Goal: Transaction & Acquisition: Purchase product/service

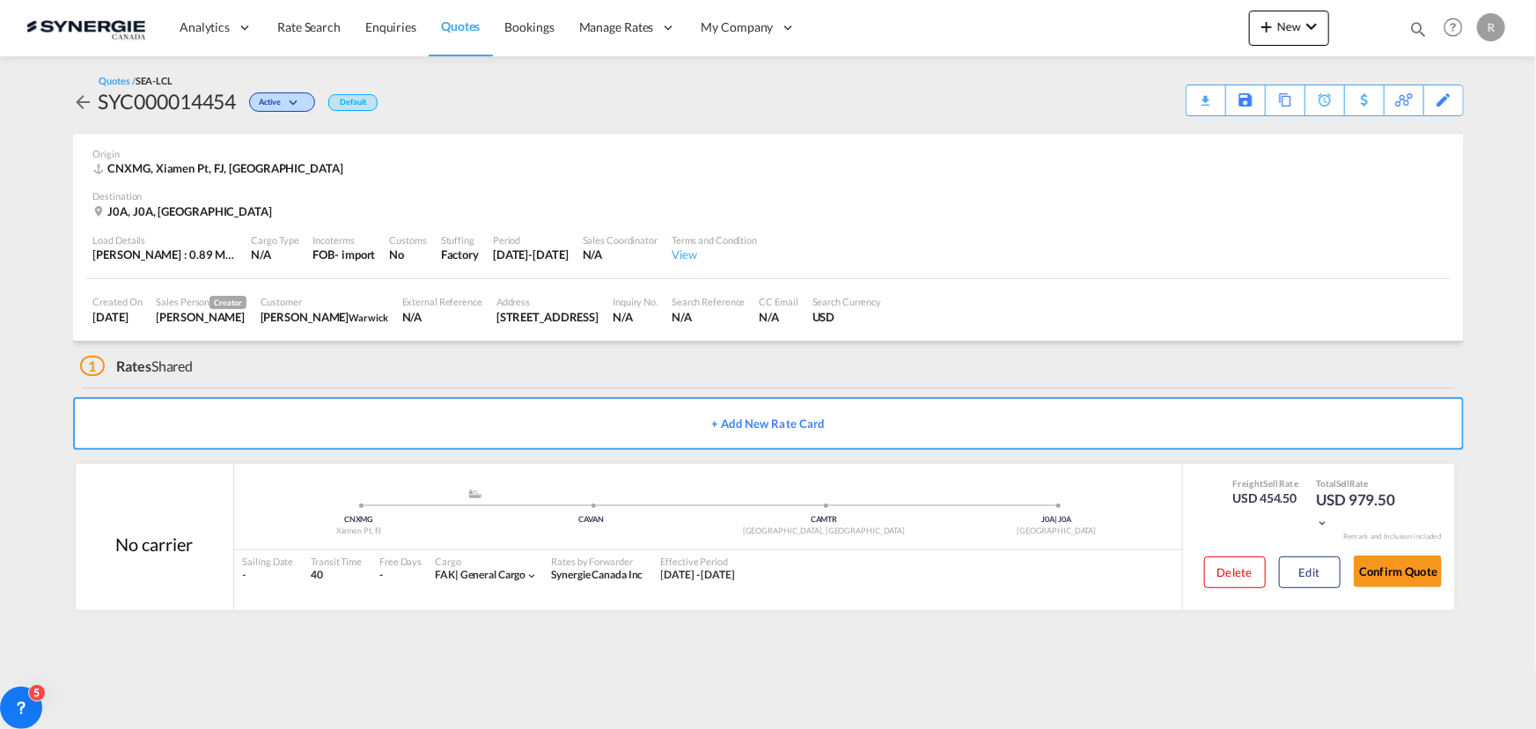
click at [1417, 24] on md-icon "icon-magnify" at bounding box center [1417, 28] width 19 height 19
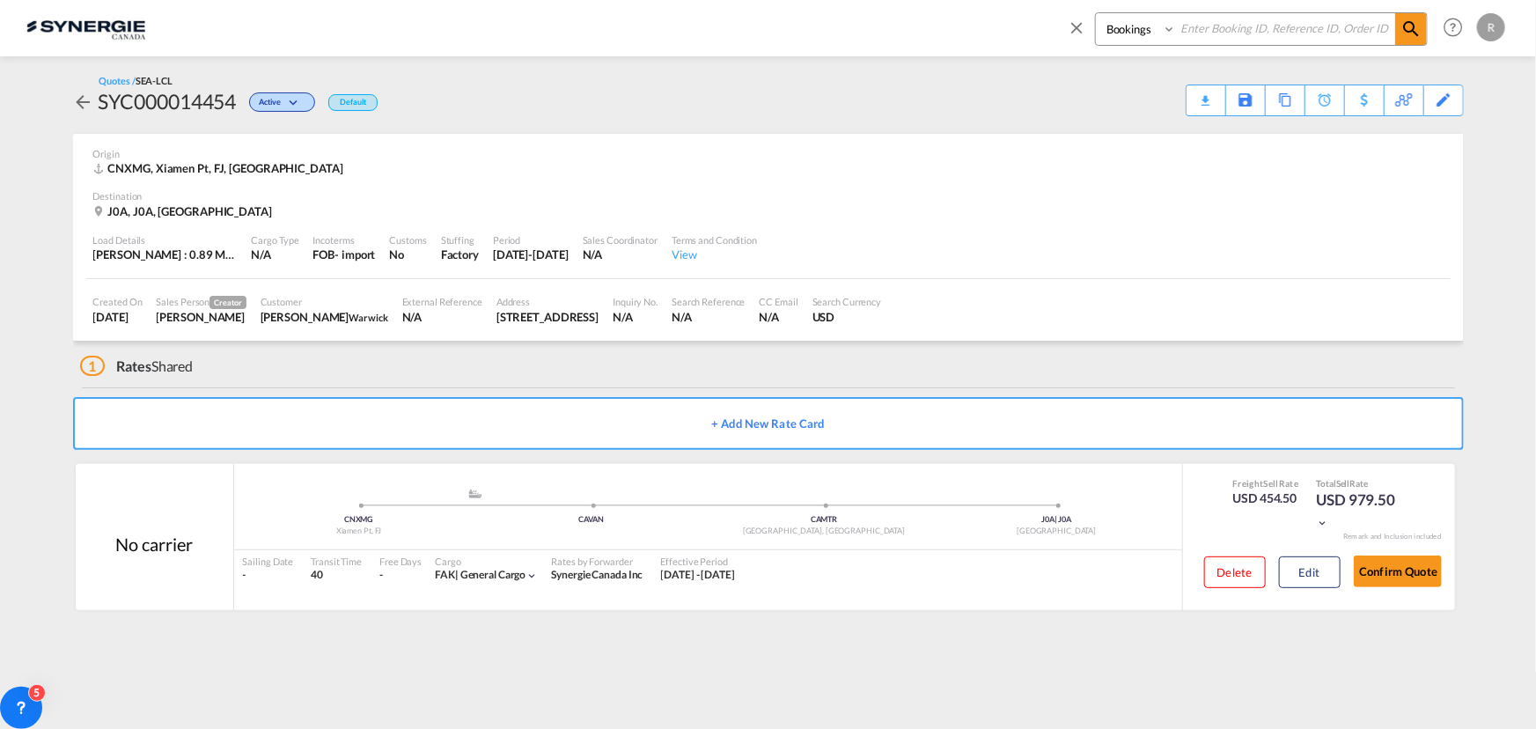
click at [1136, 24] on select "Bookings Quotes Enquiries" at bounding box center [1138, 29] width 84 height 32
select select "Quotes"
click at [1096, 13] on select "Bookings Quotes Enquiries" at bounding box center [1138, 29] width 84 height 32
click at [1255, 32] on input at bounding box center [1285, 28] width 219 height 31
type input "5094"
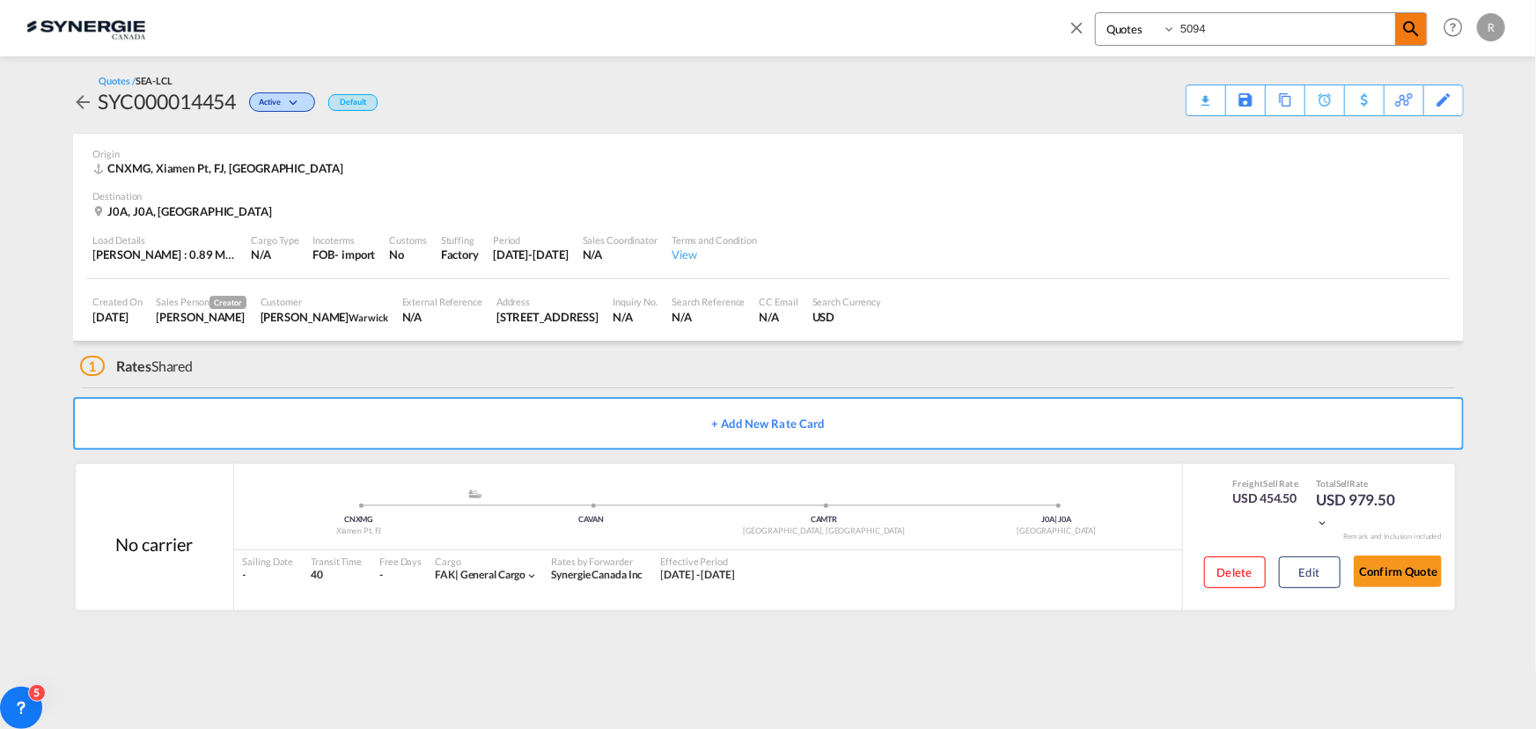
click at [1415, 30] on md-icon "icon-magnify" at bounding box center [1411, 28] width 21 height 21
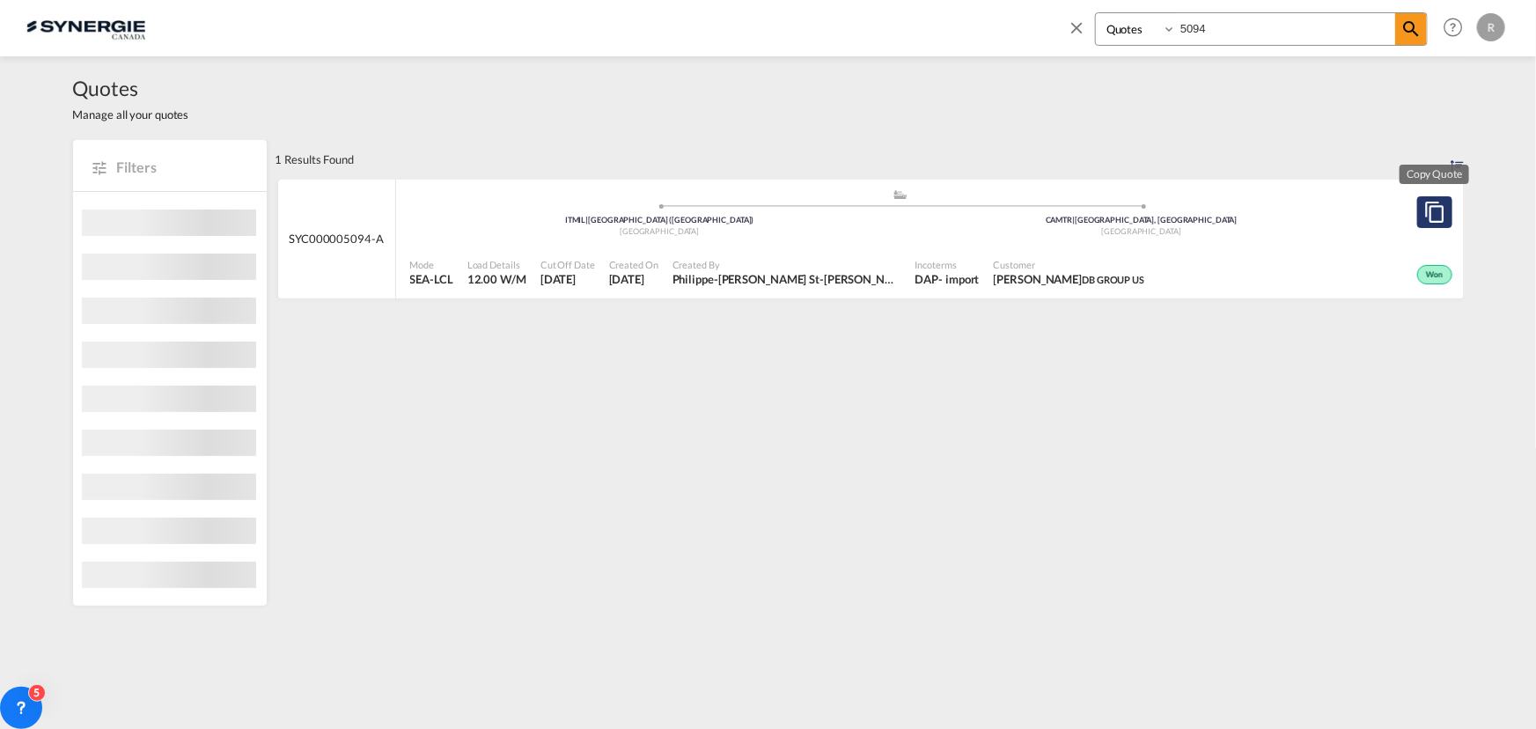
click at [1439, 220] on button "Copy Quote" at bounding box center [1434, 212] width 35 height 32
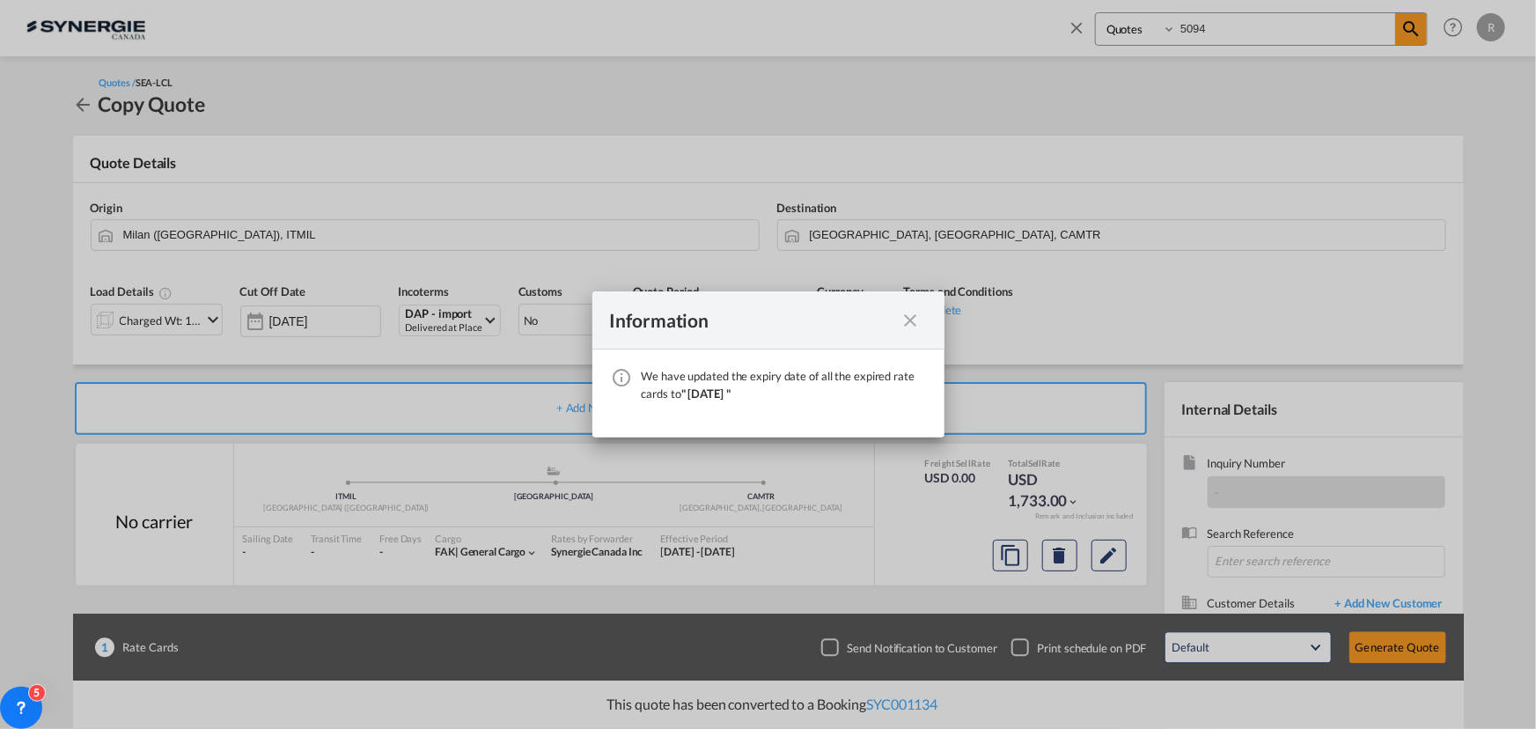
click at [907, 320] on md-icon "icon-close fg-AAA8AD cursor" at bounding box center [911, 320] width 21 height 21
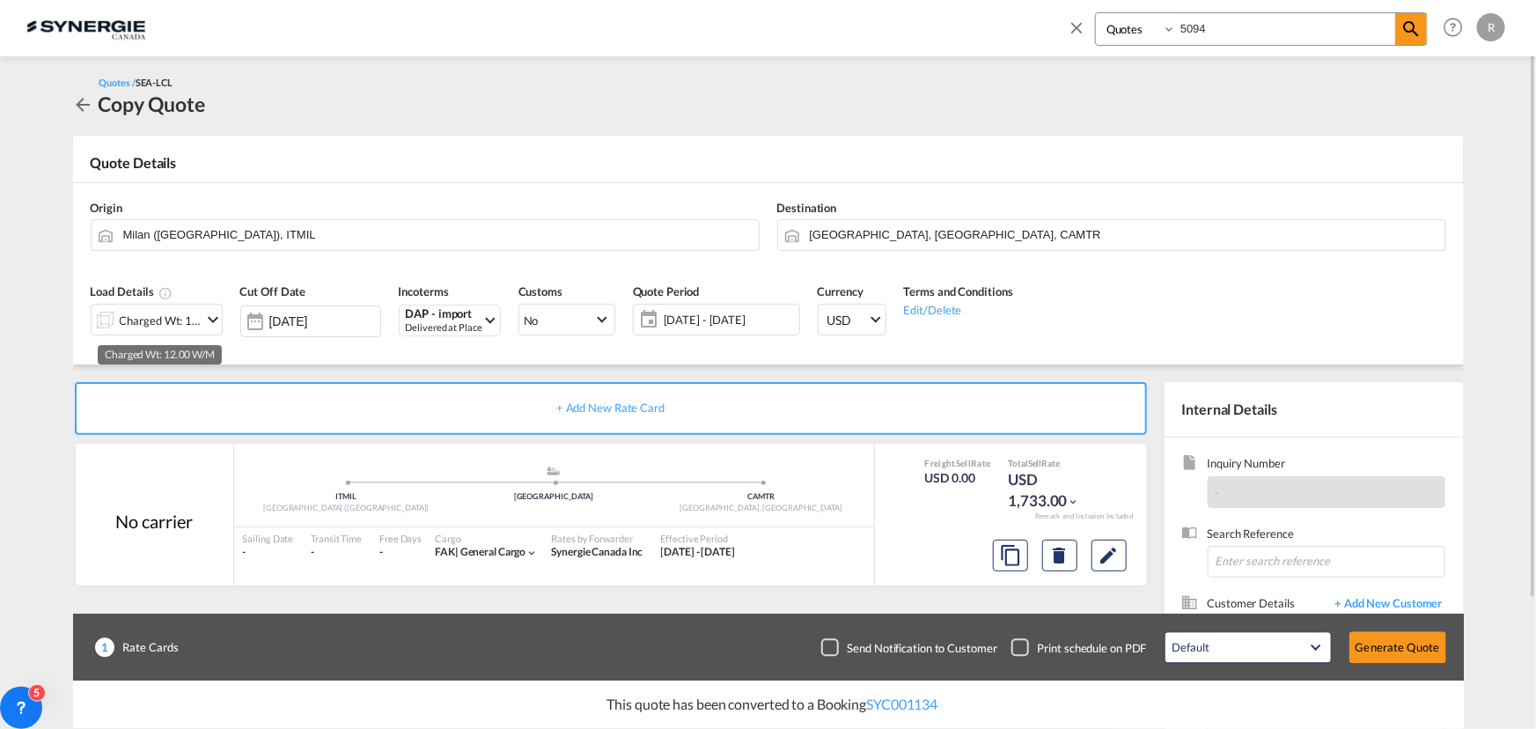
click at [193, 320] on div "Charged Wt: 12.00 W/M" at bounding box center [161, 320] width 83 height 25
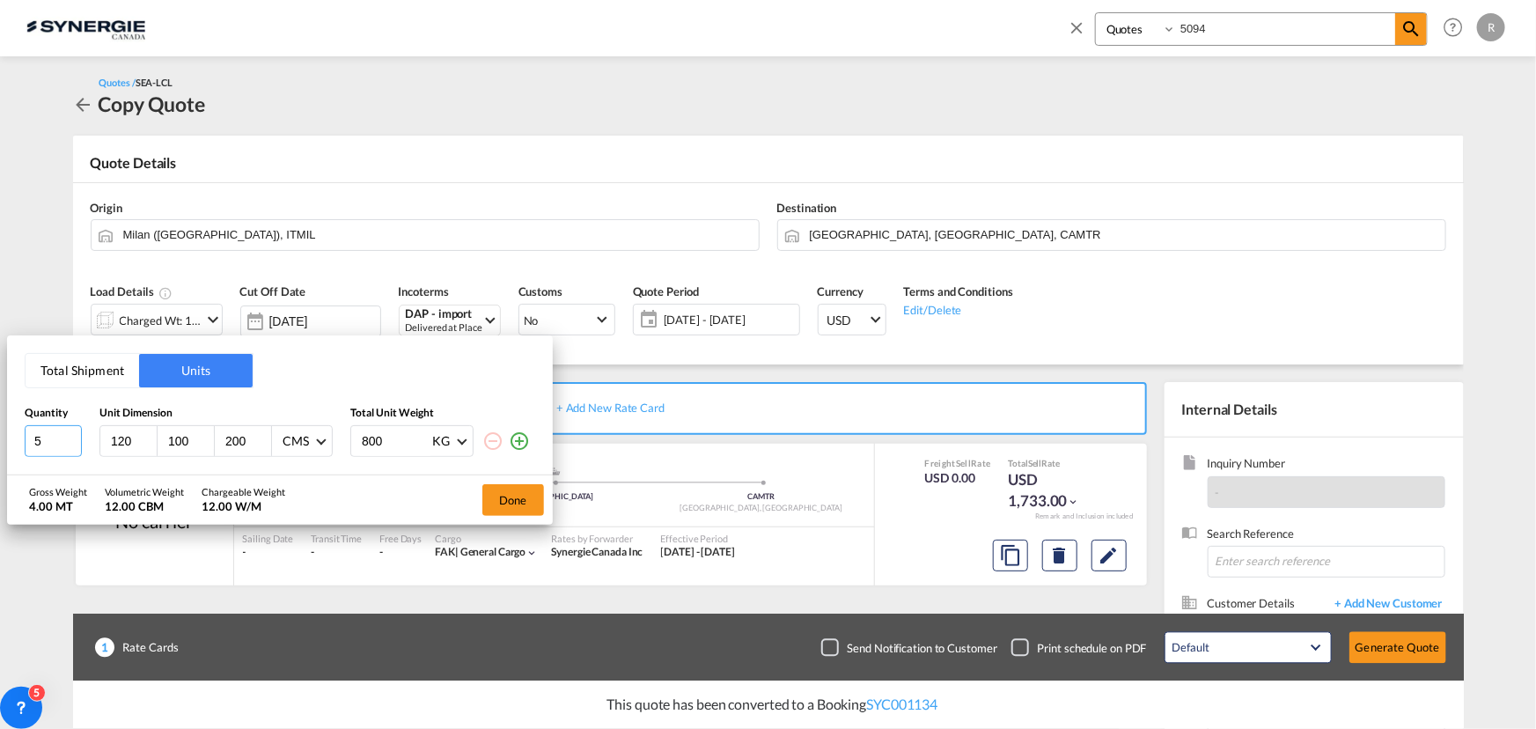
drag, startPoint x: 44, startPoint y: 437, endPoint x: -7, endPoint y: 432, distance: 51.2
click at [0, 432] on html "Analytics Reports Dashboard Rate Search Enquiries Quotes" at bounding box center [768, 364] width 1536 height 729
type input "1"
drag, startPoint x: 141, startPoint y: 439, endPoint x: 86, endPoint y: 434, distance: 54.8
click at [109, 434] on input "123" at bounding box center [133, 441] width 48 height 16
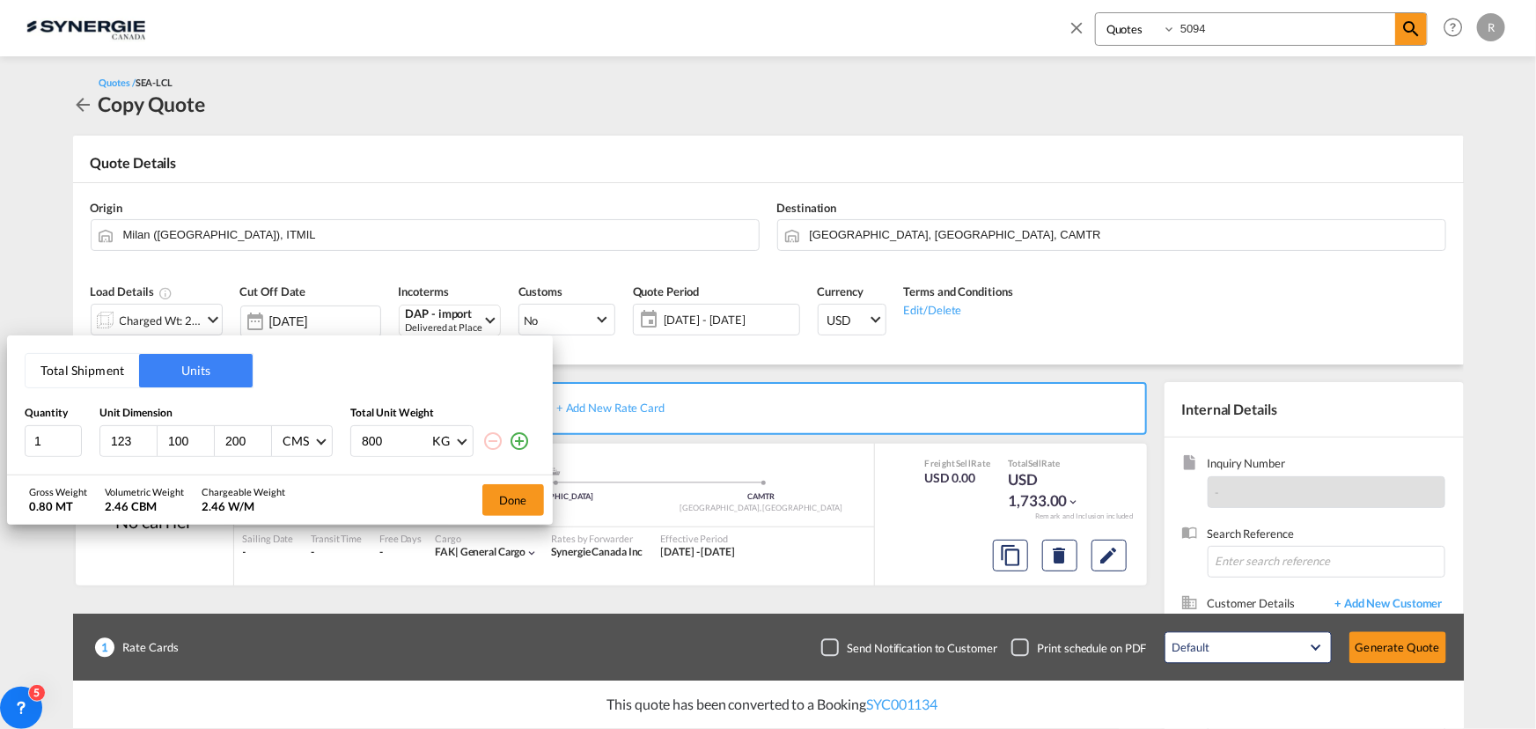
drag, startPoint x: 135, startPoint y: 436, endPoint x: 76, endPoint y: 423, distance: 60.4
click at [76, 423] on div "Quantity Unit Dimension Total Unit Weight 1 123 100 200 CMS CMS Inches 800 KG K…" at bounding box center [280, 431] width 511 height 51
type input "70"
drag, startPoint x: 164, startPoint y: 437, endPoint x: 221, endPoint y: 437, distance: 57.2
click at [221, 437] on div "70 100 200 CMS CMS Inches" at bounding box center [215, 441] width 233 height 32
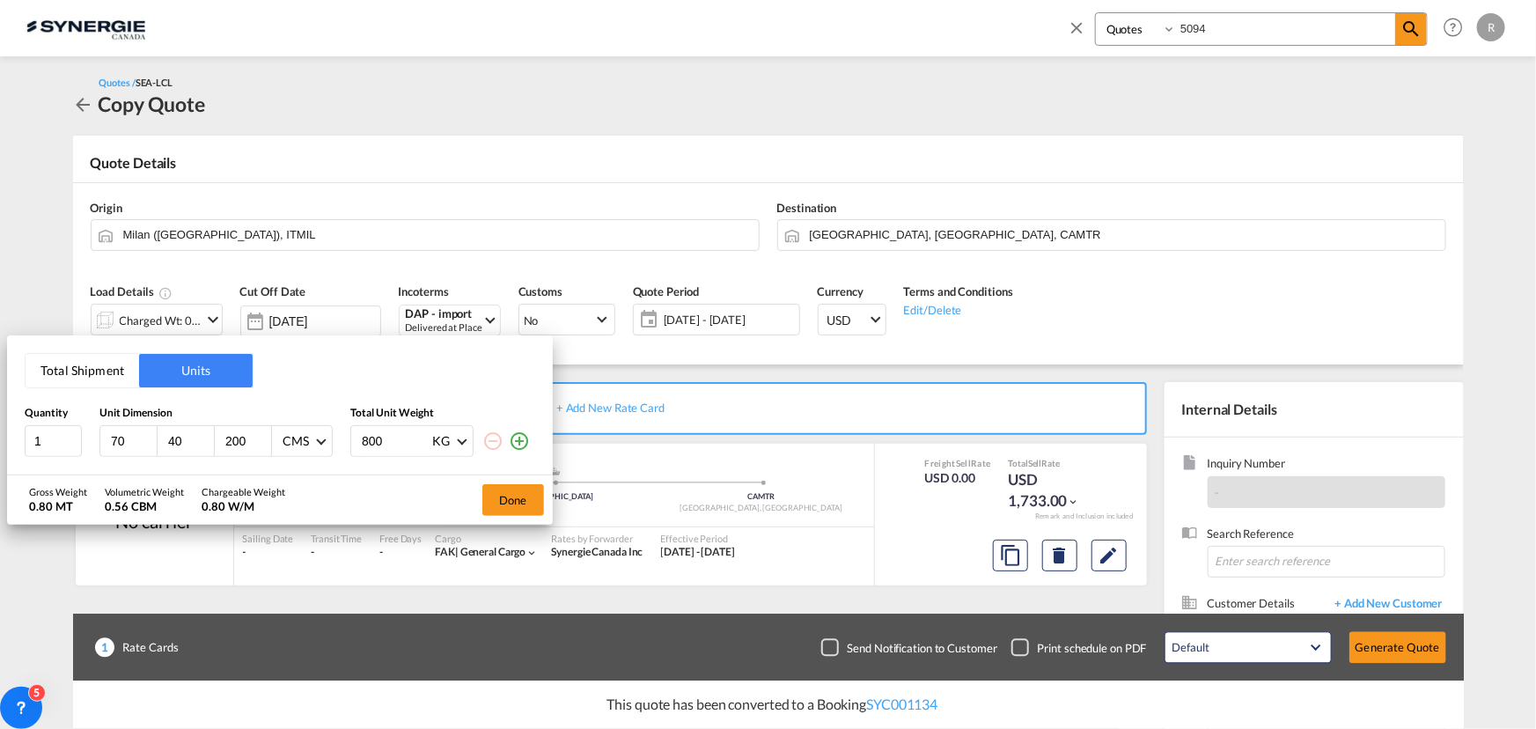
type input "40"
drag, startPoint x: 224, startPoint y: 440, endPoint x: 298, endPoint y: 445, distance: 75.0
click at [298, 445] on div "70 40 200 CMS CMS Inches" at bounding box center [215, 441] width 233 height 32
type input "40"
drag, startPoint x: 386, startPoint y: 442, endPoint x: 323, endPoint y: 434, distance: 63.9
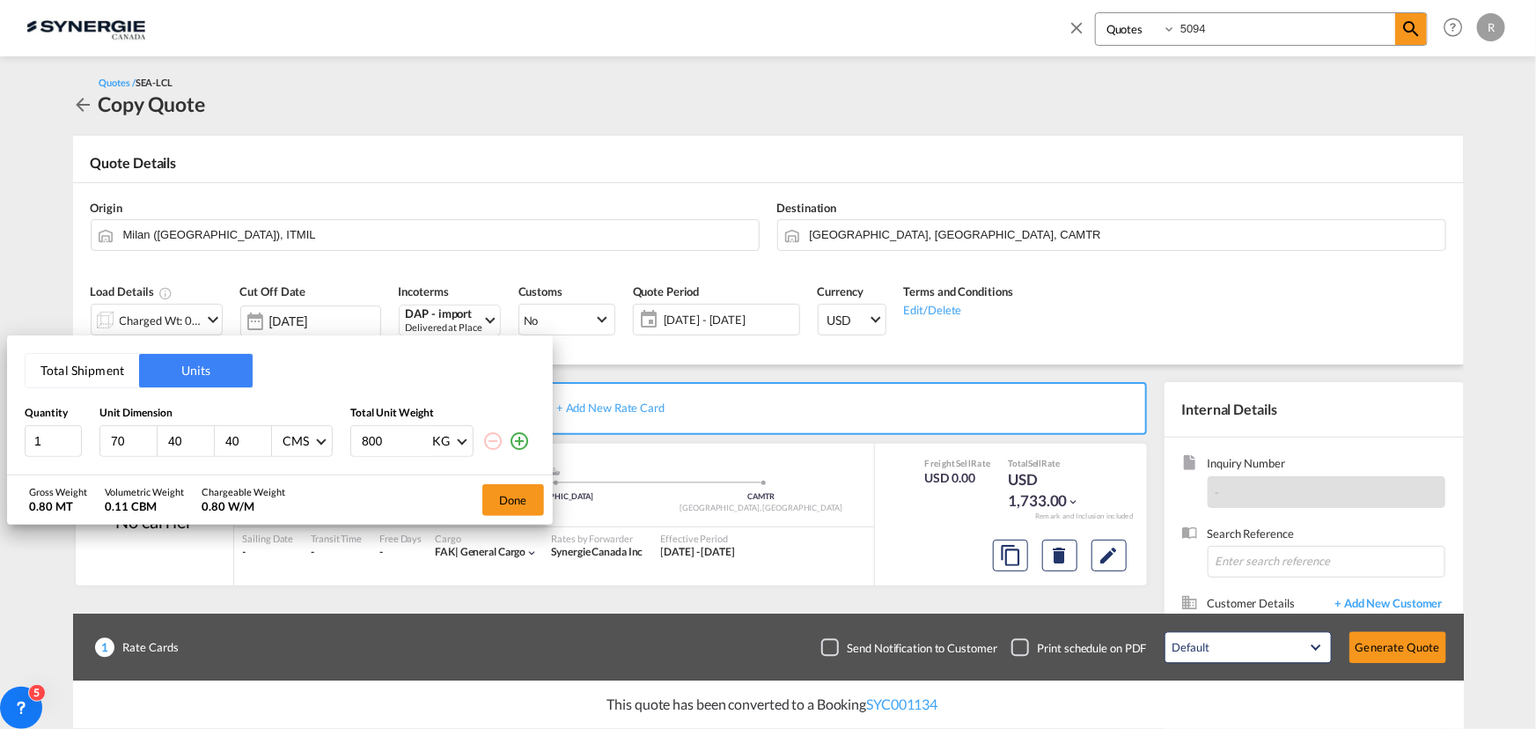
click at [323, 434] on div "1 70 40 40 CMS CMS Inches 800 KG KG LB" at bounding box center [280, 441] width 511 height 32
type input "77"
click at [505, 493] on button "Done" at bounding box center [513, 500] width 62 height 32
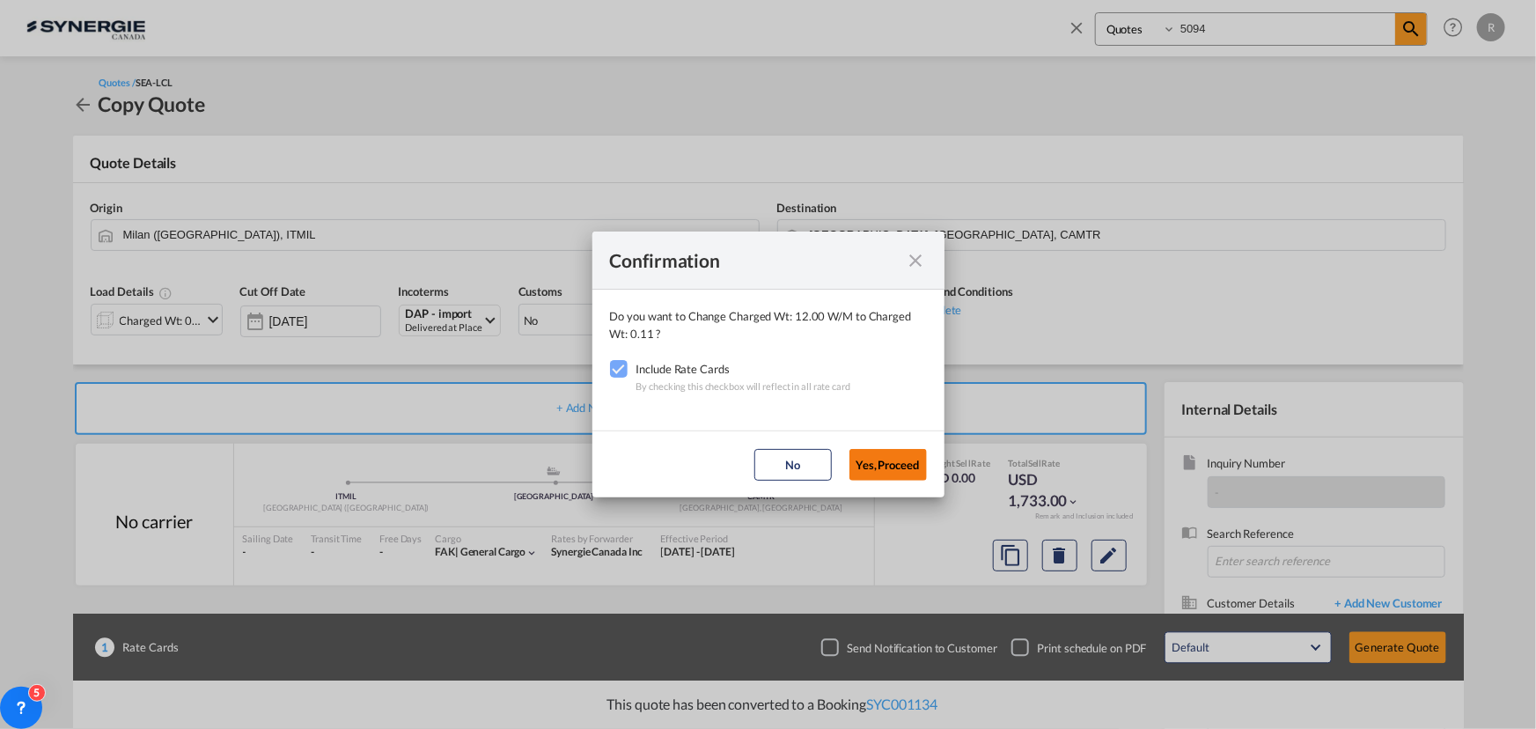
click at [915, 468] on button "Yes,Proceed" at bounding box center [887, 465] width 77 height 32
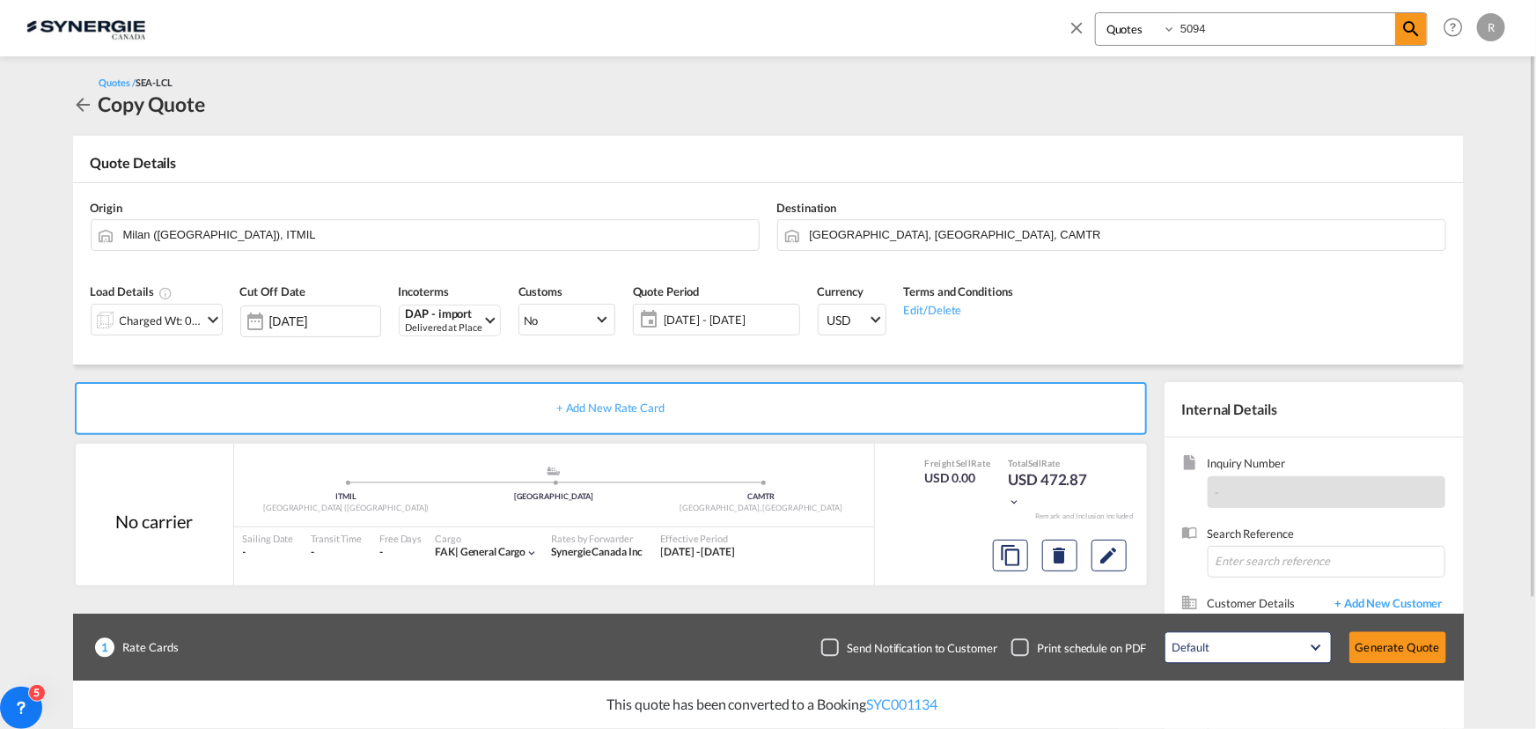
click at [716, 319] on span "[DATE] - [DATE]" at bounding box center [729, 320] width 131 height 16
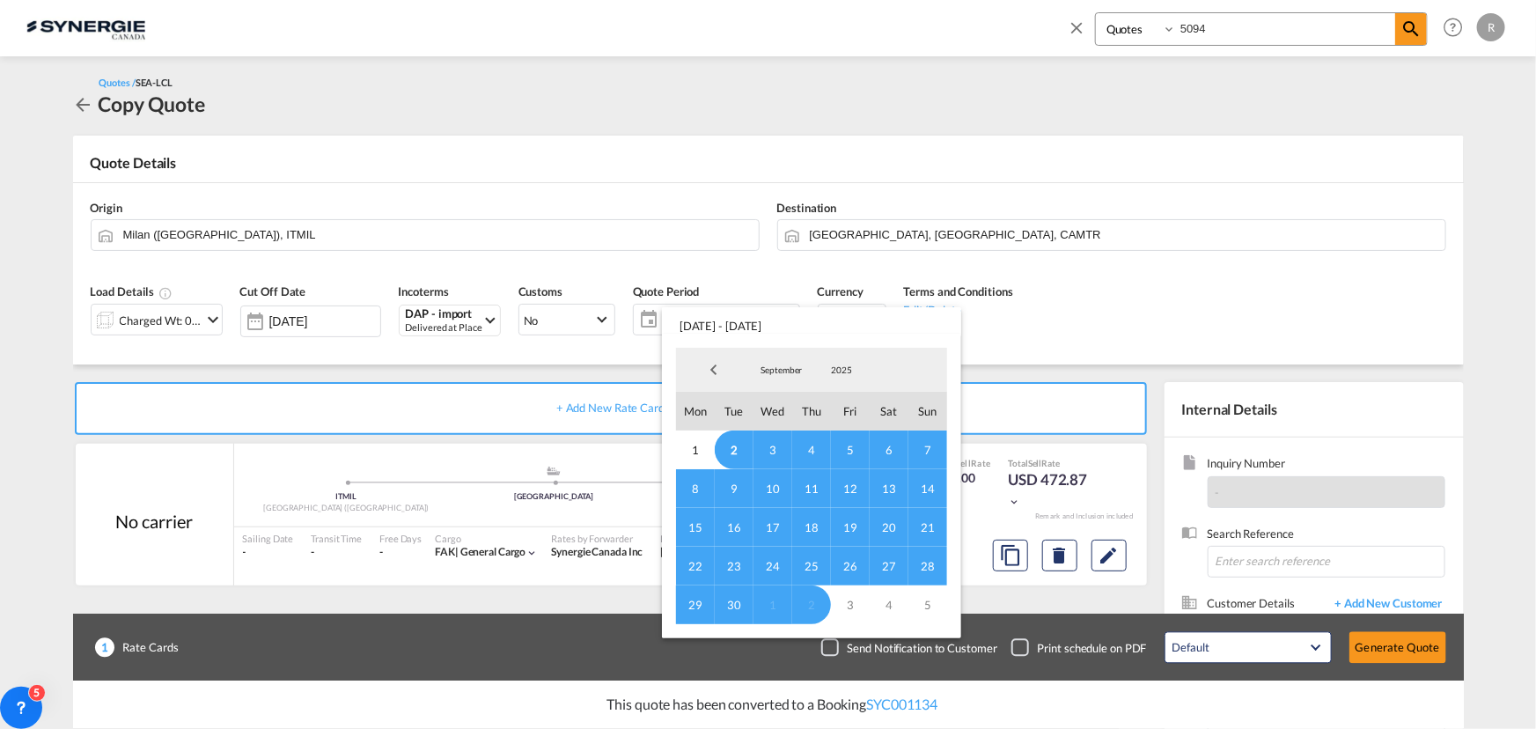
click at [698, 526] on span "15" at bounding box center [695, 527] width 39 height 39
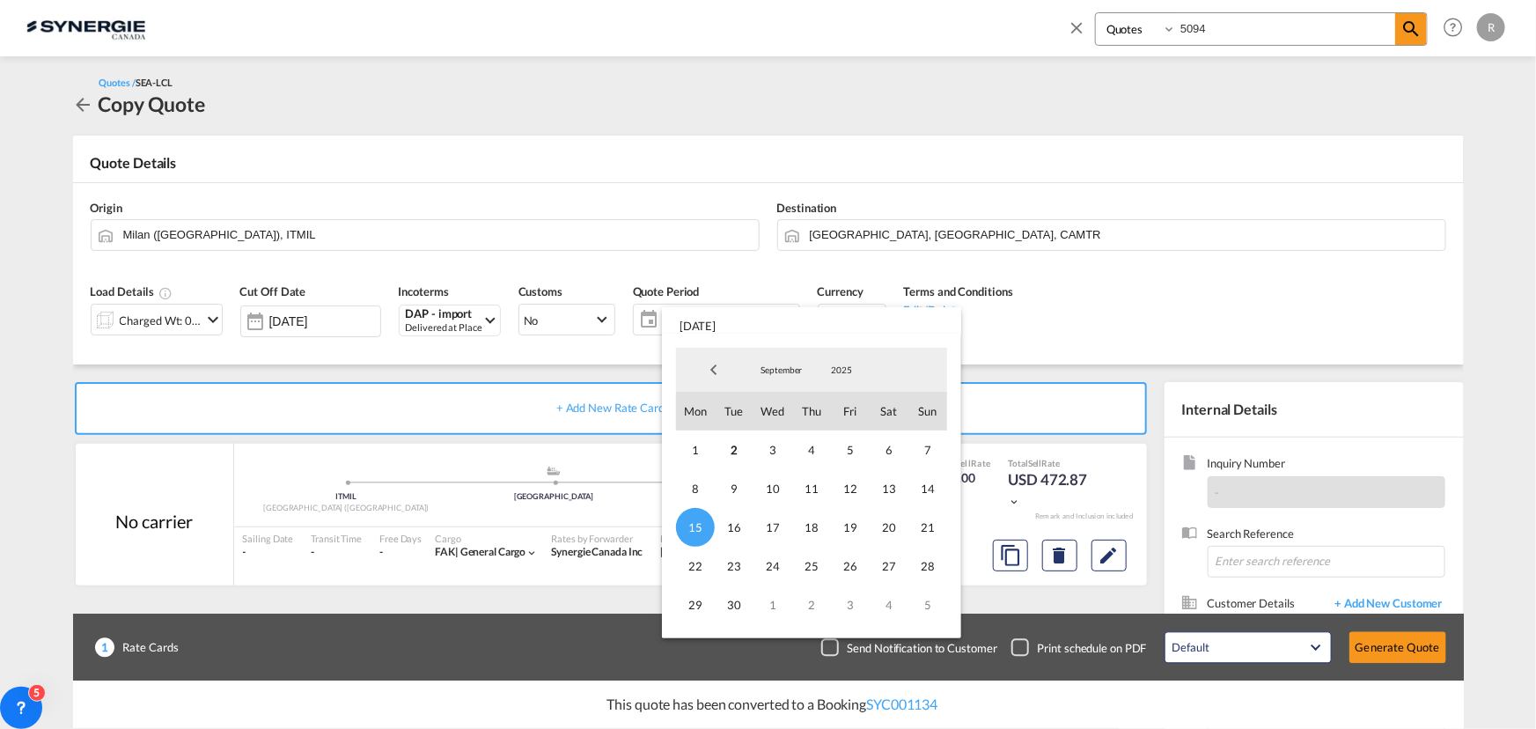
click at [1161, 303] on md-backdrop at bounding box center [768, 364] width 1536 height 729
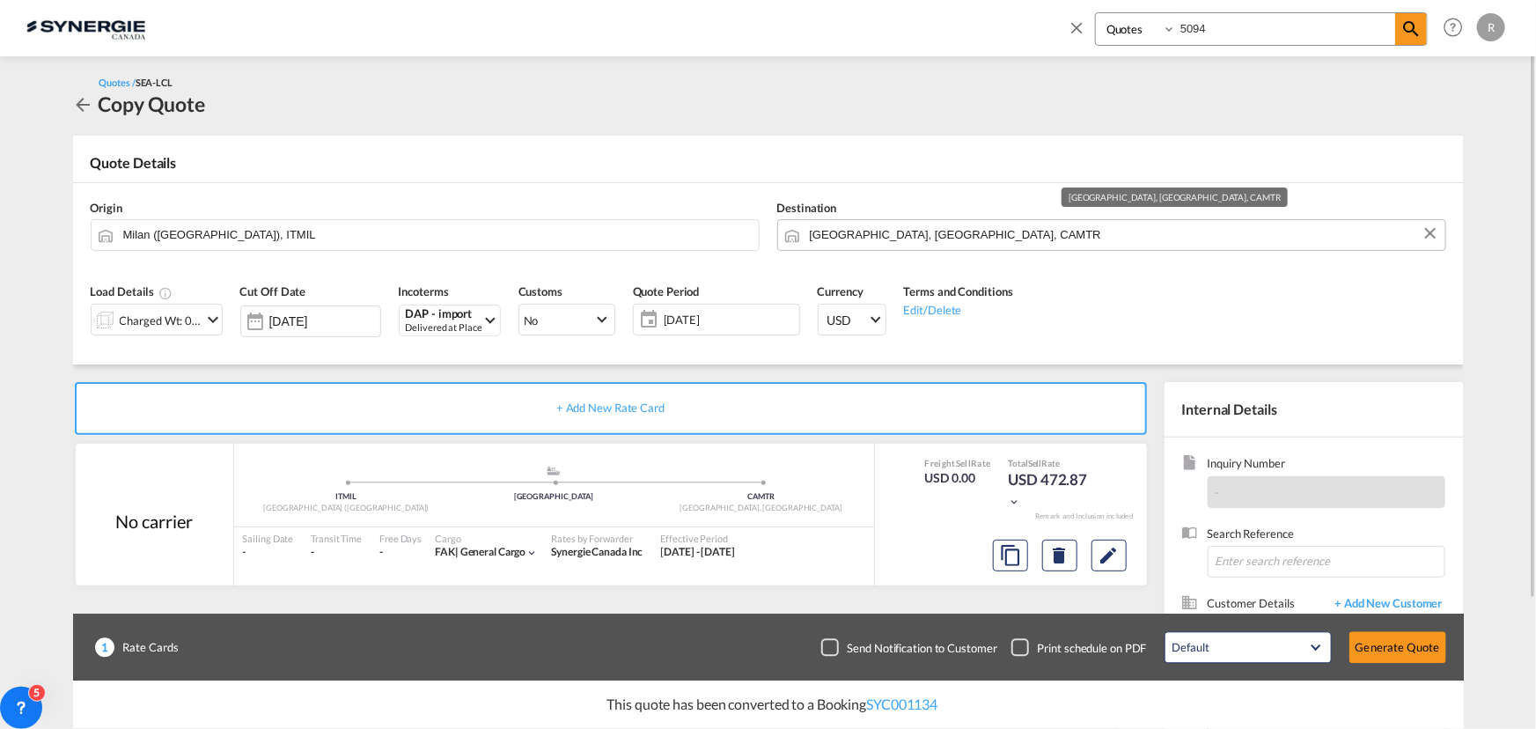
click at [969, 229] on input "[GEOGRAPHIC_DATA], [GEOGRAPHIC_DATA], CAMTR" at bounding box center [1123, 234] width 627 height 31
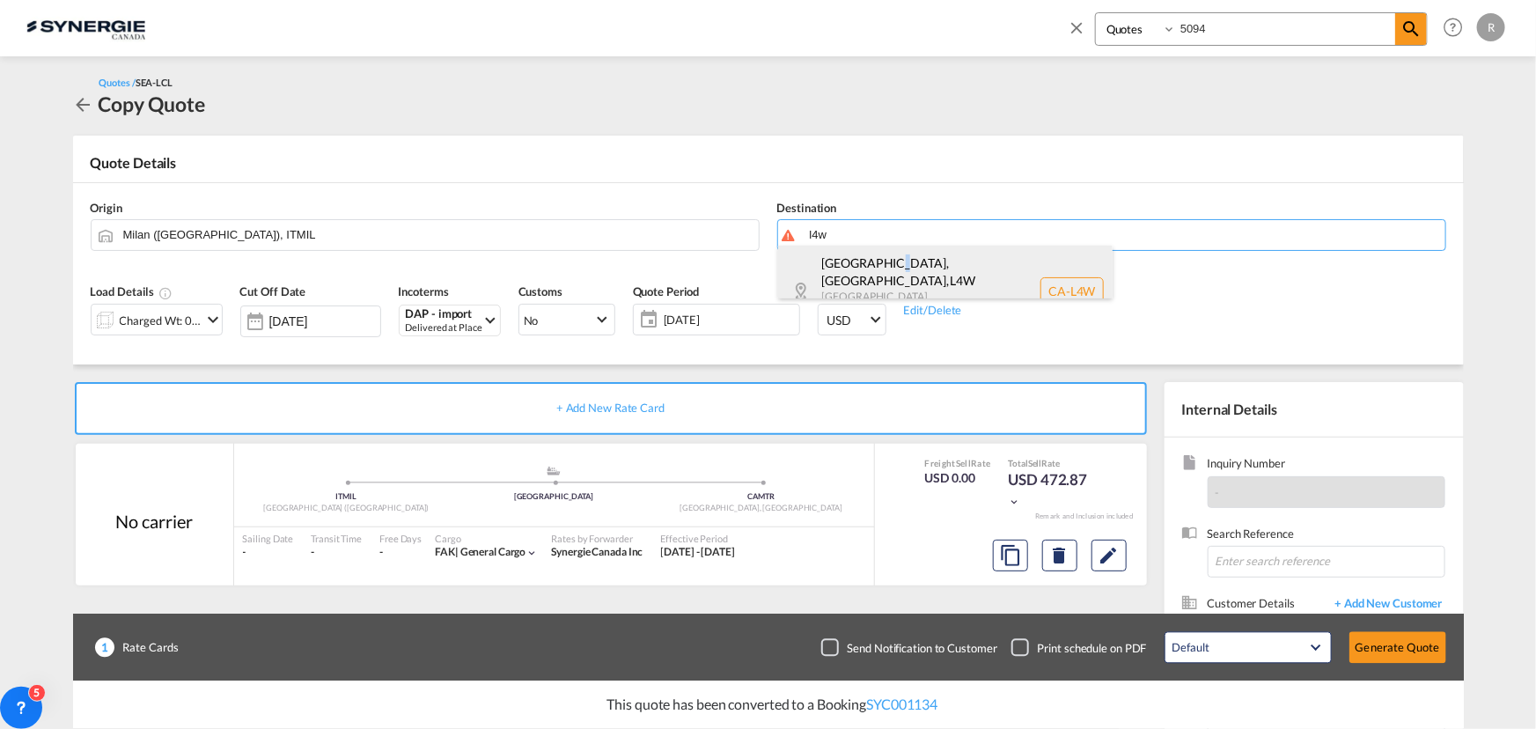
click at [886, 269] on div "Mississauga, ON , L4W Ontario Canada CA-L4W" at bounding box center [945, 291] width 335 height 91
type input "CA-L4W, Mississauga, ON, Ontario"
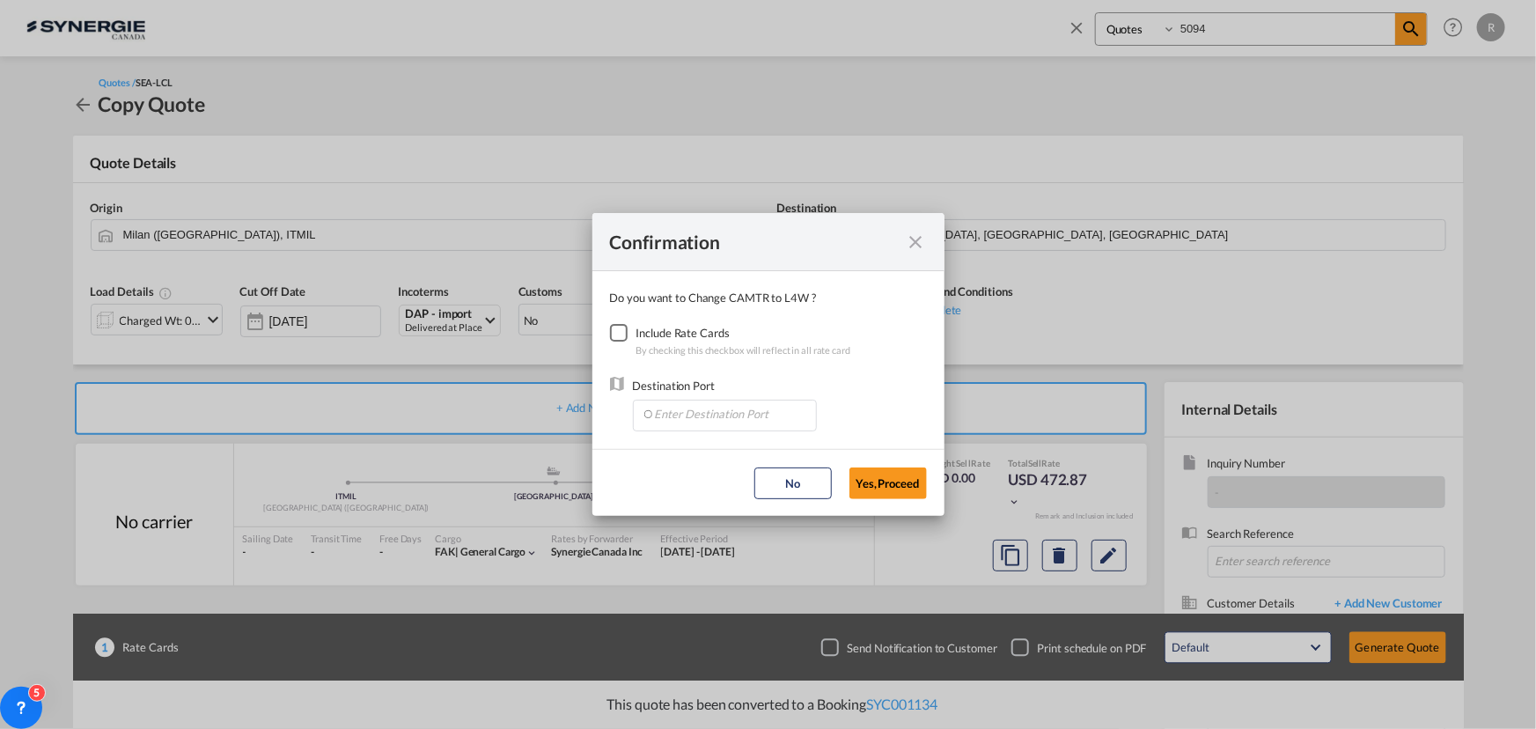
click at [627, 338] on div "Checkbox No Ink" at bounding box center [619, 333] width 18 height 18
click at [687, 413] on input "Enter Destination Port" at bounding box center [729, 414] width 174 height 26
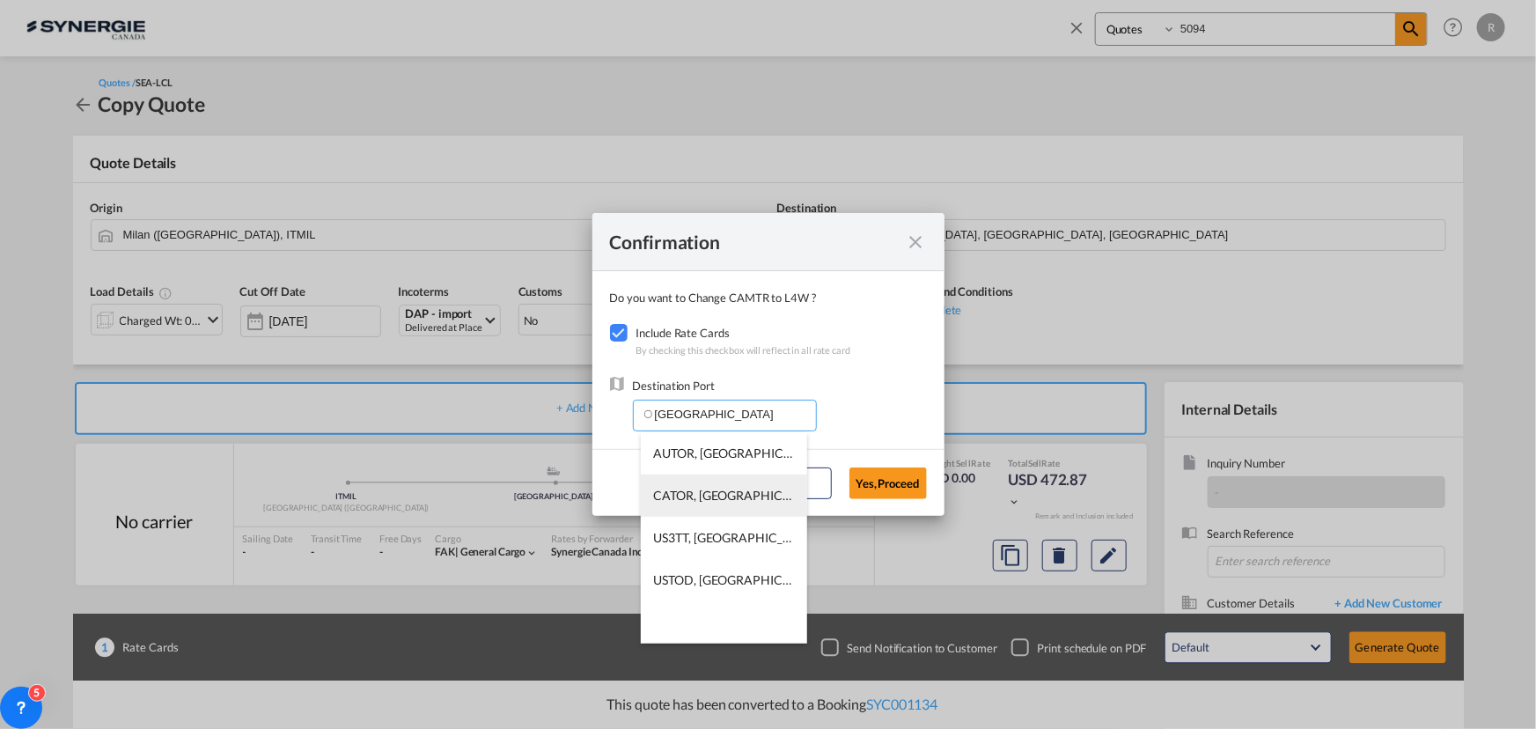
click at [688, 497] on span "CATOR, Toronto, ON, Canada, North America, Americas" at bounding box center [997, 495] width 687 height 15
type input "CATOR, Toronto, ON, Canada, North America, Americas"
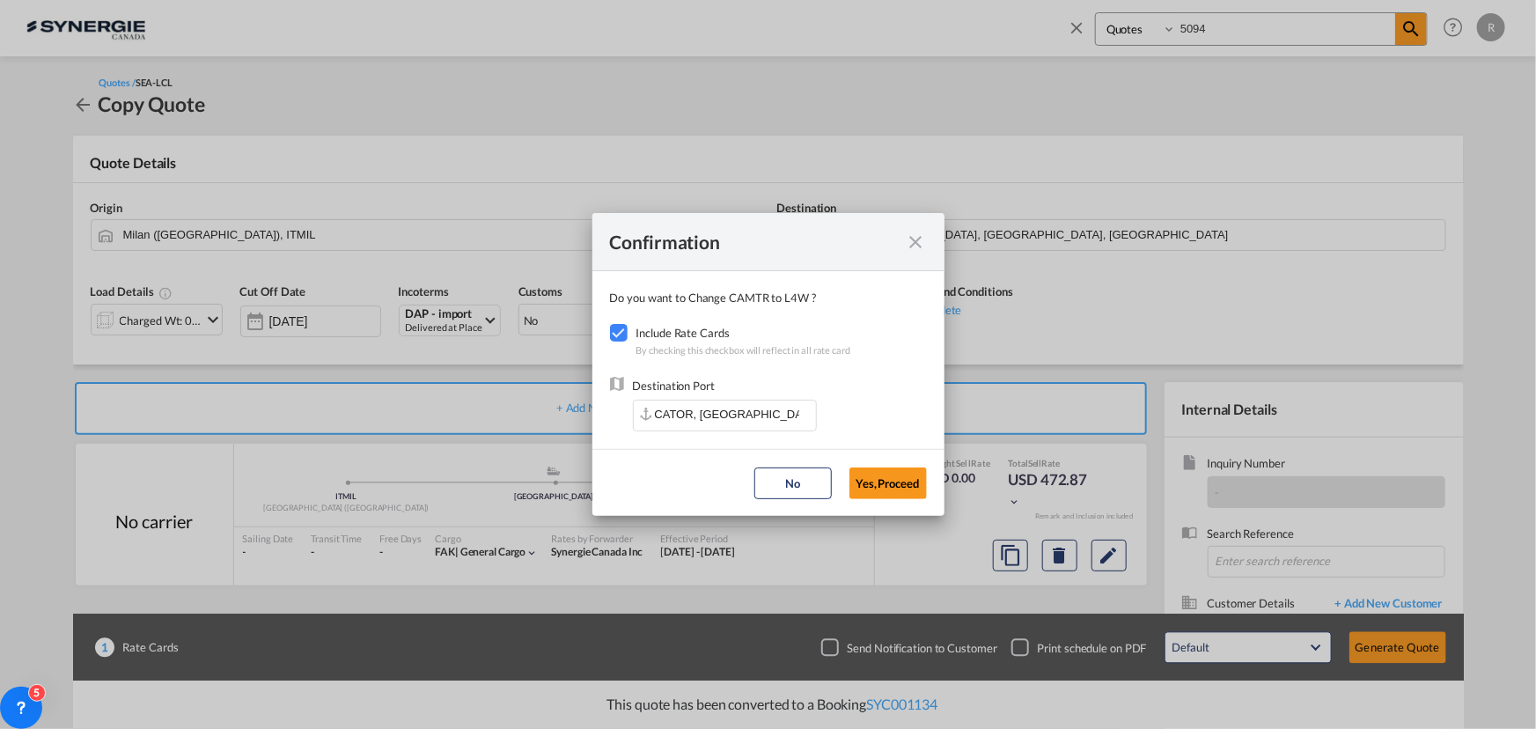
click at [897, 483] on button "Yes,Proceed" at bounding box center [887, 483] width 77 height 32
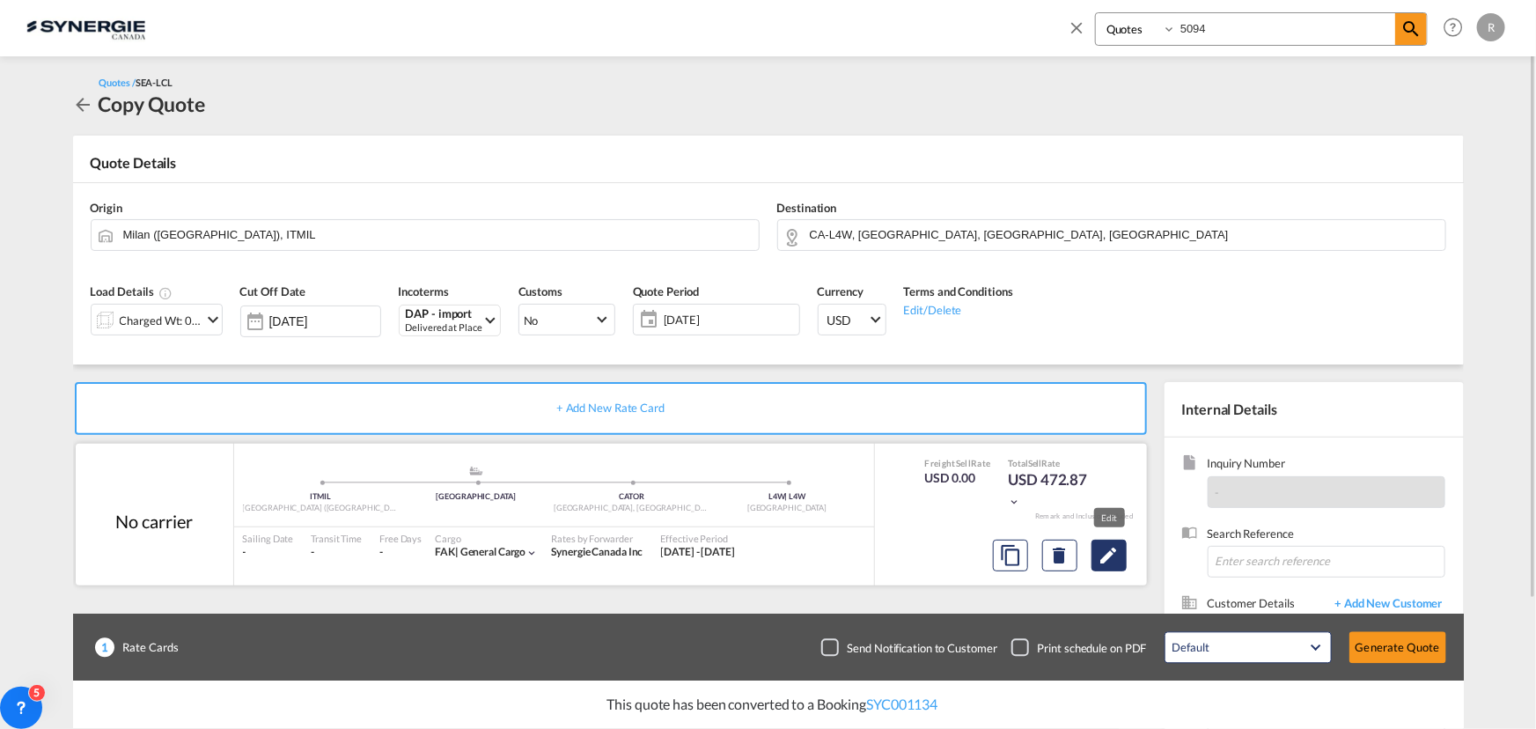
click at [1113, 556] on md-icon "Edit" at bounding box center [1109, 555] width 21 height 21
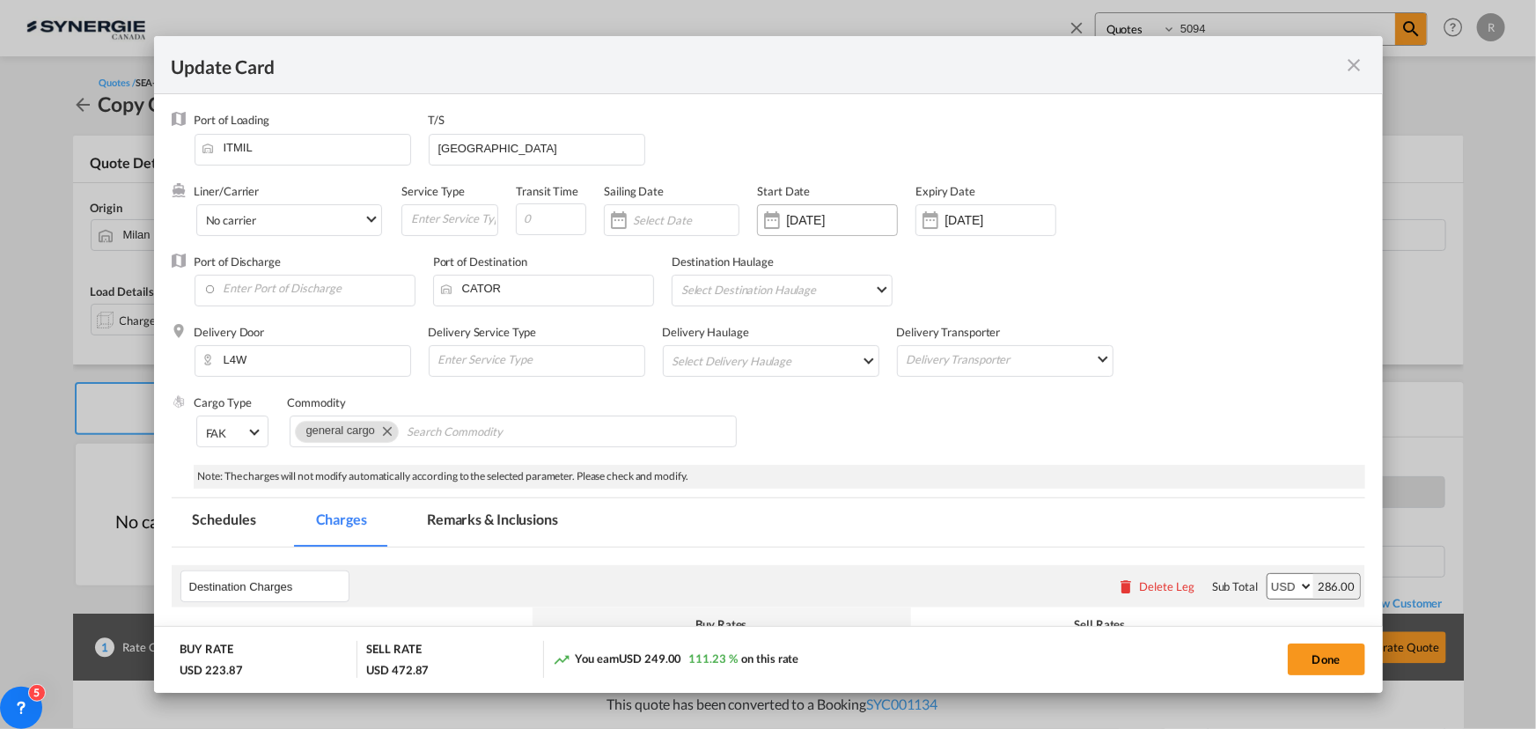
click at [834, 217] on input "16 Oct 2024" at bounding box center [841, 220] width 111 height 14
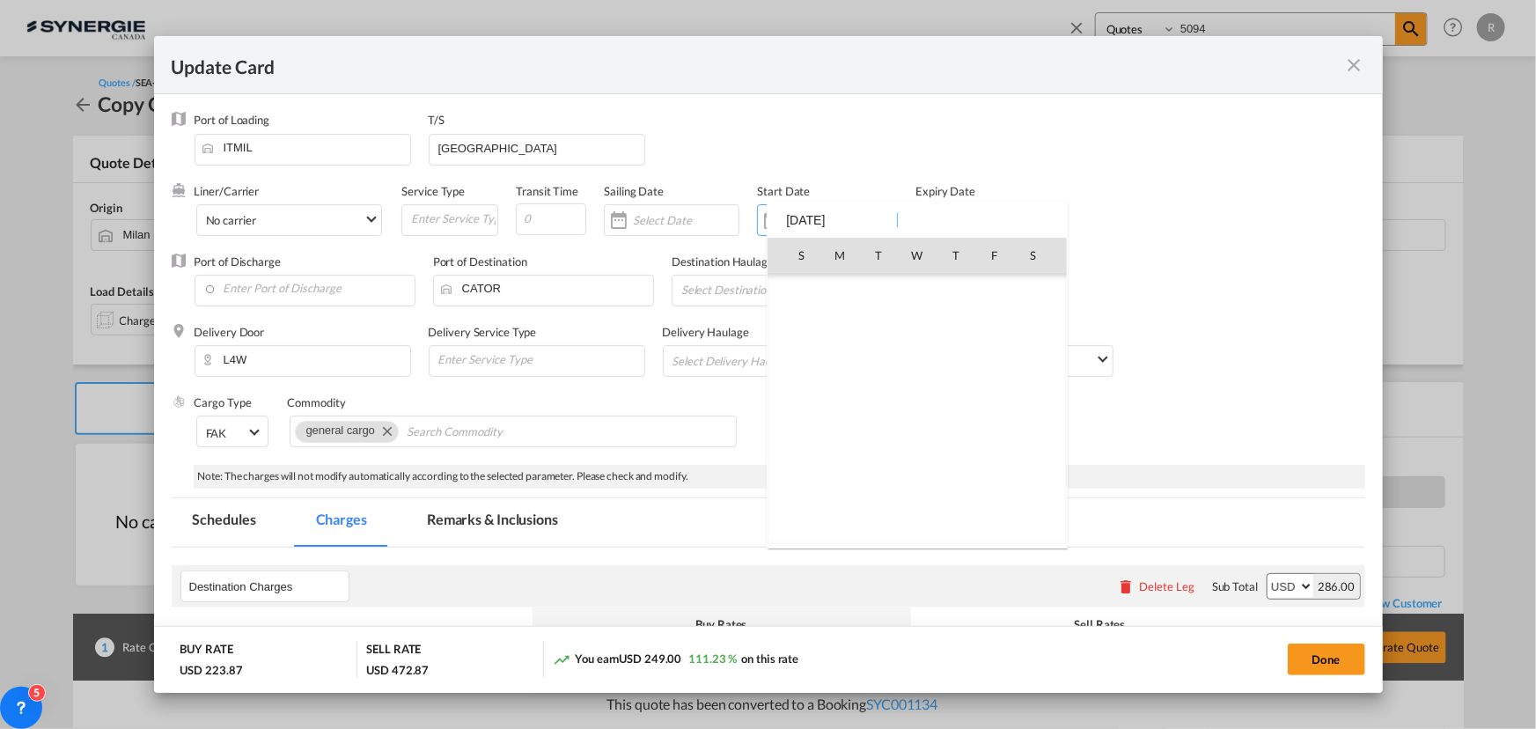
scroll to position [405193, 0]
click at [889, 210] on div "S M T W T F S Jul 2024 1 2 3 4 5 6 7 8 9 10 11 12 13 14 15 16 17 18 19 20 21 22…" at bounding box center [917, 375] width 301 height 347
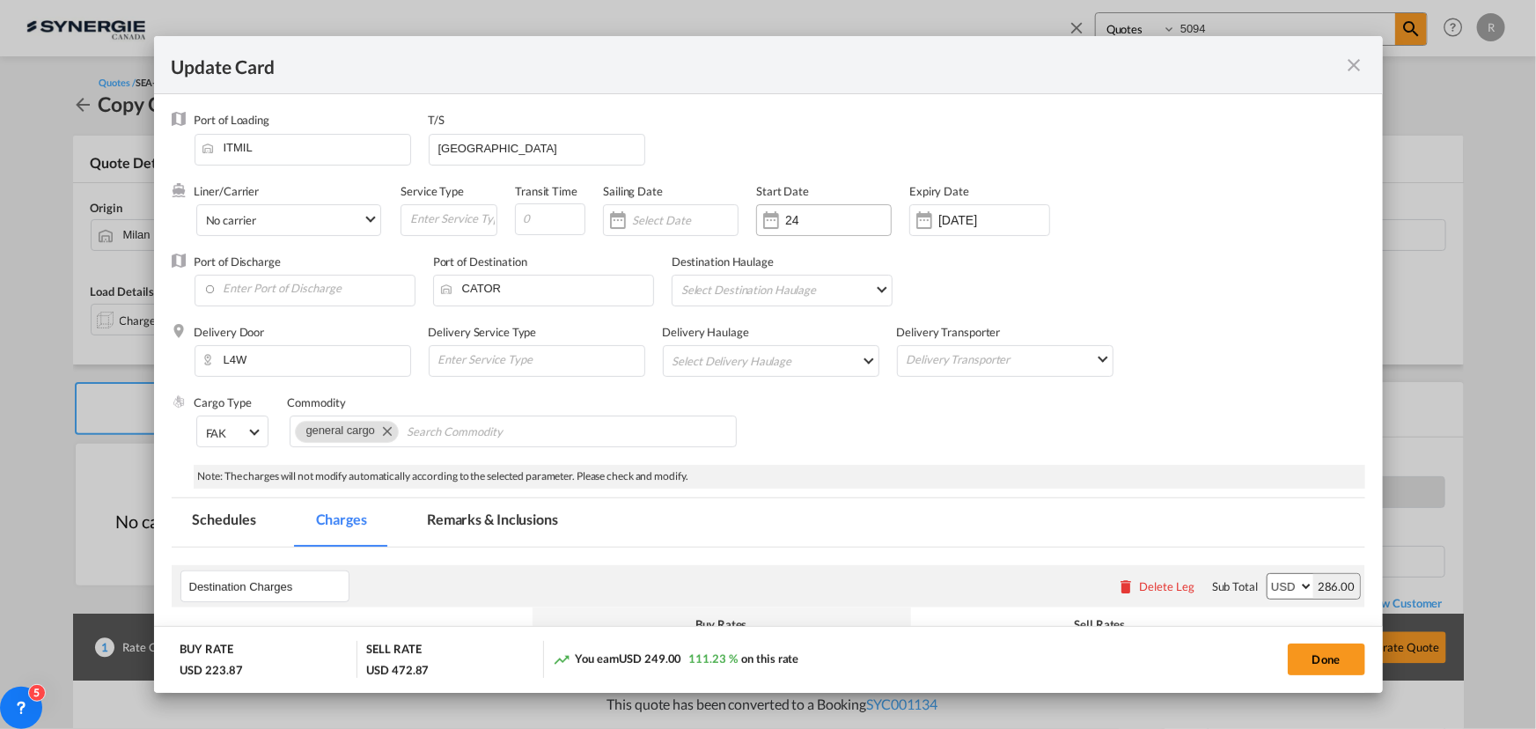
type input "4"
click at [1019, 223] on input "[DATE]" at bounding box center [993, 220] width 111 height 14
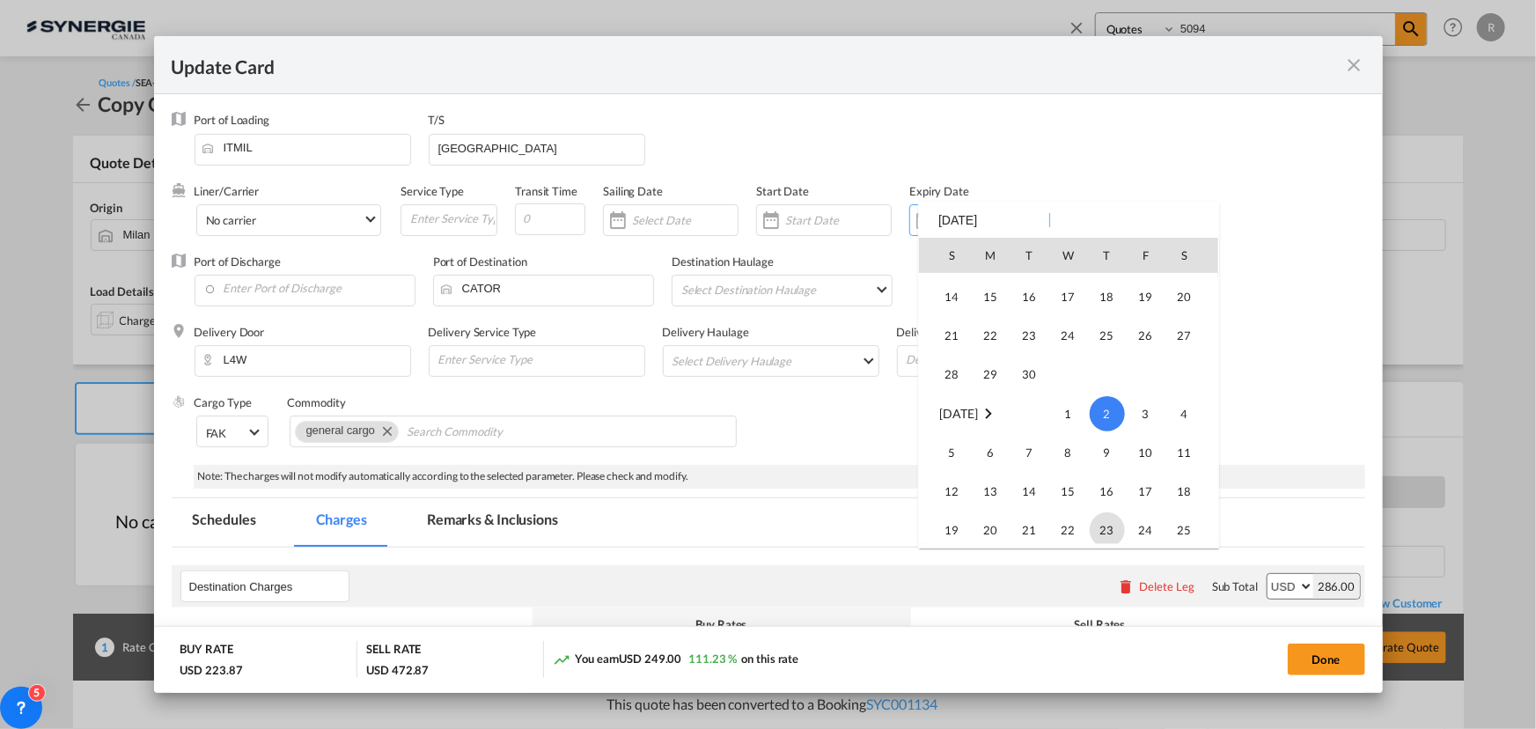
scroll to position [407832, 0]
click at [956, 333] on span "14" at bounding box center [952, 336] width 35 height 35
type input "14 Sep 2025"
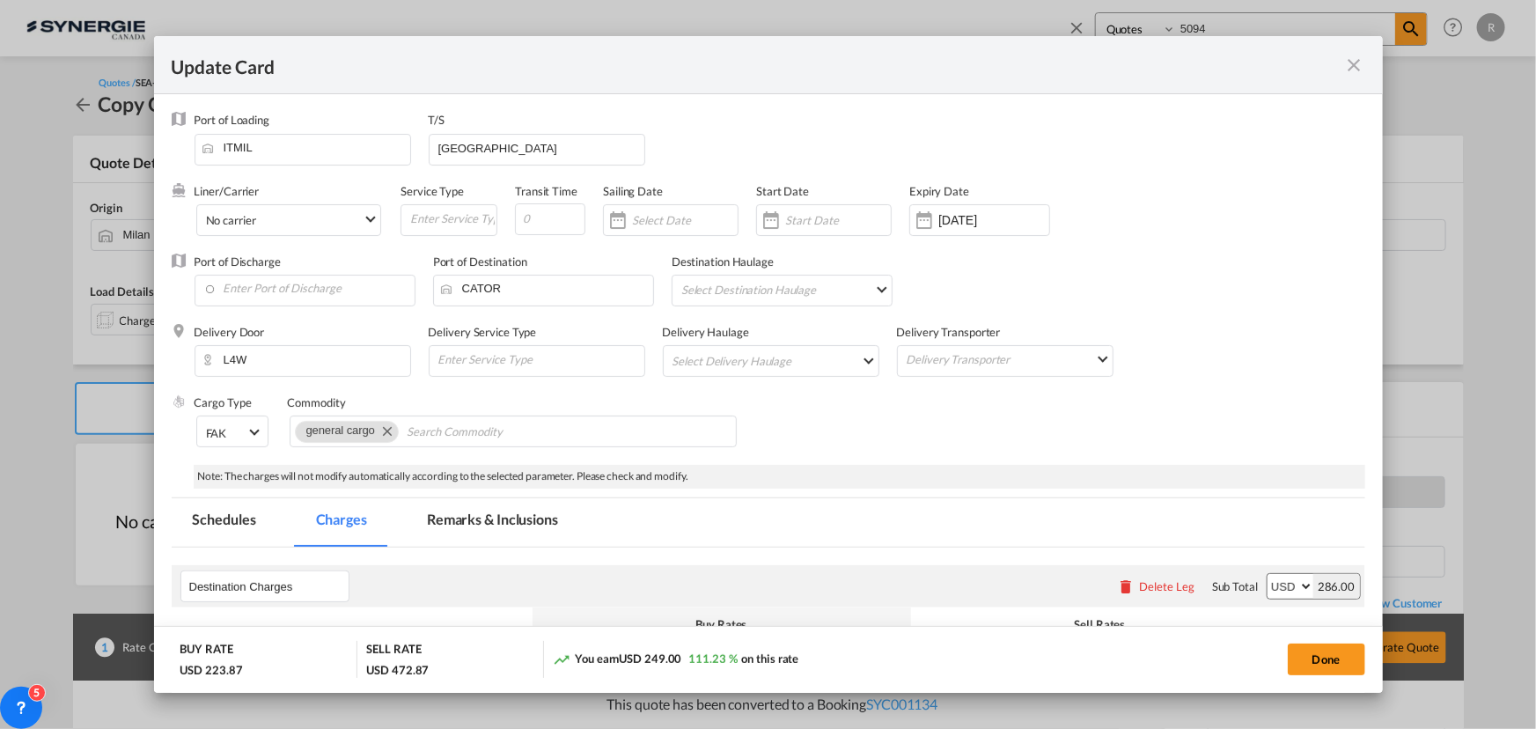
click at [555, 131] on div "T/S Vancouver" at bounding box center [546, 147] width 234 height 70
click at [545, 150] on input "Vancouver" at bounding box center [541, 148] width 208 height 26
drag, startPoint x: 545, startPoint y: 150, endPoint x: 338, endPoint y: 130, distance: 207.8
click at [338, 130] on div "Port of Loading ITMIL T/S Vancouver" at bounding box center [780, 147] width 1171 height 70
click at [491, 510] on md-tab-item "Remarks & Inclusions" at bounding box center [492, 522] width 173 height 48
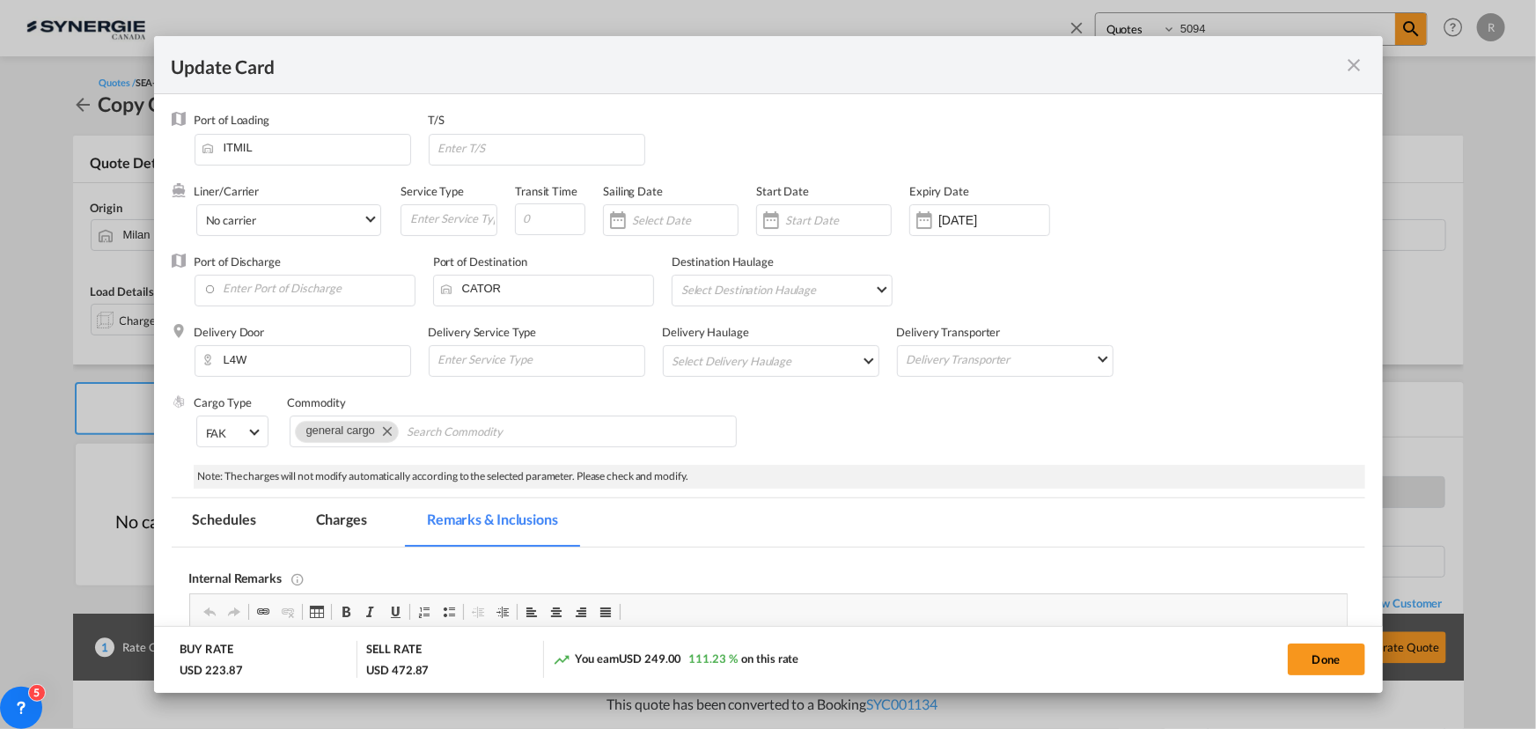
scroll to position [239, 0]
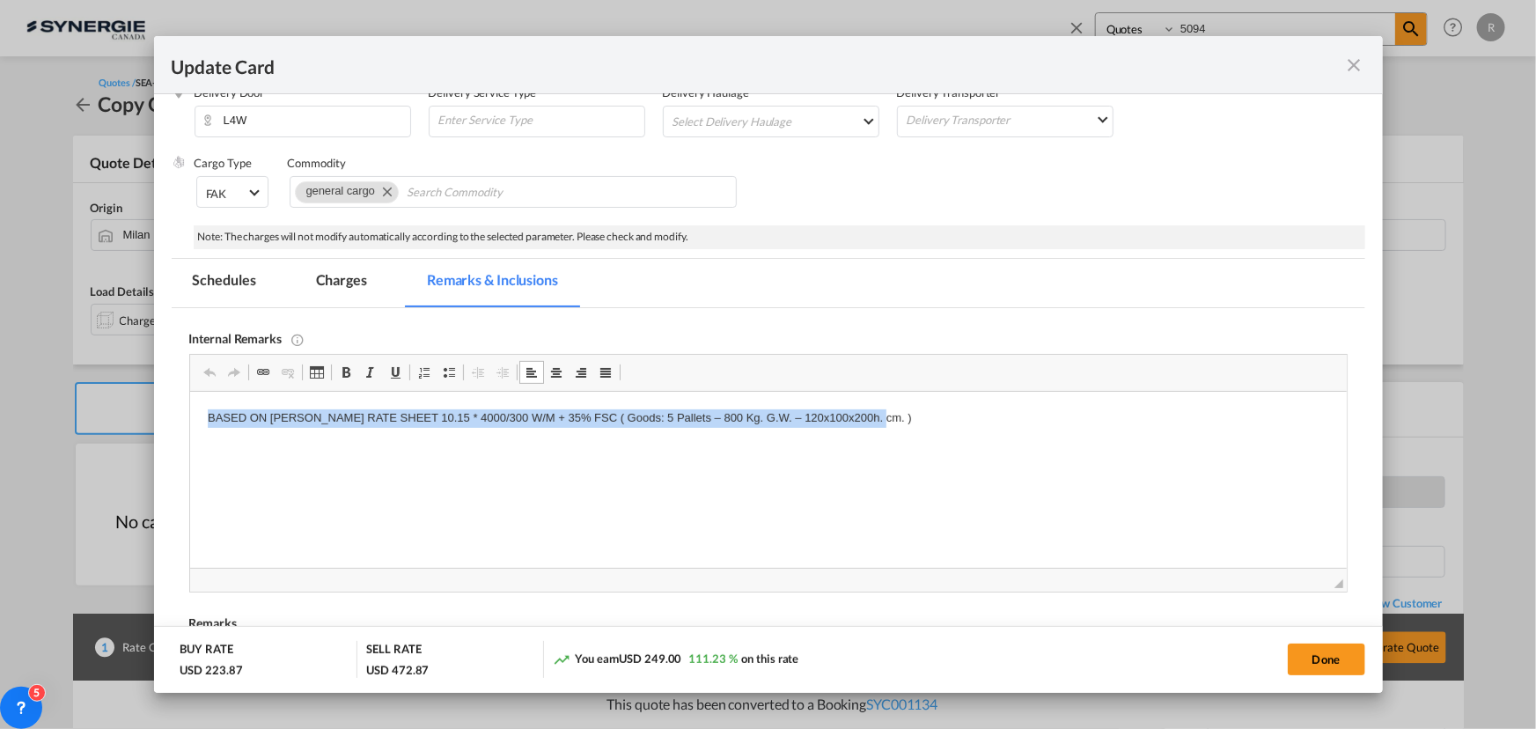
drag, startPoint x: 189, startPoint y: 409, endPoint x: 1149, endPoint y: 474, distance: 961.6
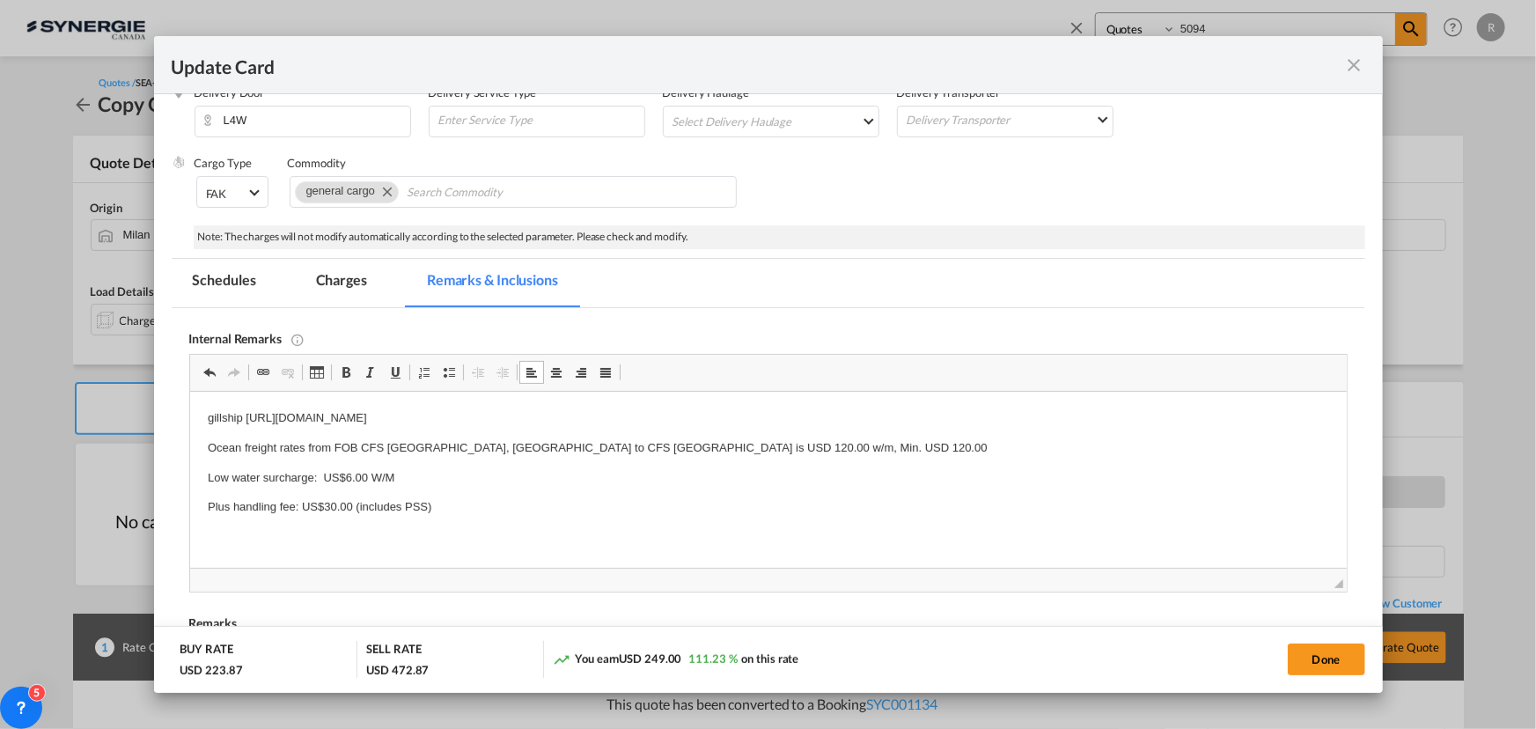
drag, startPoint x: 198, startPoint y: 409, endPoint x: 526, endPoint y: 523, distance: 346.6
click at [524, 526] on html "gillship https://app.frontapp.com/open/msg_1hamr027?key=WMgk21ijDyGdLsNG0VXN1Yd…" at bounding box center [767, 463] width 1157 height 143
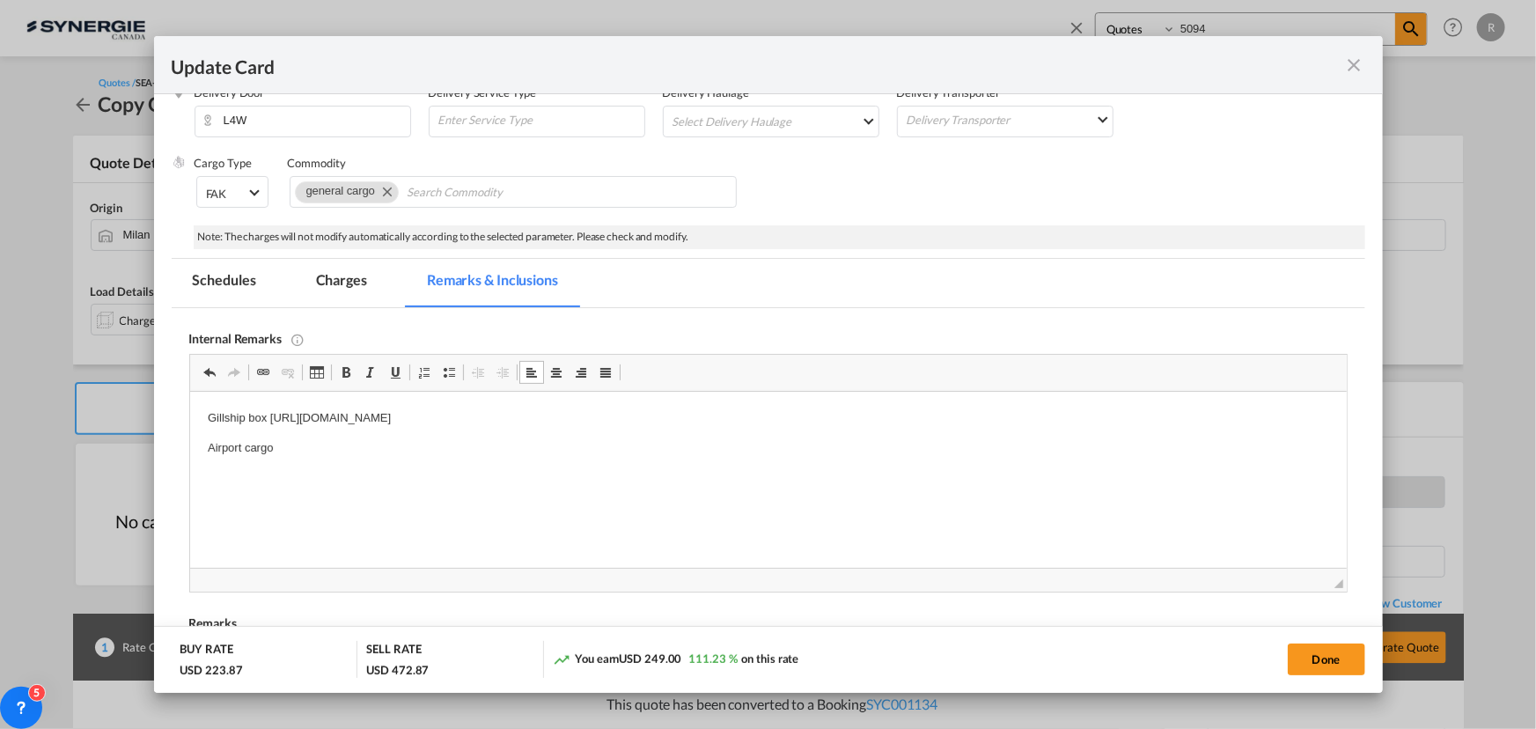
click at [309, 450] on html "Gillship box https://app.frontapp.com/open/msg_1hea6evj?key=0mFbJ9FZEWV6NmWBvre…" at bounding box center [767, 434] width 1157 height 84
click at [300, 441] on p "Airport cargo https://app.frontapp.com/open/msg_1heefc0f?key=tO4wFaMbcAvabrkOQO…" at bounding box center [767, 448] width 1121 height 18
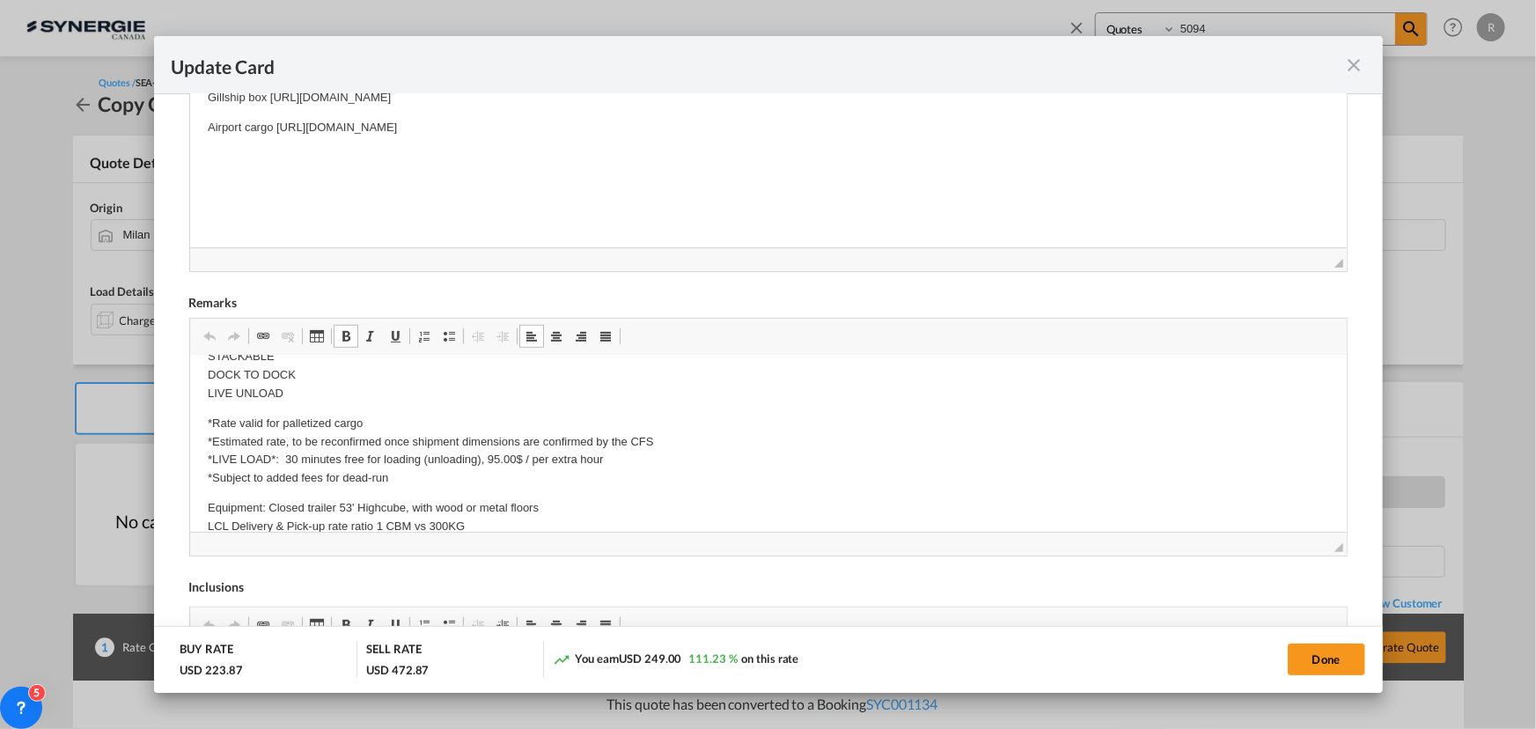
scroll to position [320, 0]
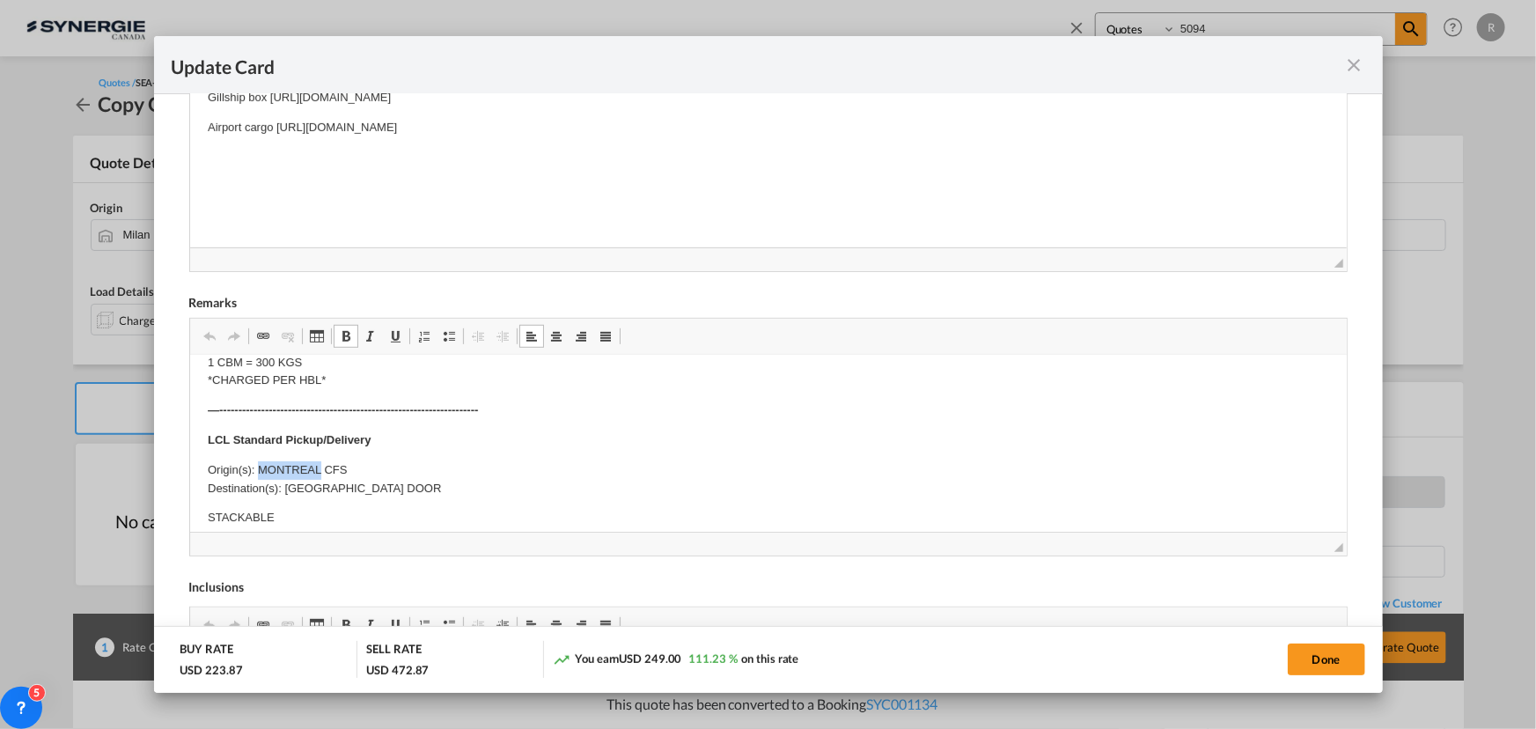
drag, startPoint x: 257, startPoint y: 468, endPoint x: 319, endPoint y: 466, distance: 61.7
click at [319, 466] on p "Origin(s): MONTREAL CFS Destination(s): MONTREAL DOOR" at bounding box center [767, 479] width 1121 height 37
click at [401, 484] on body "E Manifest (ACI): Applicable if Synergie is responsible to submit Per E-manifes…" at bounding box center [767, 603] width 1121 height 1099
click at [375, 487] on p "Origin(s): Toronto CFS Destination(s): MONTREAL DOOR" at bounding box center [767, 479] width 1121 height 37
drag, startPoint x: 285, startPoint y: 486, endPoint x: 430, endPoint y: 492, distance: 145.4
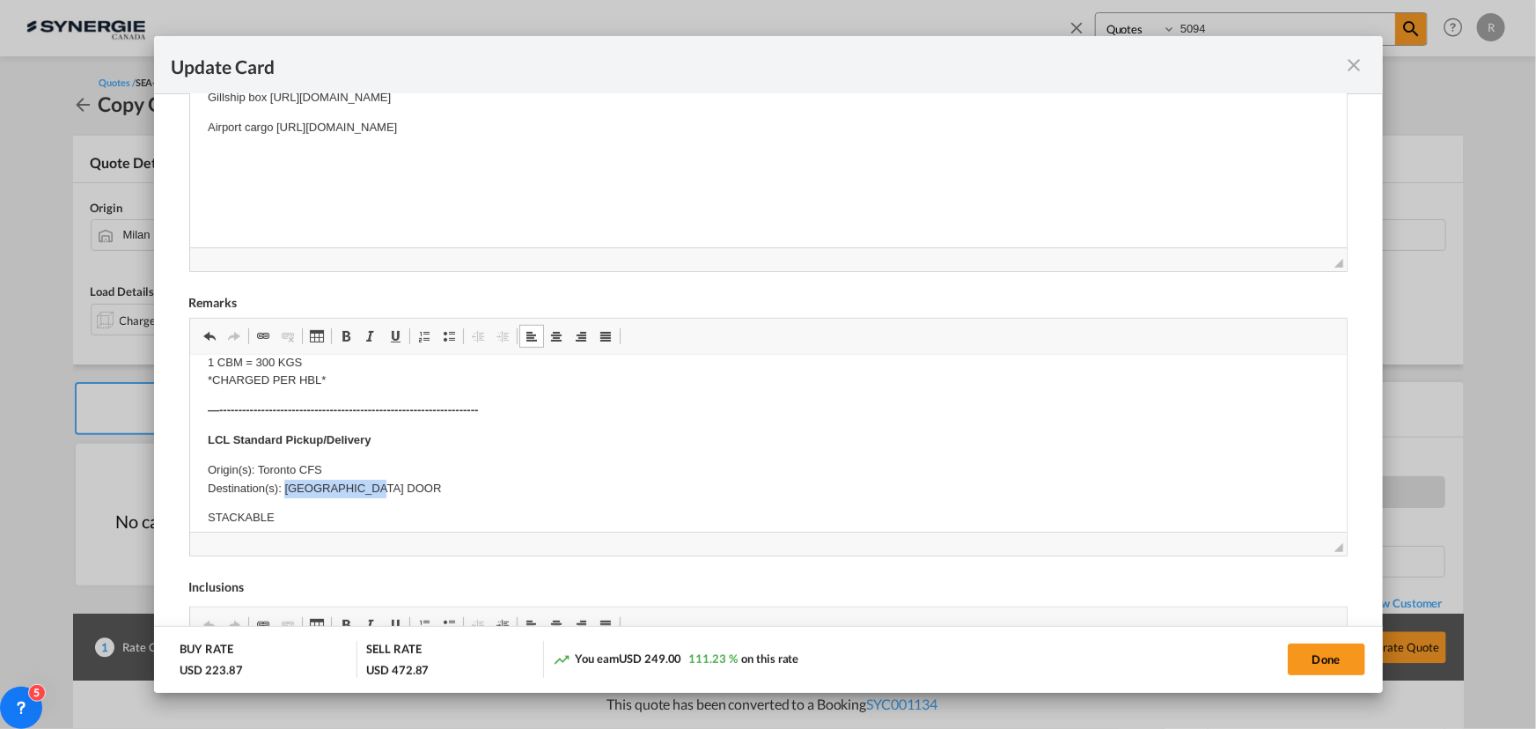
click at [430, 492] on p "Origin(s): Toronto CFS Destination(s): MONTREAL DOOR" at bounding box center [767, 479] width 1121 height 37
click at [308, 516] on p "STACKABLE DOCK TO DOCK LIVE UNLOAD" at bounding box center [767, 536] width 1121 height 55
click at [206, 512] on html "E Manifest (ACI): Applicable if Synergie is responsible to submit Per E-manifes…" at bounding box center [767, 603] width 1157 height 1134
click at [309, 527] on p "NON STACKABLE DOCK TO DOCK LIVE UNLOAD" at bounding box center [767, 536] width 1121 height 55
click at [335, 515] on p "NON STACKABLE DOCK TO DOCK LIVE UNLOAD" at bounding box center [767, 536] width 1121 height 55
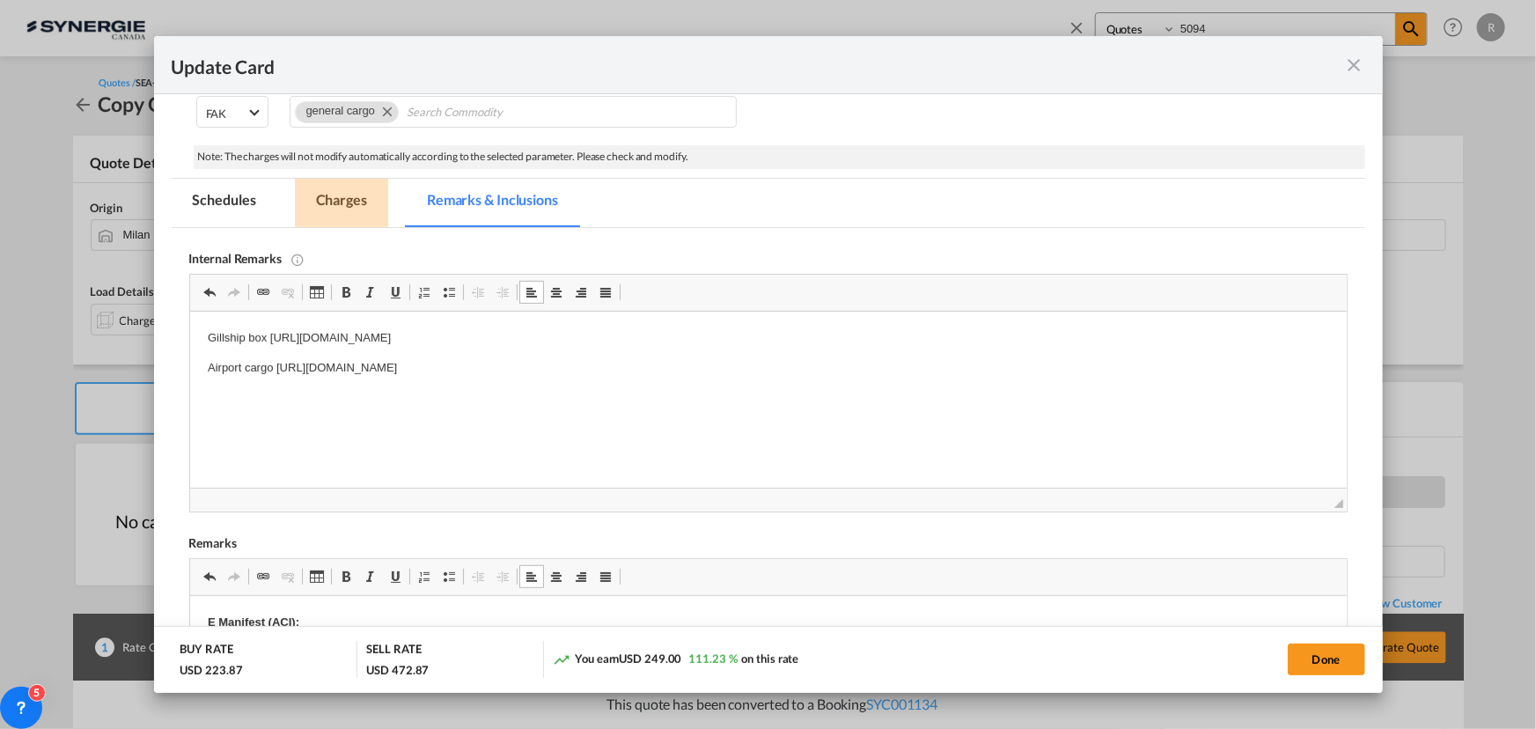
click at [340, 193] on md-tab-item "Charges" at bounding box center [341, 203] width 93 height 48
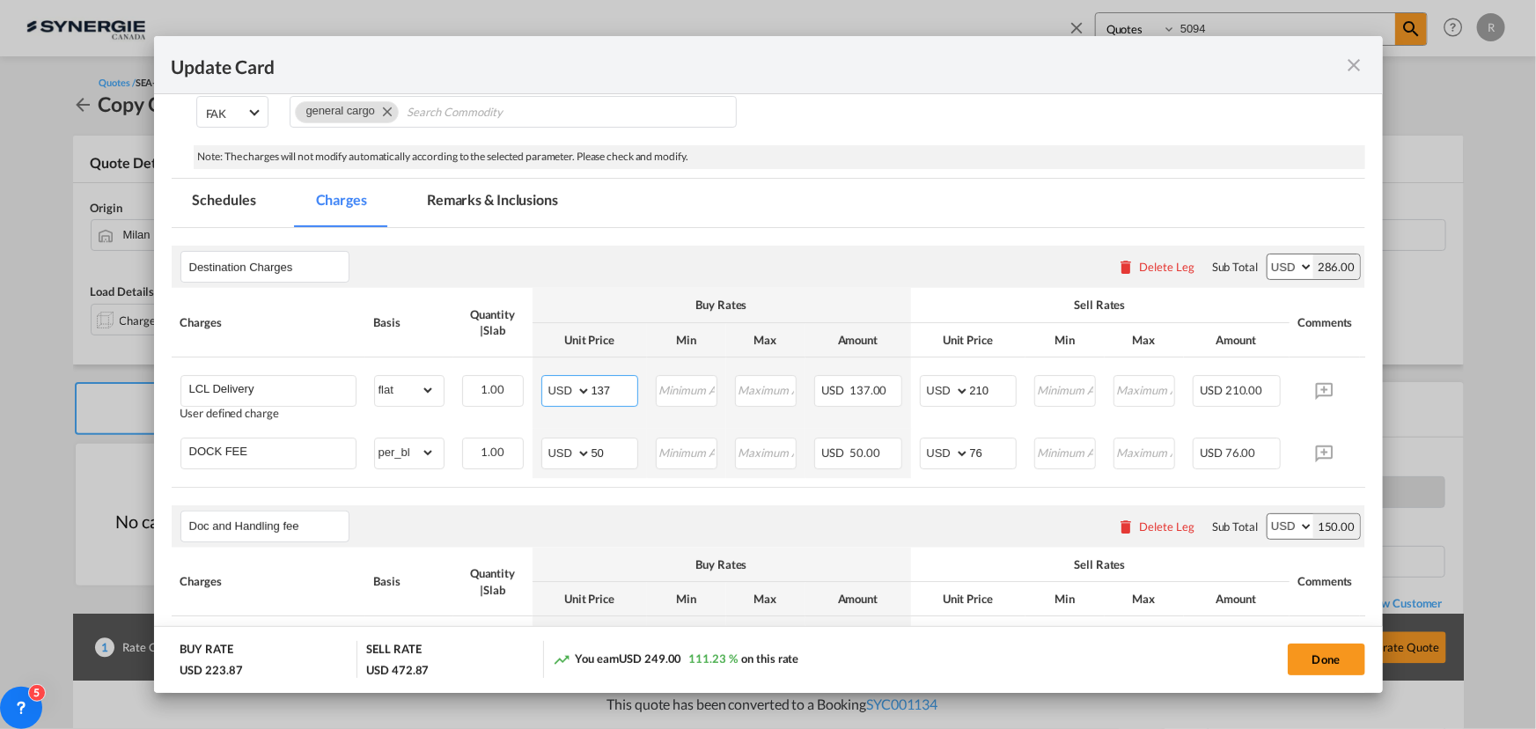
drag, startPoint x: 624, startPoint y: 386, endPoint x: 430, endPoint y: 292, distance: 216.1
click at [459, 321] on table "Charges Basis Quantity | Slab Buy Rates Sell Rates Comments Action Unit Price M…" at bounding box center [795, 387] width 1247 height 199
type input "34"
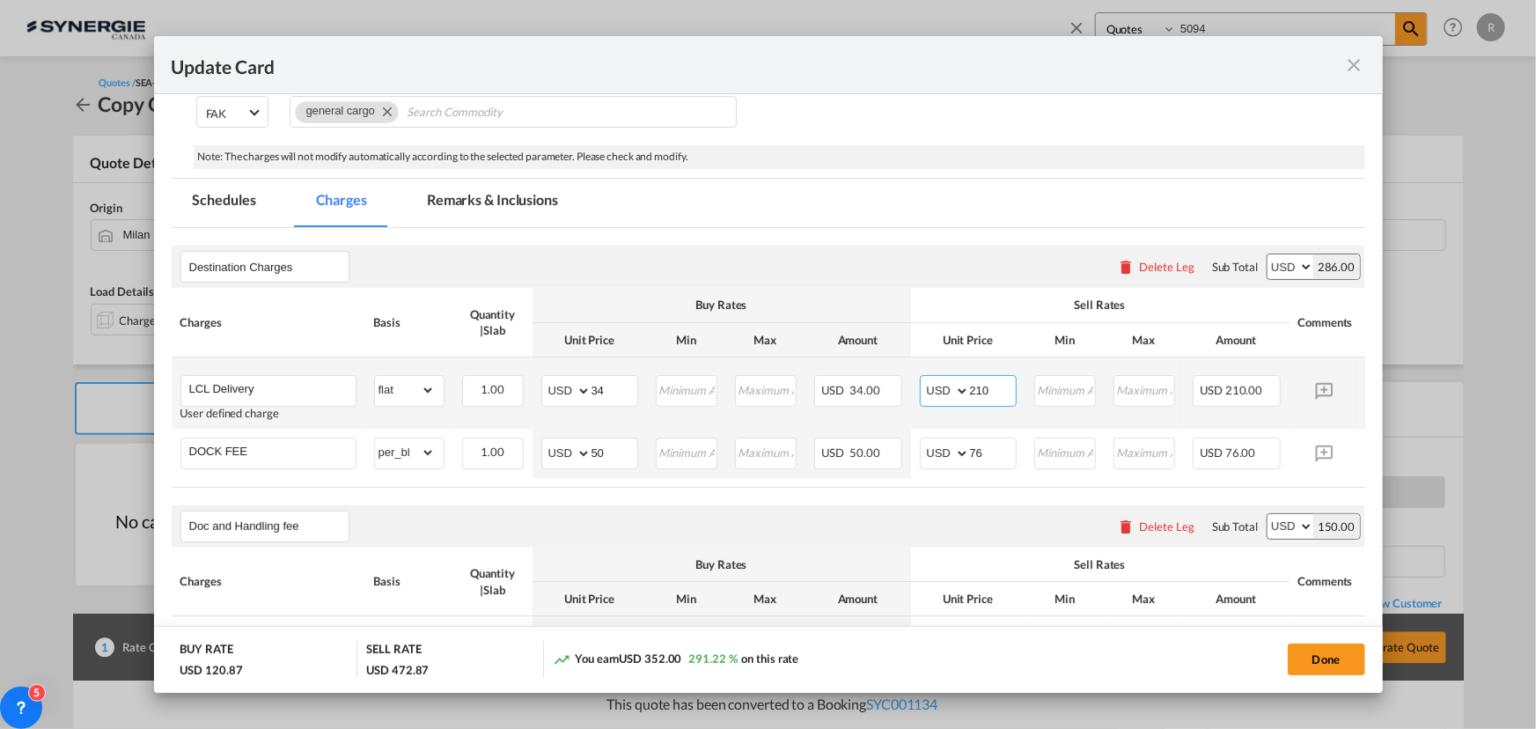
drag, startPoint x: 994, startPoint y: 387, endPoint x: 937, endPoint y: 378, distance: 57.2
click at [937, 378] on md-input-container "AED AFN ALL AMD ANG AOA ARS AUD AWG AZN BAM BBD BDT BGN BHD BIF BMD BND BOB BRL…" at bounding box center [968, 391] width 97 height 32
type input "1"
type input "95"
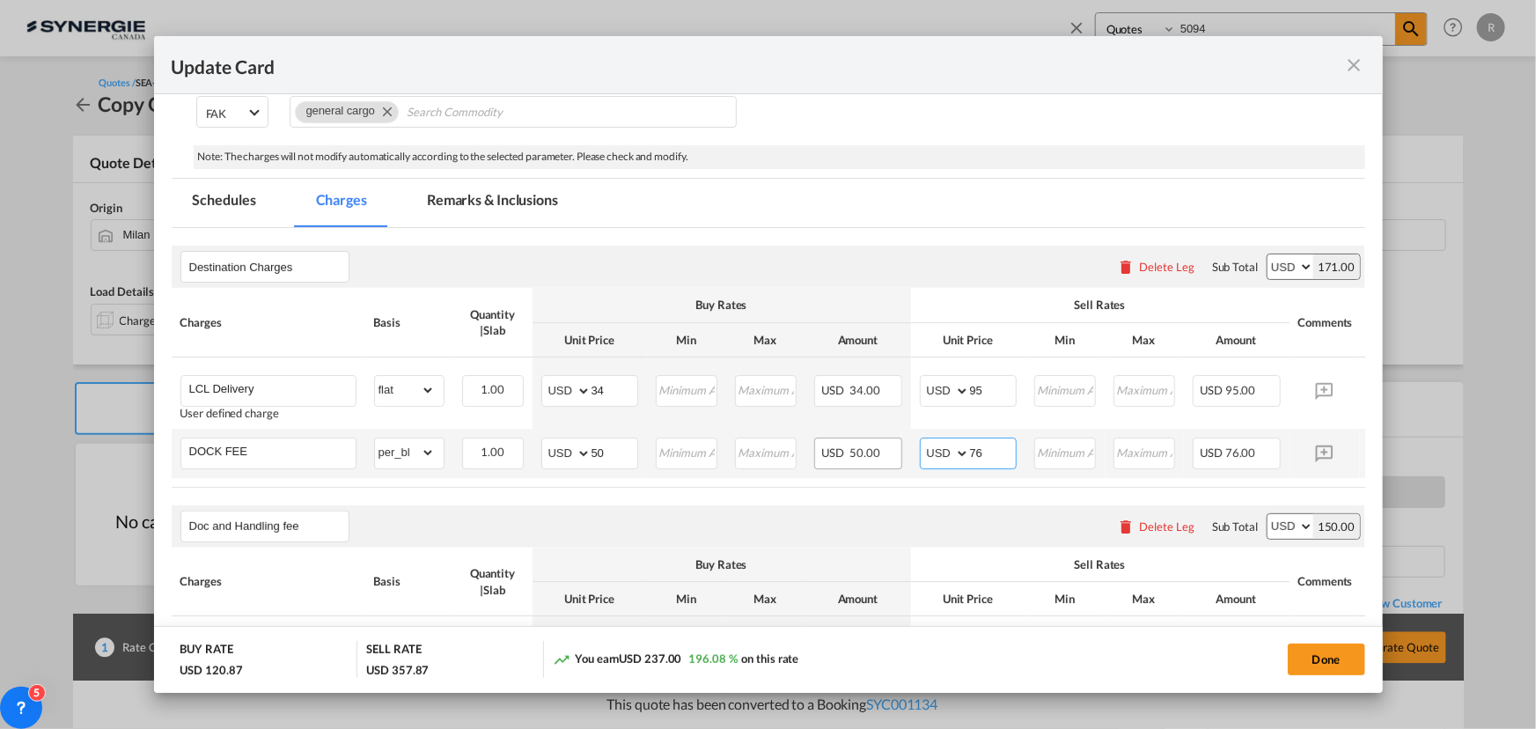
drag, startPoint x: 989, startPoint y: 452, endPoint x: 899, endPoint y: 445, distance: 90.9
click at [899, 445] on tr "DOCK FEE Please Enter Already Exists gross_weight volumetric_weight per_shipmen…" at bounding box center [795, 453] width 1247 height 49
type input "60"
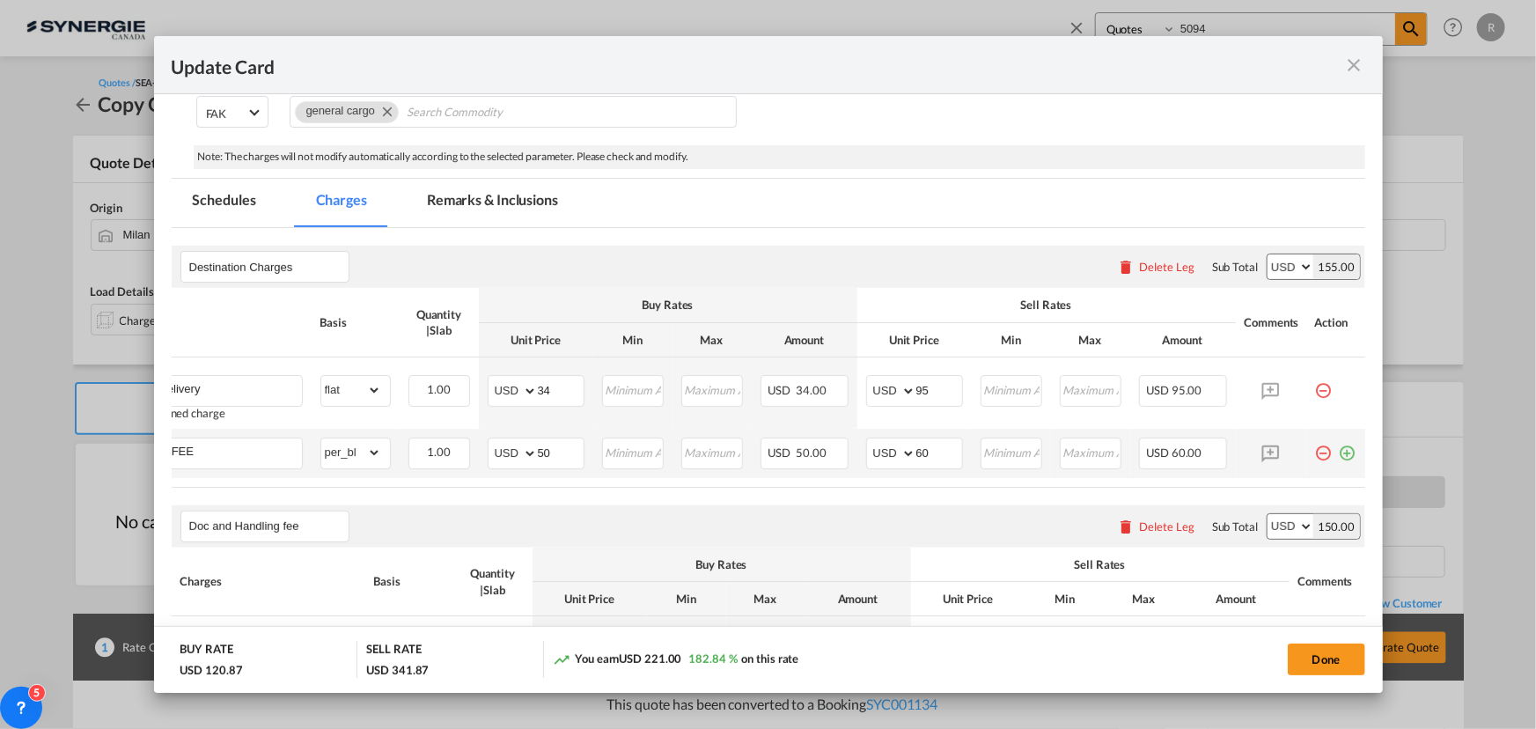
click at [1342, 453] on md-icon "icon-plus-circle-outline green-400-fg" at bounding box center [1348, 446] width 18 height 18
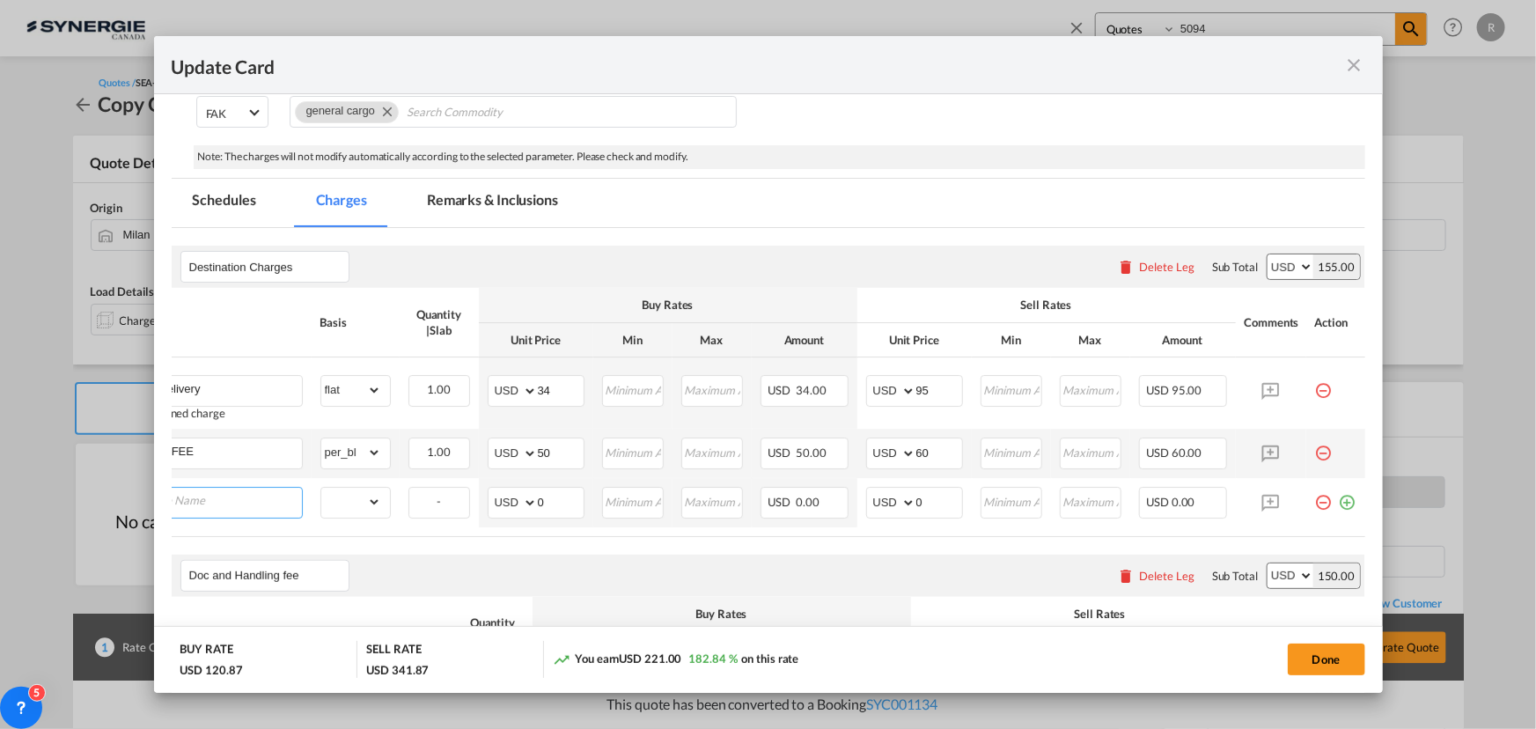
scroll to position [0, 18]
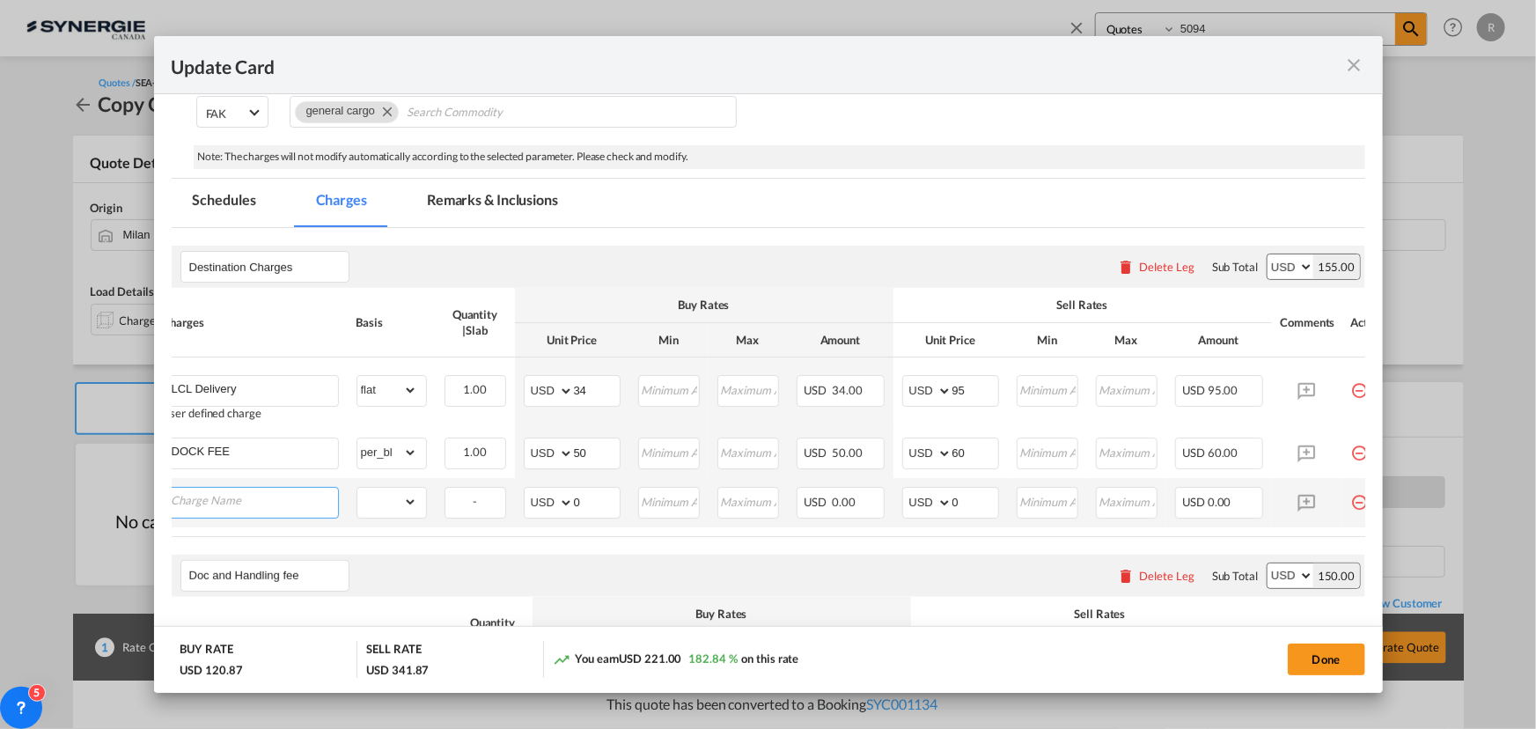
click at [268, 505] on input "Charge Name" at bounding box center [255, 501] width 166 height 26
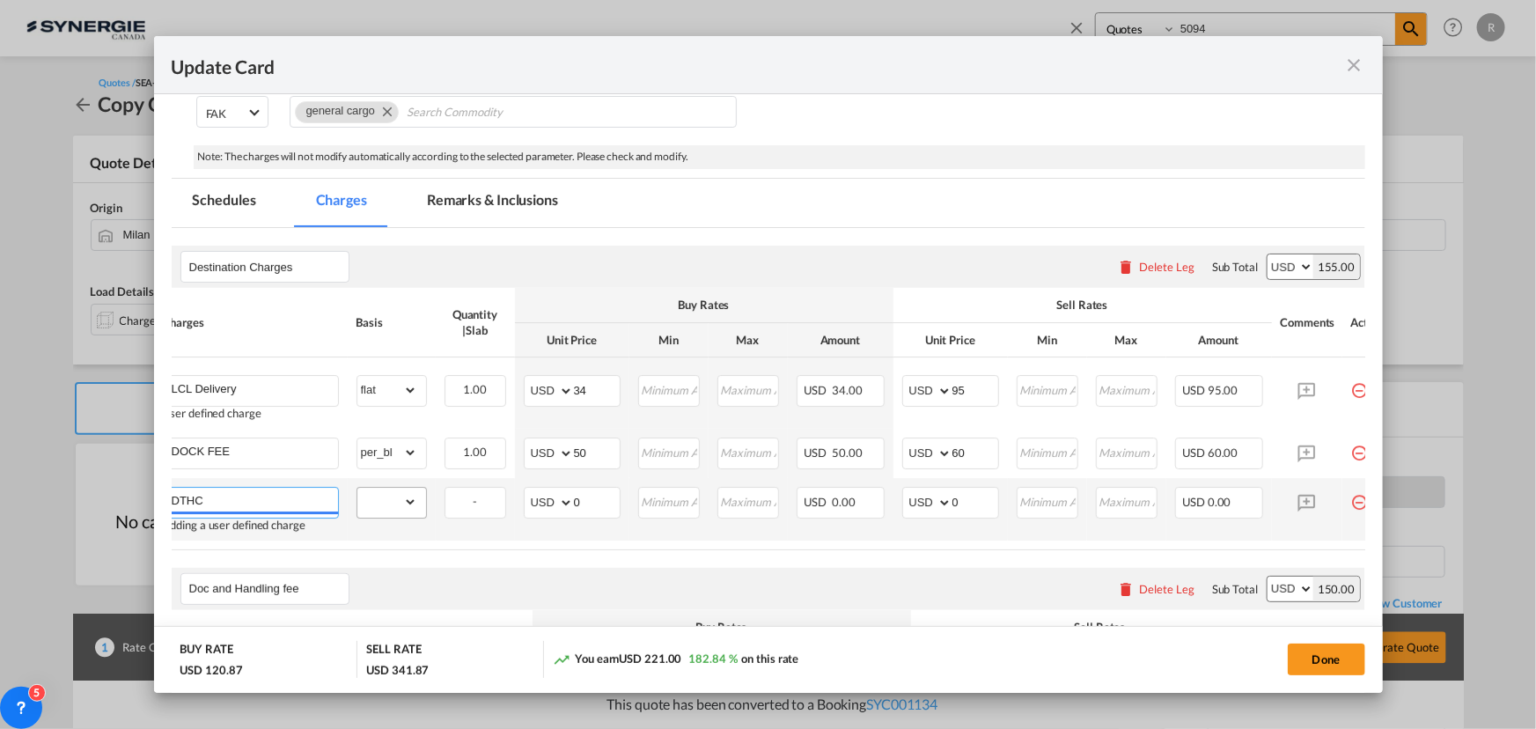
type input "DTHC"
click at [388, 511] on select "gross_weight volumetric_weight per_shipment per_bl per_km per_hawb per_kg flat …" at bounding box center [387, 502] width 60 height 28
click at [357, 488] on select "gross_weight volumetric_weight per_shipment per_bl per_km per_hawb per_kg flat …" at bounding box center [387, 502] width 60 height 28
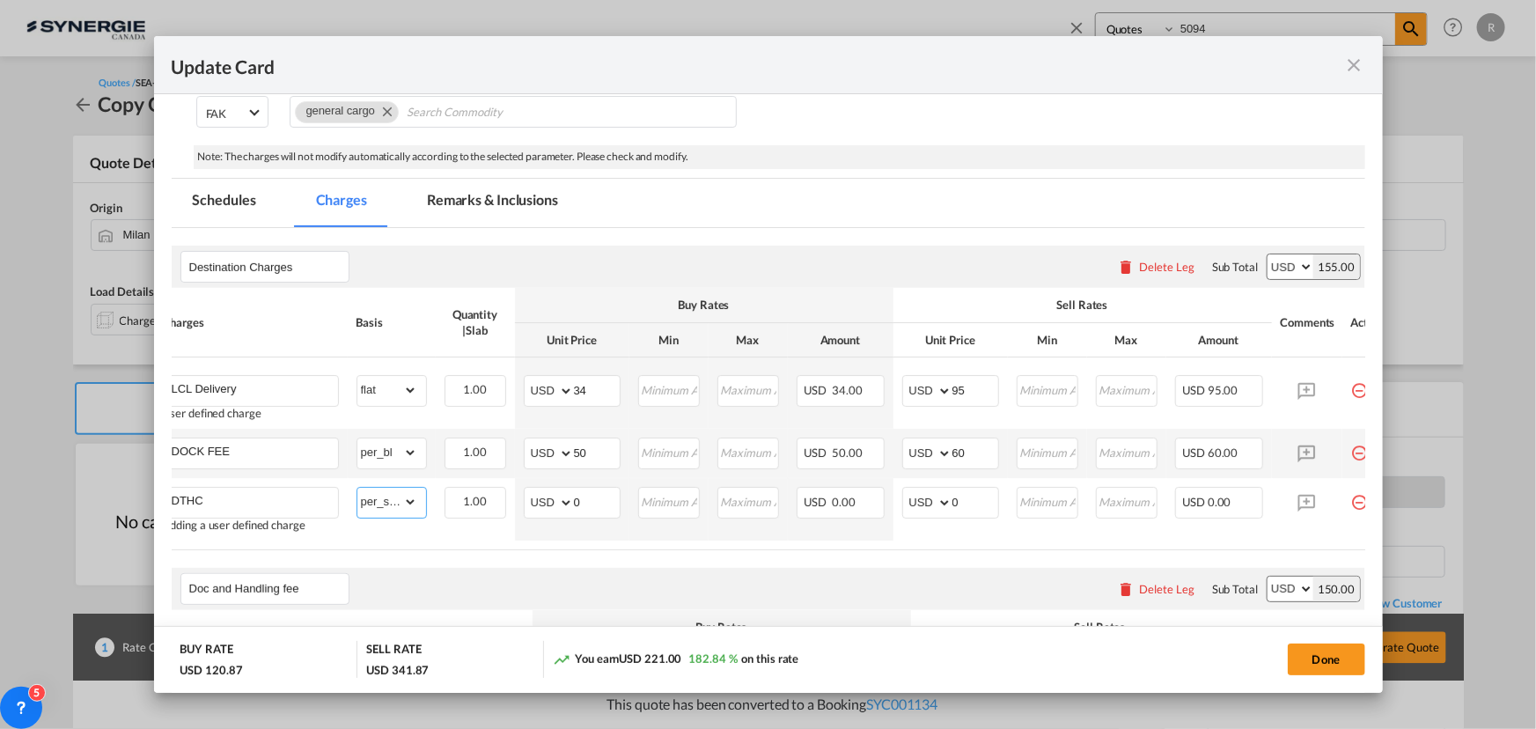
scroll to position [239, 0]
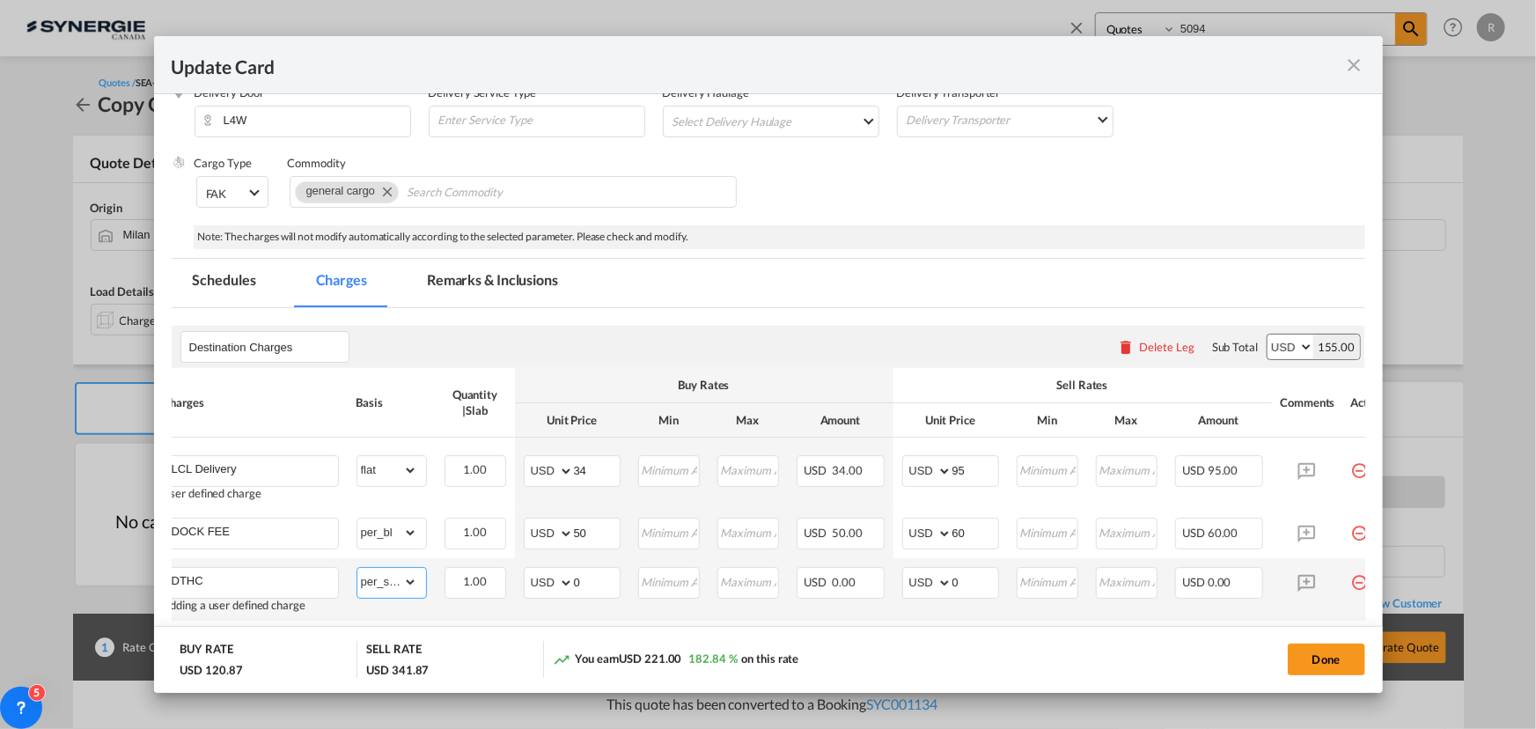
click at [399, 585] on select "gross_weight volumetric_weight per_shipment per_bl per_km per_hawb per_kg flat …" at bounding box center [387, 582] width 60 height 28
click at [357, 568] on select "gross_weight volumetric_weight per_shipment per_bl per_km per_hawb per_kg flat …" at bounding box center [387, 582] width 60 height 28
click at [391, 592] on select "gross_weight volumetric_weight per_shipment per_bl per_km per_hawb per_kg flat …" at bounding box center [387, 582] width 60 height 28
click at [357, 568] on select "gross_weight volumetric_weight per_shipment per_bl per_km per_hawb per_kg flat …" at bounding box center [387, 582] width 60 height 28
click at [397, 589] on select "gross_weight volumetric_weight per_shipment per_bl per_km per_hawb per_kg flat …" at bounding box center [387, 582] width 60 height 28
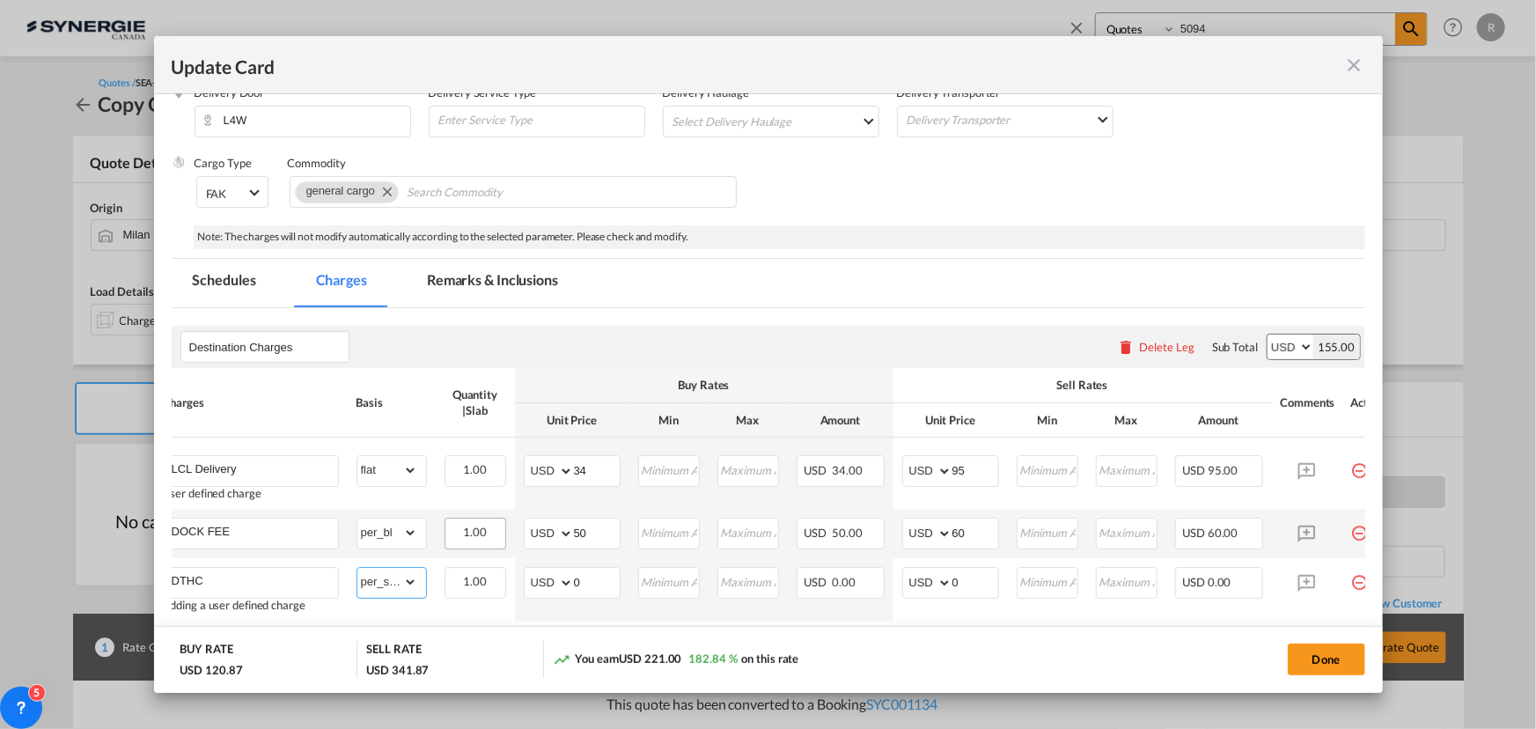
select select "per_w/m"
click at [357, 568] on select "gross_weight volumetric_weight per_shipment per_bl per_km per_hawb per_kg flat …" at bounding box center [387, 582] width 60 height 28
drag, startPoint x: 599, startPoint y: 585, endPoint x: 521, endPoint y: 571, distance: 78.6
click at [522, 572] on td "AED AFN ALL AMD ANG AOA ARS AUD AWG AZN BAM BBD BDT BGN BHD BIF BMD BND BOB BRL…" at bounding box center [572, 589] width 114 height 62
type input "35"
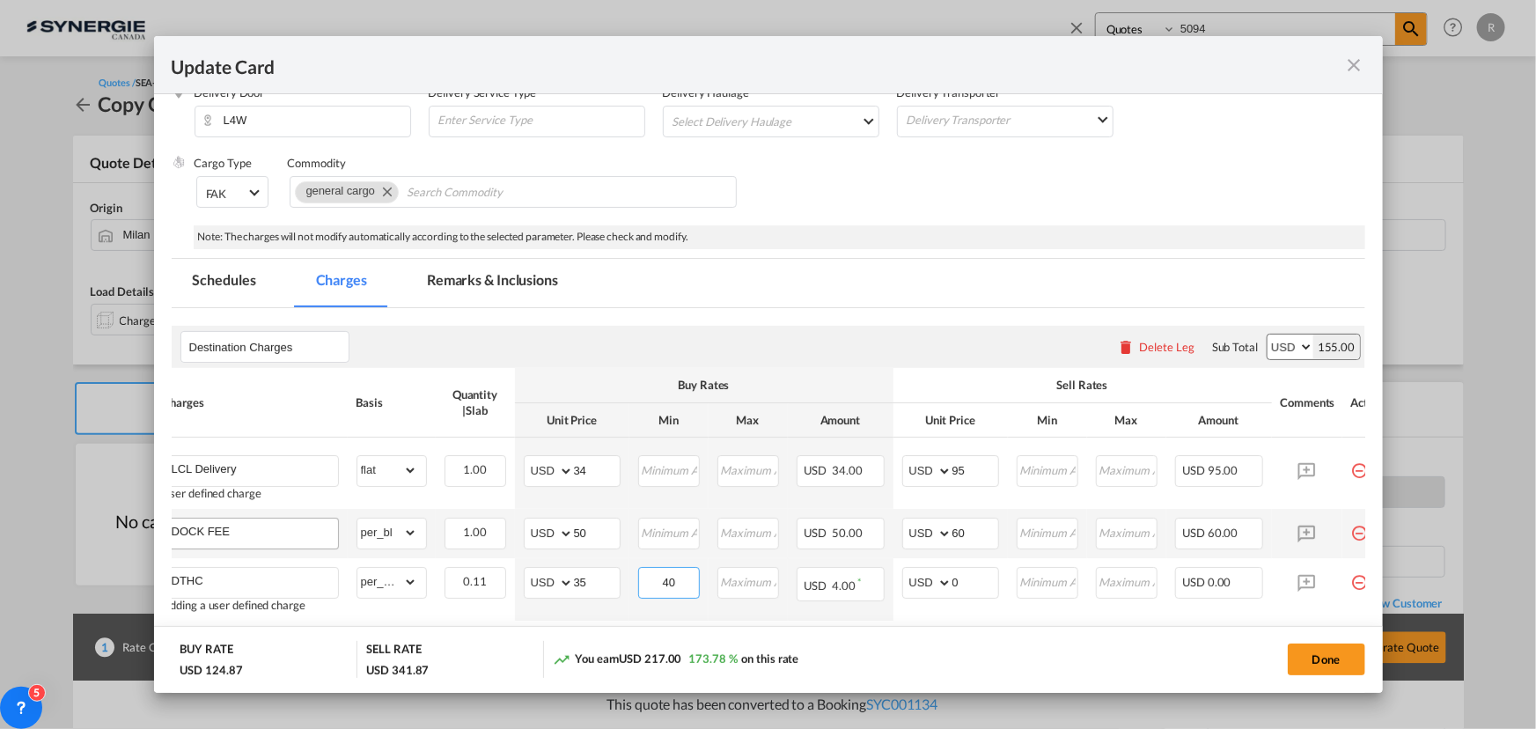
type input "40"
drag, startPoint x: 907, startPoint y: 578, endPoint x: 897, endPoint y: 577, distance: 9.8
click at [897, 577] on td "AED AFN ALL AMD ANG AOA ARS AUD AWG AZN BAM BBD BDT BGN BHD BIF BMD BND BOB BRL…" at bounding box center [950, 589] width 114 height 62
type input "35"
type input "52"
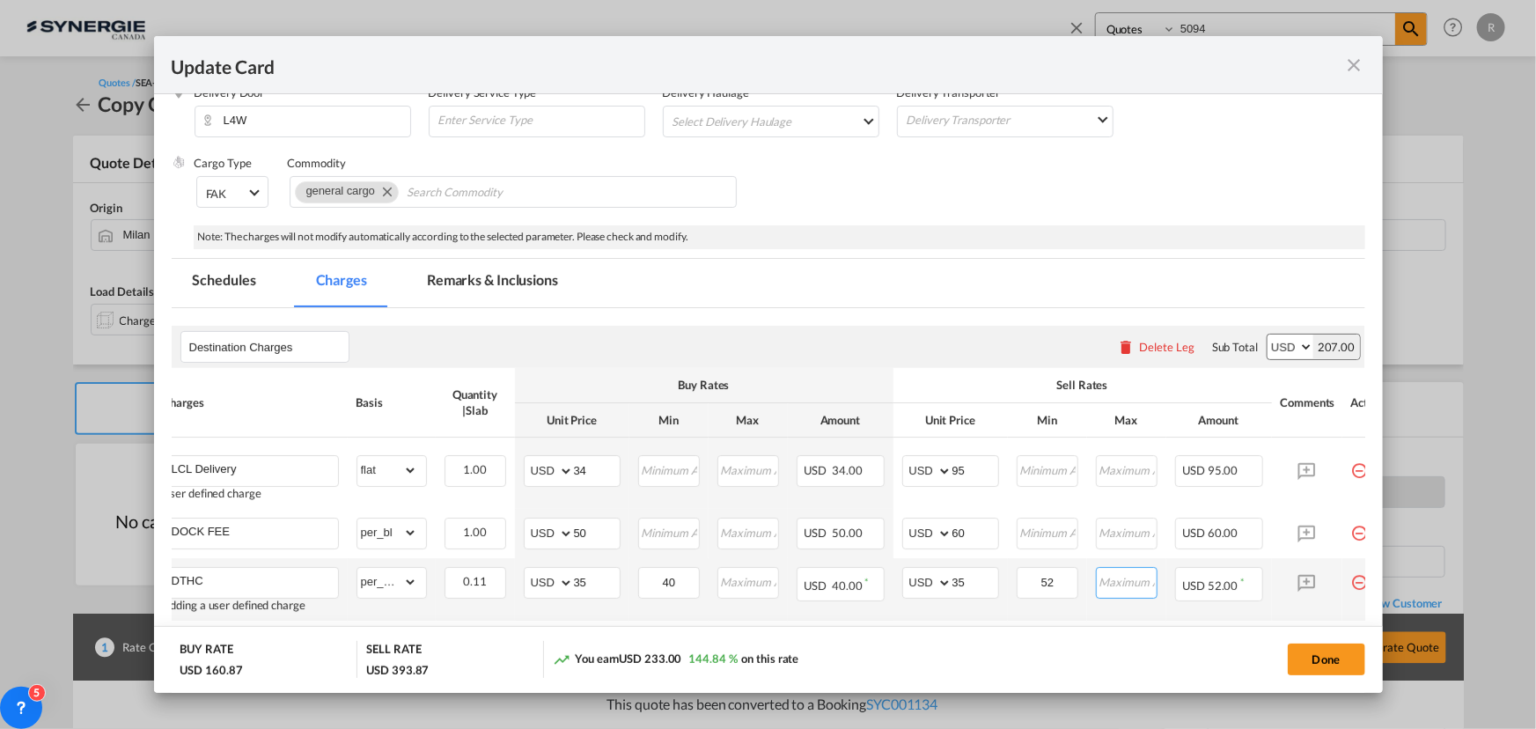
scroll to position [400, 0]
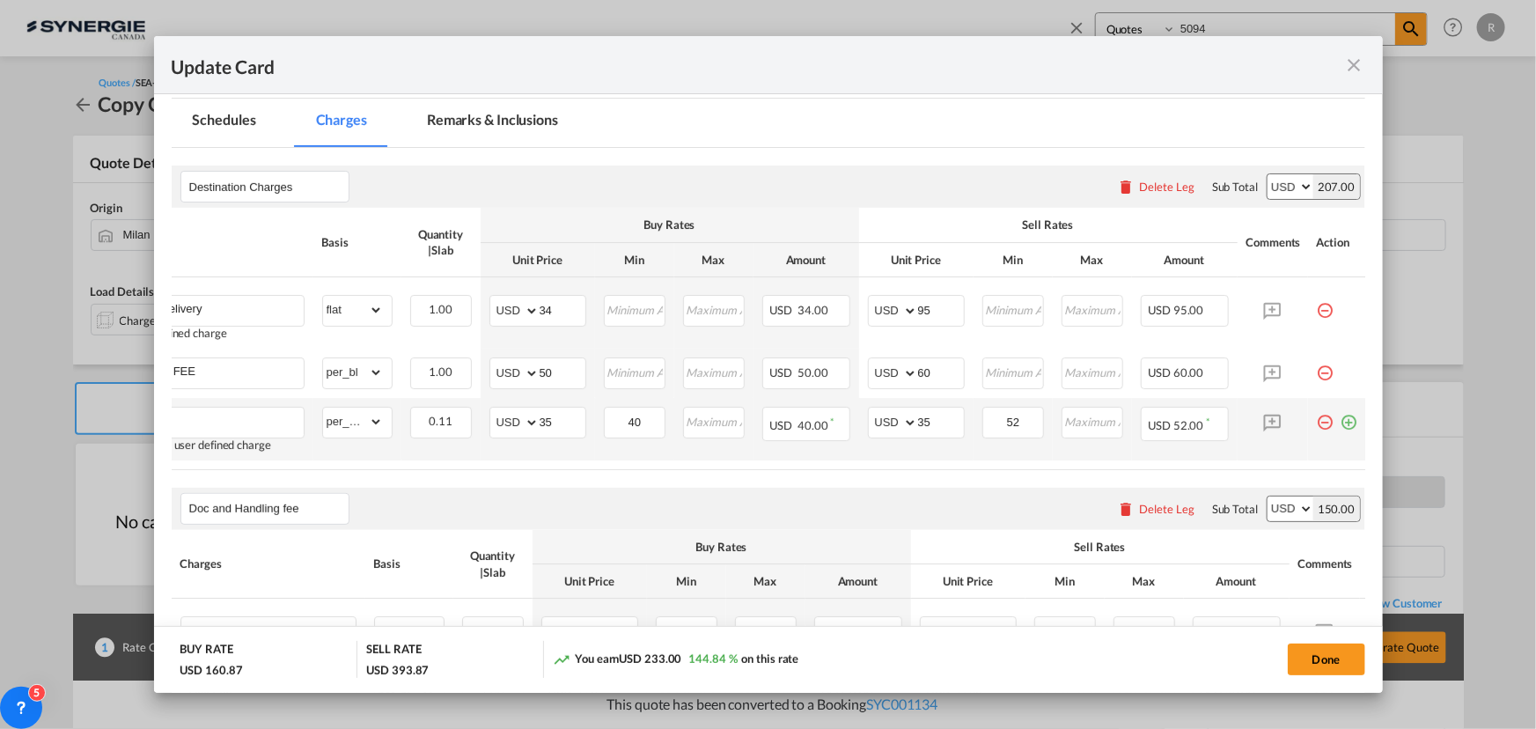
click at [1352, 423] on md-icon "icon-plus-circle-outline green-400-fg" at bounding box center [1350, 416] width 18 height 18
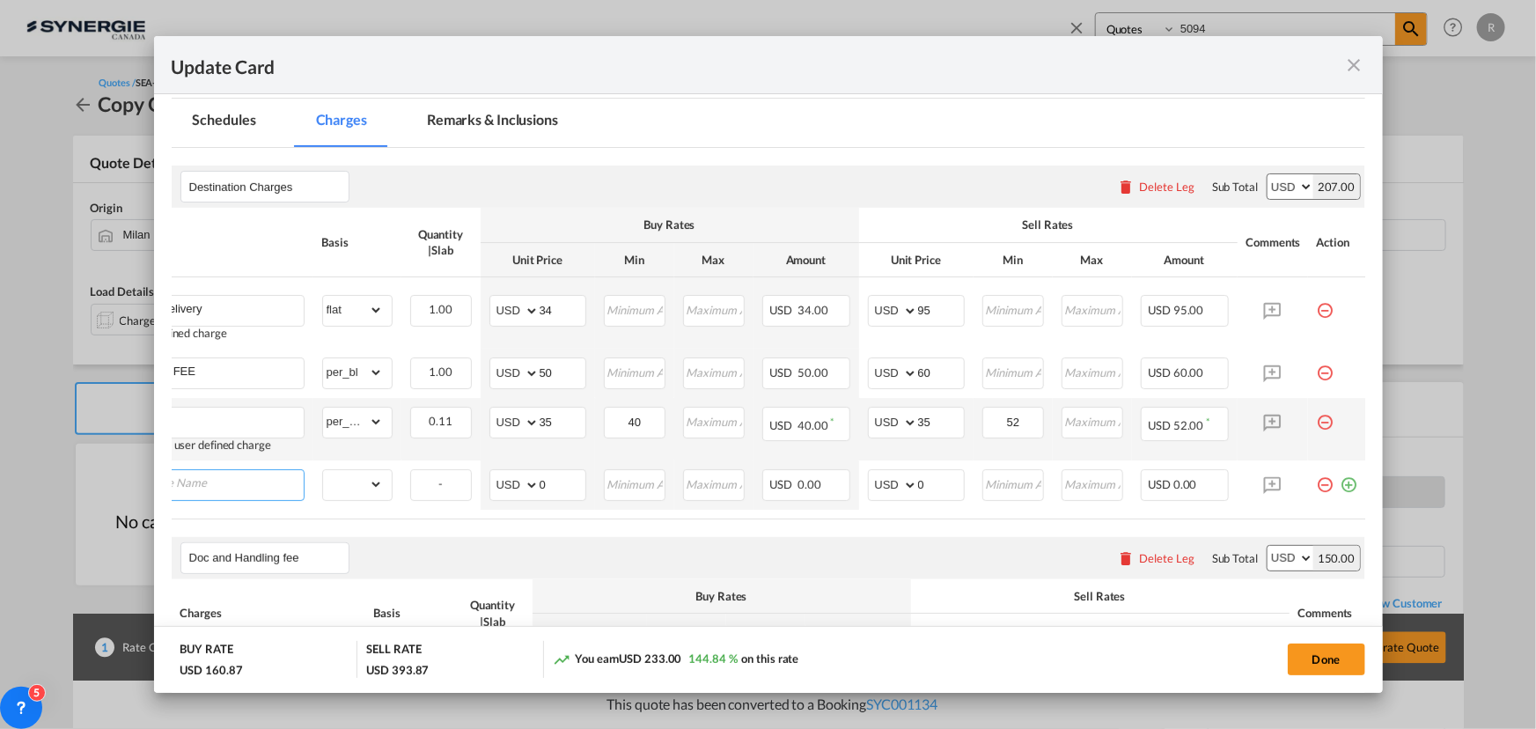
scroll to position [0, 18]
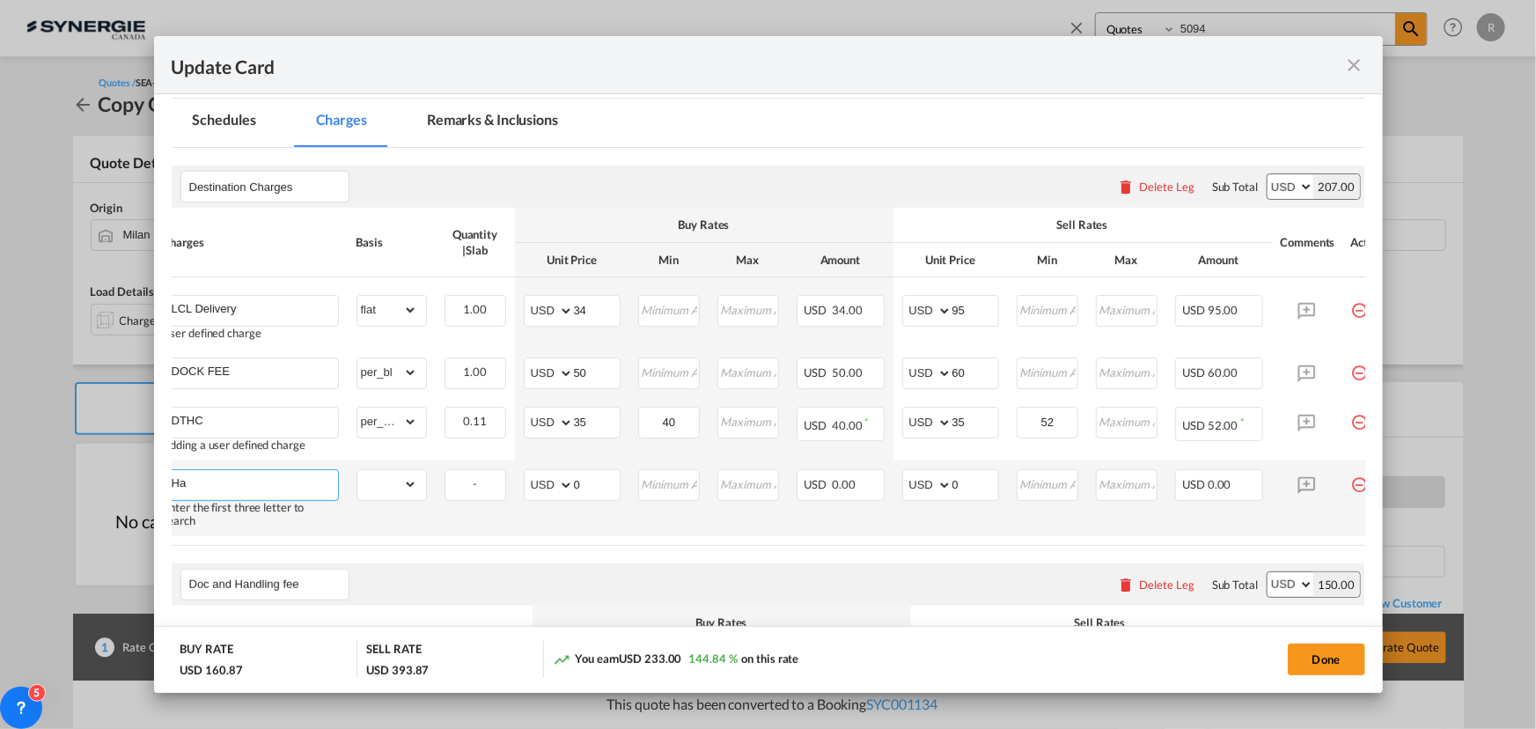
type input "H"
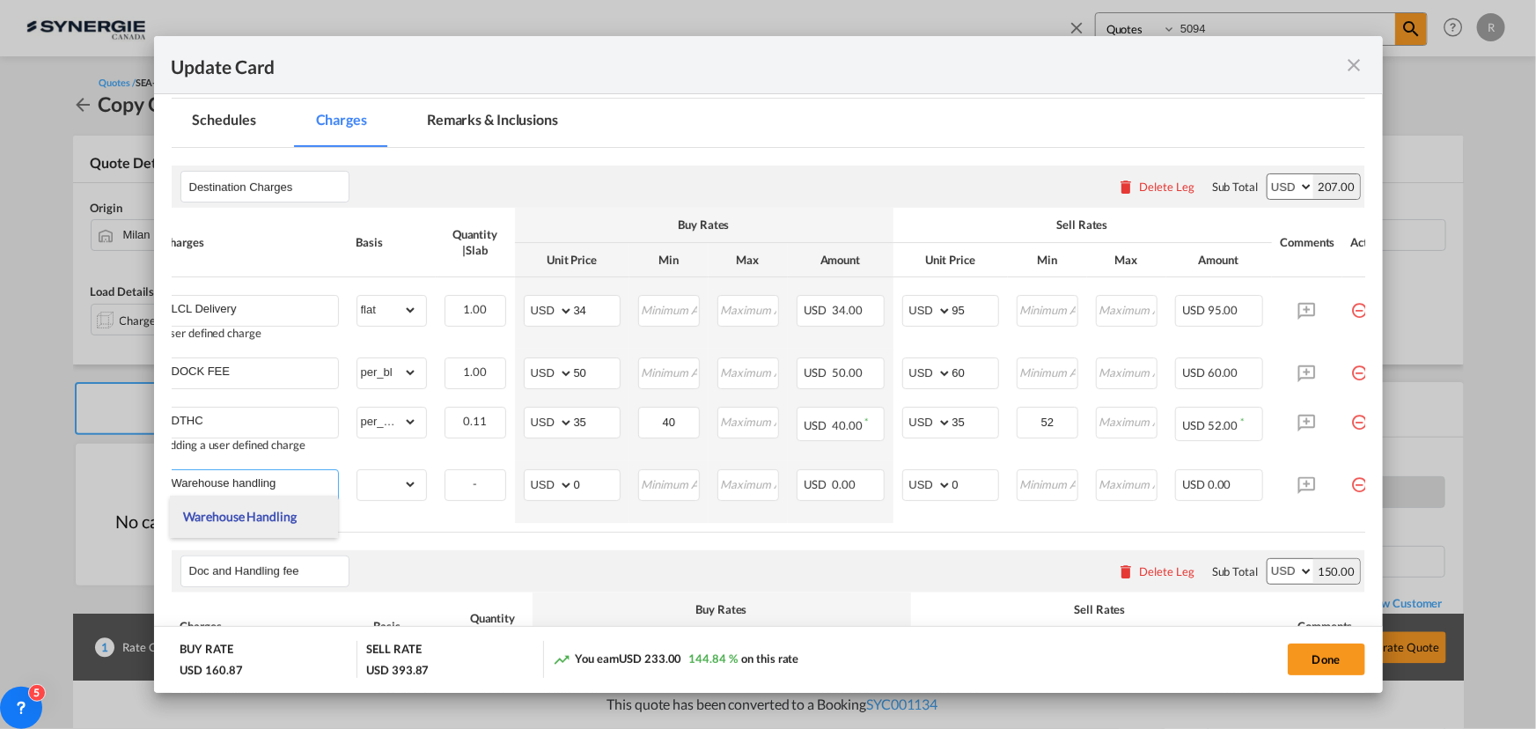
click at [210, 518] on span "Warehouse Handling" at bounding box center [239, 516] width 113 height 15
type input "Warehouse Handling"
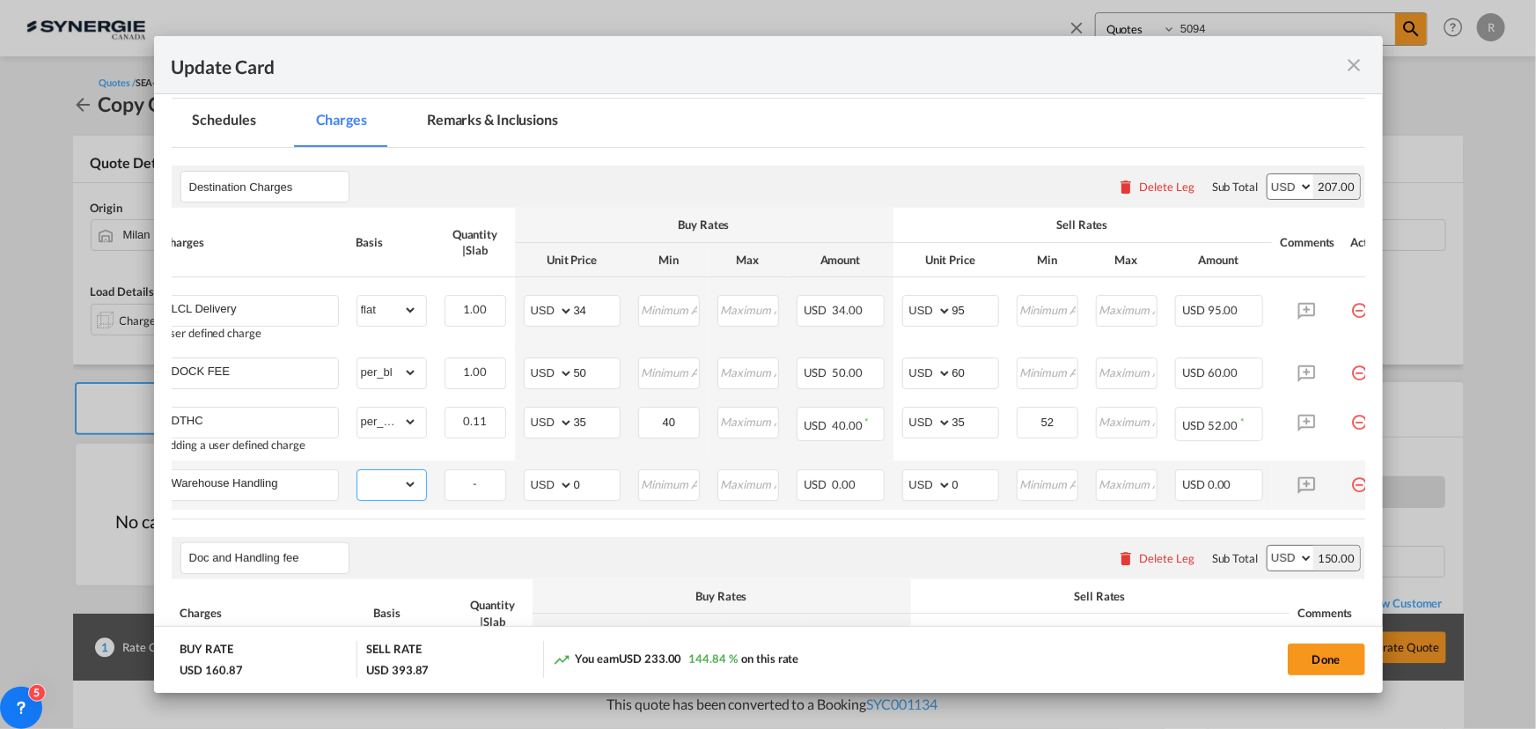
click at [404, 489] on select "gross_weight volumetric_weight per_shipment per_bl per_km per_hawb per_kg flat …" at bounding box center [387, 484] width 60 height 28
select select "per_shipment"
click at [357, 470] on select "gross_weight volumetric_weight per_shipment per_bl per_km per_hawb per_kg flat …" at bounding box center [387, 484] width 60 height 28
drag, startPoint x: 586, startPoint y: 481, endPoint x: 513, endPoint y: 472, distance: 73.6
click at [513, 472] on tr "Warehouse Handling Please Enter Already Exists gross_weight volumetric_weight p…" at bounding box center [777, 484] width 1247 height 49
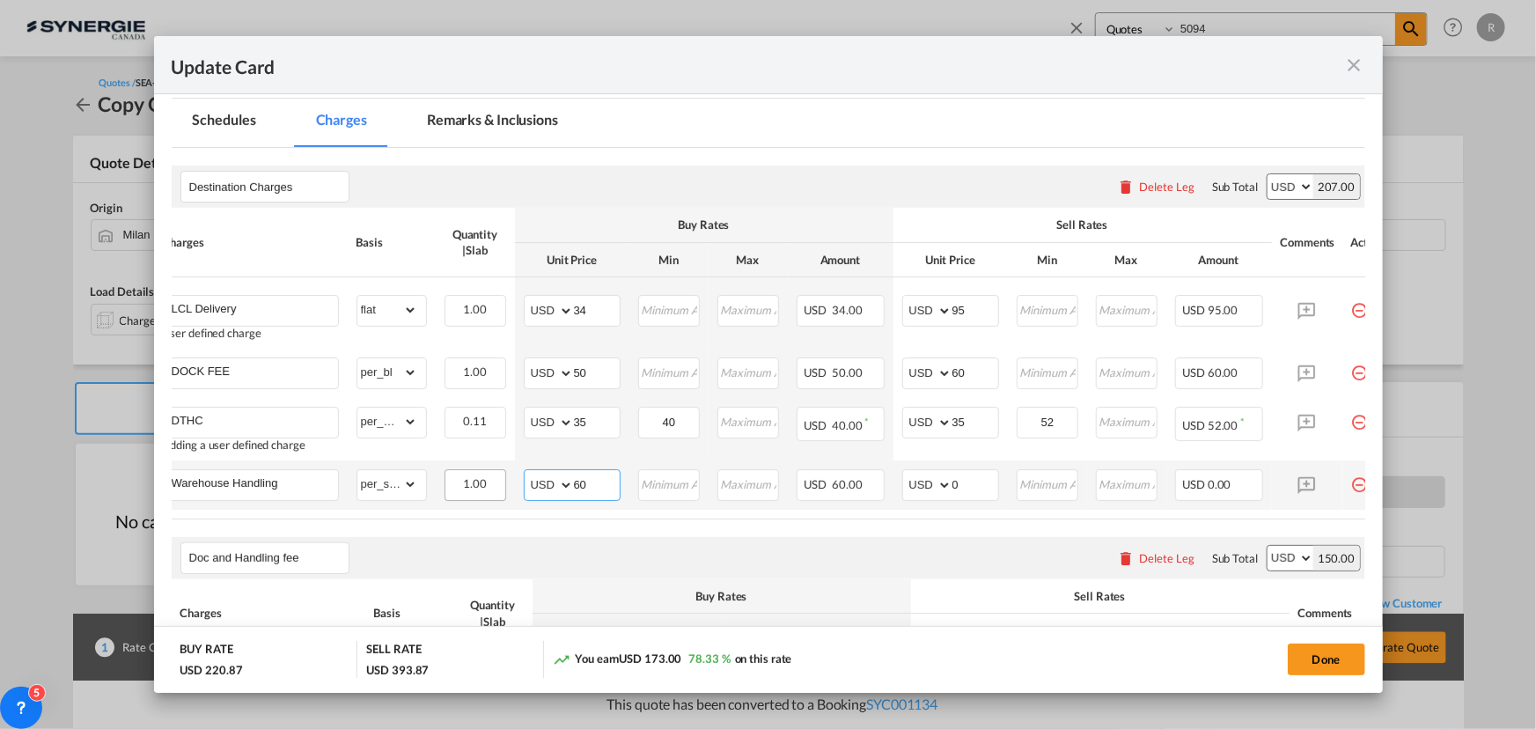
type input "60"
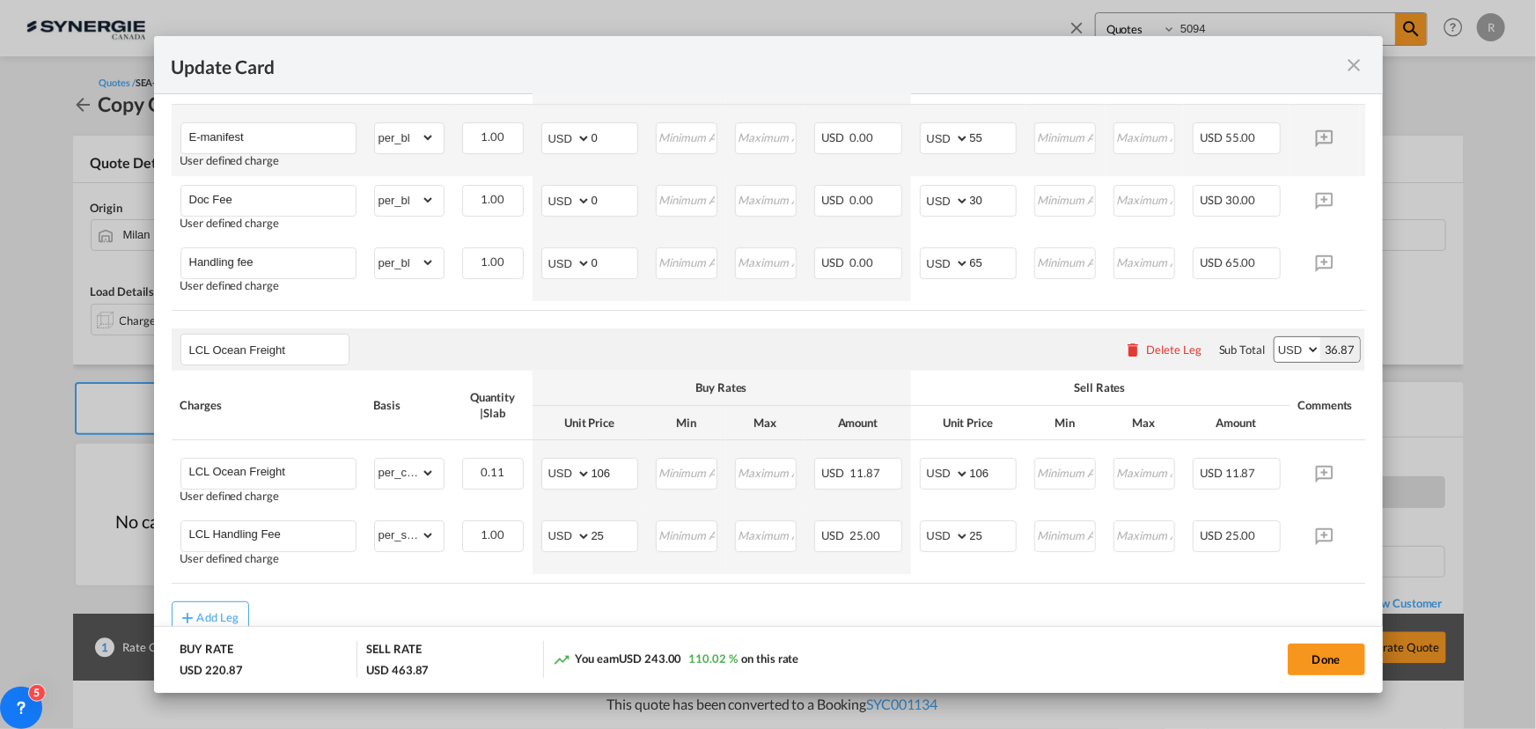
scroll to position [959, 0]
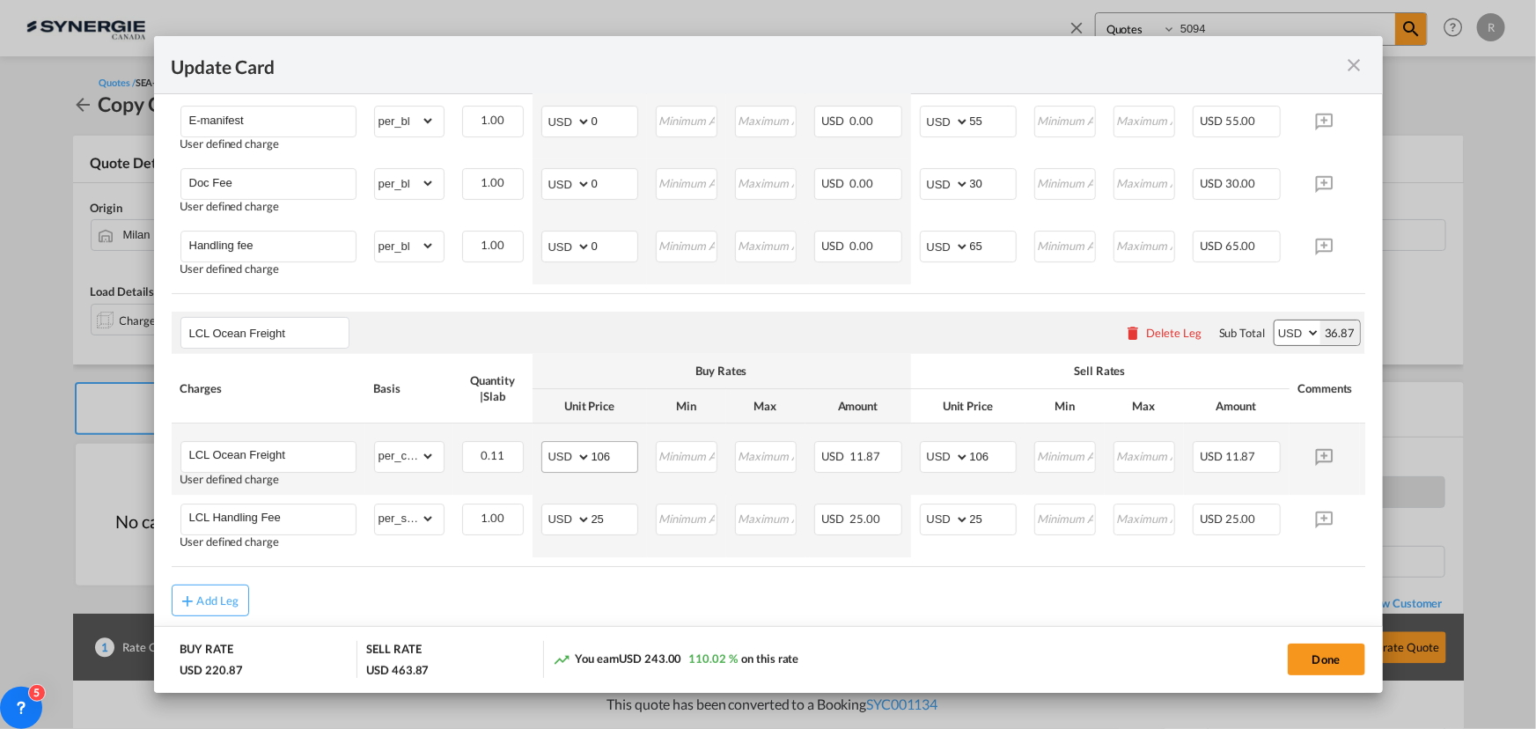
type input "70"
drag, startPoint x: 620, startPoint y: 463, endPoint x: 548, endPoint y: 458, distance: 72.4
click at [548, 458] on md-input-container "AED AFN ALL AMD ANG AOA ARS AUD AWG AZN BAM BBD BDT BGN BHD BIF BMD BND BOB BRL…" at bounding box center [589, 457] width 97 height 32
type input "110"
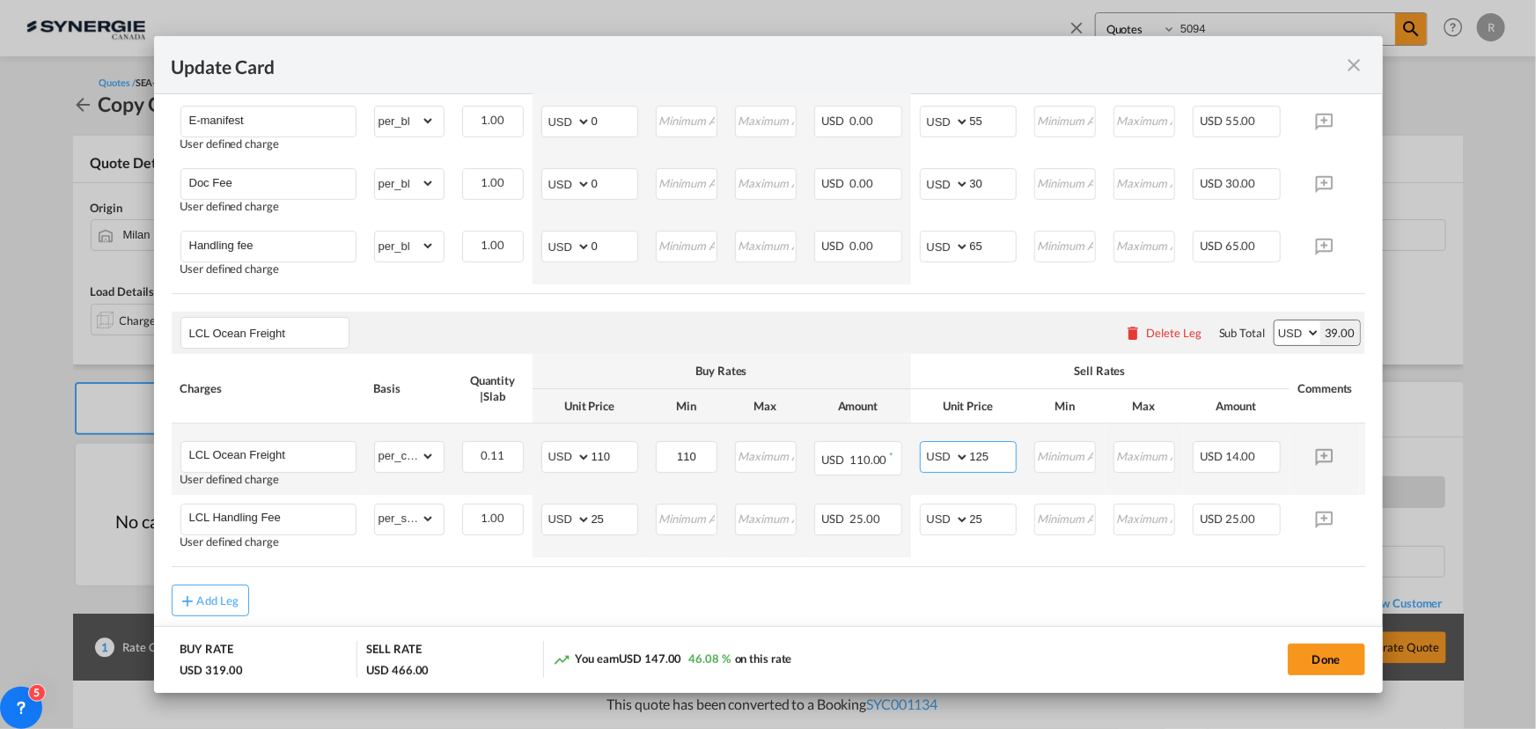
type input "125"
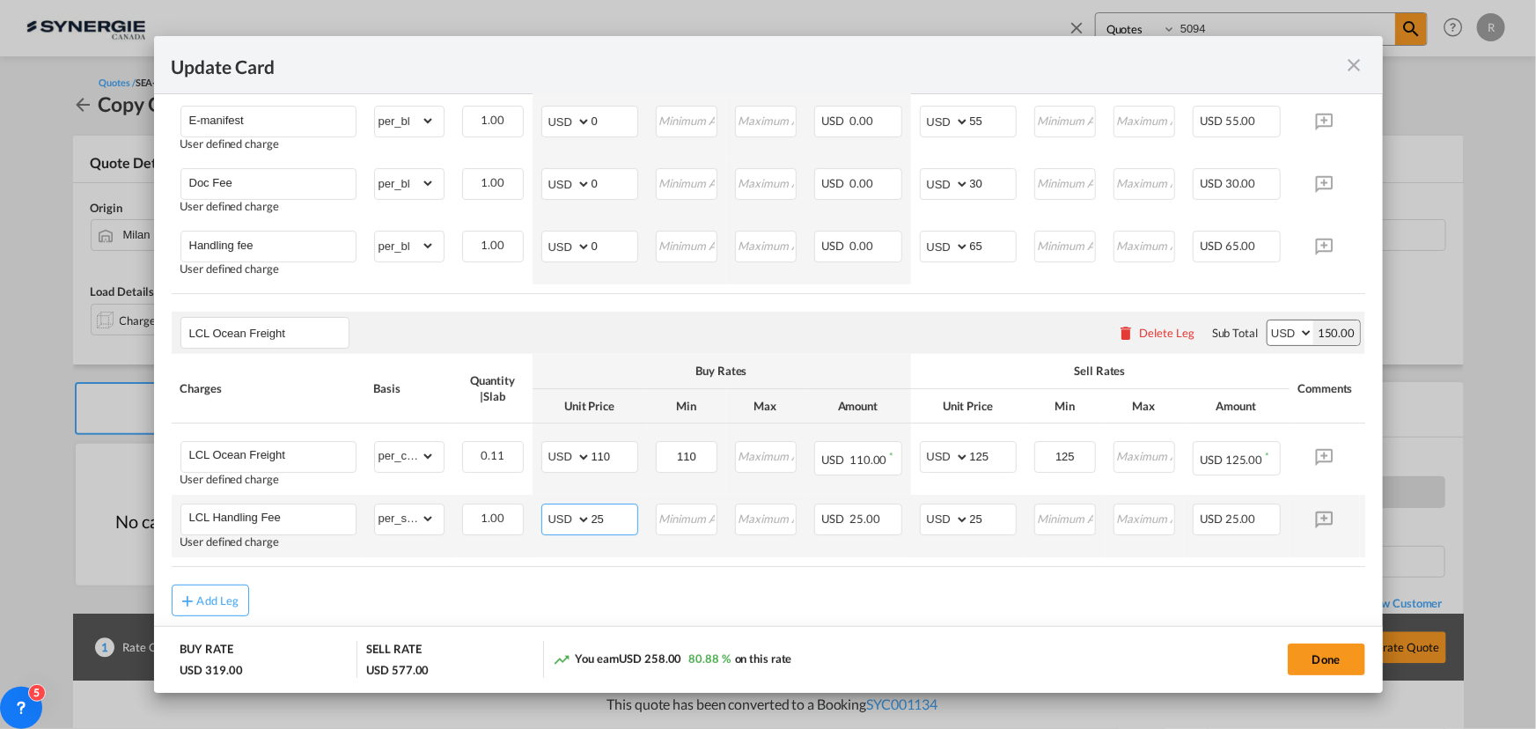
drag, startPoint x: 625, startPoint y: 530, endPoint x: 577, endPoint y: 527, distance: 48.5
click at [577, 527] on md-input-container "AED AFN ALL AMD ANG AOA ARS AUD AWG AZN BAM BBD BDT BGN BHD BIF BMD BND BOB BRL…" at bounding box center [589, 520] width 97 height 32
type input "30"
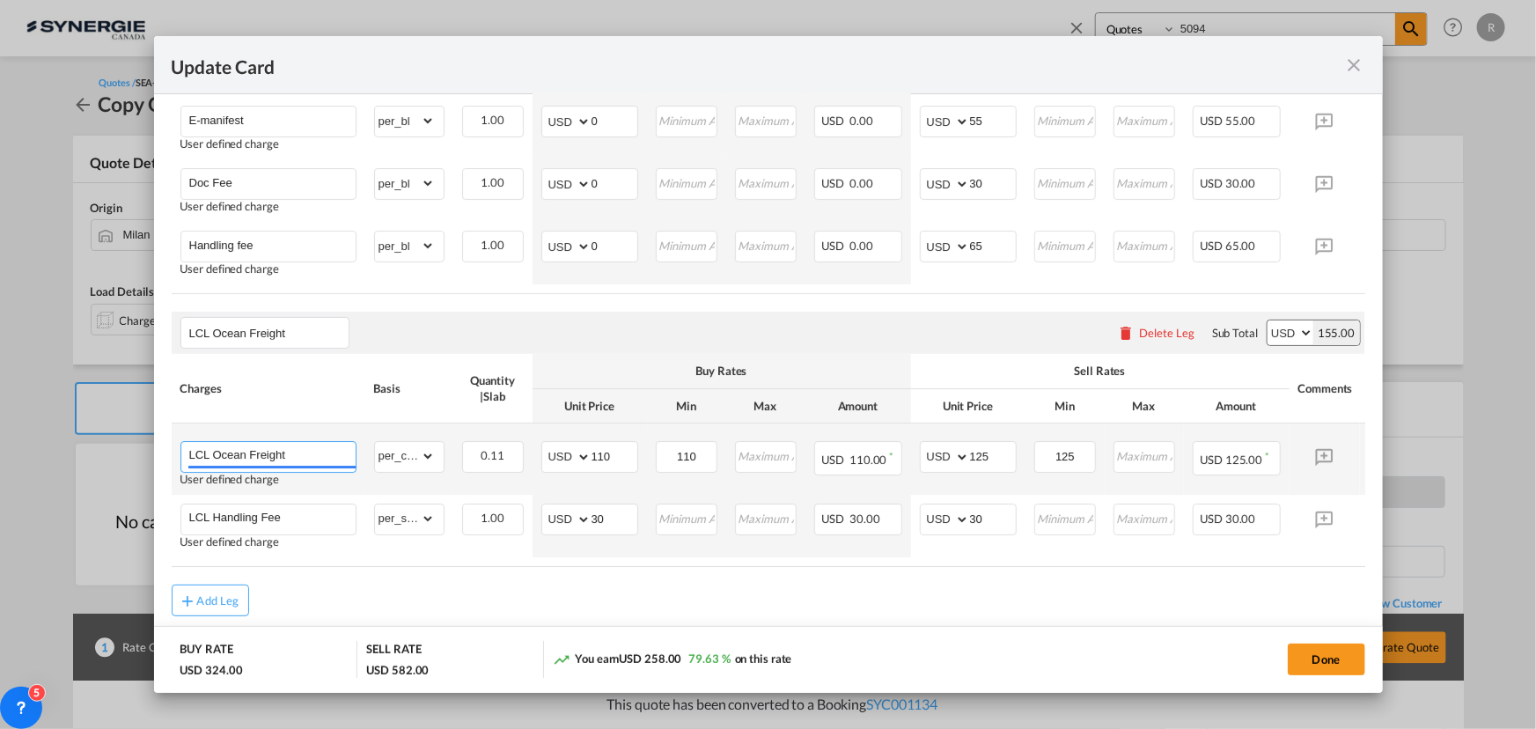
click at [323, 460] on input "LCL Ocean Freight" at bounding box center [272, 455] width 166 height 26
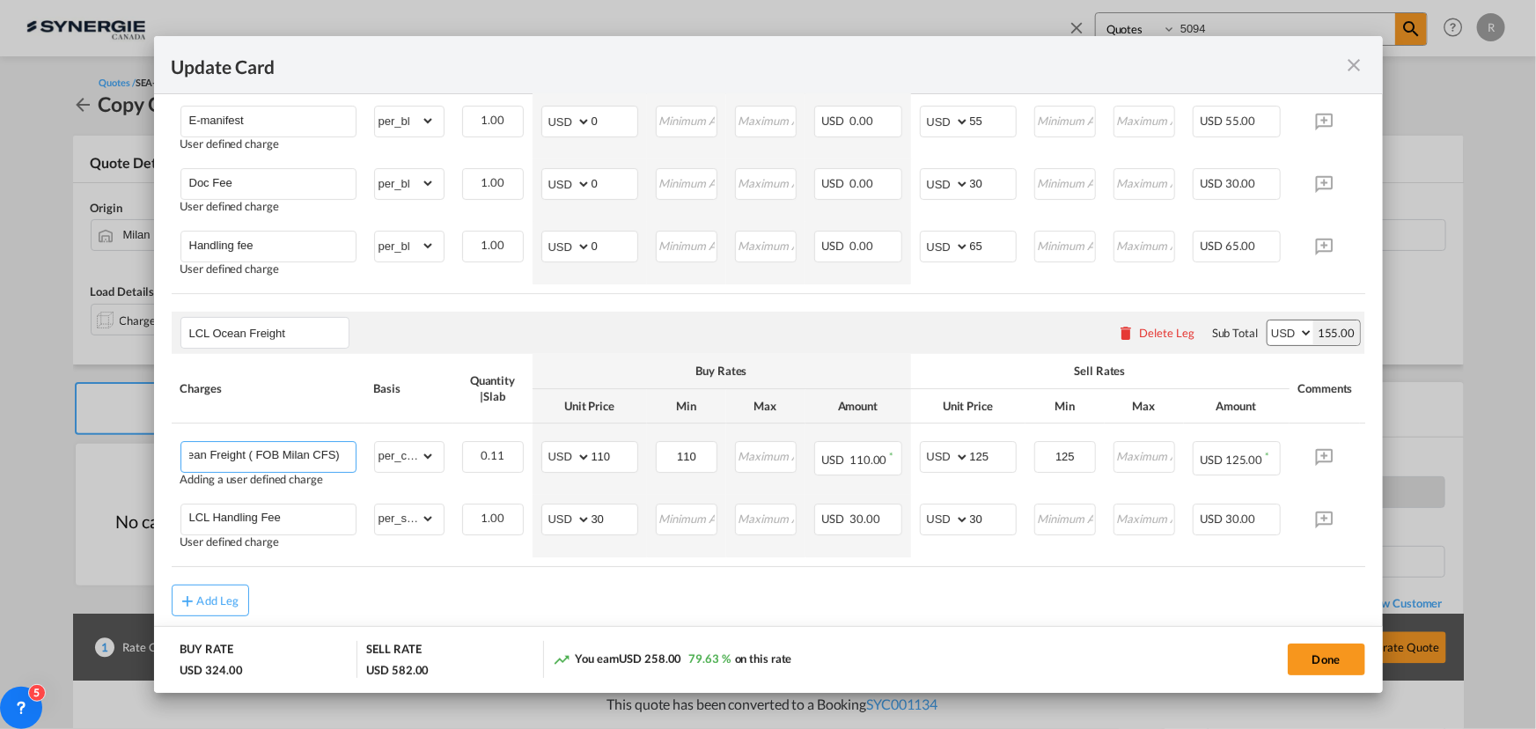
type input "LCL Ocean Freight ( FOB Milan CFS)"
click at [410, 616] on div "Add Leg" at bounding box center [769, 601] width 1194 height 32
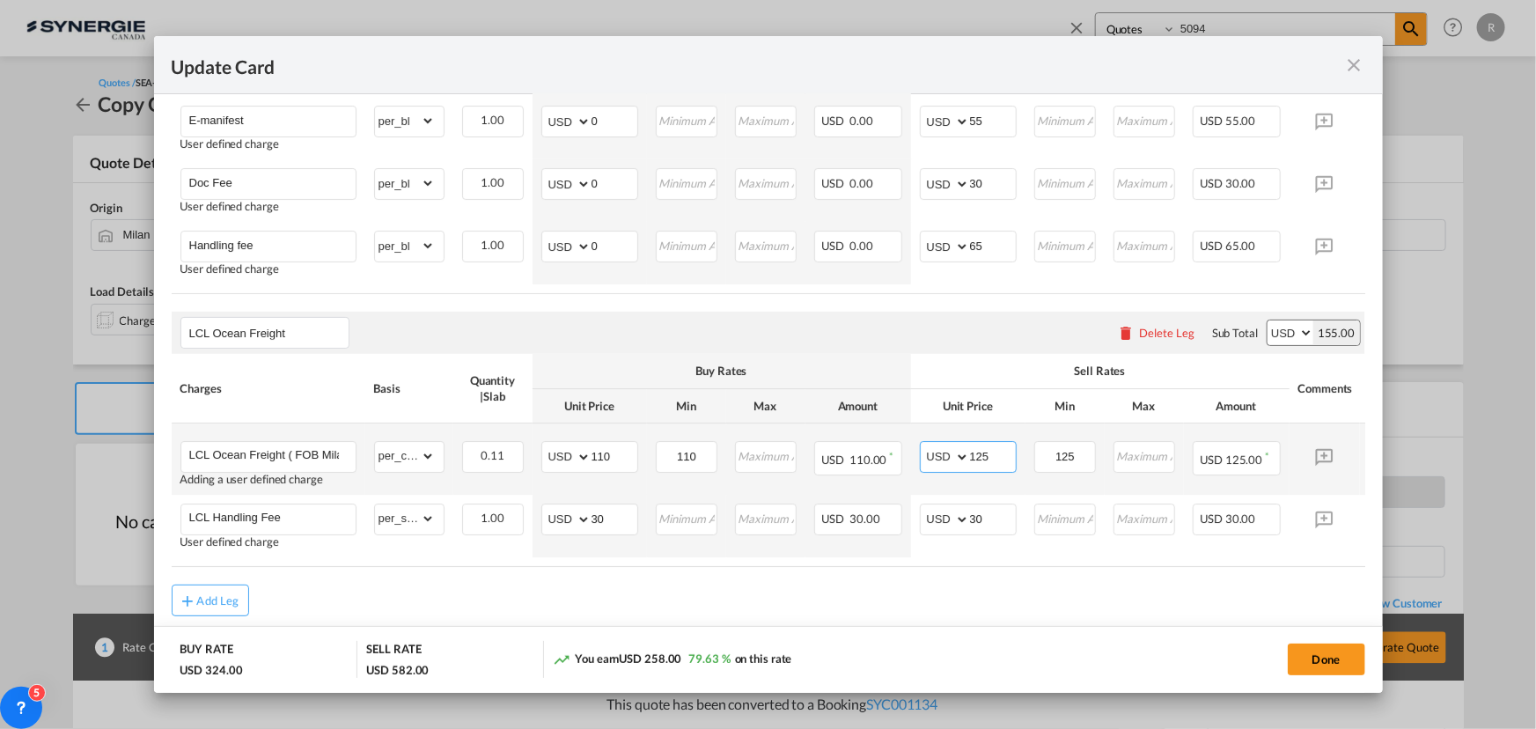
drag, startPoint x: 1002, startPoint y: 462, endPoint x: 817, endPoint y: 439, distance: 186.3
click at [820, 441] on tr "LCL Ocean Freight ( FOB Milan CFS) Adding a user defined charge Please Enter Al…" at bounding box center [795, 458] width 1247 height 71
type input "130"
drag, startPoint x: 1079, startPoint y: 467, endPoint x: 974, endPoint y: 458, distance: 106.0
click at [978, 460] on tr "LCL Ocean Freight ( FOB Milan CFS) Adding a user defined charge Please Enter Al…" at bounding box center [795, 458] width 1247 height 71
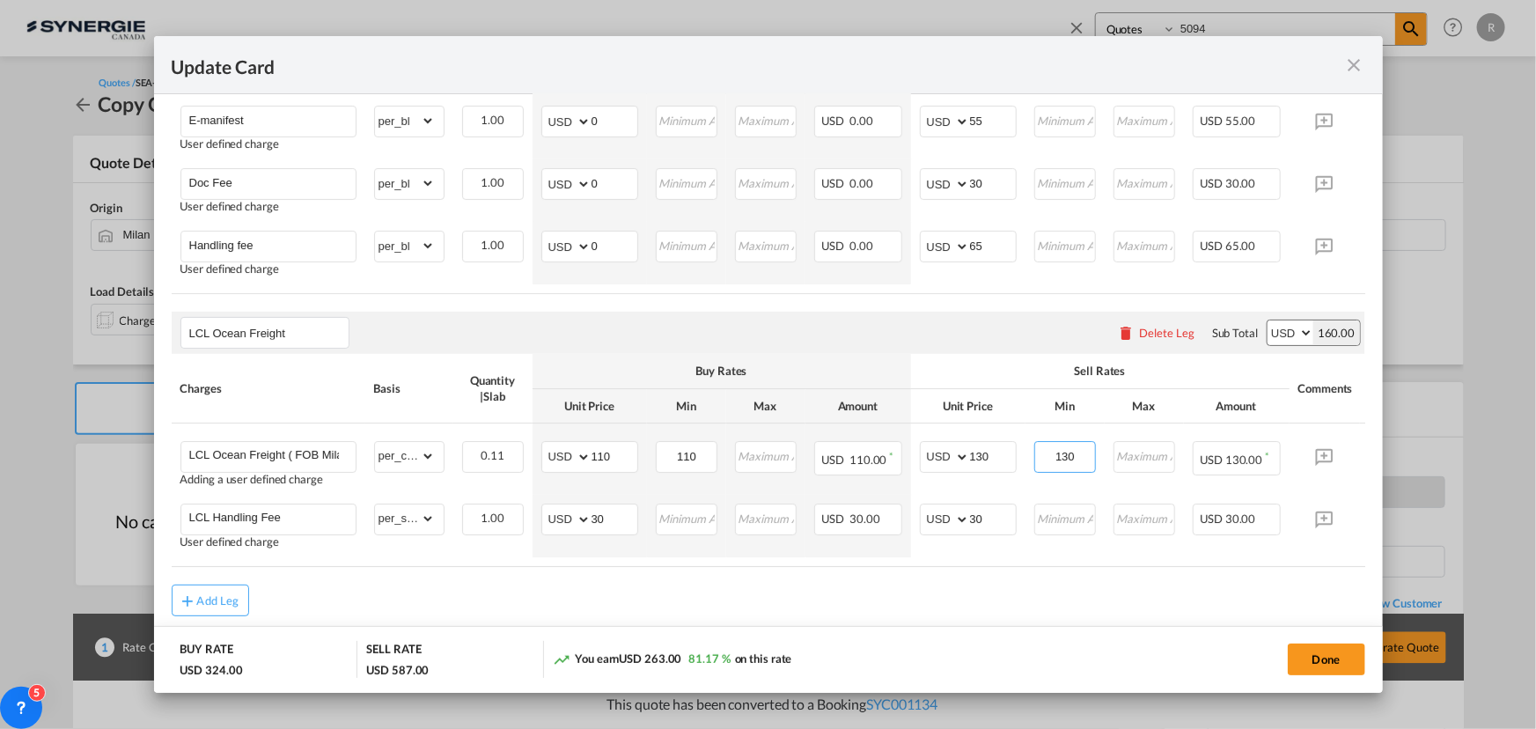
type input "130"
click at [983, 594] on air-lcl-rate-modification "Destination Charges Please enter leg name Leg Name Already Exists Delete Leg Su…" at bounding box center [769, 102] width 1194 height 1028
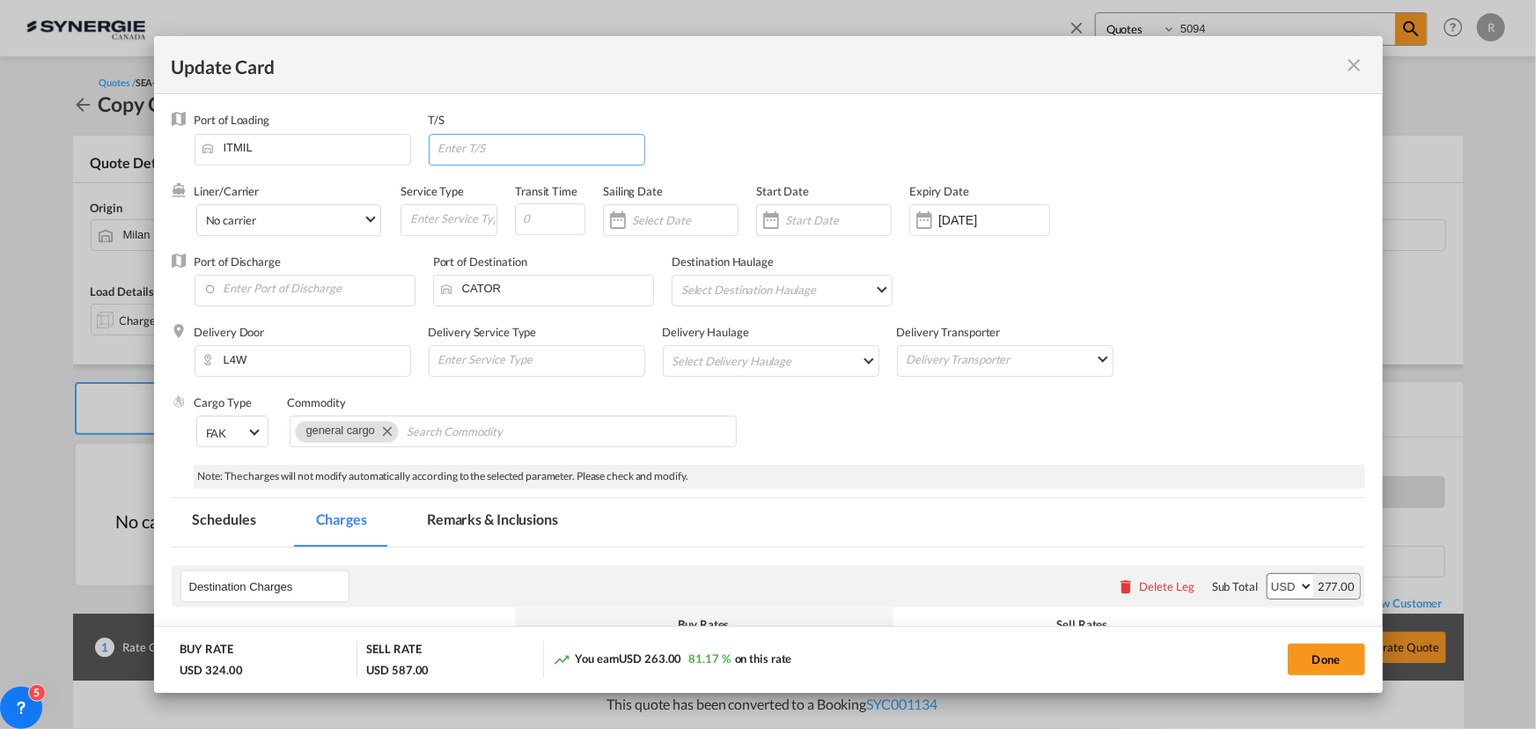
click at [528, 151] on input "Update Card Port ..." at bounding box center [541, 148] width 208 height 26
type input "Genoa"
click at [757, 465] on div "Cargo Type FAK FAK GCR GDSM General Cargo Hazardous Cargo Ambient Foodstuff Chi…" at bounding box center [780, 429] width 1171 height 70
click at [1310, 663] on button "Done" at bounding box center [1326, 659] width 77 height 32
type input "13 Sep 2025"
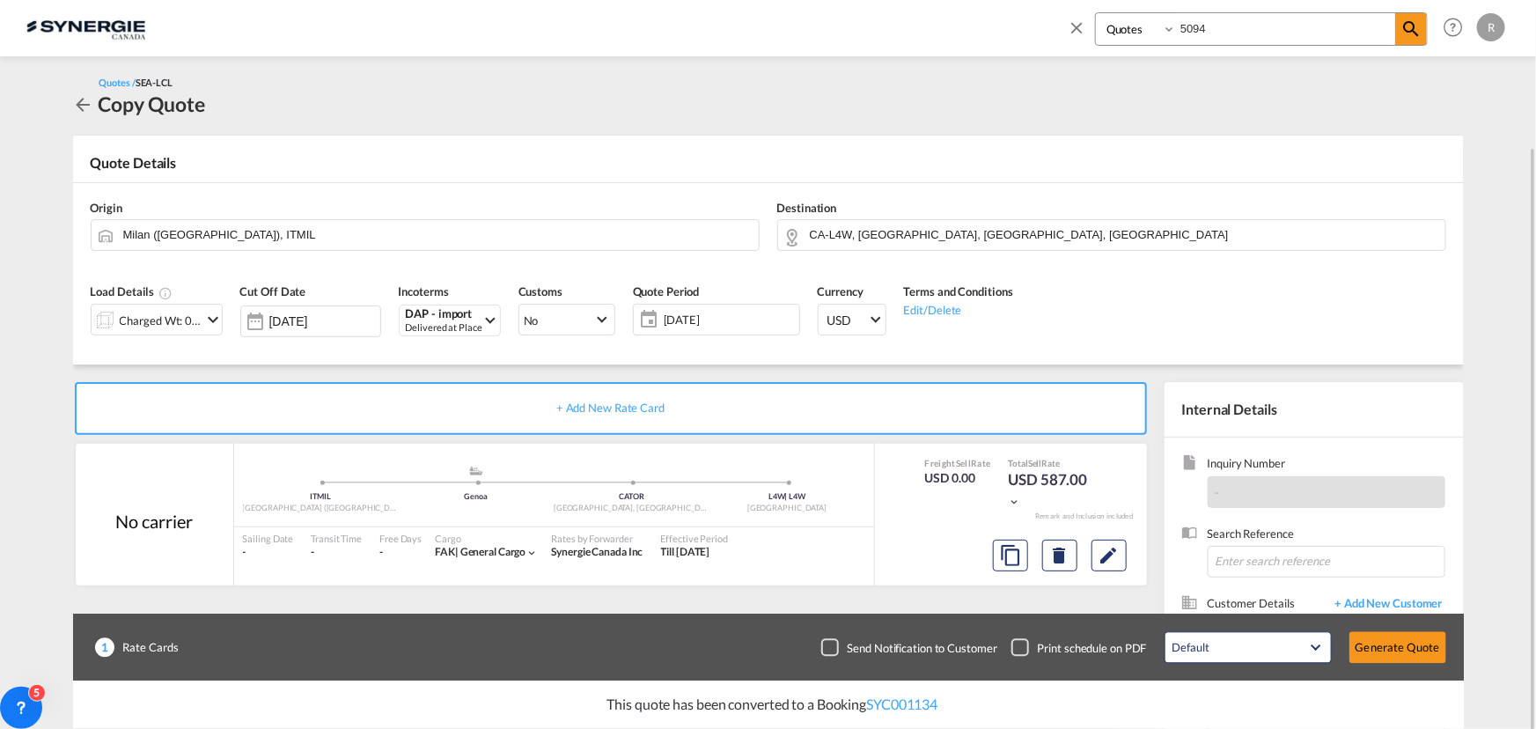
scroll to position [158, 0]
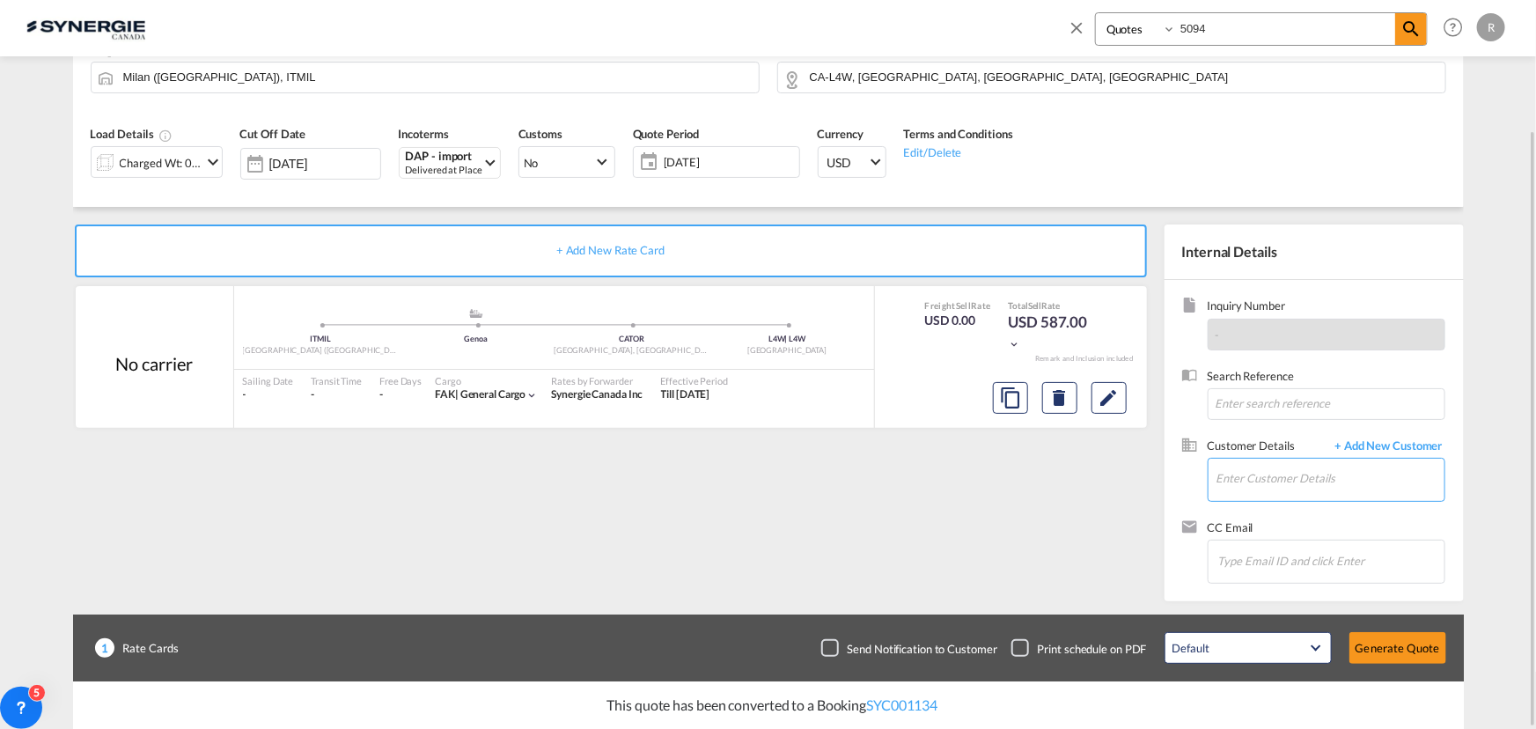
click at [1249, 476] on input "Enter Customer Details" at bounding box center [1331, 479] width 228 height 40
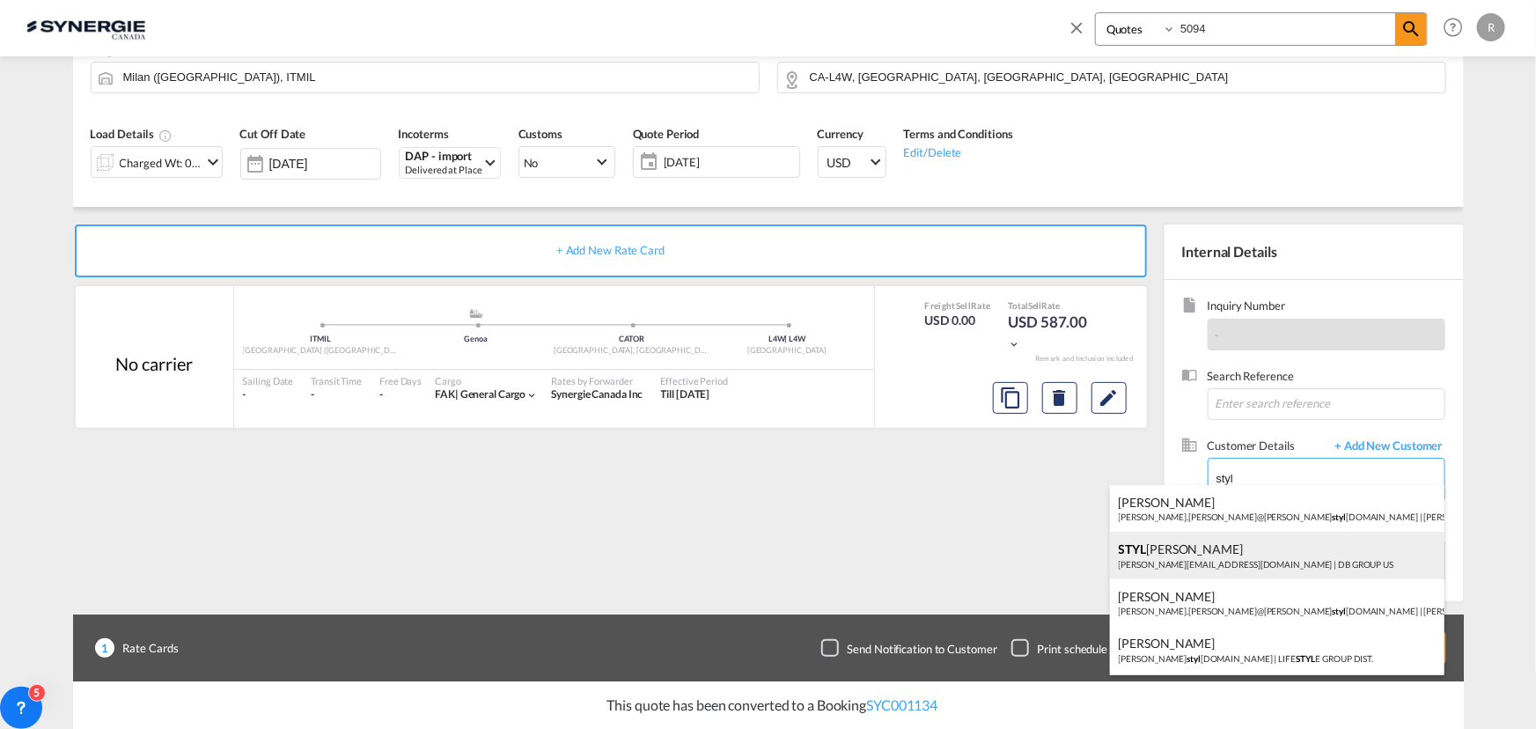
click at [1226, 550] on div "STYL IANOS ELIADES s.eliades@dbgroup.net | DB GROUP US" at bounding box center [1277, 556] width 335 height 48
type input "DB GROUP US, STYLIANOS ELIADES, s.eliades@dbgroup.net"
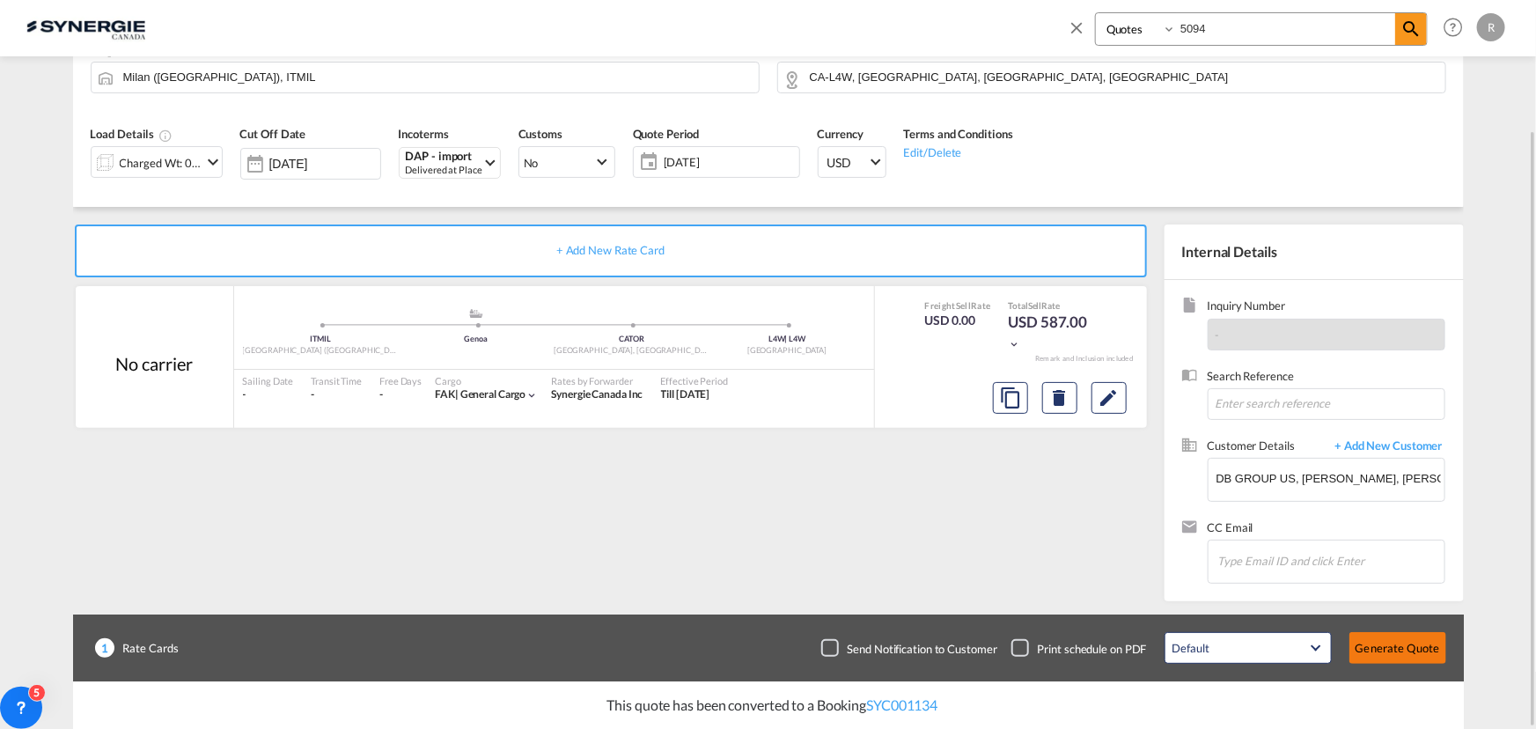
click at [1406, 650] on button "Generate Quote" at bounding box center [1397, 648] width 97 height 32
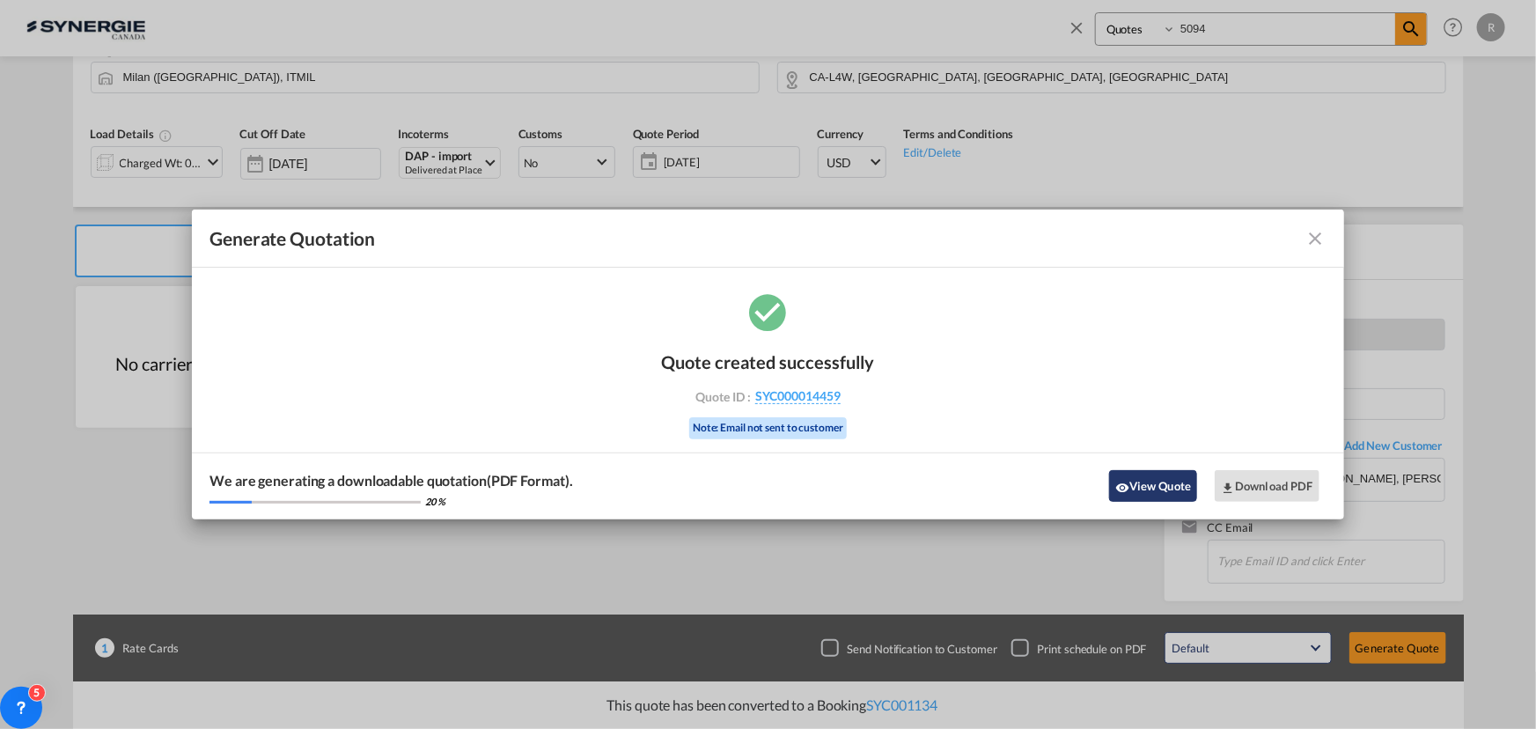
click at [1160, 491] on button "View Quote" at bounding box center [1153, 486] width 88 height 32
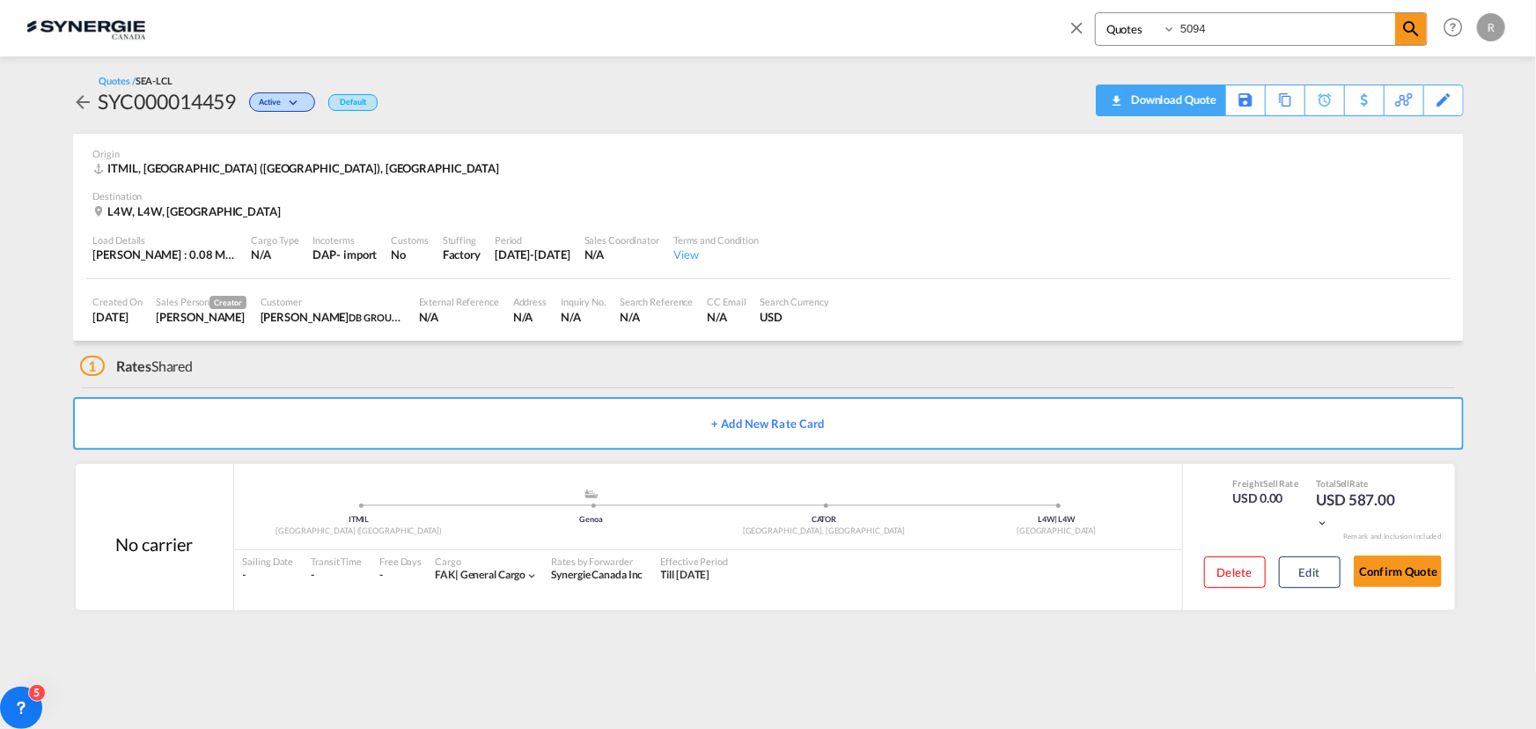
click at [1195, 106] on div "Download Quote" at bounding box center [1172, 99] width 90 height 28
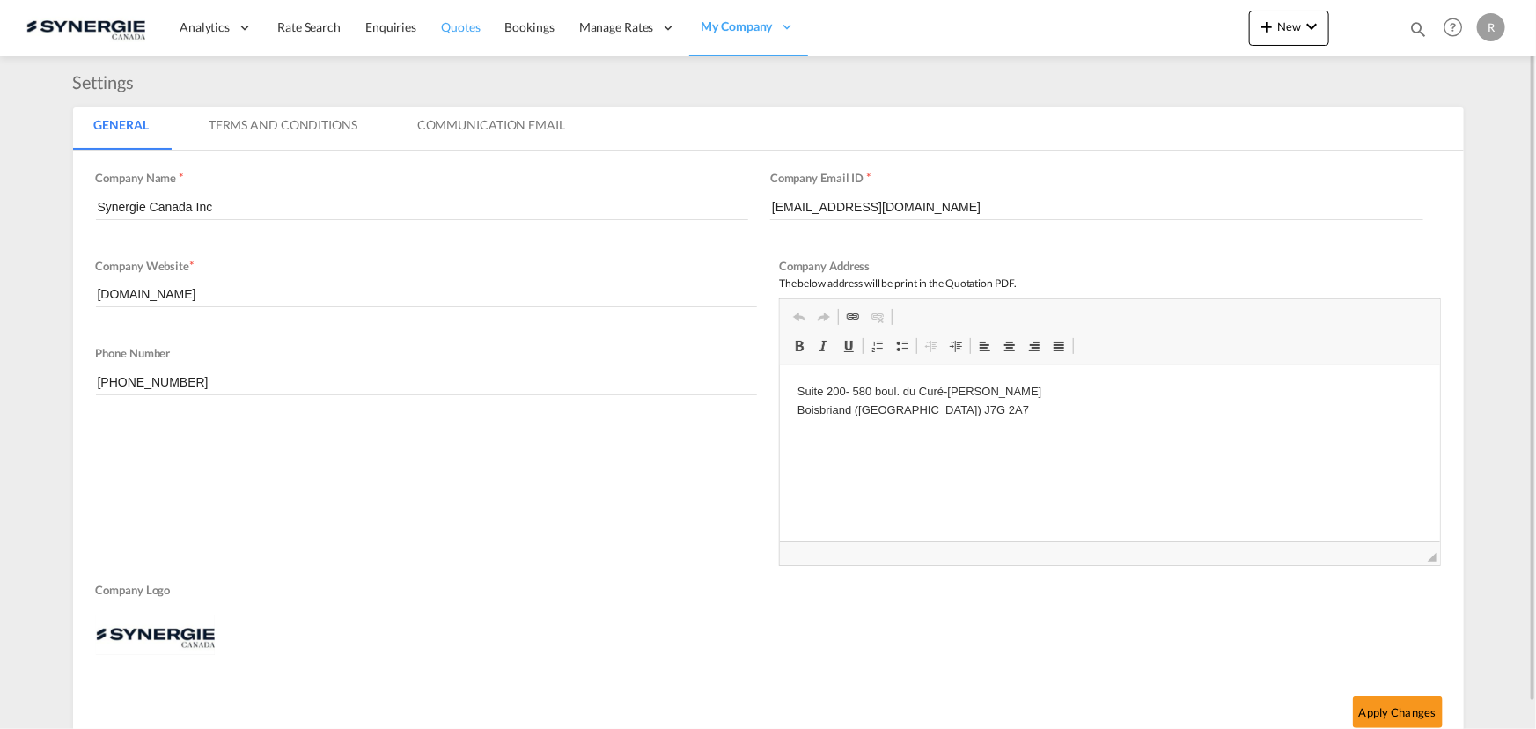
click at [470, 21] on span "Quotes" at bounding box center [460, 26] width 39 height 15
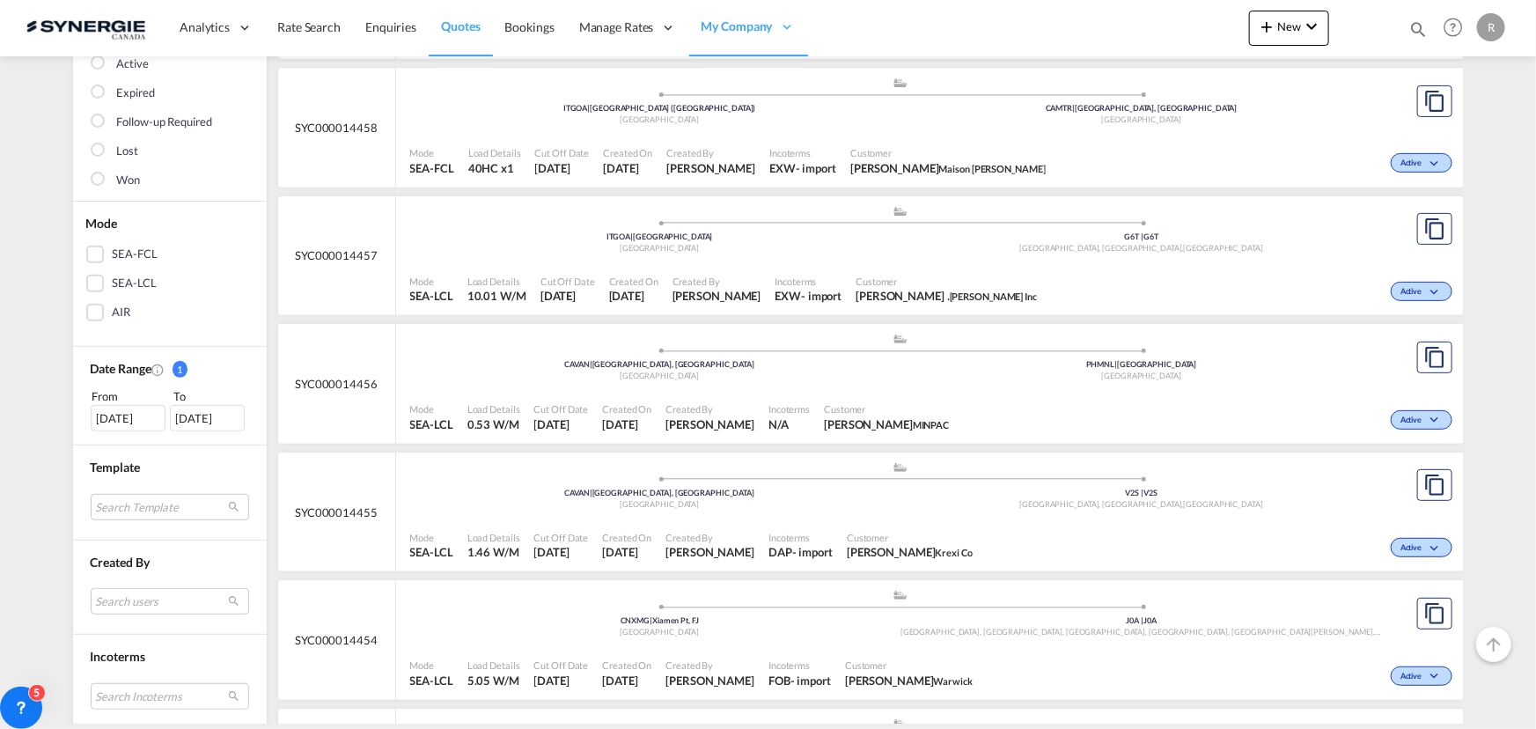
scroll to position [320, 0]
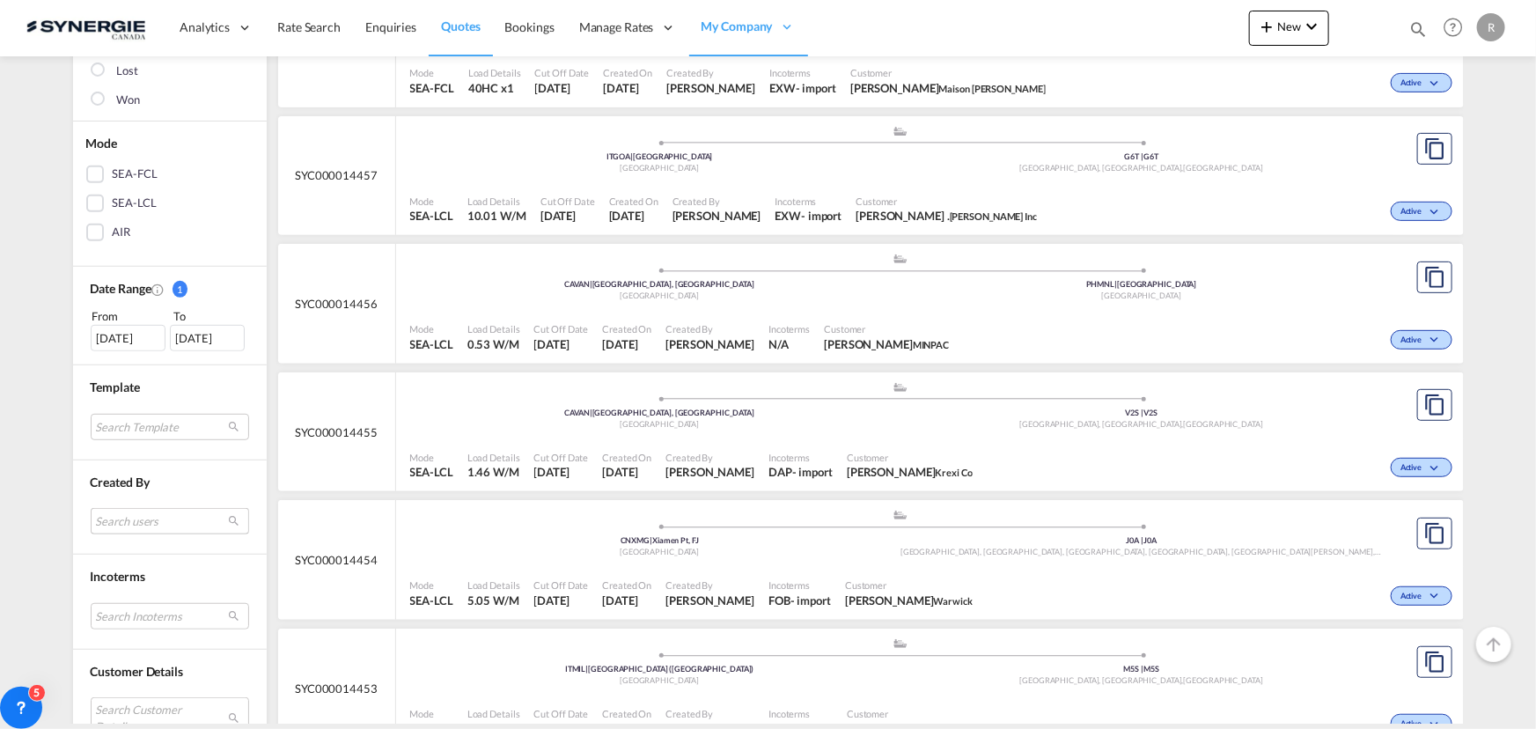
click at [154, 519] on md-select "Search users [PERSON_NAME] [PERSON_NAME][EMAIL_ADDRESS][DOMAIN_NAME] [PERSON_NA…" at bounding box center [170, 521] width 158 height 26
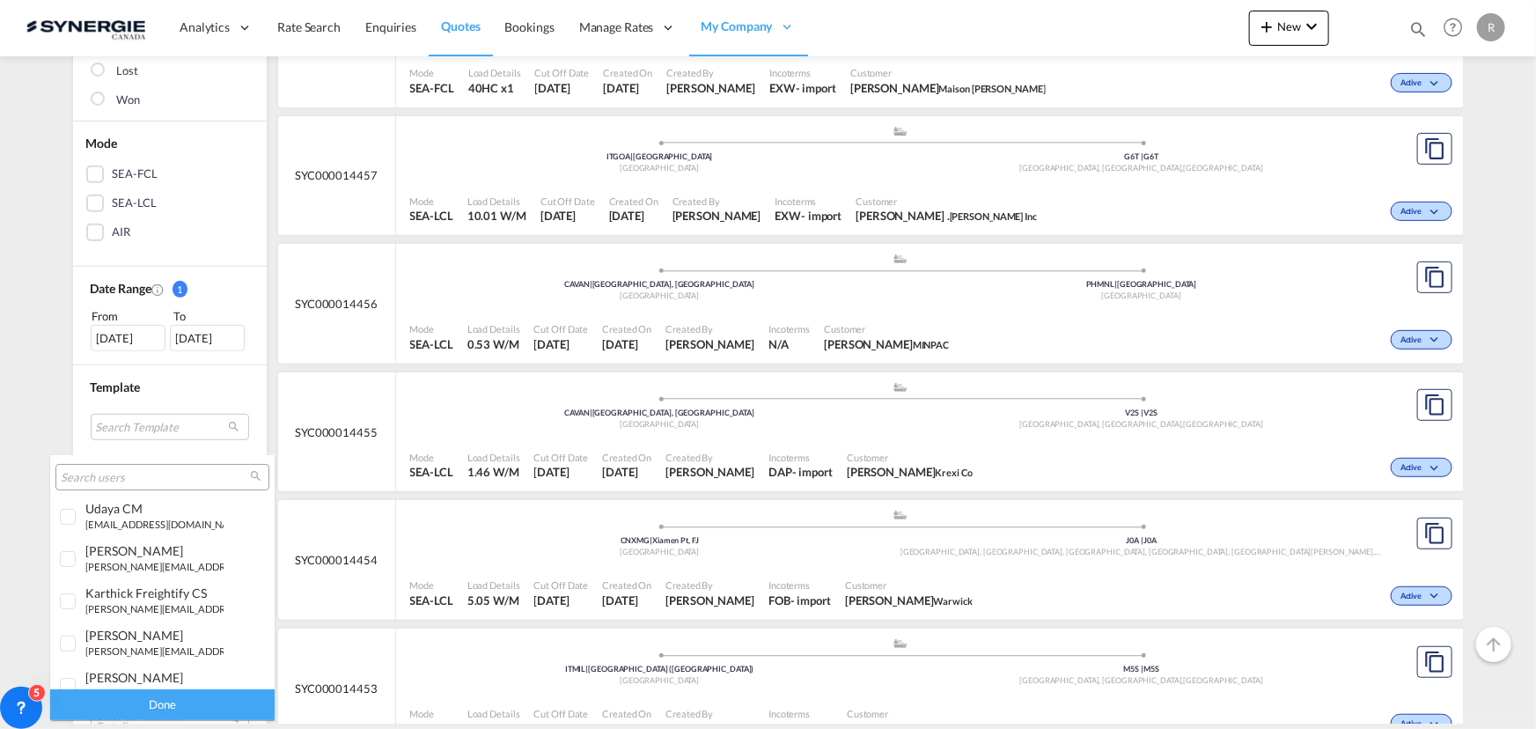
scroll to position [239, 0]
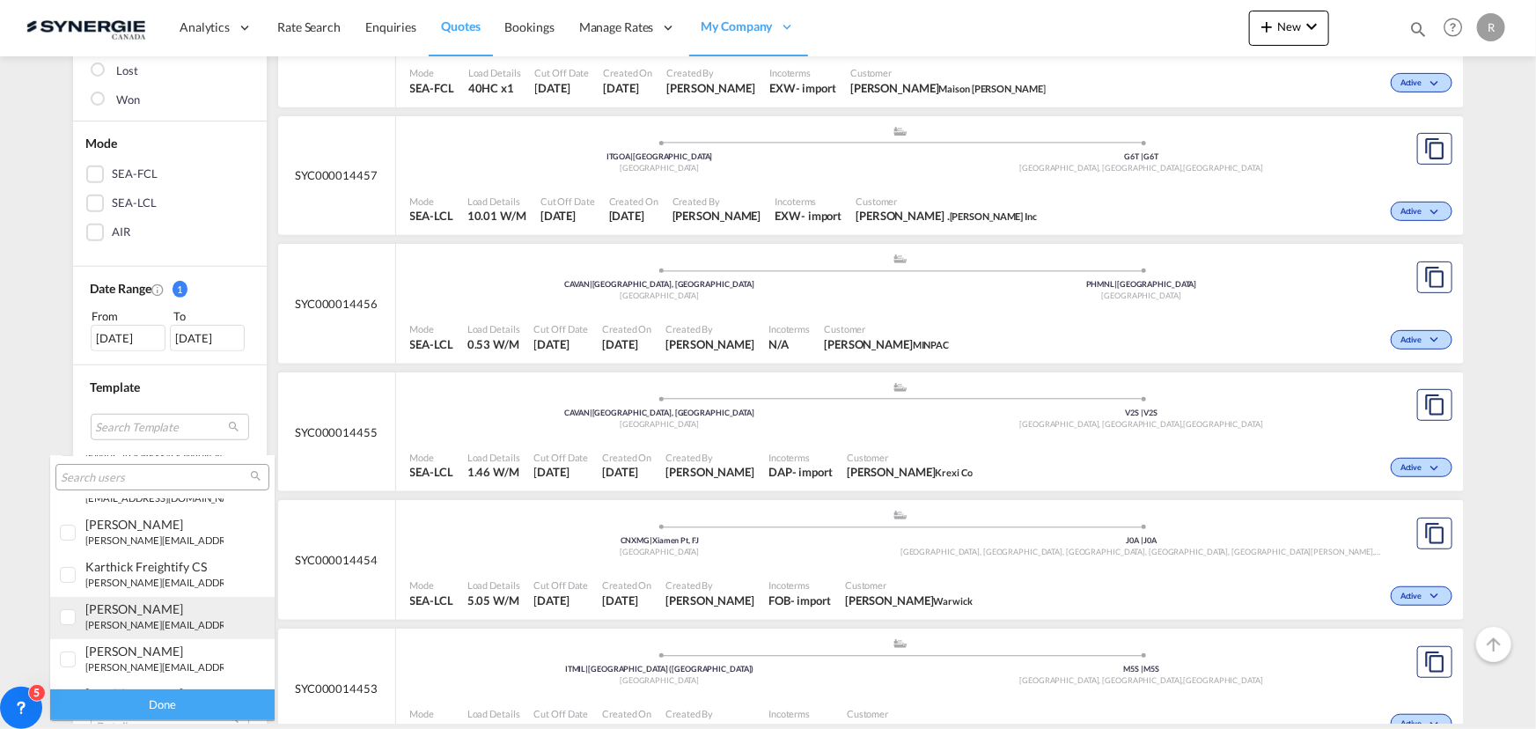
click at [115, 625] on small "[PERSON_NAME][EMAIL_ADDRESS][DOMAIN_NAME]" at bounding box center [204, 624] width 238 height 11
click at [185, 706] on div "Done" at bounding box center [162, 704] width 224 height 31
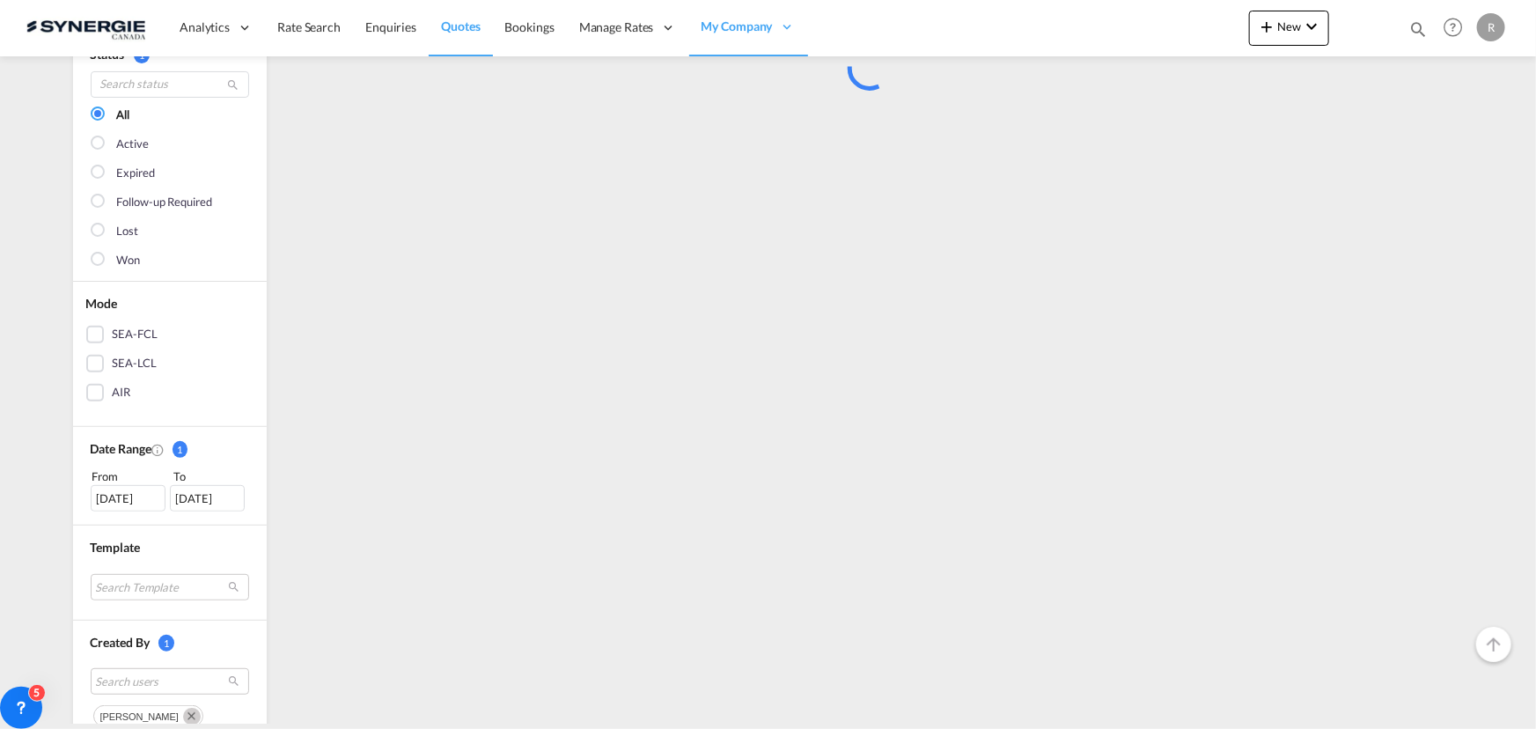
scroll to position [400, 0]
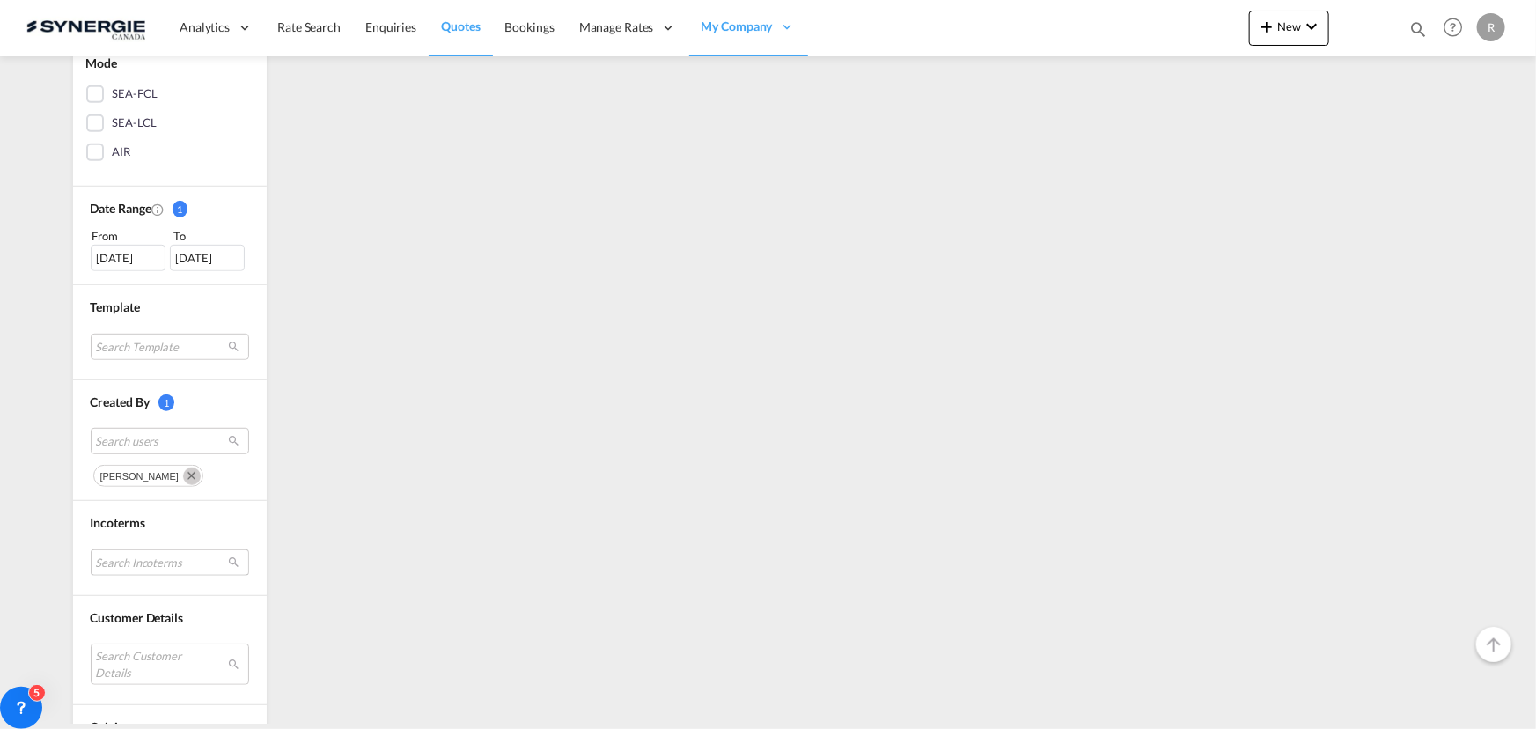
click at [129, 552] on md-select "Search Incoterms CPT-EXPORT carrier paid to FCA-IMPORT free carrier FOB-IMPORT …" at bounding box center [170, 562] width 158 height 26
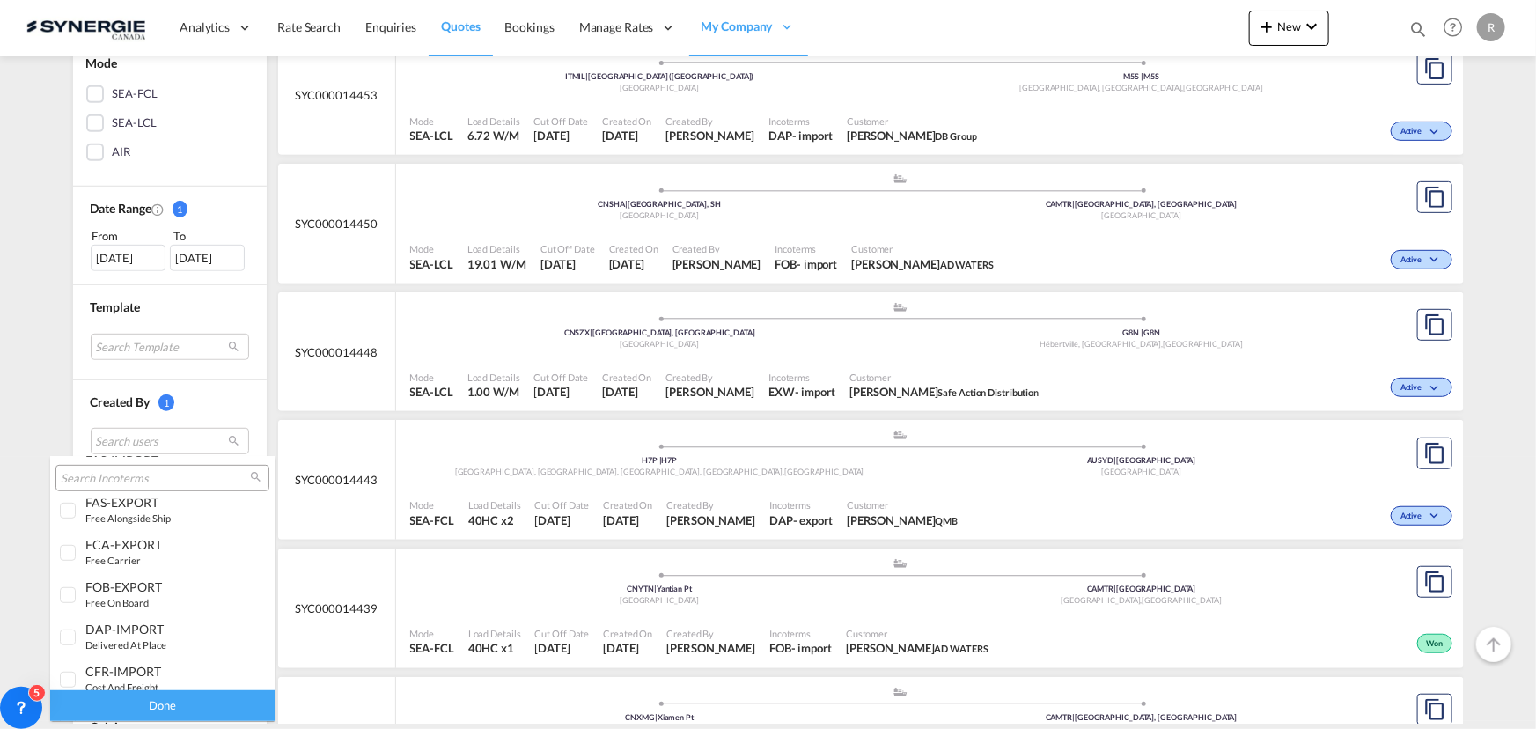
scroll to position [640, 0]
click at [132, 548] on div "FOB-EXPORT" at bounding box center [154, 547] width 138 height 15
click at [194, 704] on div "Done" at bounding box center [162, 705] width 224 height 31
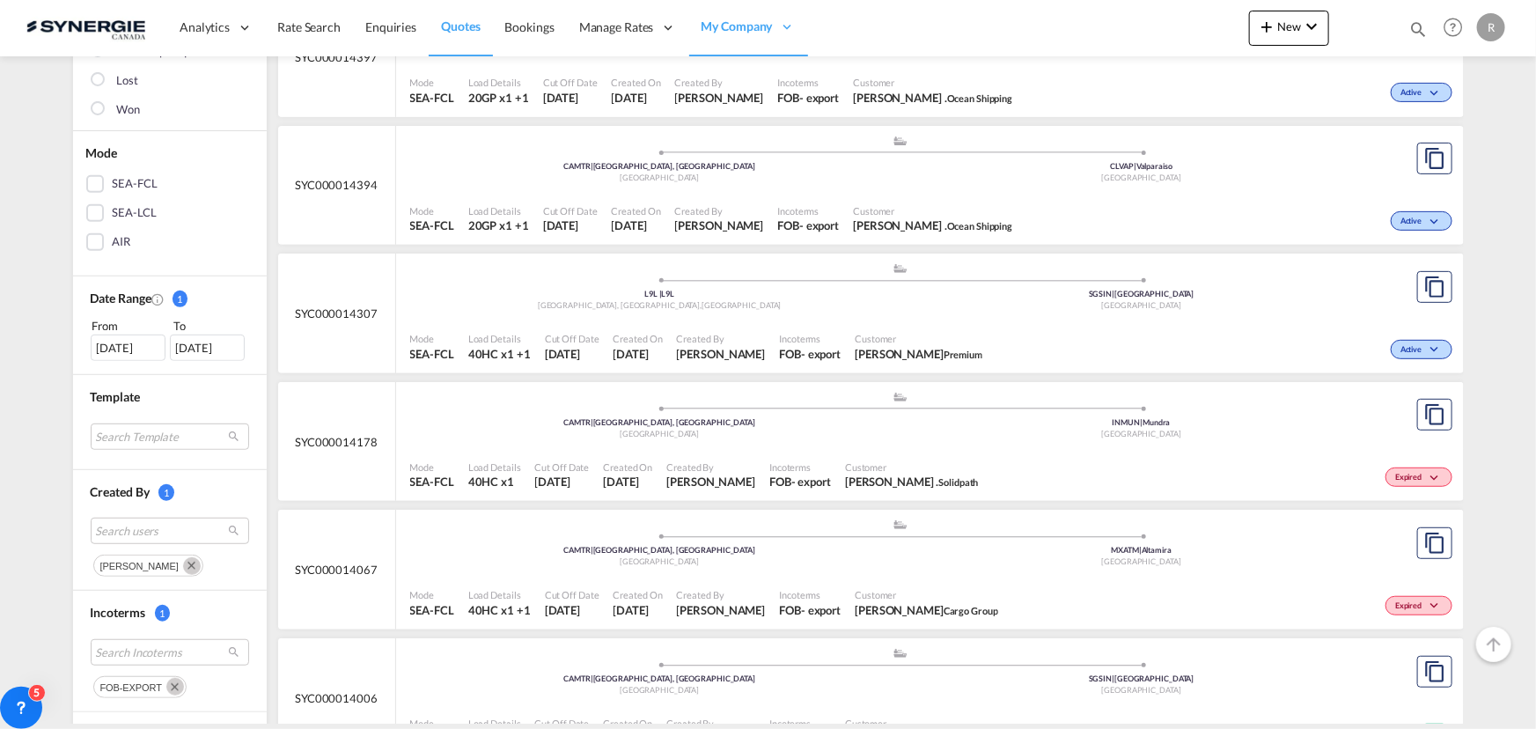
scroll to position [320, 0]
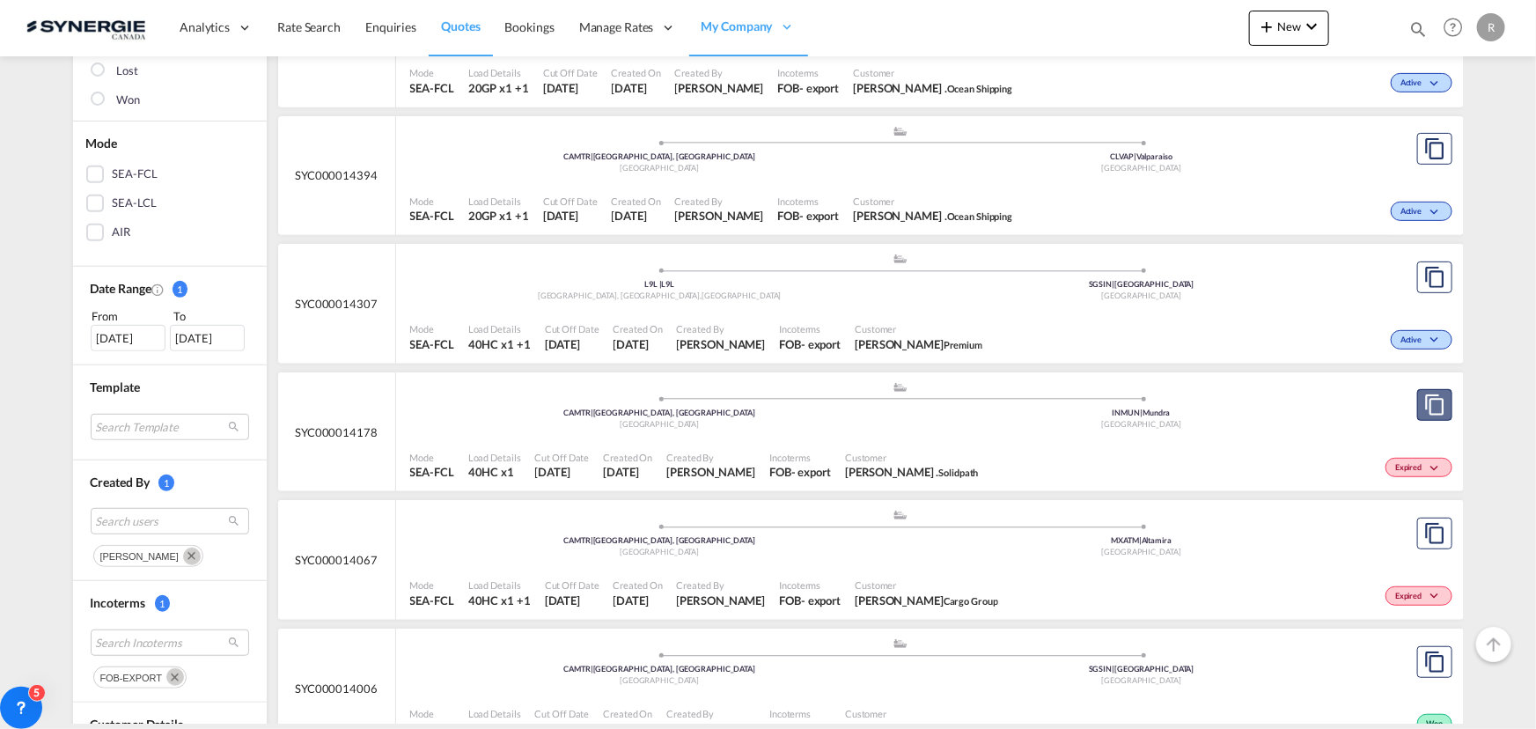
click at [1417, 412] on button "Copy Quote" at bounding box center [1434, 405] width 35 height 32
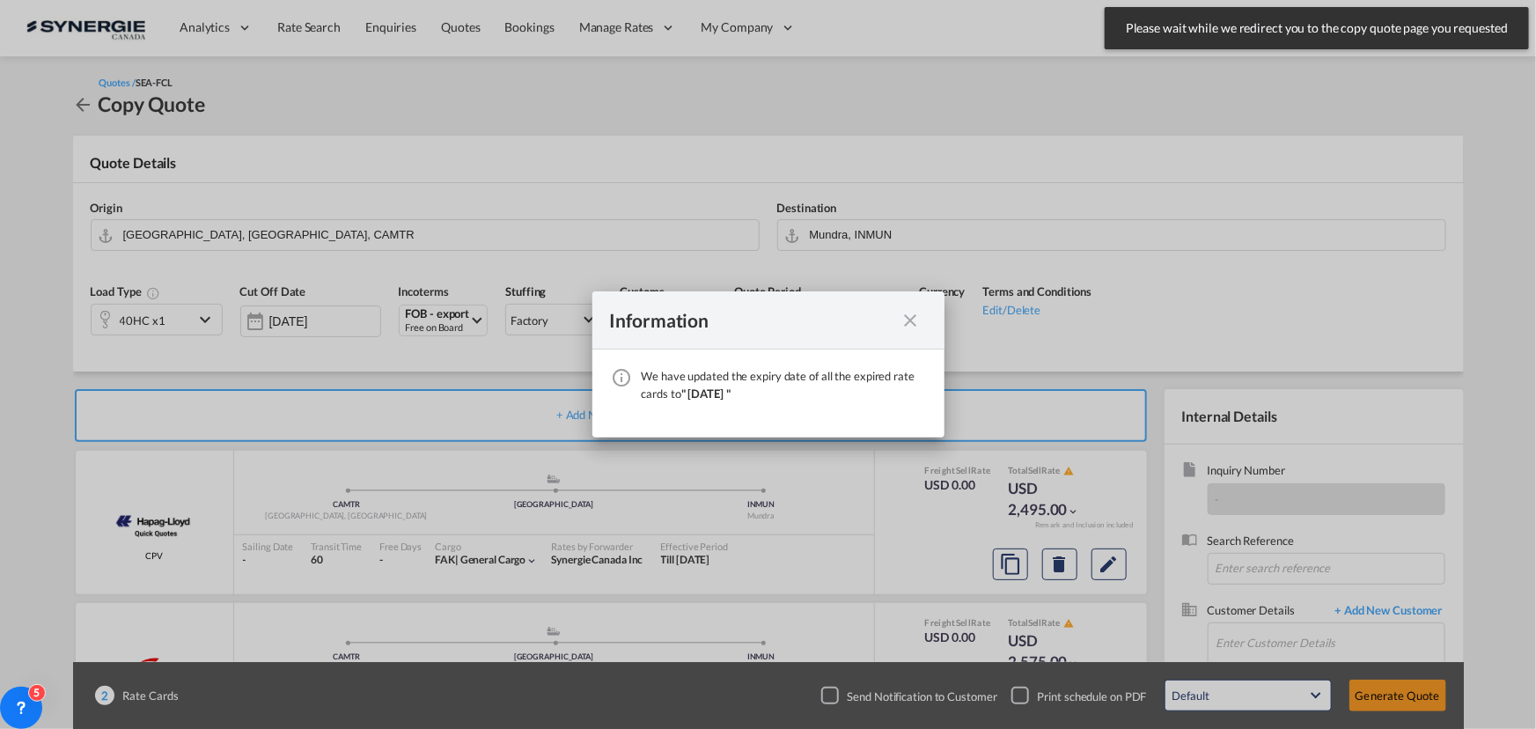
click at [901, 325] on md-icon "icon-close fg-AAA8AD cursor" at bounding box center [911, 320] width 21 height 21
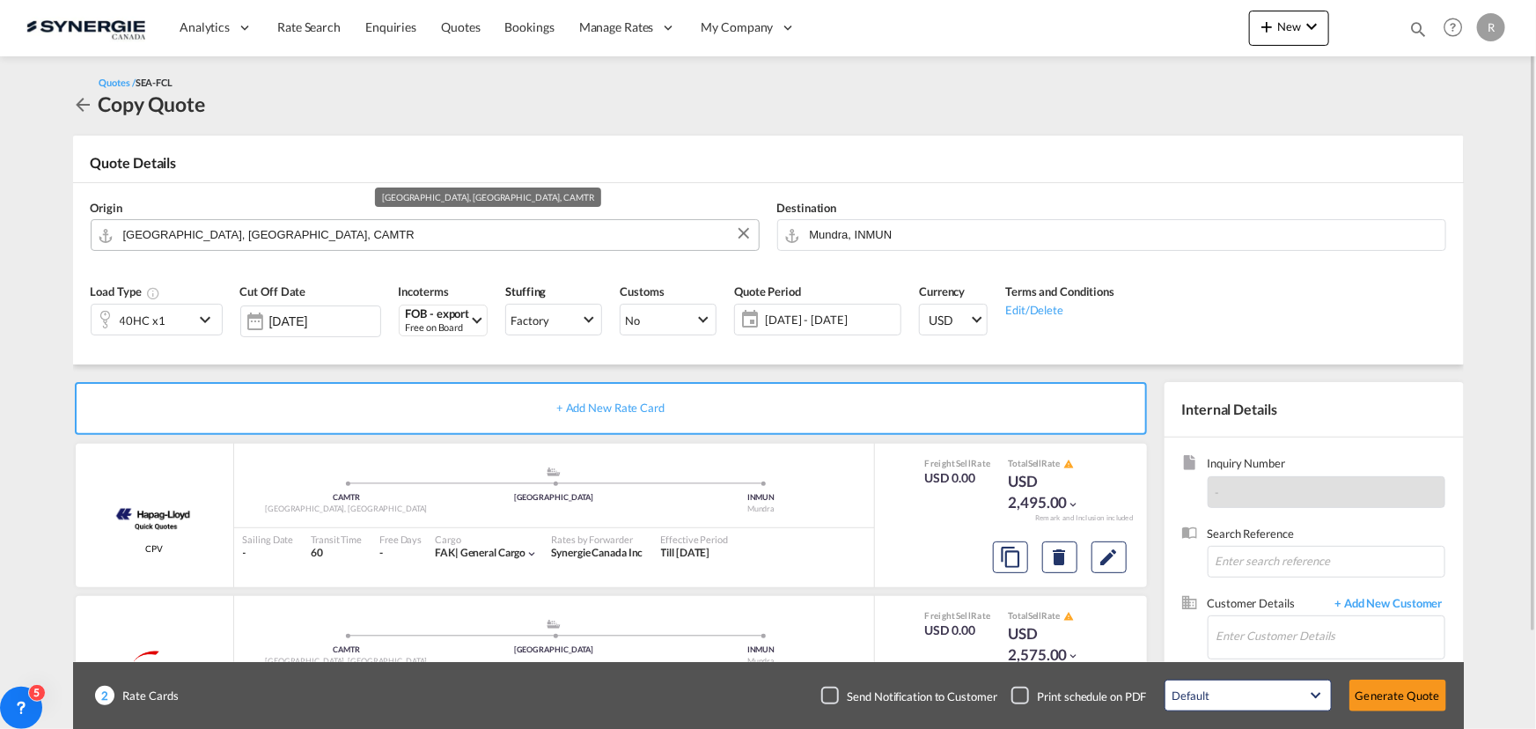
click at [541, 244] on input "[GEOGRAPHIC_DATA], [GEOGRAPHIC_DATA], CAMTR" at bounding box center [436, 234] width 627 height 31
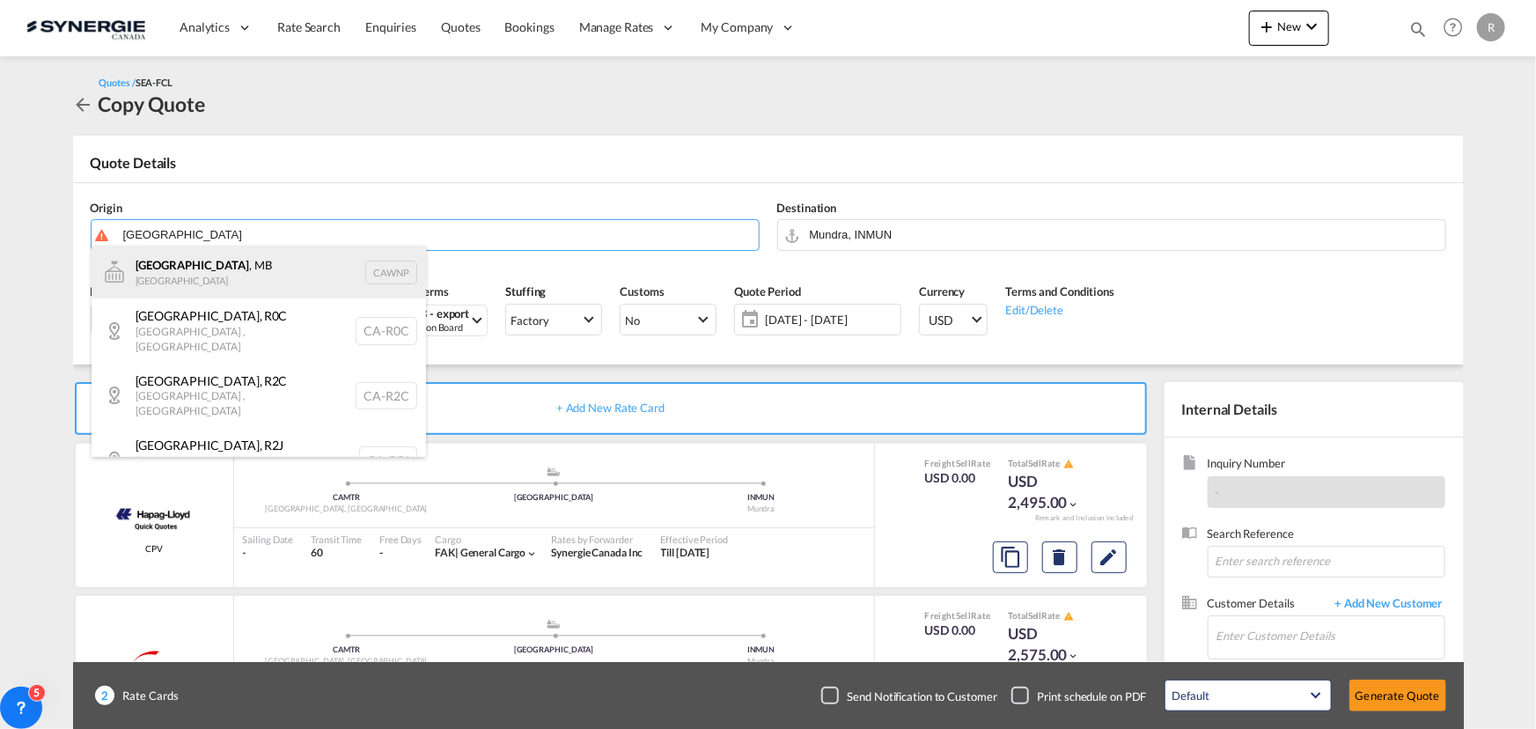
click at [186, 281] on div "[GEOGRAPHIC_DATA] , [GEOGRAPHIC_DATA] [GEOGRAPHIC_DATA] CAWNP" at bounding box center [259, 272] width 335 height 53
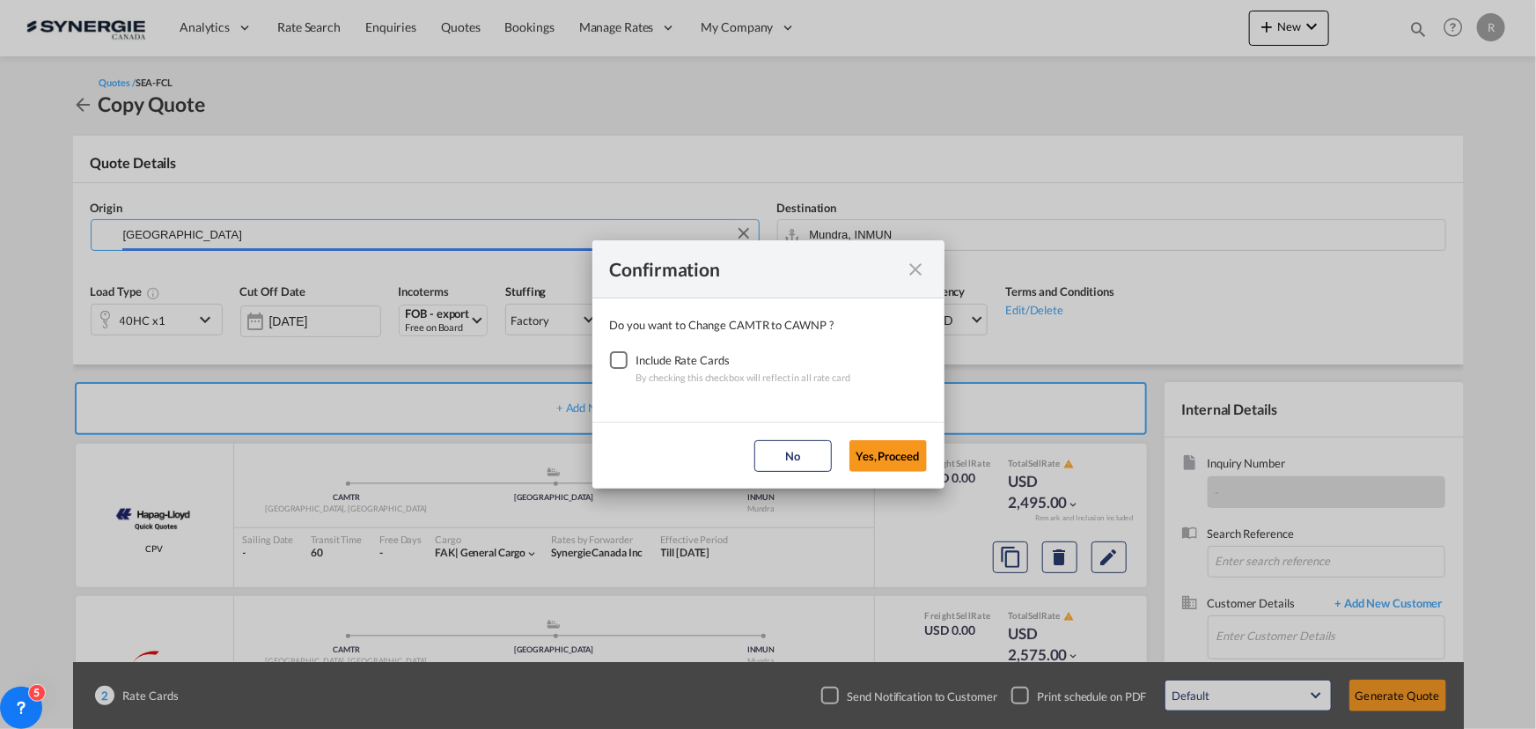
type input "[GEOGRAPHIC_DATA], [GEOGRAPHIC_DATA], [GEOGRAPHIC_DATA]"
click at [616, 364] on div "Checkbox No Ink" at bounding box center [619, 360] width 18 height 18
click at [892, 454] on button "Yes,Proceed" at bounding box center [887, 456] width 77 height 32
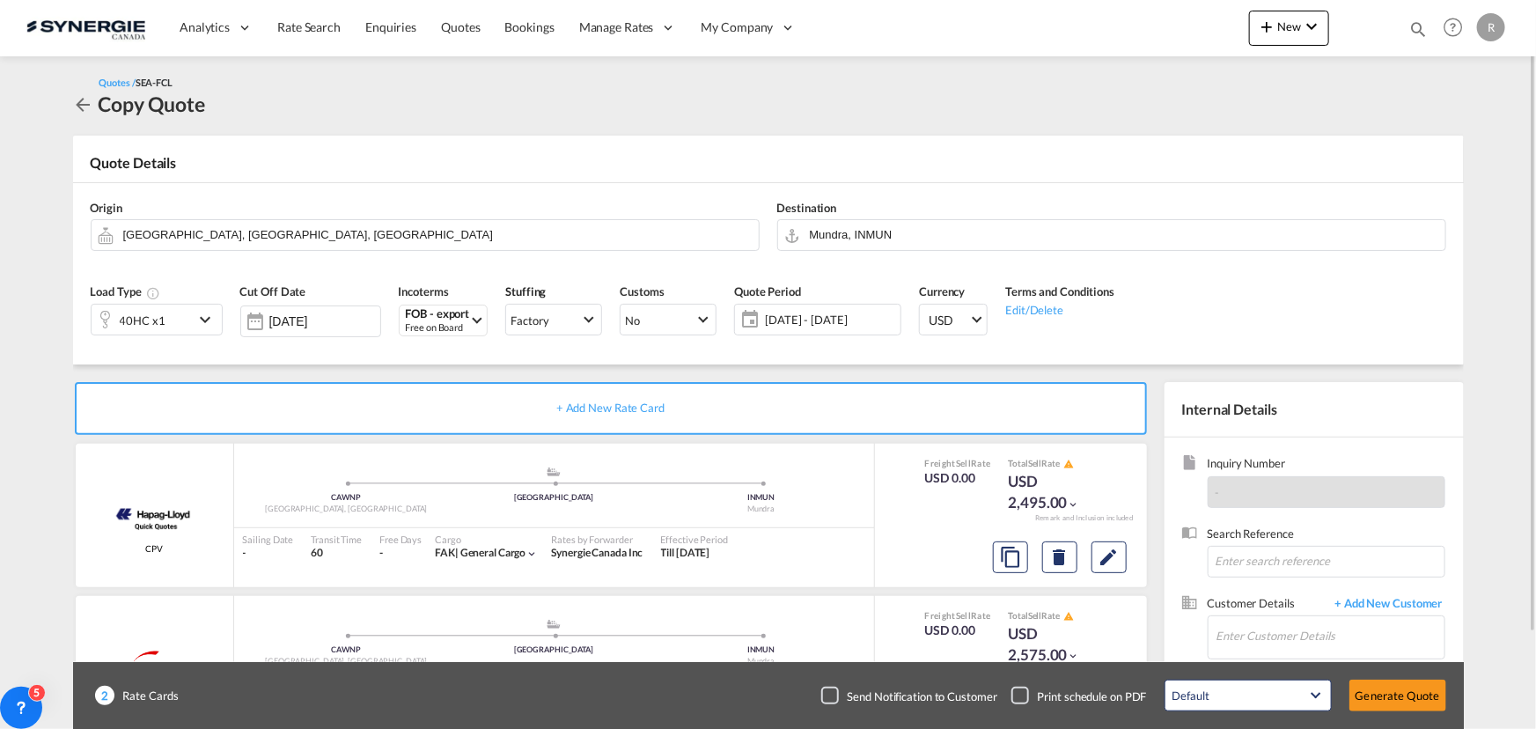
scroll to position [79, 0]
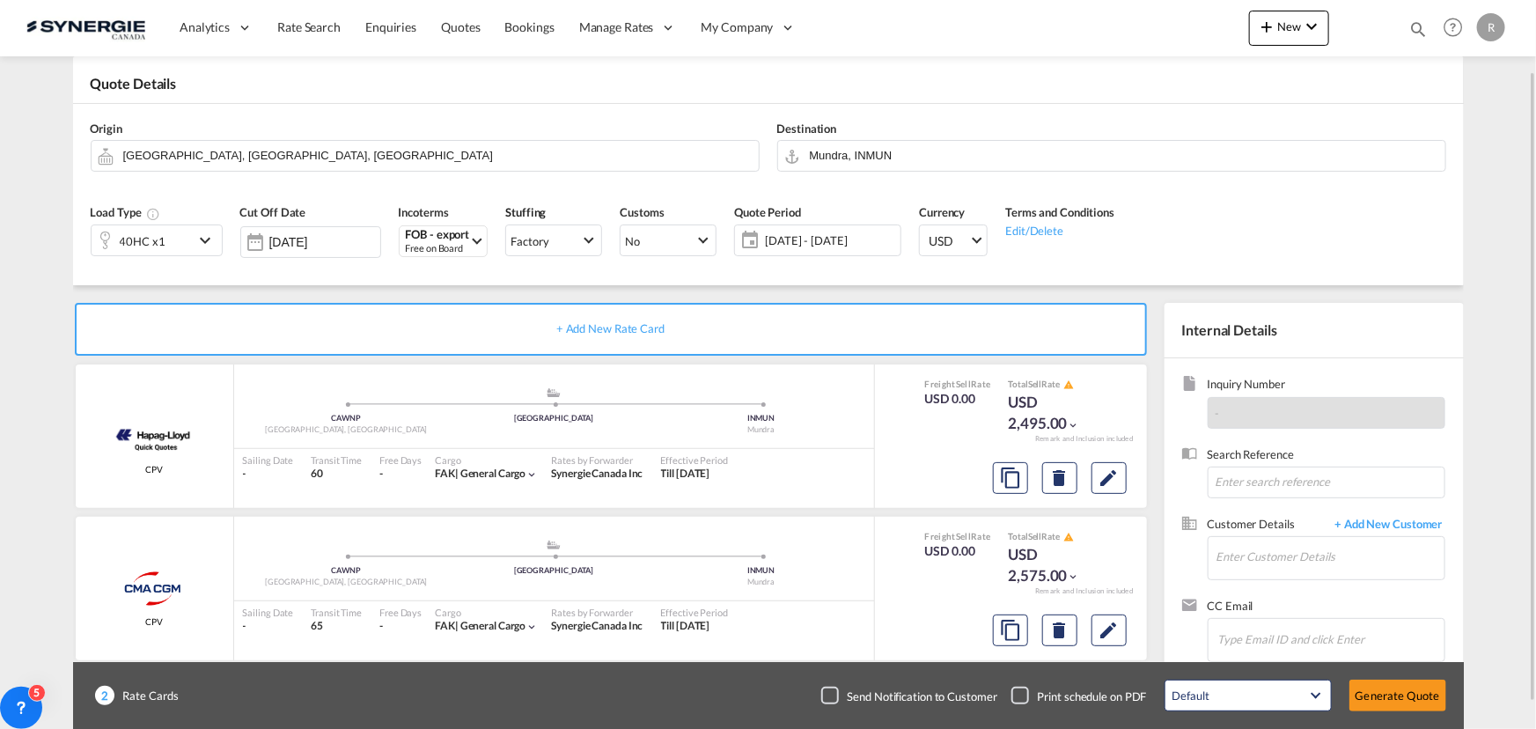
click at [821, 232] on span "[DATE] - [DATE]" at bounding box center [830, 240] width 131 height 16
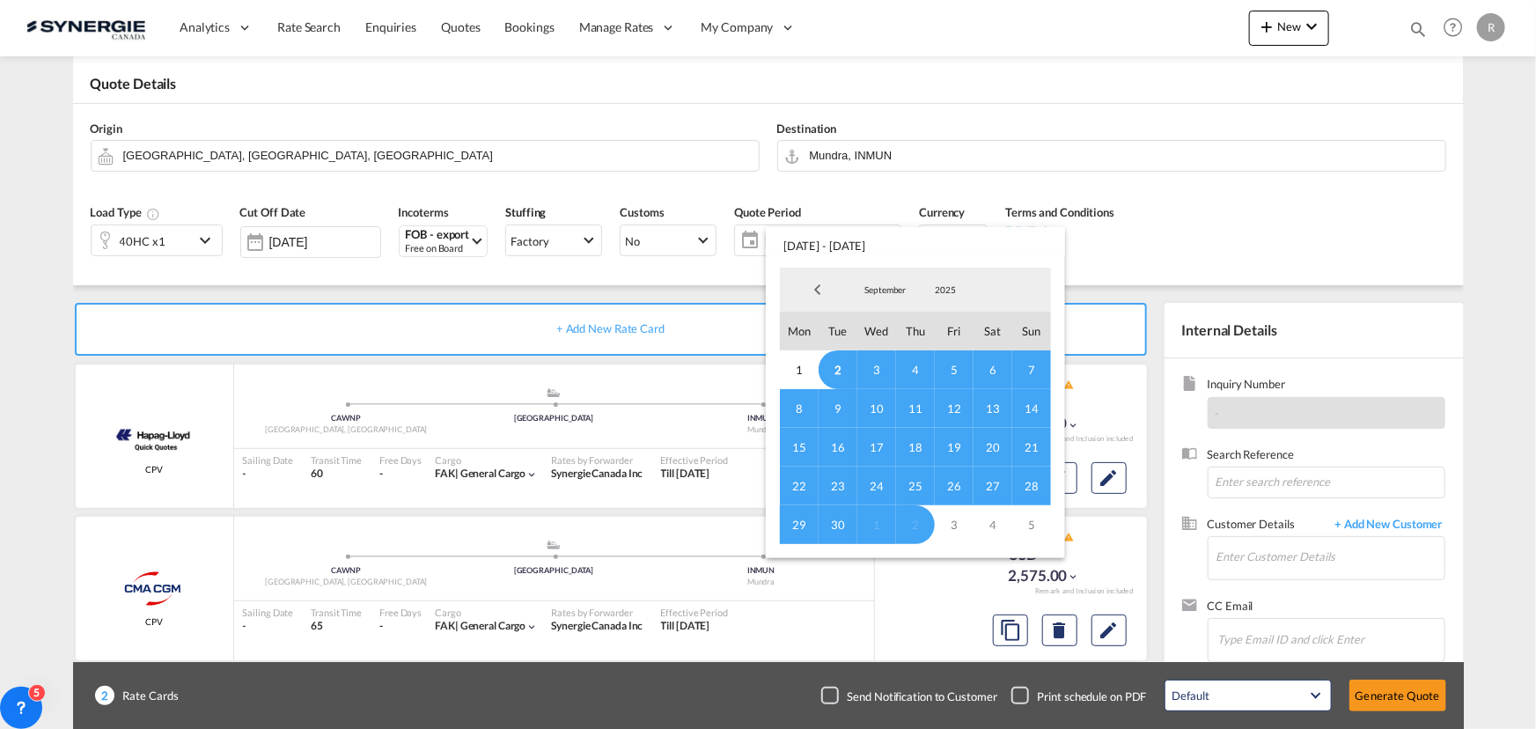
click at [1027, 441] on span "21" at bounding box center [1031, 447] width 39 height 39
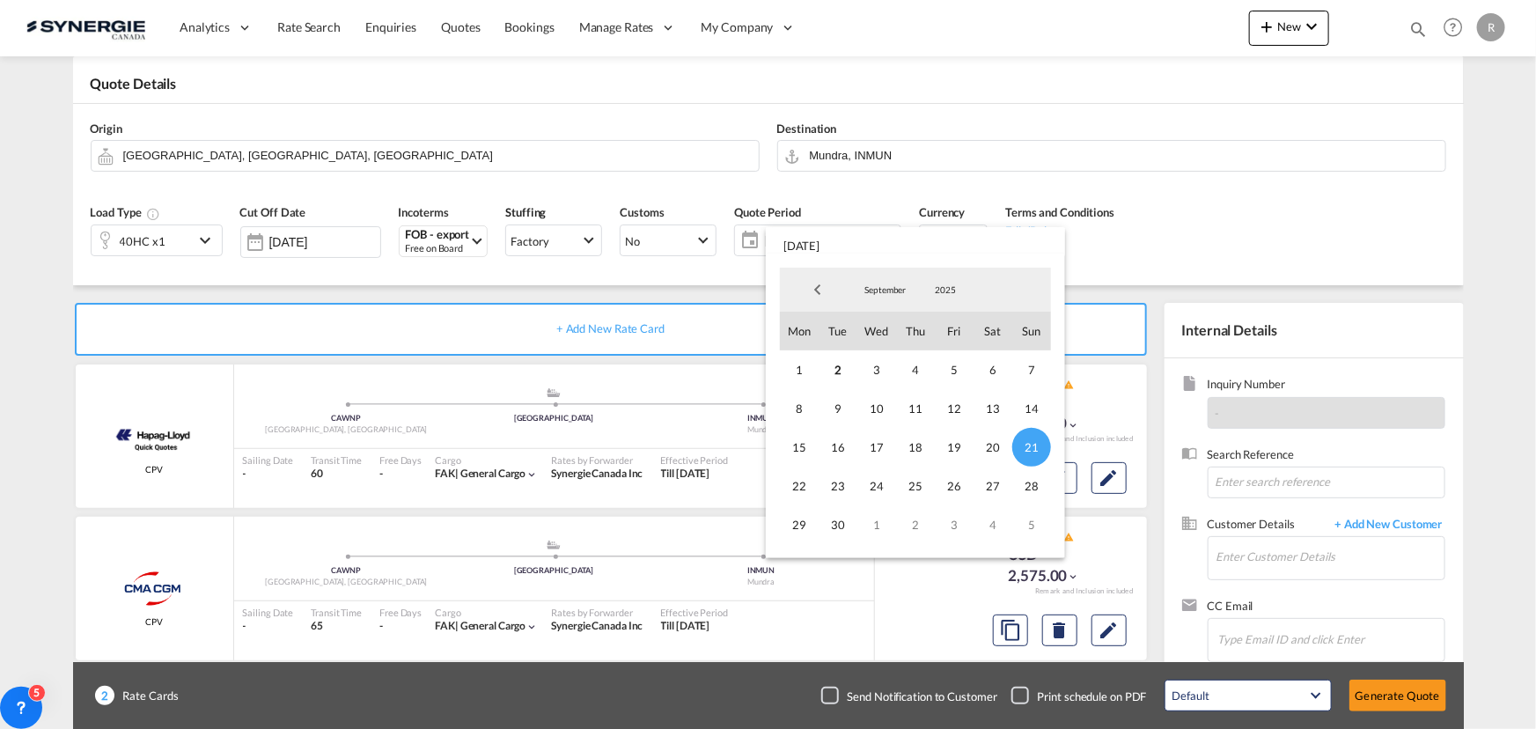
click at [1113, 629] on md-backdrop at bounding box center [768, 364] width 1536 height 729
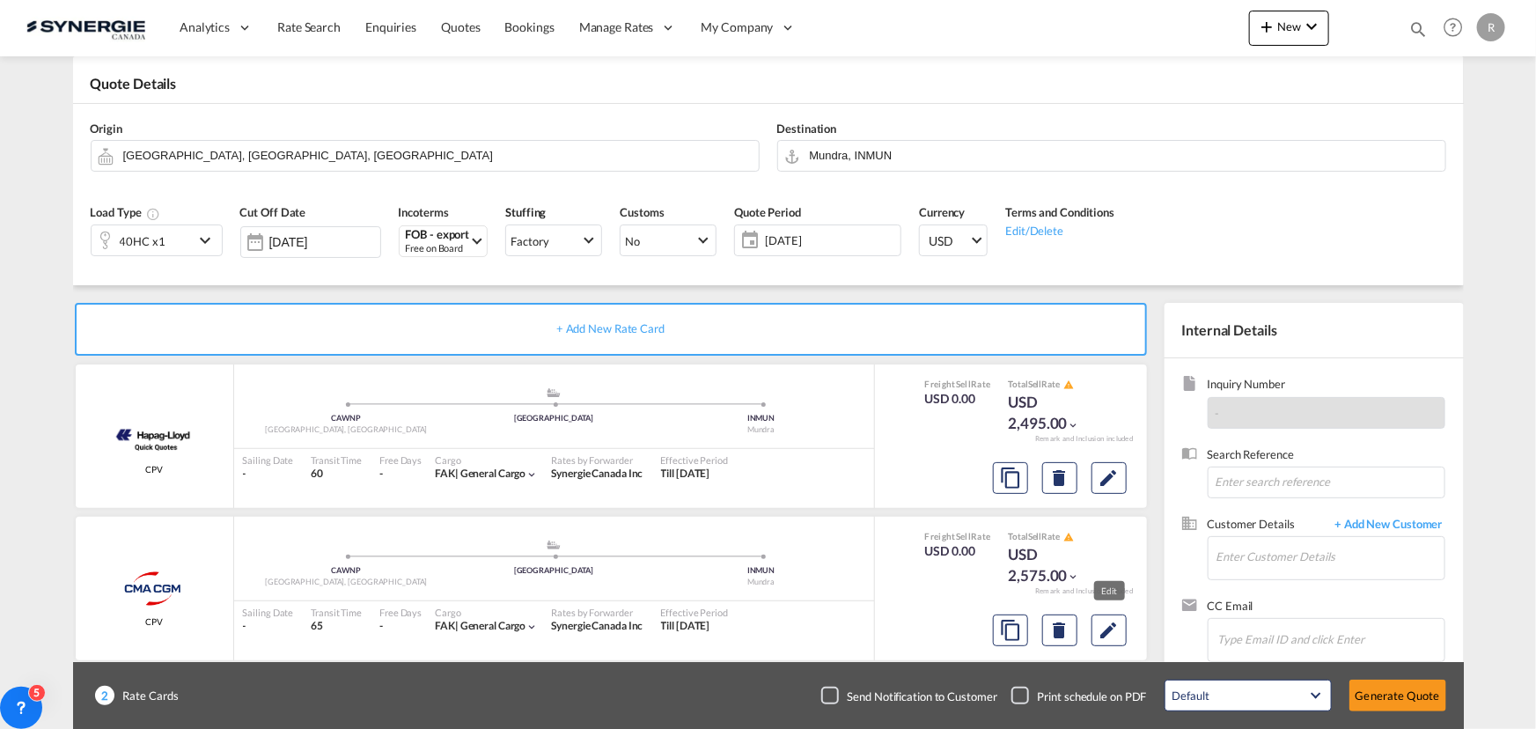
click at [1113, 629] on md-icon "Edit" at bounding box center [1109, 630] width 21 height 21
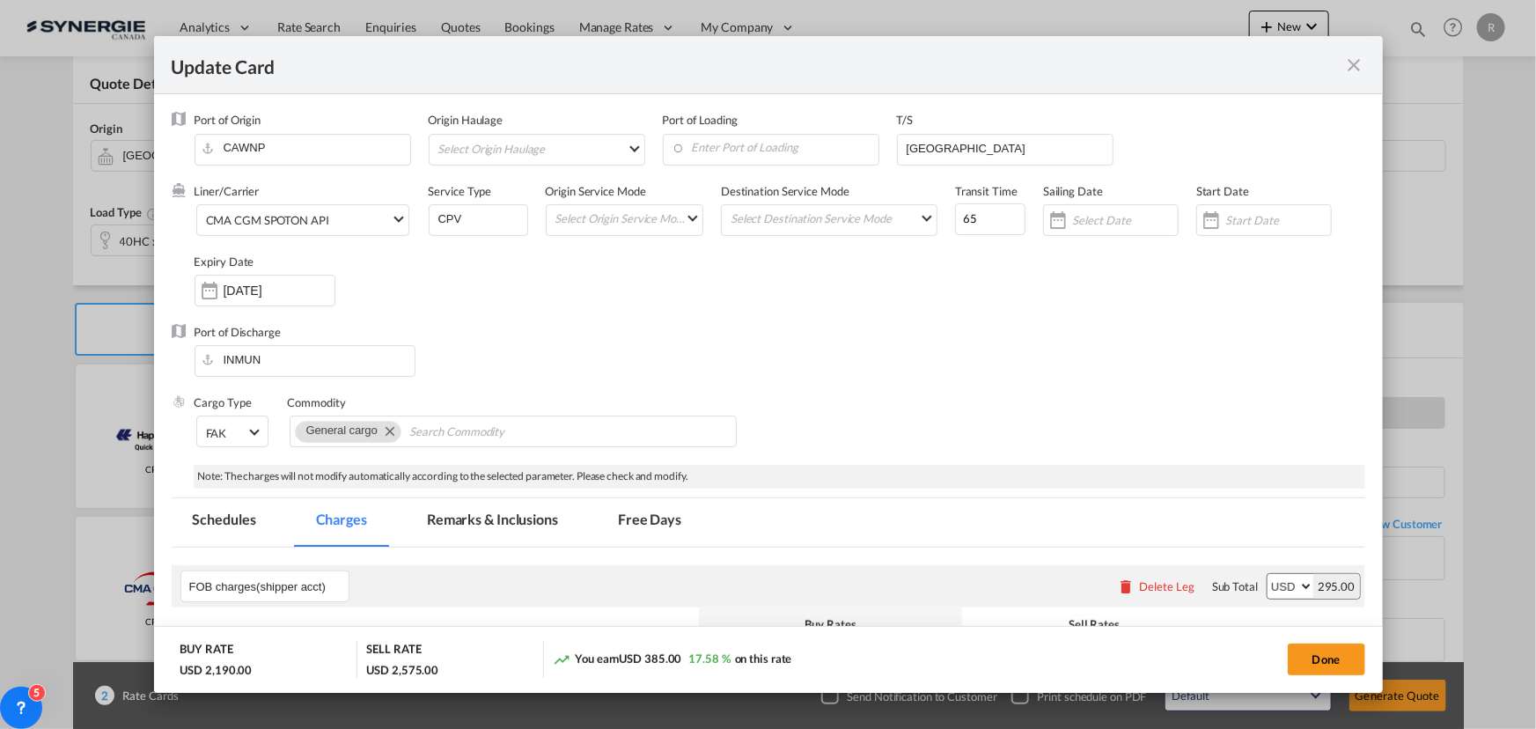
select select "per B/L"
select select "per shipment"
select select "per B/L"
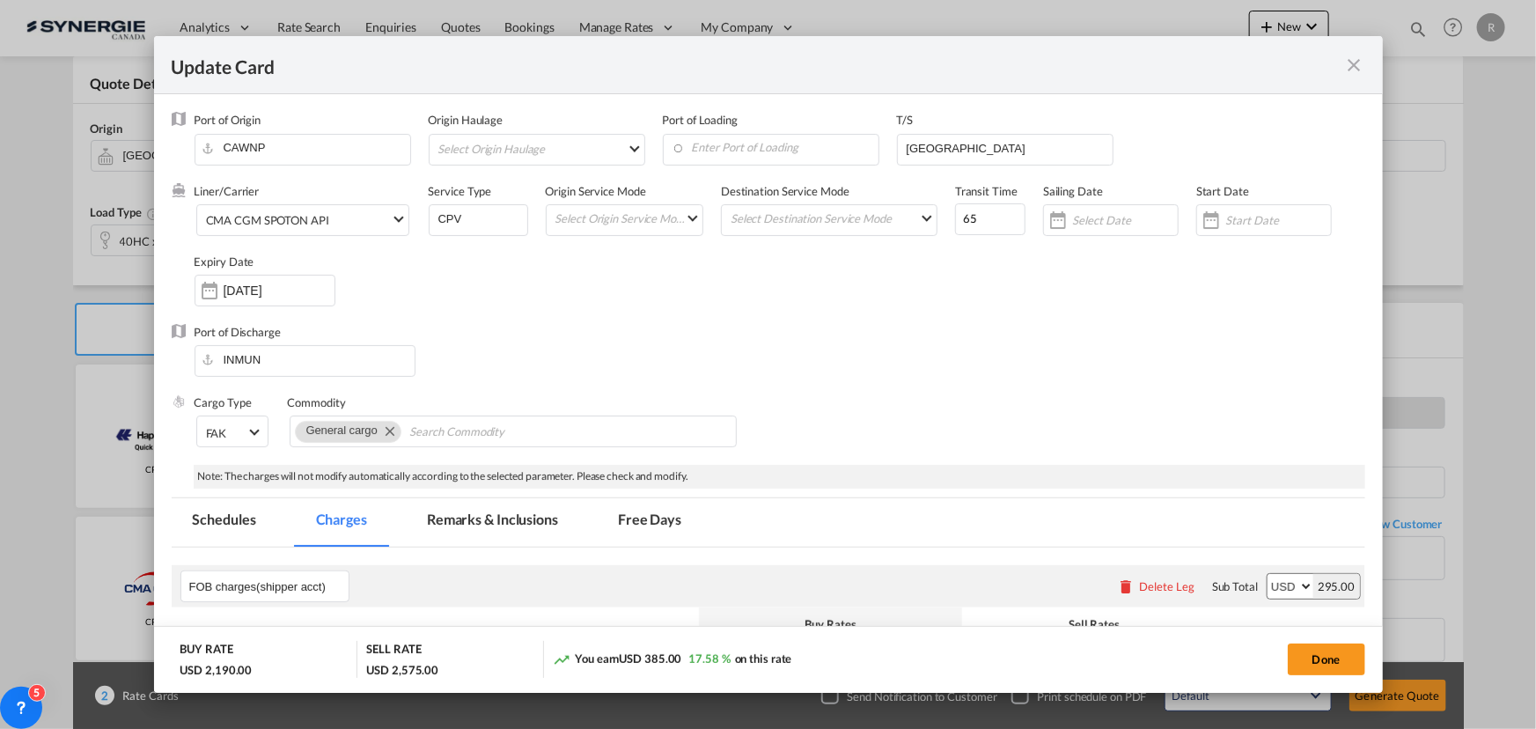
select select "per B/L"
select select "per shipment"
select select "per equipment"
click at [282, 291] on input "[DATE]" at bounding box center [279, 290] width 111 height 14
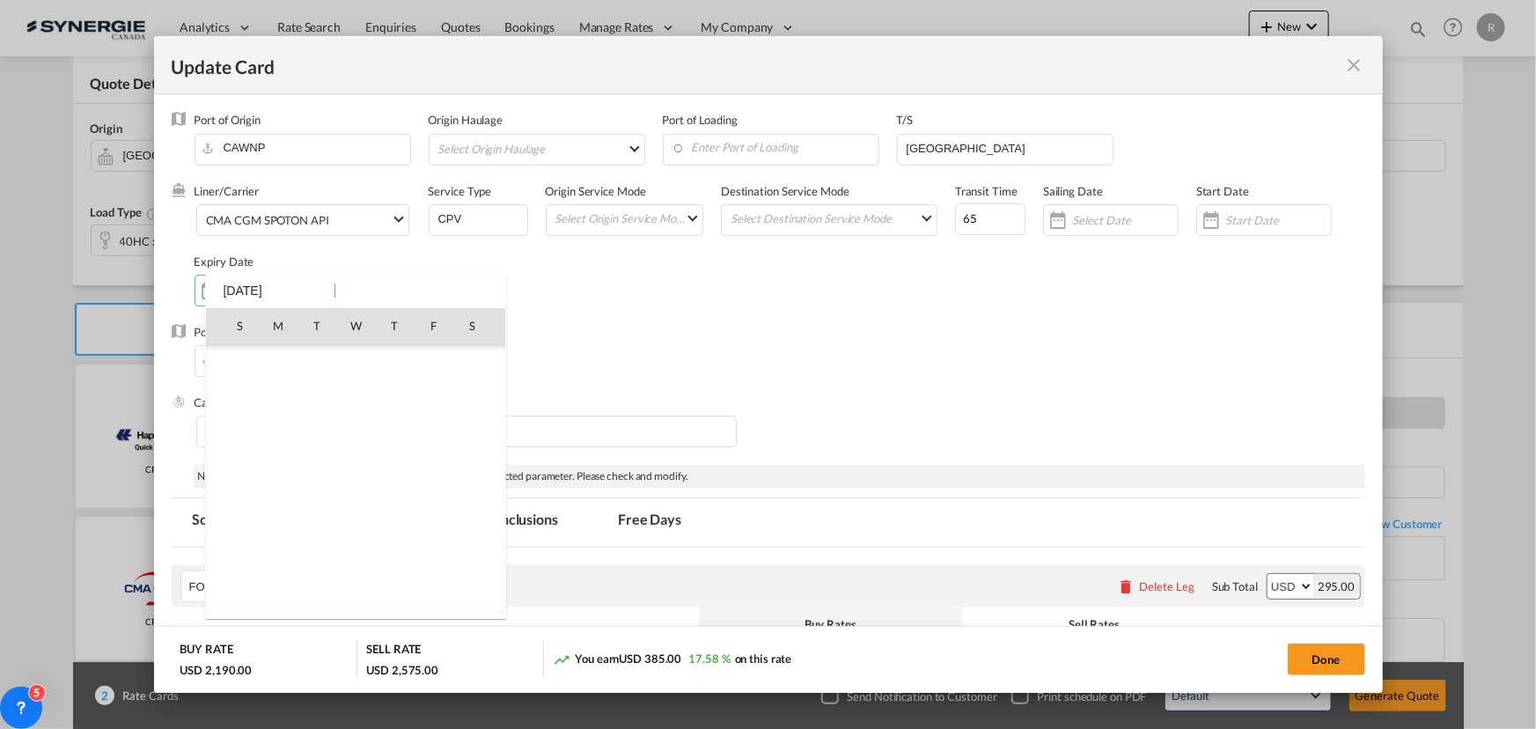
scroll to position [407759, 0]
click at [238, 517] on span "21" at bounding box center [239, 518] width 35 height 35
type input "[DATE]"
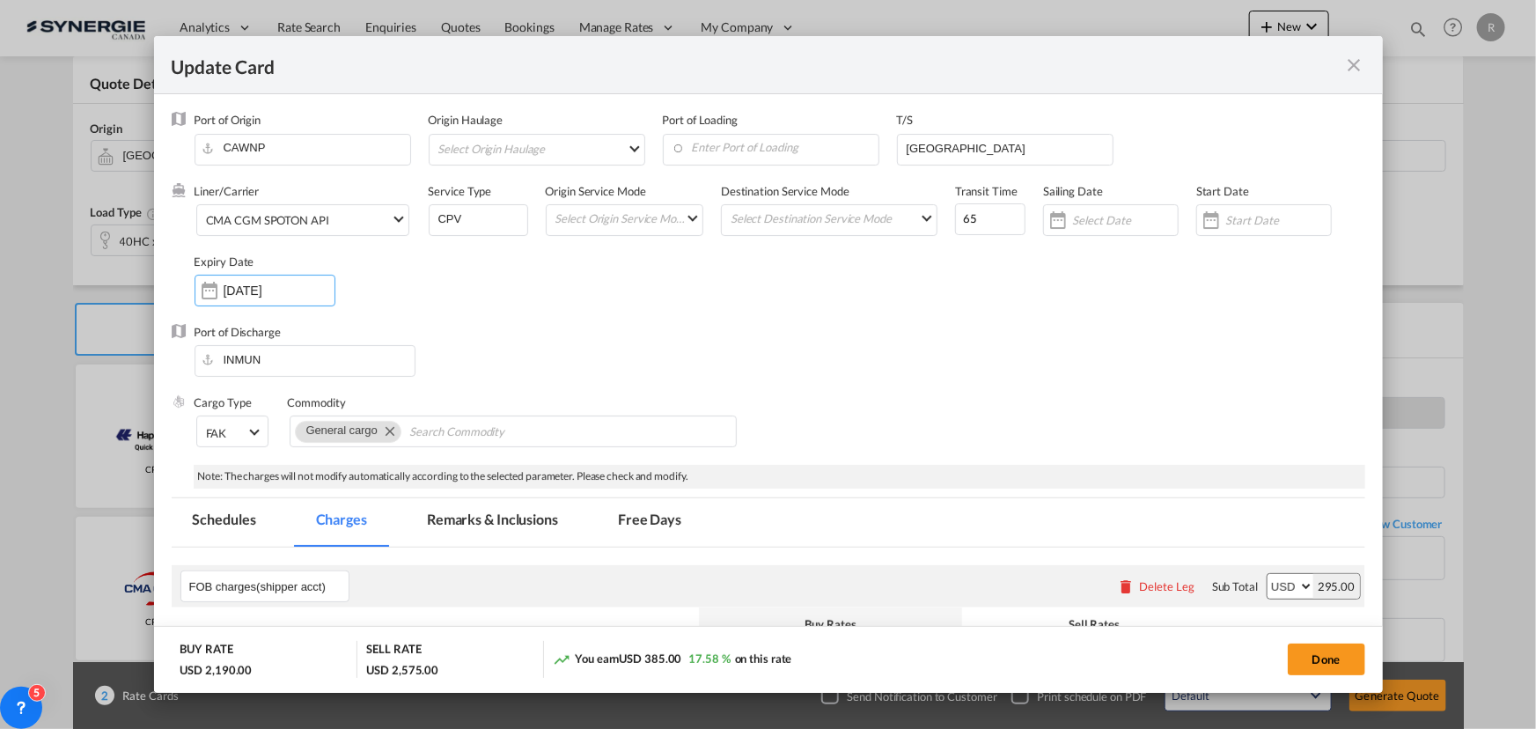
click at [563, 305] on div "Liner/Carrier CMA [MEDICAL_DATA] SPOTON API 2HM LOGISTICS D.O.O AAXL GLOBAL SHI…" at bounding box center [780, 253] width 1171 height 141
click at [719, 142] on input "Enter Port of Loading" at bounding box center [775, 148] width 207 height 26
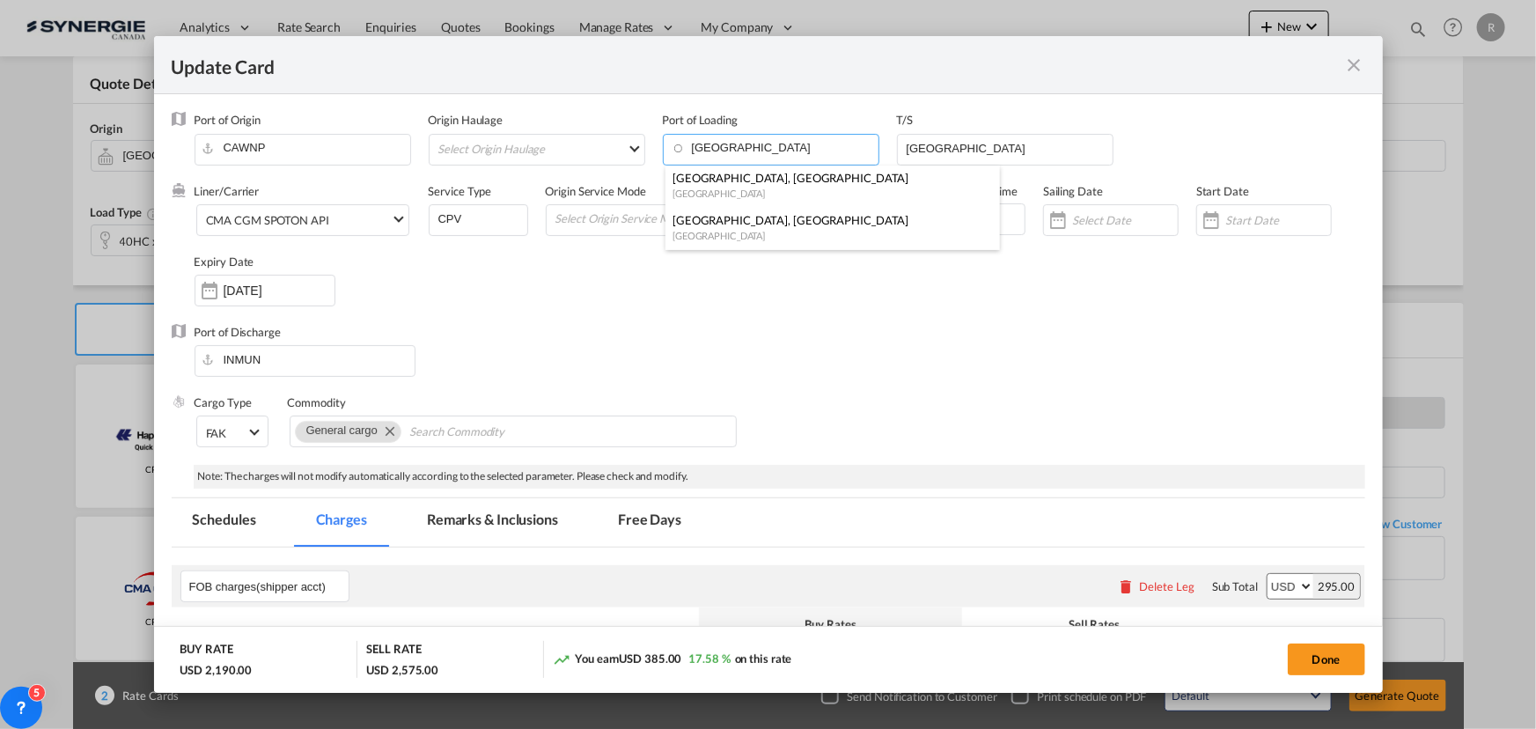
click at [704, 218] on div "[GEOGRAPHIC_DATA], [GEOGRAPHIC_DATA]" at bounding box center [828, 220] width 310 height 16
type input "[GEOGRAPHIC_DATA], [GEOGRAPHIC_DATA], CAMTR"
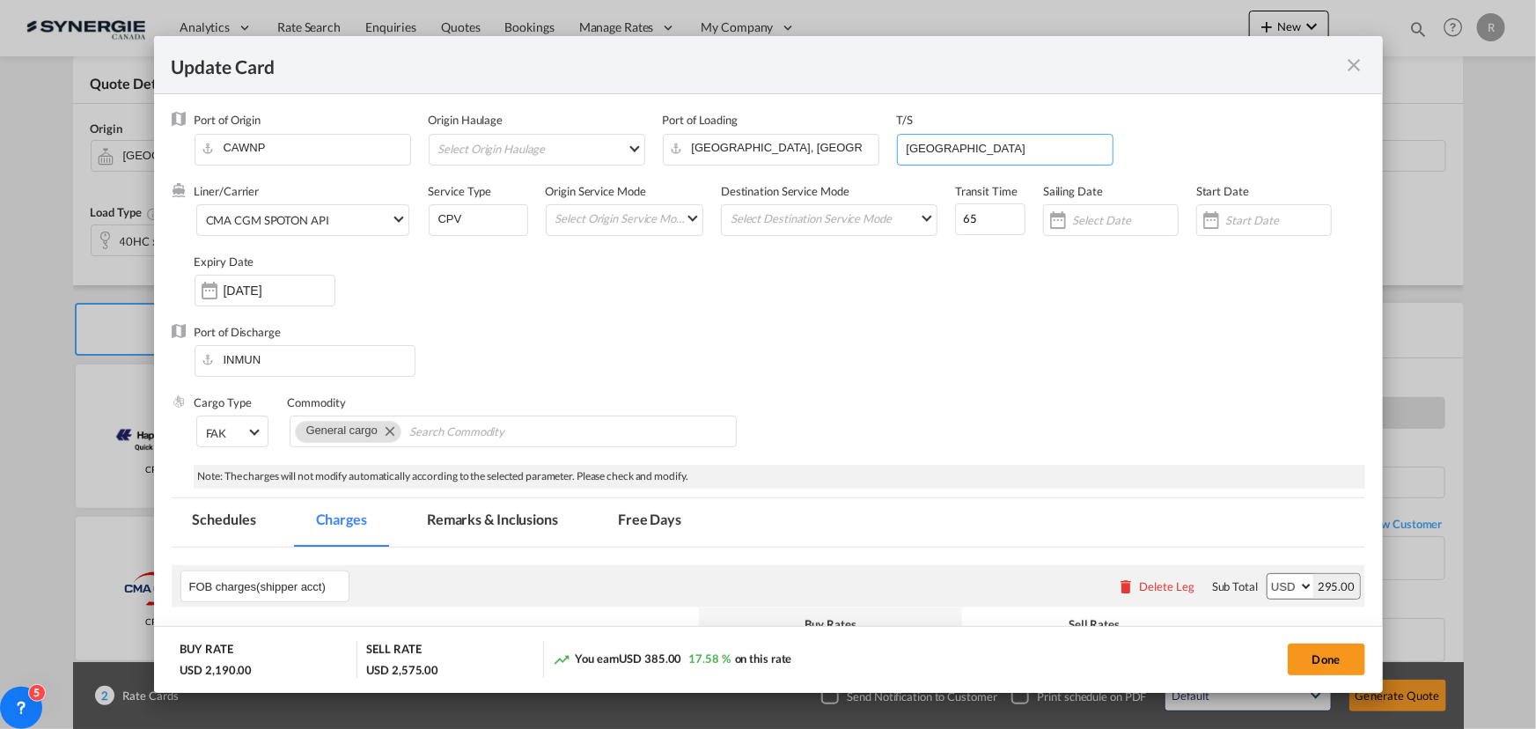
drag, startPoint x: 967, startPoint y: 137, endPoint x: 806, endPoint y: 116, distance: 161.6
click at [806, 116] on div "Port of Origin [GEOGRAPHIC_DATA] Origin Haulage Select Origin Haulage rail road…" at bounding box center [780, 147] width 1171 height 70
click at [990, 216] on input "65" at bounding box center [990, 219] width 70 height 32
type input "60"
drag, startPoint x: 482, startPoint y: 218, endPoint x: 371, endPoint y: 199, distance: 112.6
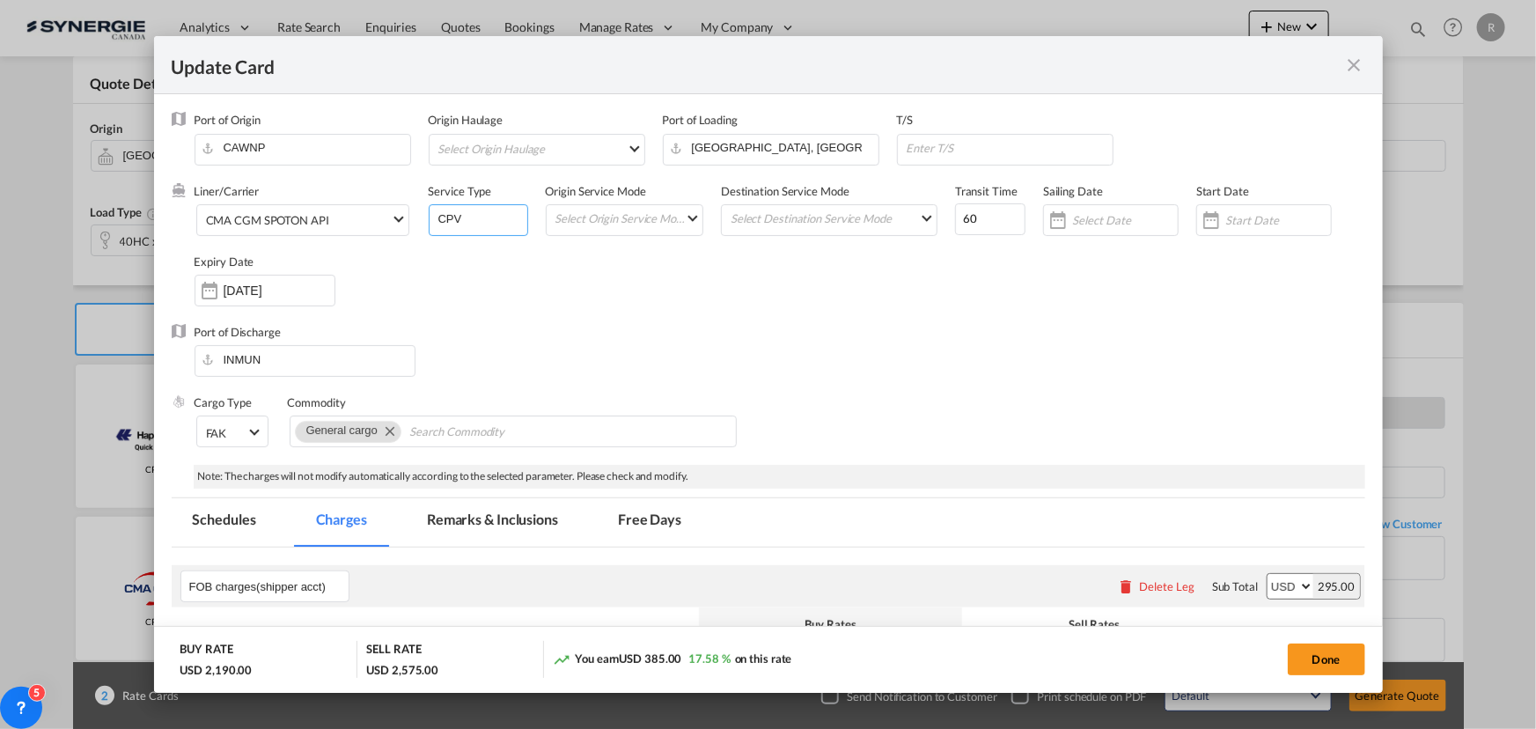
click at [371, 199] on div "Liner/Carrier CMA [MEDICAL_DATA] SPOTON API 2HM LOGISTICS D.O.O AAXL GLOBAL SHI…" at bounding box center [780, 253] width 1171 height 141
click at [1018, 155] on input "Update Card Port ..." at bounding box center [1009, 148] width 208 height 26
type input "a"
type input "[GEOGRAPHIC_DATA]"
click at [900, 363] on div "Port of Discharge INMUN" at bounding box center [769, 359] width 1194 height 70
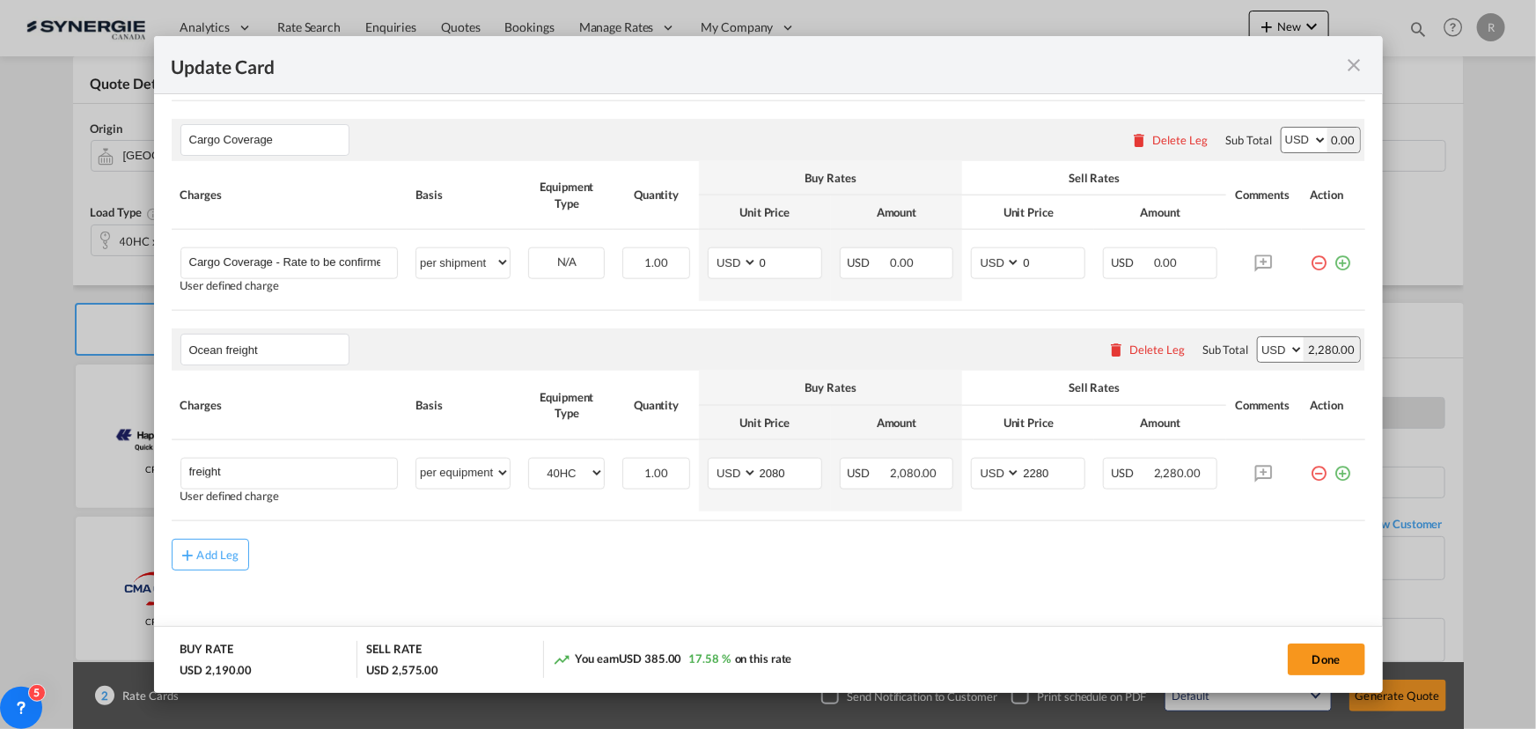
scroll to position [973, 0]
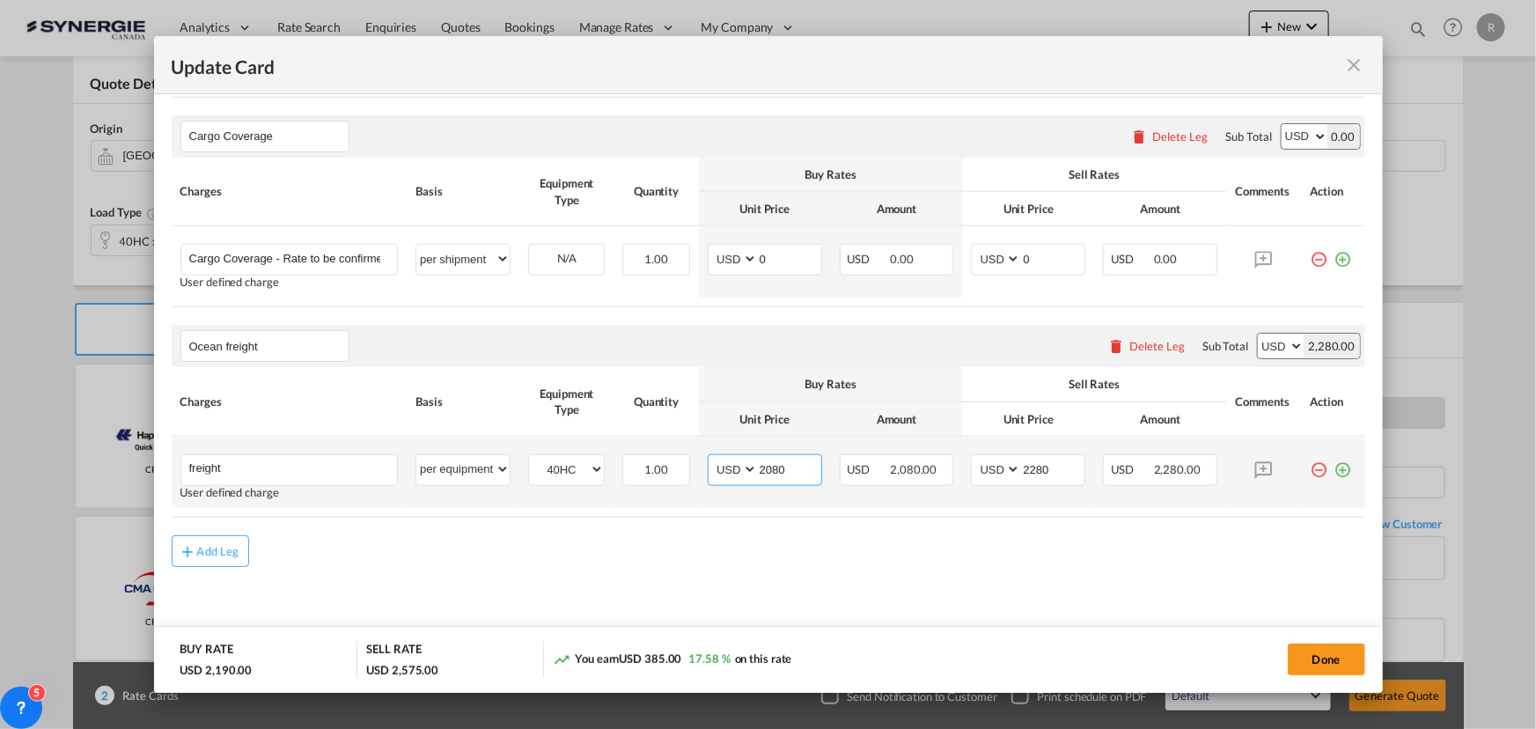
drag, startPoint x: 783, startPoint y: 470, endPoint x: 691, endPoint y: 460, distance: 92.2
click at [691, 460] on tr "freight Please Enter User Defined Charges Cannot Be Published User defined char…" at bounding box center [769, 472] width 1194 height 71
type input "4010"
drag, startPoint x: 1051, startPoint y: 463, endPoint x: 893, endPoint y: 455, distance: 157.8
click at [893, 455] on tr "freight Please Enter User Defined Charges Cannot Be Published User defined char…" at bounding box center [769, 472] width 1194 height 71
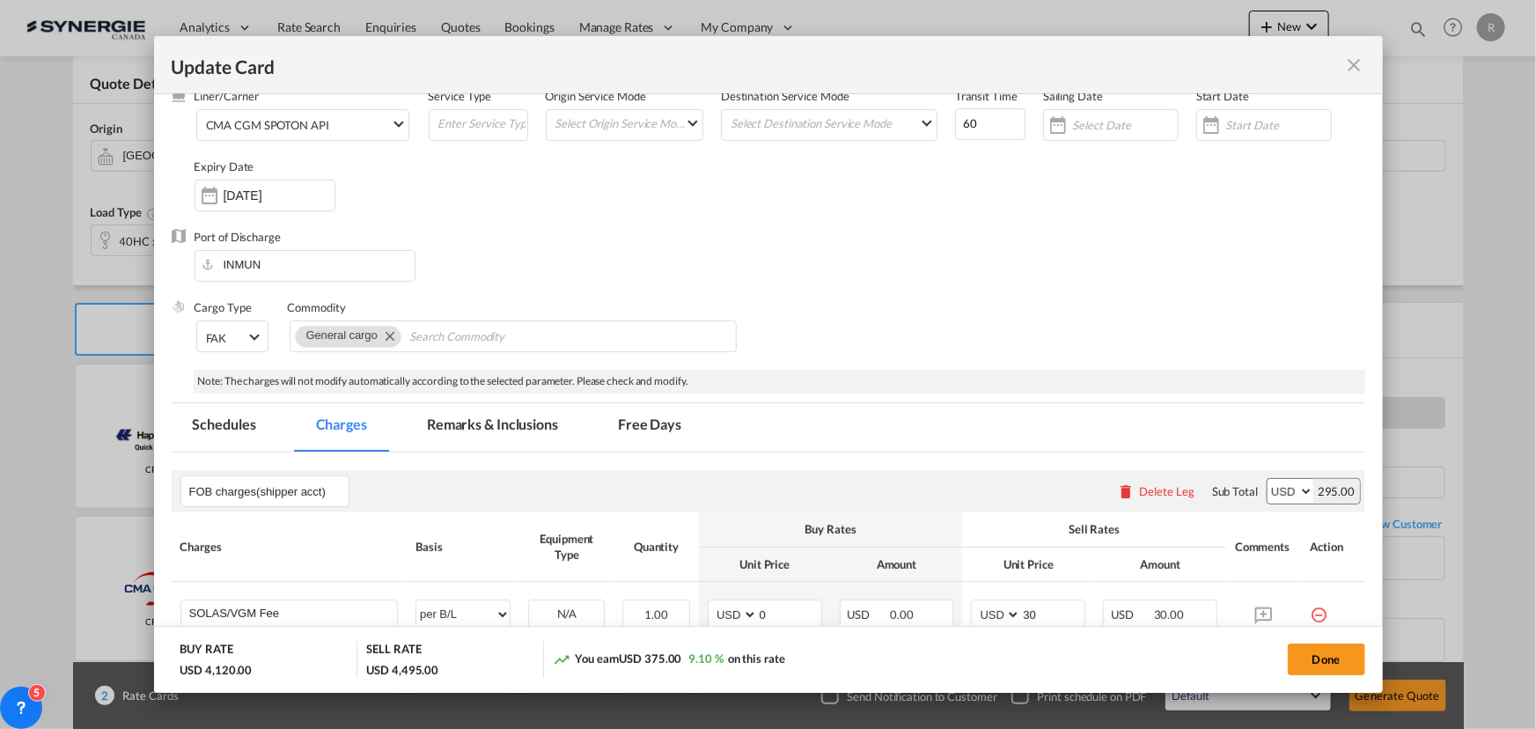
scroll to position [92, 0]
type input "4200"
click at [504, 427] on md-tab-item "Remarks & Inclusions" at bounding box center [492, 430] width 173 height 48
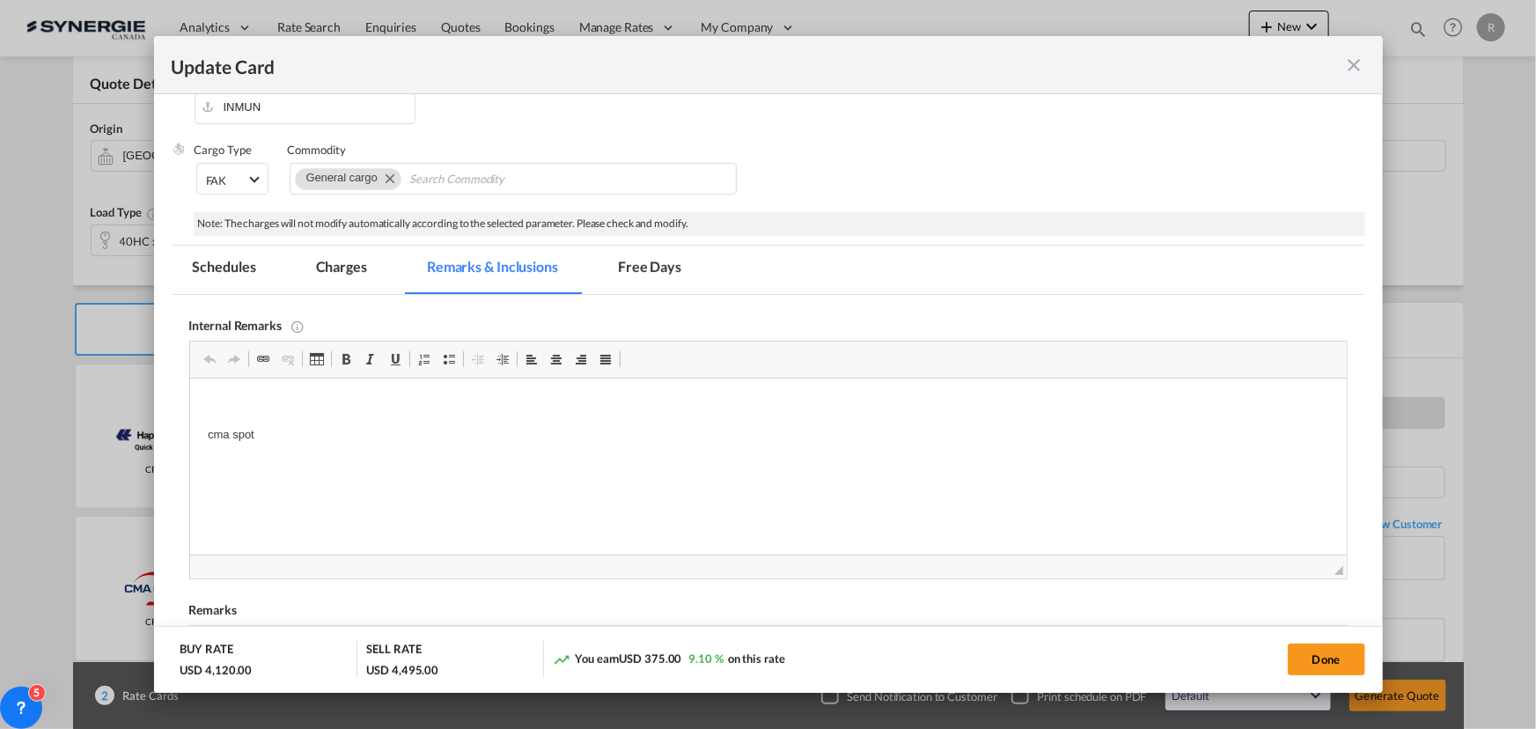
scroll to position [333, 0]
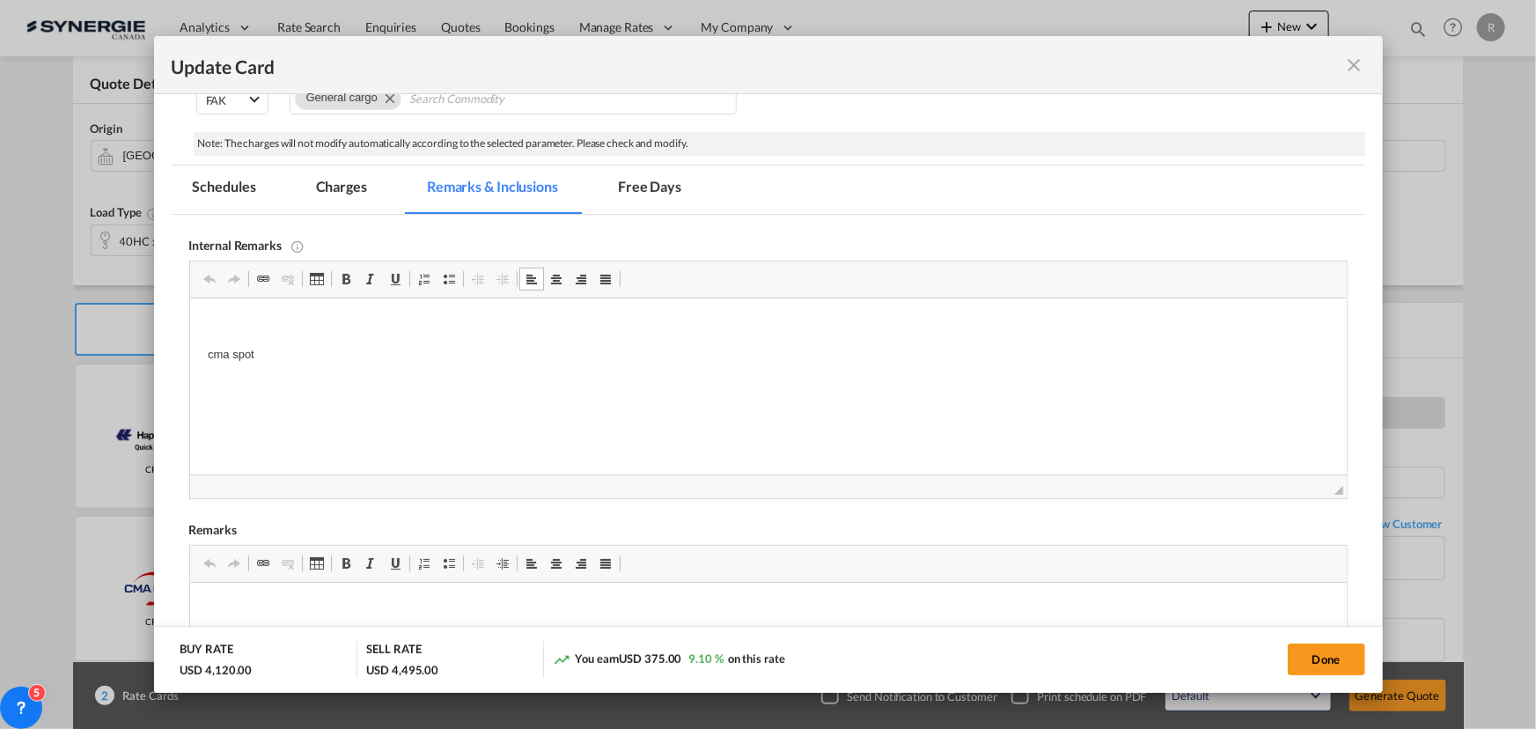
click at [329, 348] on p "cma spot" at bounding box center [767, 355] width 1121 height 18
click at [305, 355] on p "cma spot QSPOT9111104" at bounding box center [767, 355] width 1121 height 18
click at [360, 349] on p "cma spot QSPOT9111104" at bounding box center [767, 355] width 1121 height 18
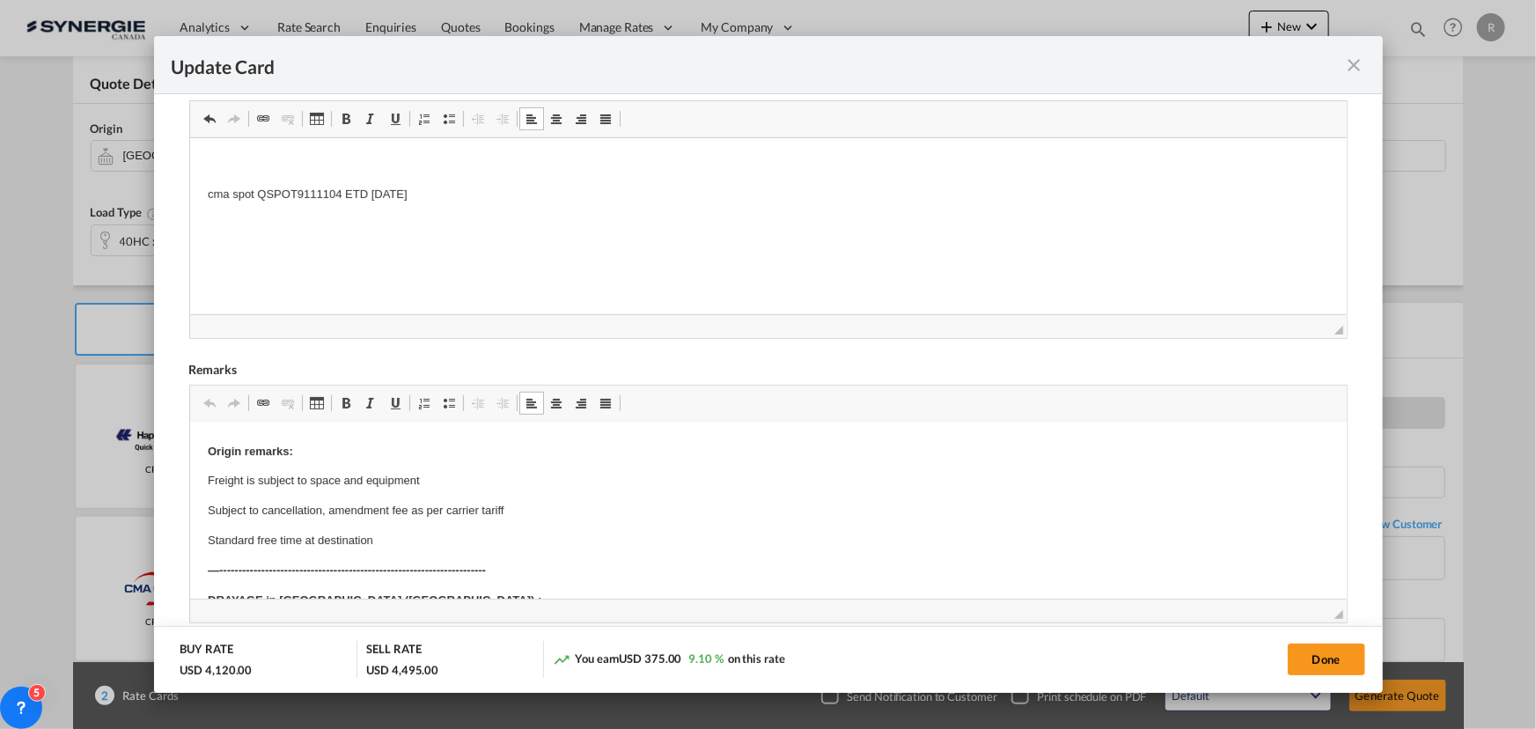
scroll to position [79, 0]
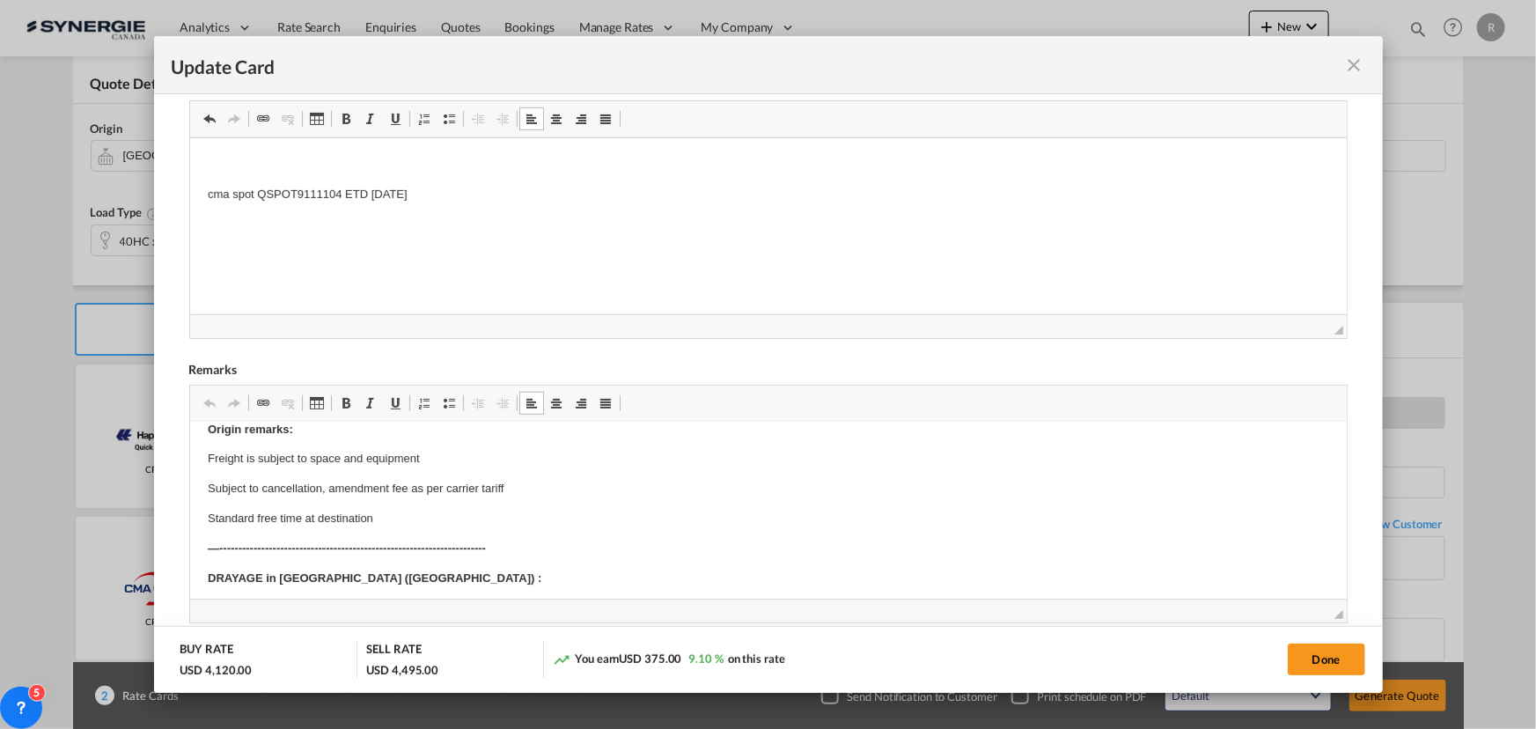
click at [401, 508] on body "Origin remarks: Freight is subject to space and equipment Subject to cancellati…" at bounding box center [767, 735] width 1121 height 748
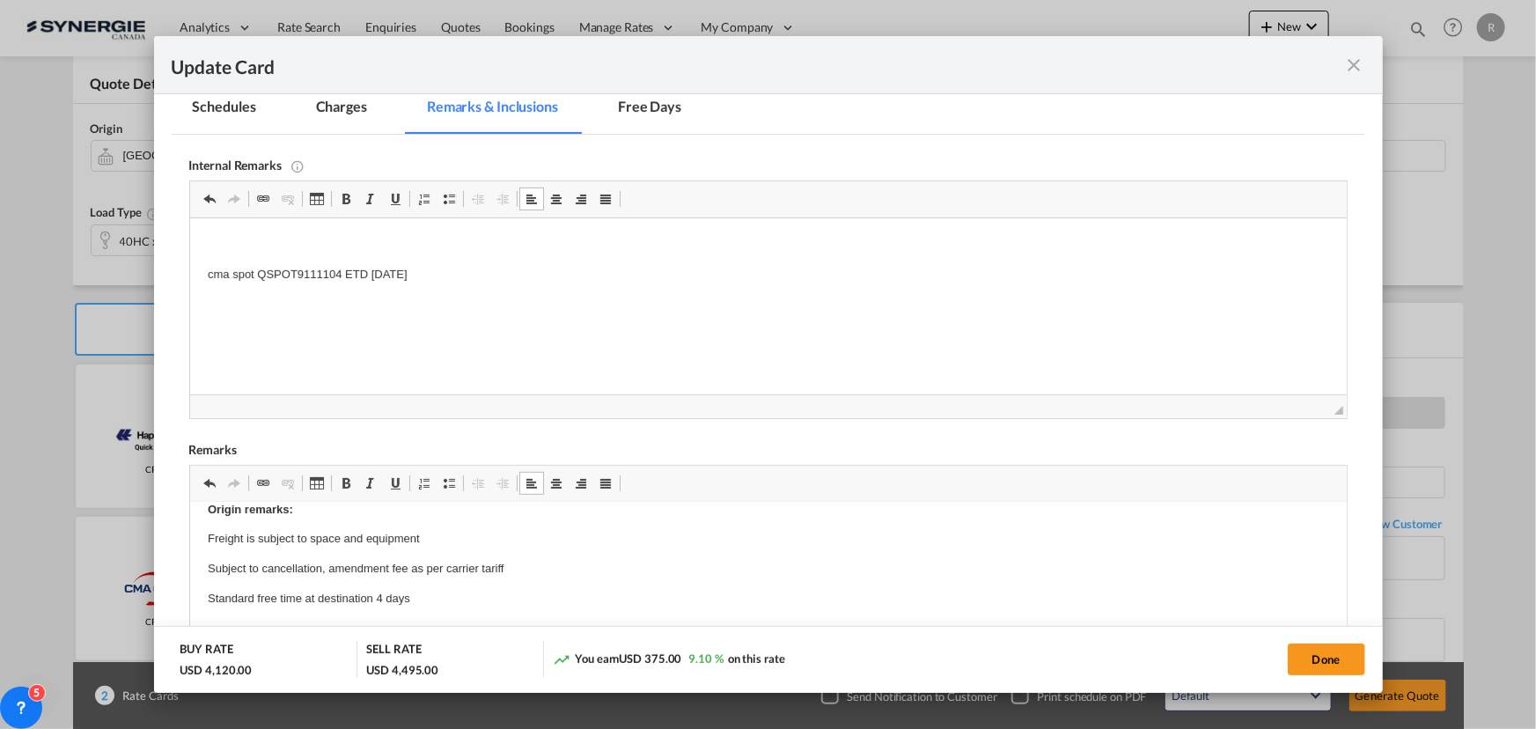
click at [469, 538] on p "Freight is subject to space and equipment" at bounding box center [767, 538] width 1121 height 18
drag, startPoint x: 1311, startPoint y: 664, endPoint x: 1083, endPoint y: 607, distance: 234.8
click at [1311, 664] on button "Done" at bounding box center [1326, 659] width 77 height 32
type input "[DATE]"
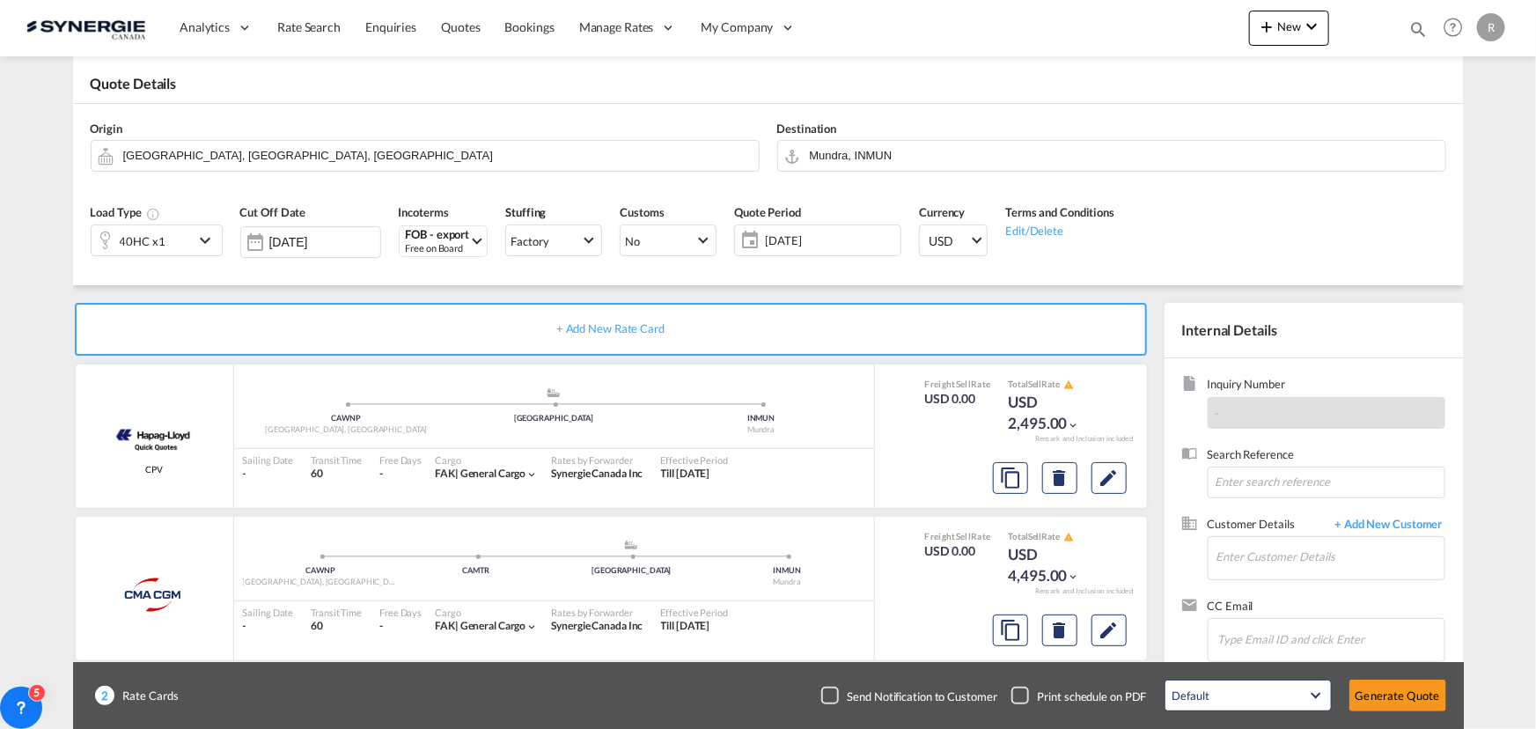
scroll to position [264, 0]
click at [1110, 480] on md-icon "Edit" at bounding box center [1109, 477] width 21 height 21
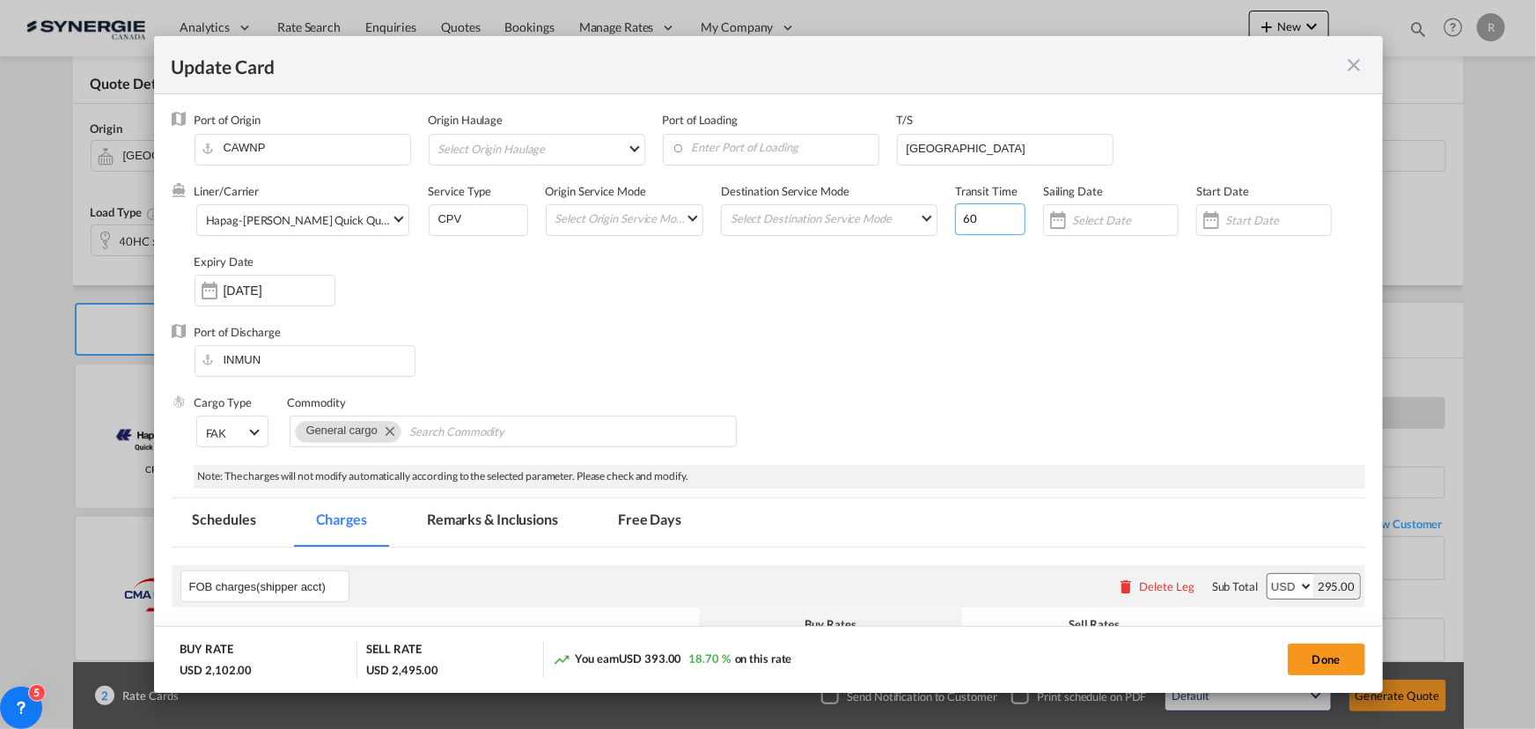
drag, startPoint x: 983, startPoint y: 226, endPoint x: 844, endPoint y: 201, distance: 141.4
click at [844, 201] on div "Liner/Carrier Hapag-[PERSON_NAME] Quick Quotes 2HM LOGISTICS D.O.O AAXL GLOBAL …" at bounding box center [780, 253] width 1171 height 141
type input "76"
click at [778, 145] on input "Enter Port of Loading" at bounding box center [775, 148] width 207 height 26
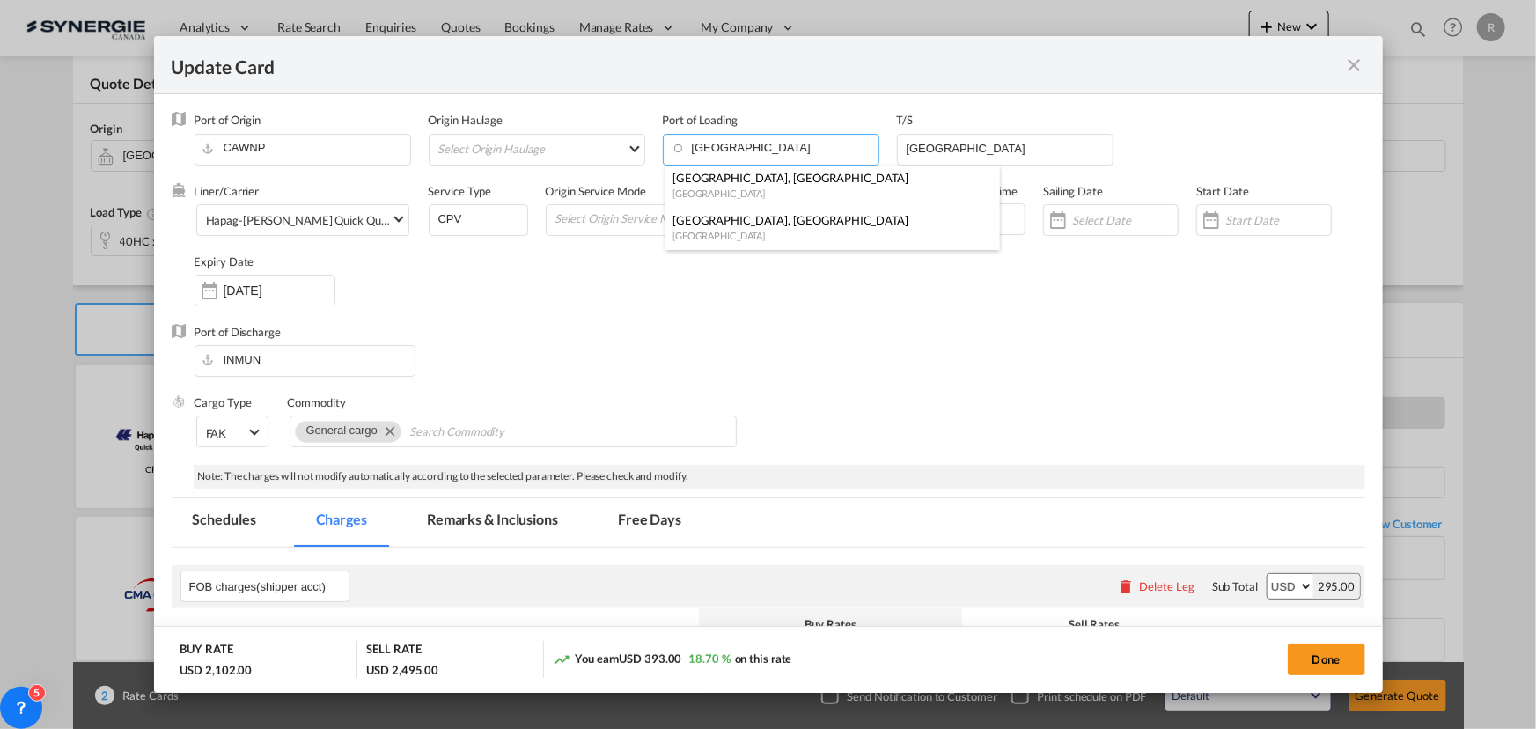
click at [699, 187] on div "[GEOGRAPHIC_DATA]" at bounding box center [828, 193] width 310 height 13
type input "[GEOGRAPHIC_DATA], [GEOGRAPHIC_DATA], CAVAN"
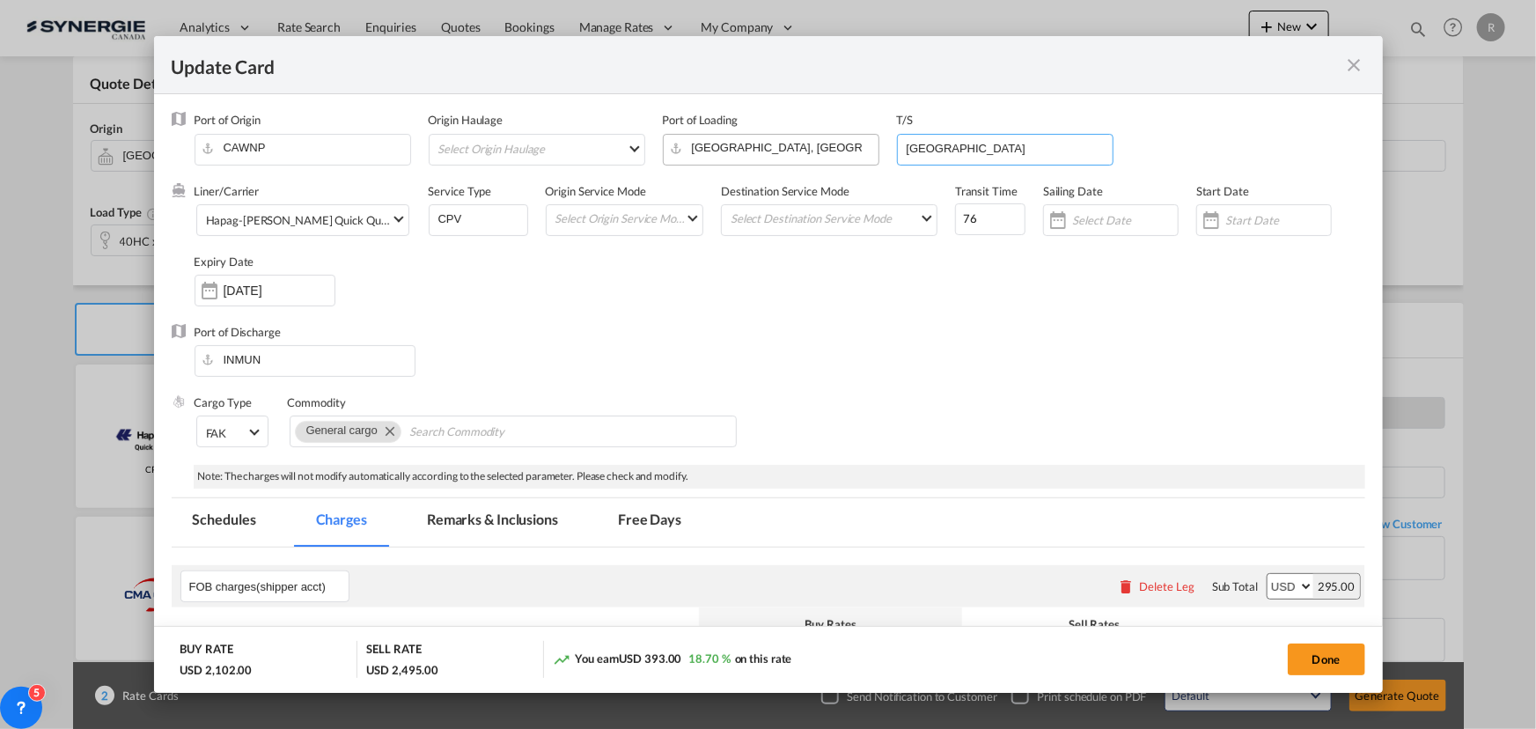
drag, startPoint x: 977, startPoint y: 156, endPoint x: 754, endPoint y: 151, distance: 223.7
click at [754, 151] on div "Port of Origin [GEOGRAPHIC_DATA] Origin Haulage Select Origin Haulage rail road…" at bounding box center [780, 147] width 1171 height 70
type input "[GEOGRAPHIC_DATA], [GEOGRAPHIC_DATA]"
click at [265, 283] on input "[DATE]" at bounding box center [279, 290] width 111 height 14
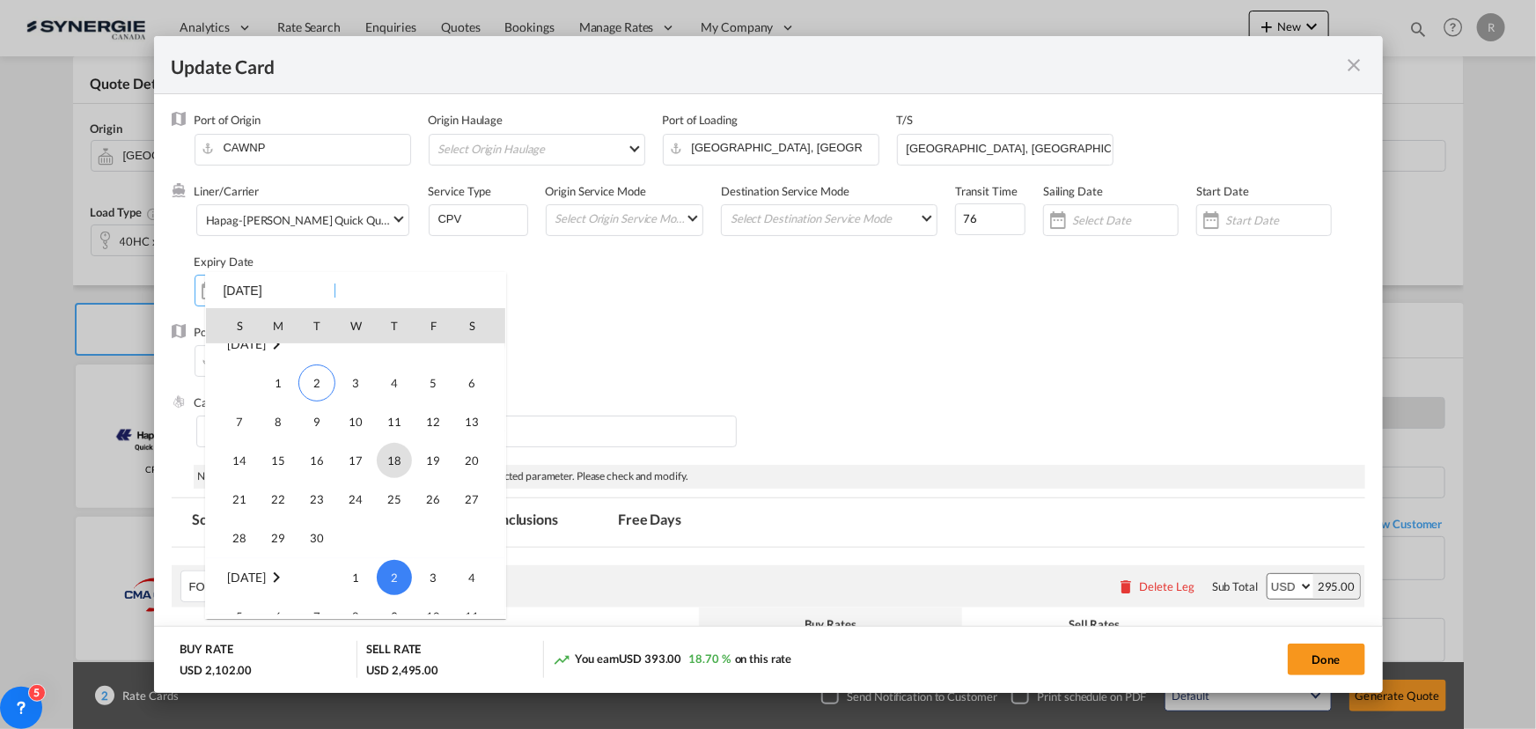
scroll to position [407752, 0]
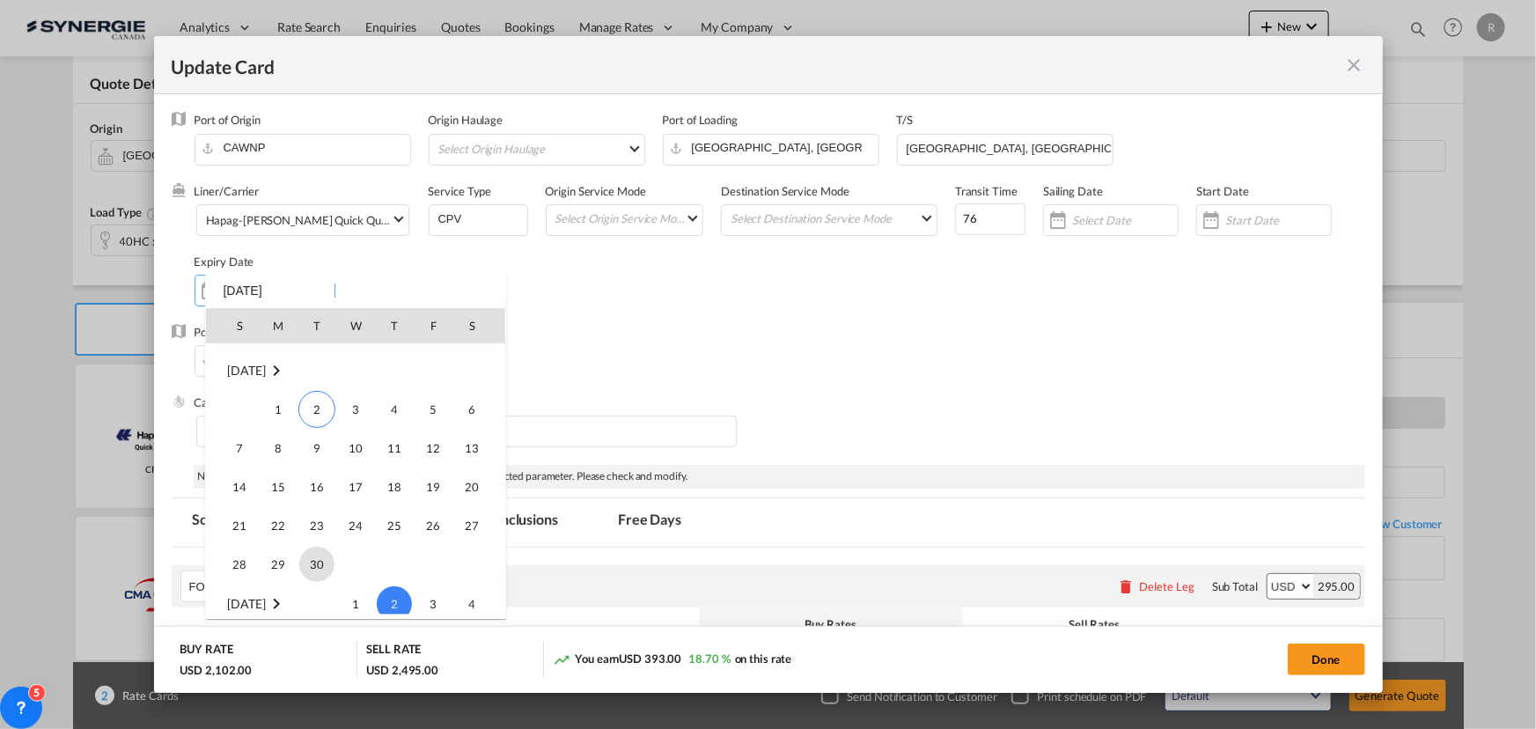
click at [321, 564] on span "30" at bounding box center [316, 564] width 35 height 35
type input "[DATE]"
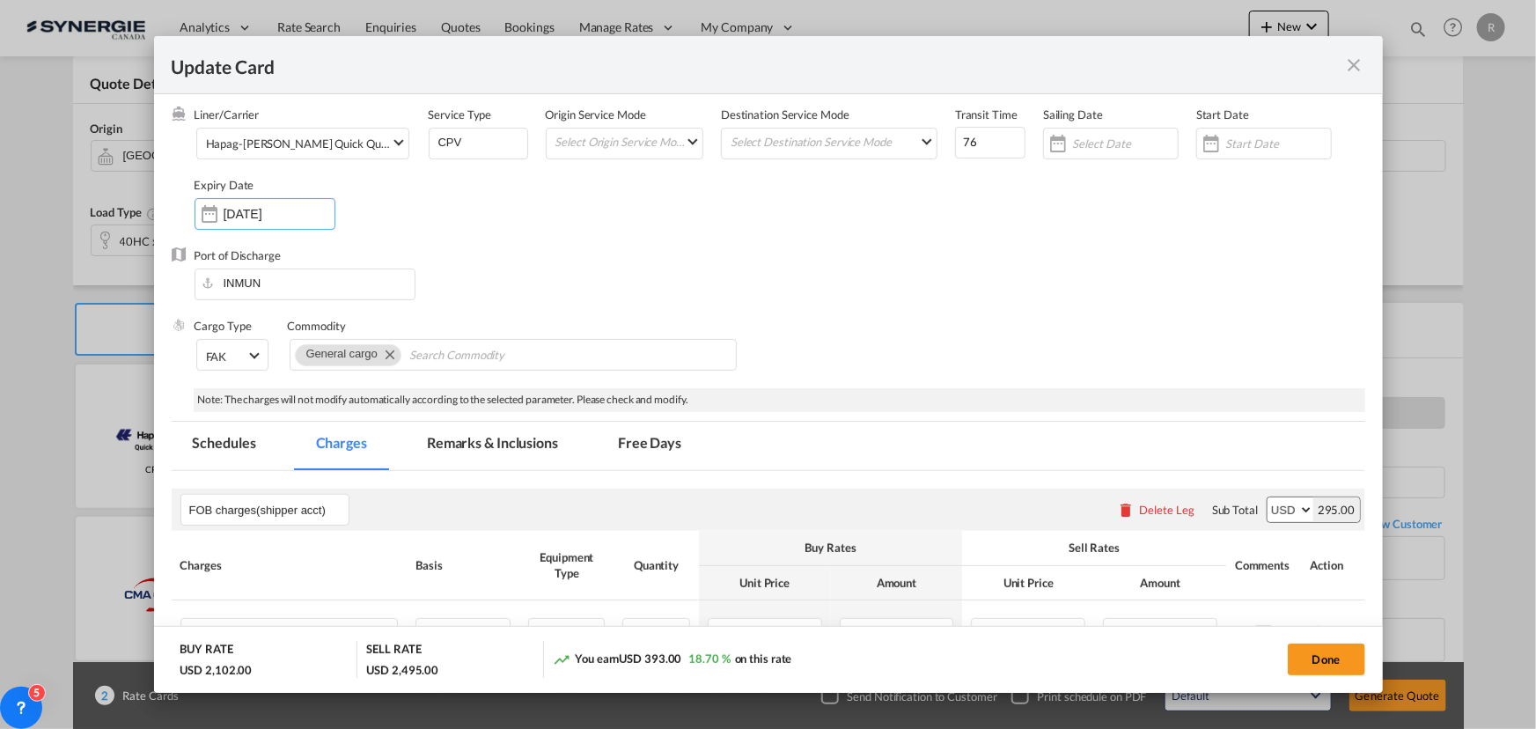
scroll to position [0, 0]
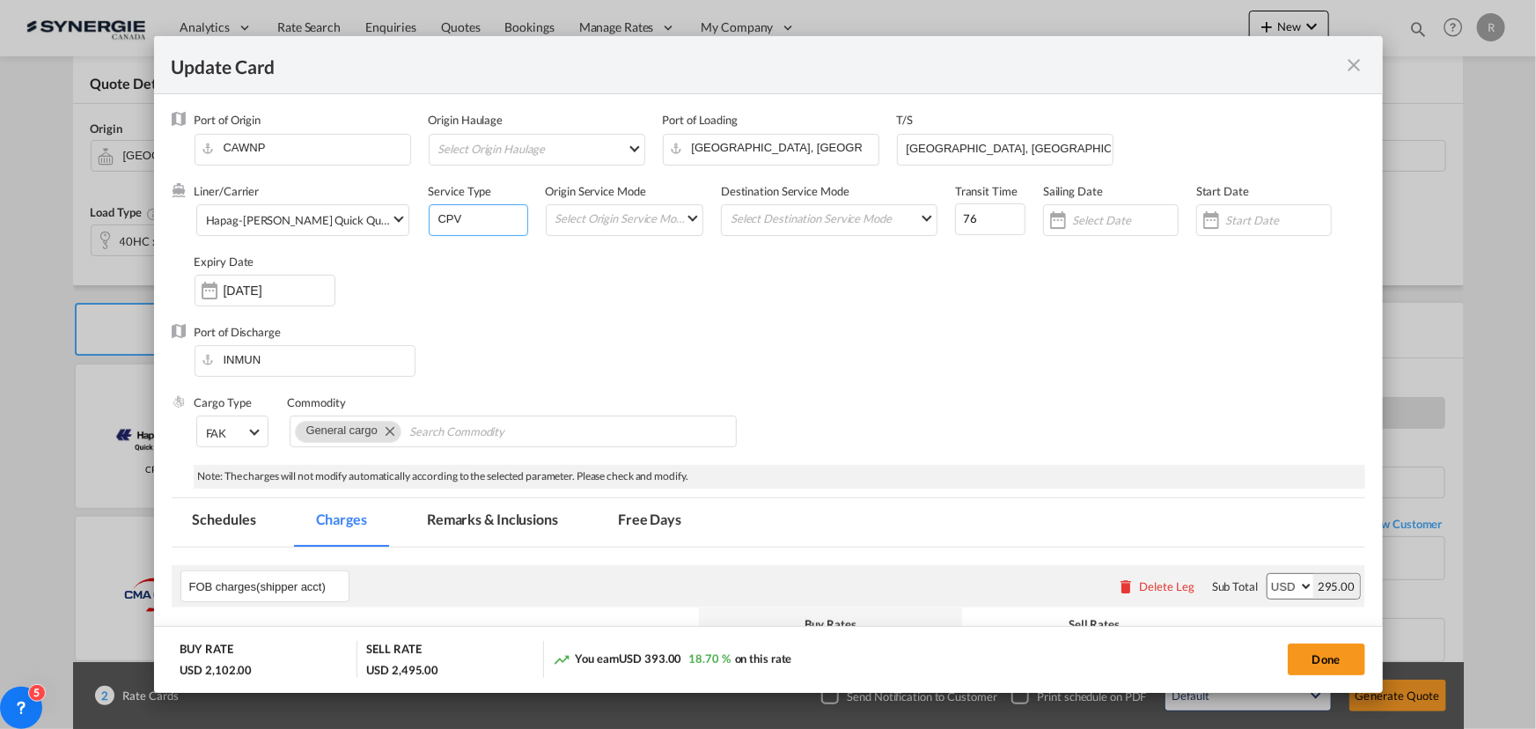
drag, startPoint x: 478, startPoint y: 218, endPoint x: 238, endPoint y: 167, distance: 245.7
click at [280, 187] on div "Liner/Carrier Hapag-[PERSON_NAME] Quick Quotes 2HM LOGISTICS D.O.O AAXL GLOBAL …" at bounding box center [780, 253] width 1171 height 141
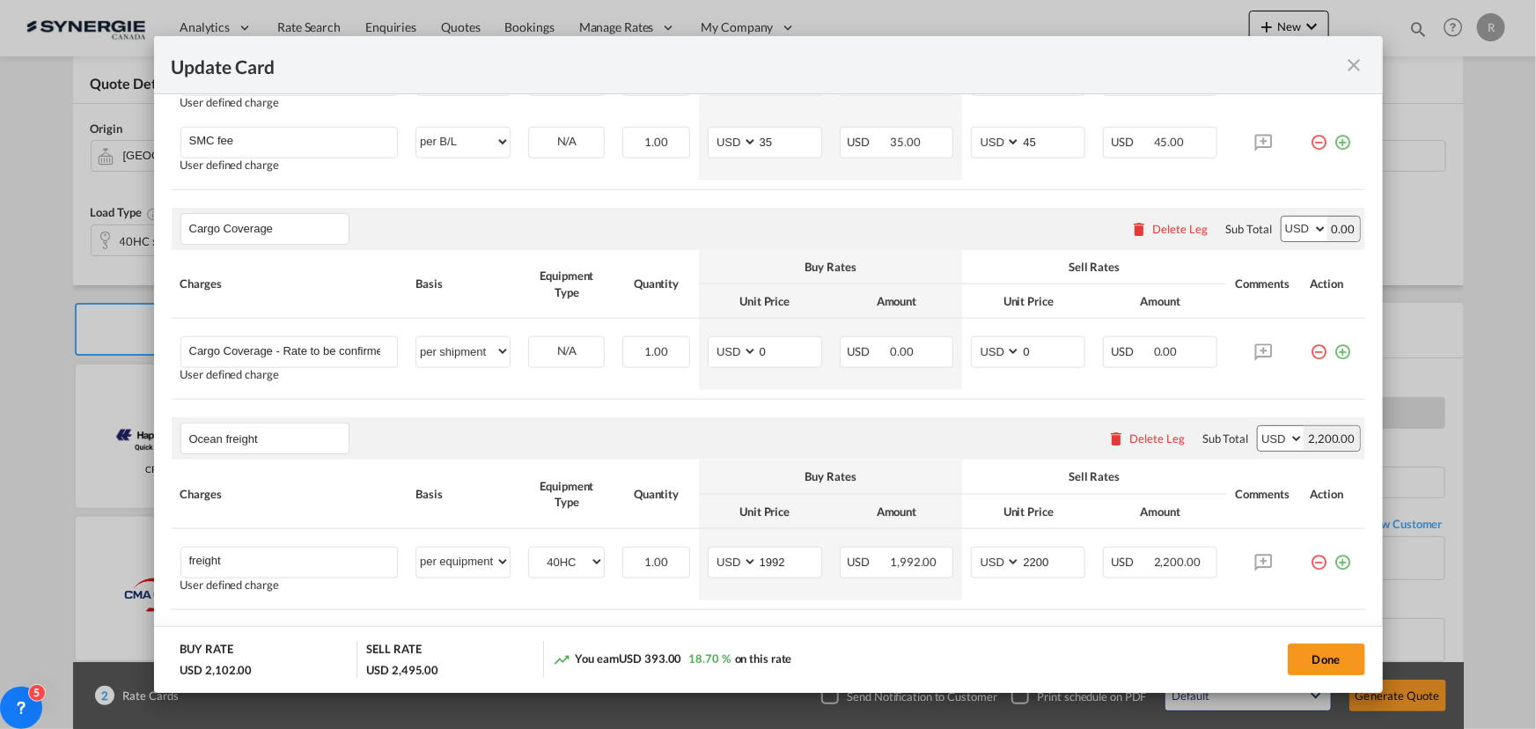
scroll to position [973, 0]
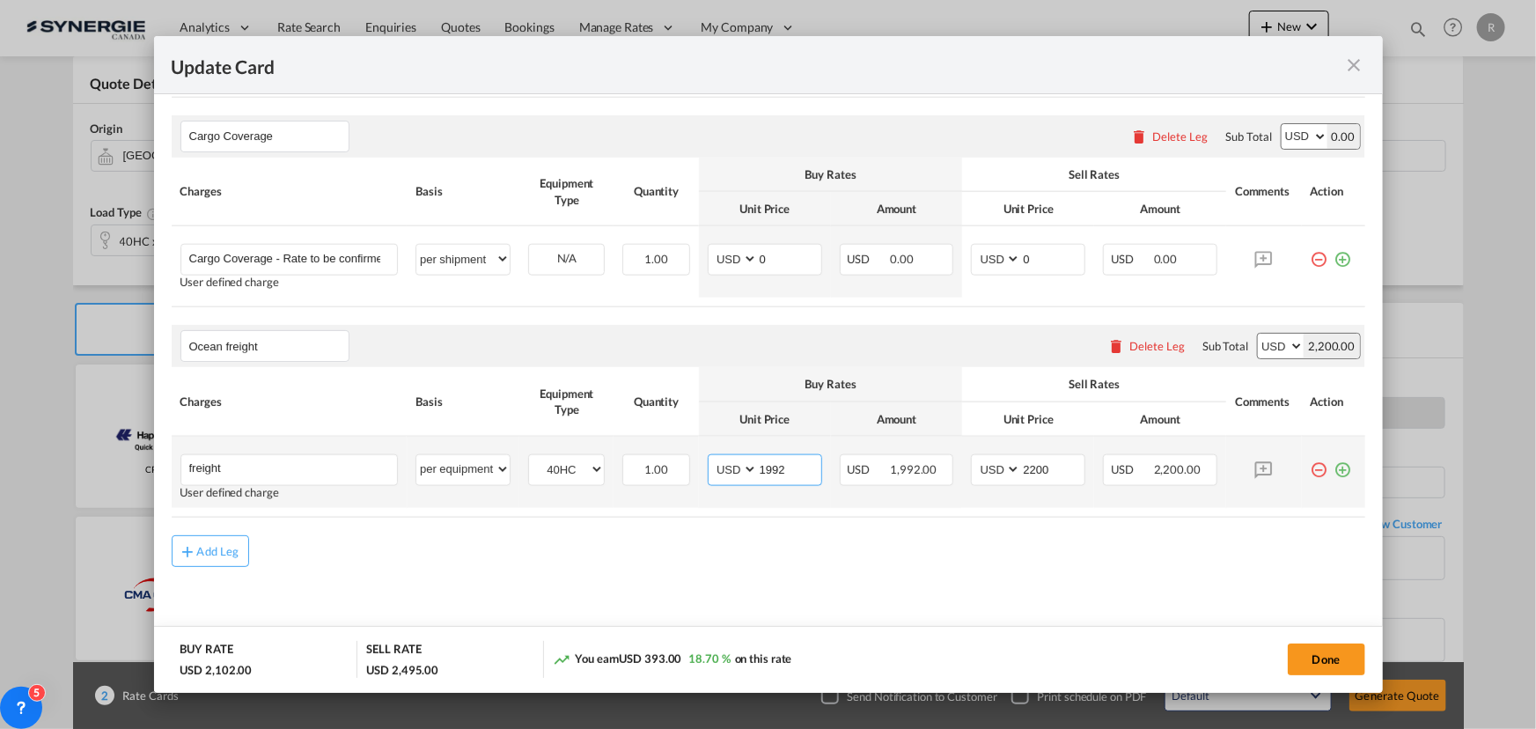
drag, startPoint x: 793, startPoint y: 462, endPoint x: 595, endPoint y: 445, distance: 198.8
click at [595, 445] on tr "freight Please Enter User Defined Charges Cannot Be Published User defined char…" at bounding box center [769, 472] width 1194 height 71
type input "4356"
drag, startPoint x: 1048, startPoint y: 467, endPoint x: 879, endPoint y: 437, distance: 170.9
click at [879, 437] on tr "freight Please Enter User Defined Charges Cannot Be Published User defined char…" at bounding box center [769, 472] width 1194 height 71
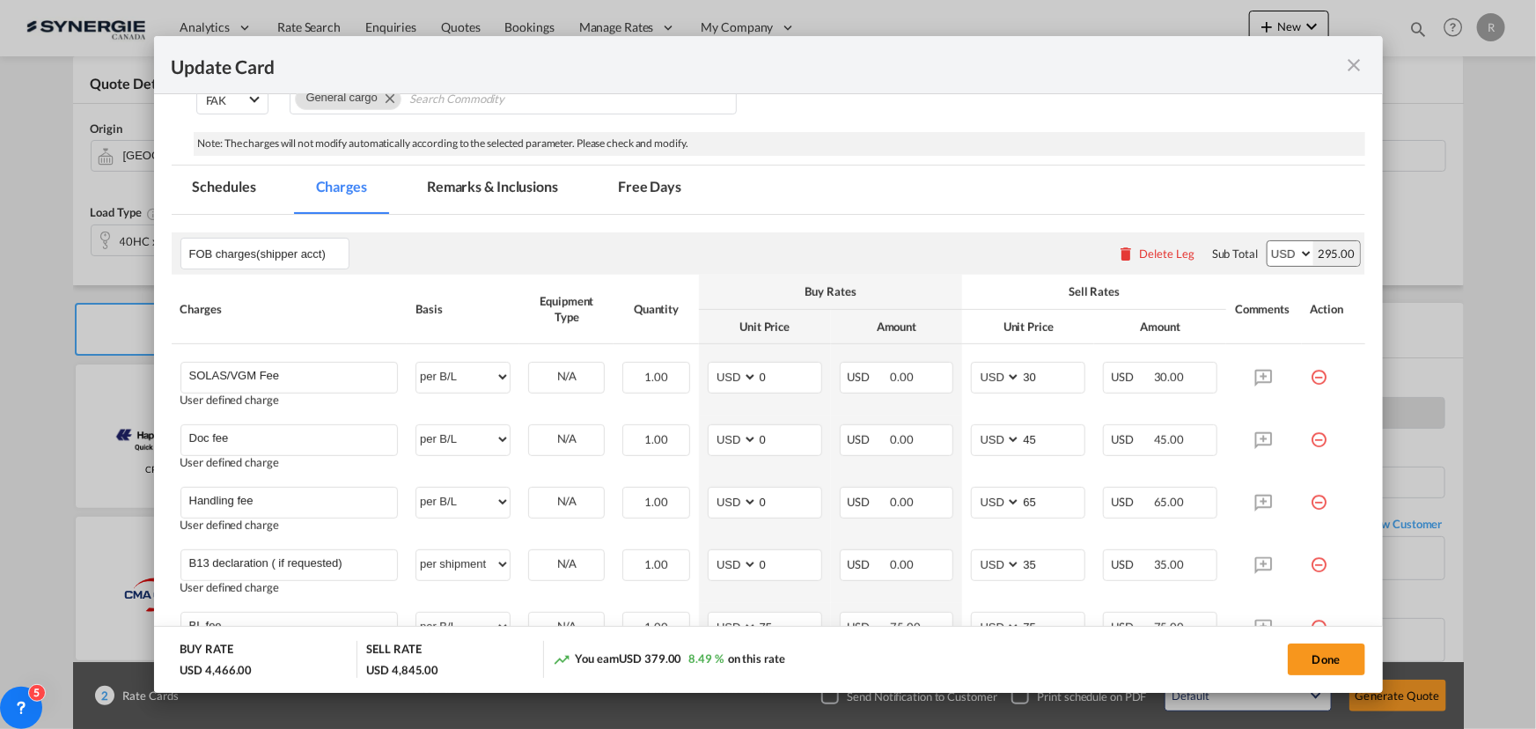
scroll to position [12, 0]
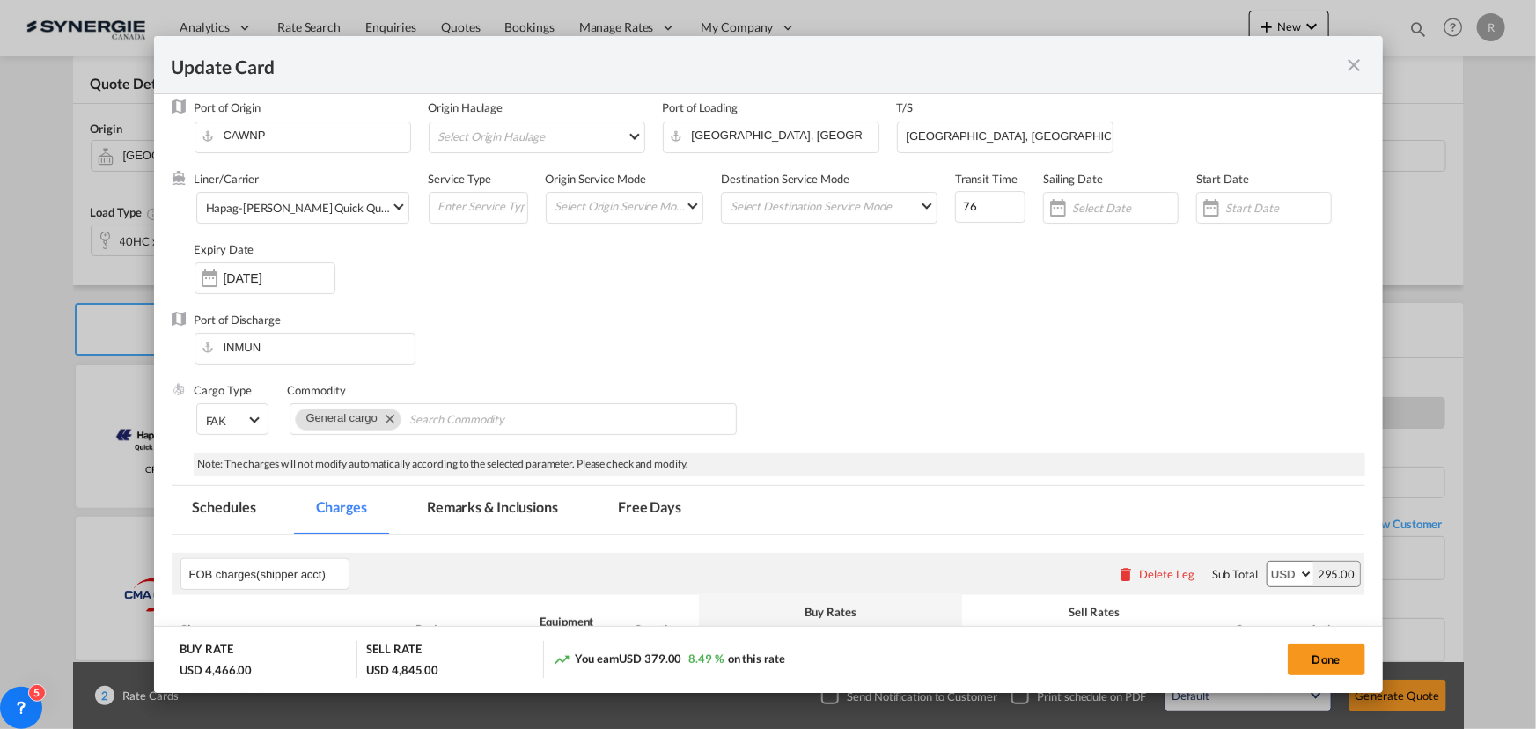
type input "4550"
click at [475, 507] on md-tab-item "Remarks & Inclusions" at bounding box center [492, 510] width 173 height 48
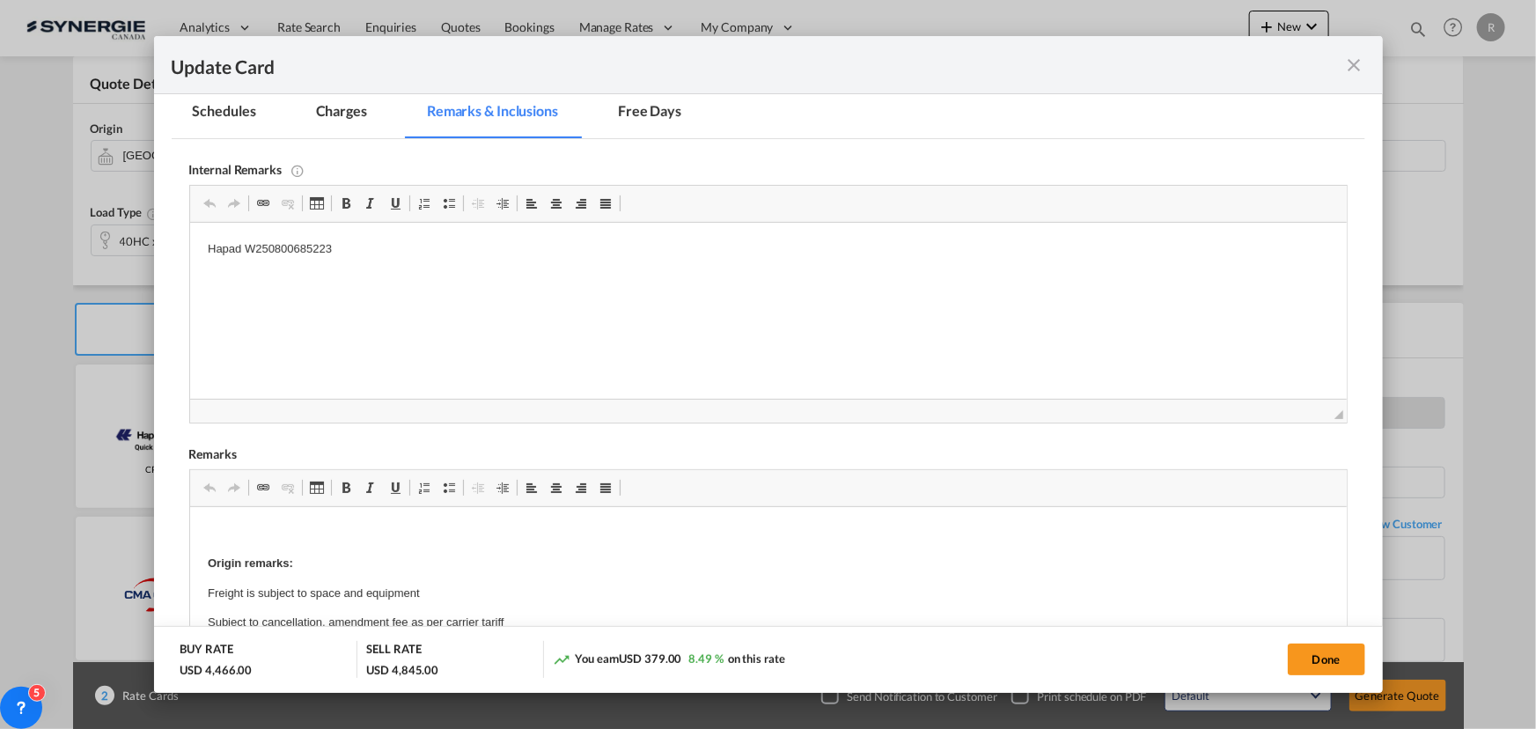
scroll to position [413, 0]
drag, startPoint x: 244, startPoint y: 241, endPoint x: 379, endPoint y: 240, distance: 135.6
click at [379, 240] on p "Hapad W250800685223" at bounding box center [767, 245] width 1121 height 18
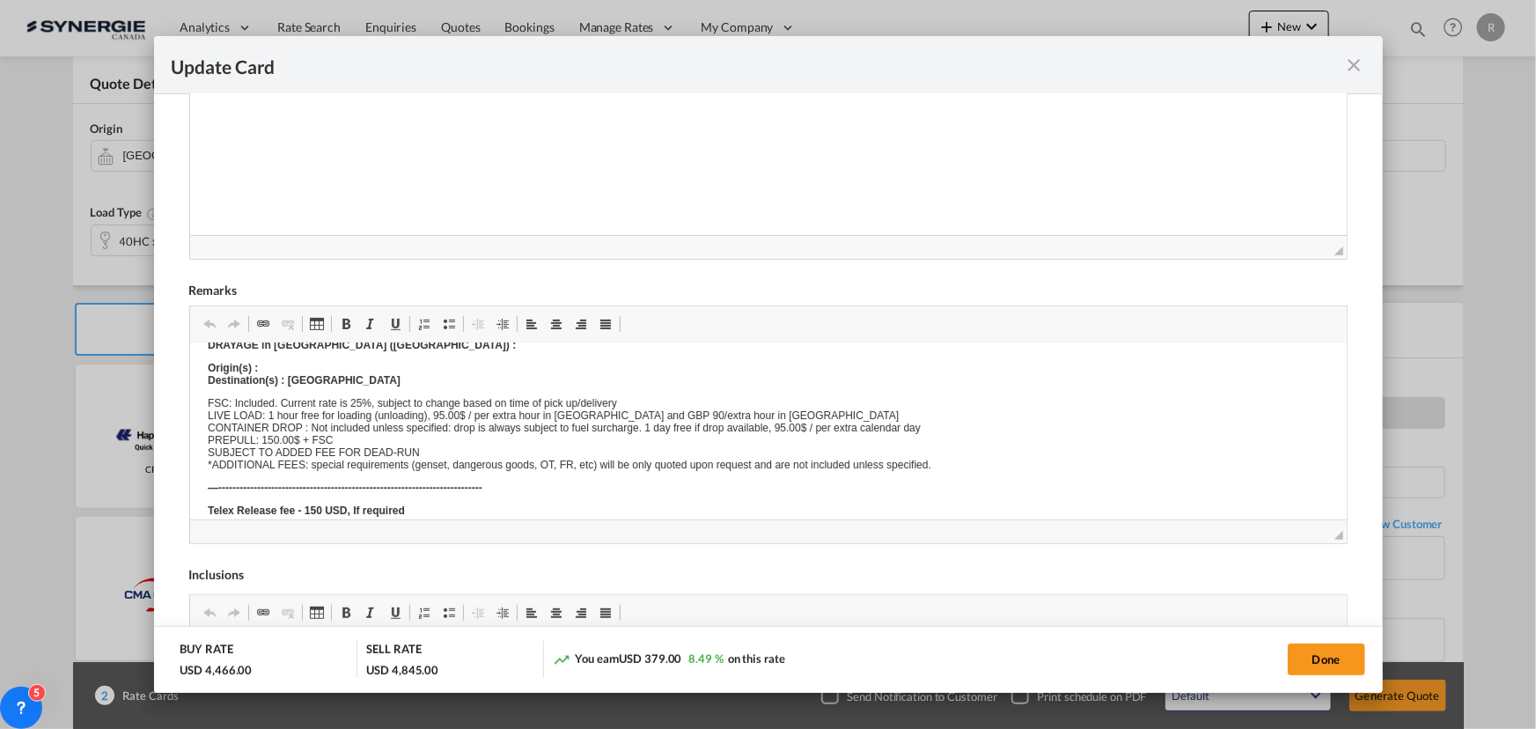
scroll to position [0, 0]
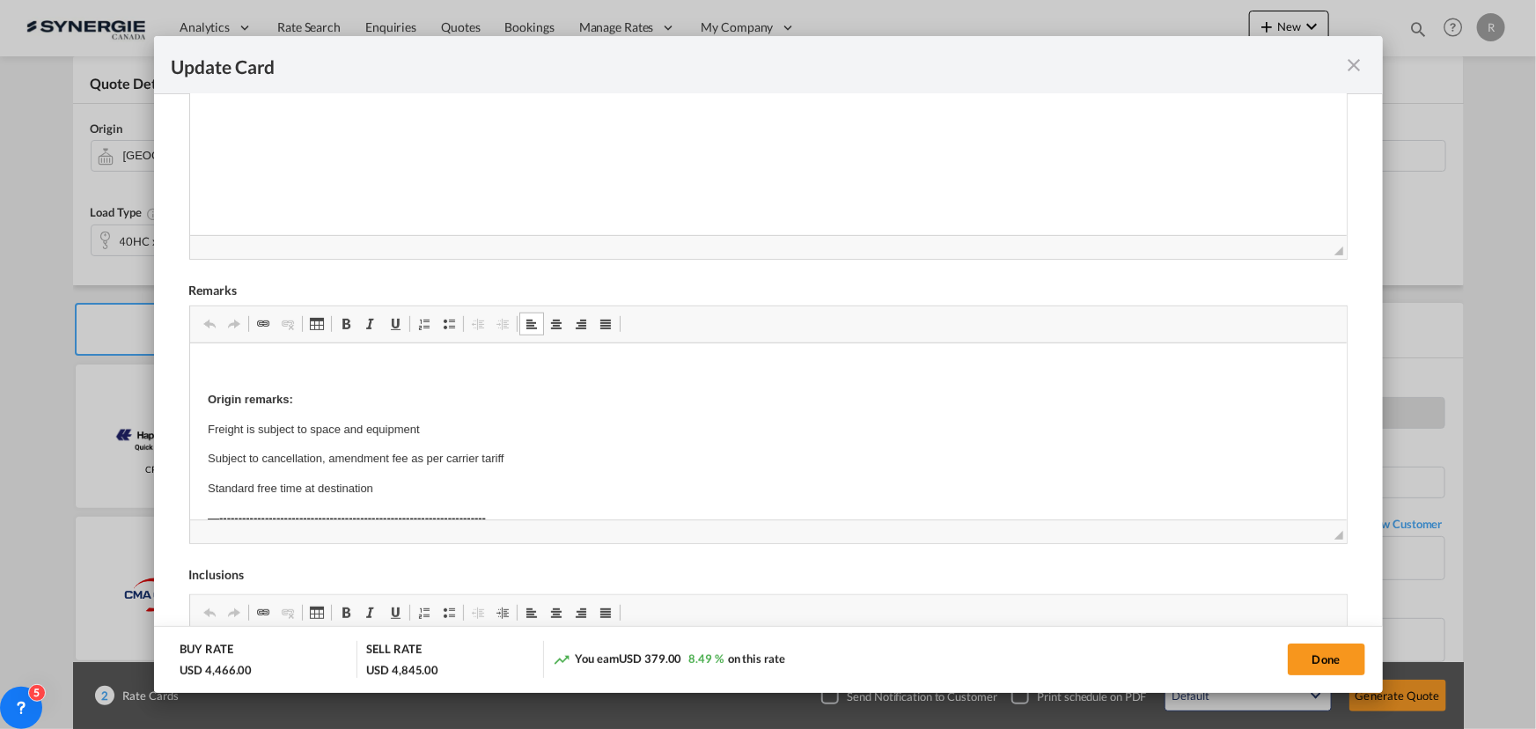
drag, startPoint x: 292, startPoint y: 434, endPoint x: 386, endPoint y: 431, distance: 93.3
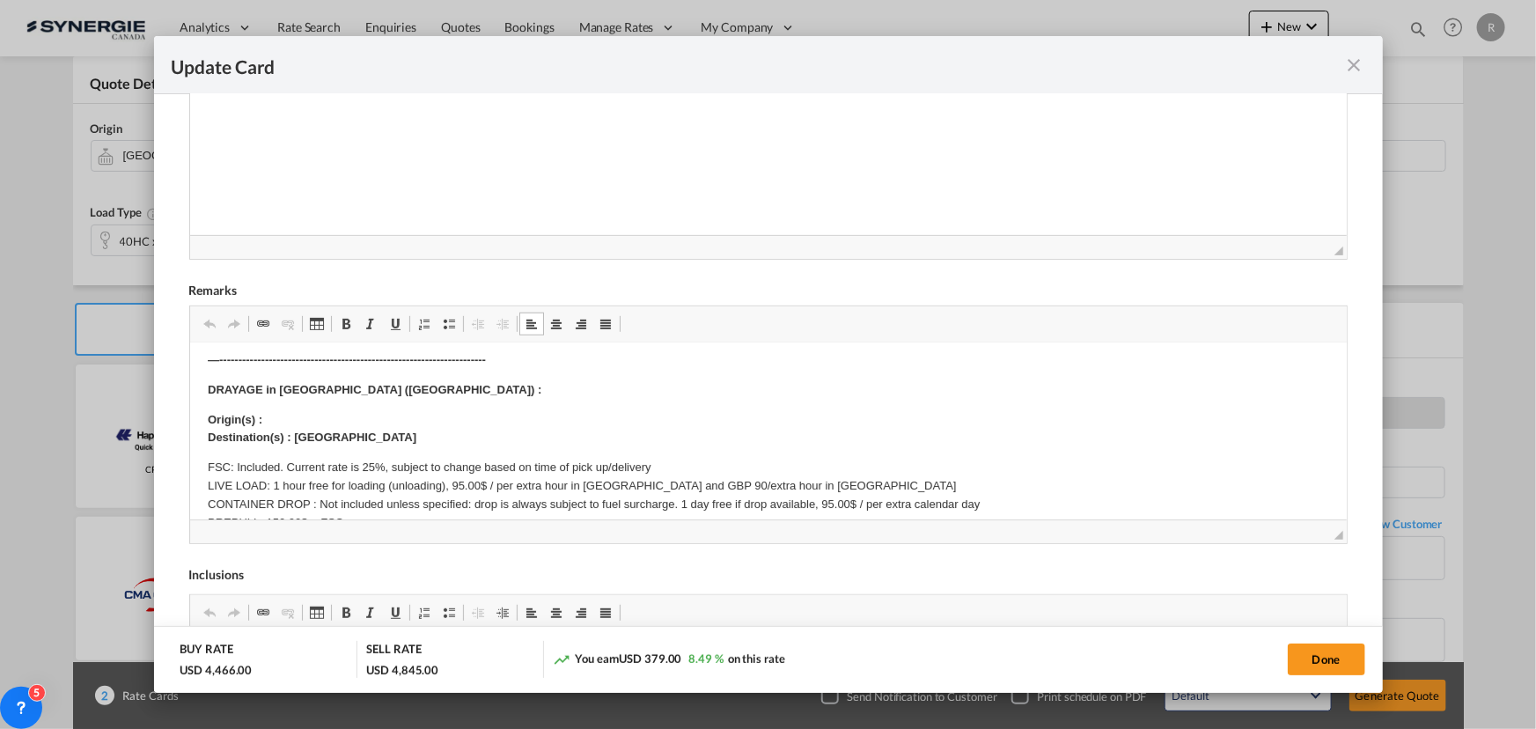
scroll to position [159, 0]
drag, startPoint x: 287, startPoint y: 438, endPoint x: 354, endPoint y: 437, distance: 66.9
click at [354, 437] on p "Origin(s) : Destination(s) : [GEOGRAPHIC_DATA]" at bounding box center [767, 428] width 1121 height 37
click at [1336, 651] on button "Done" at bounding box center [1326, 659] width 77 height 32
type input "[DATE]"
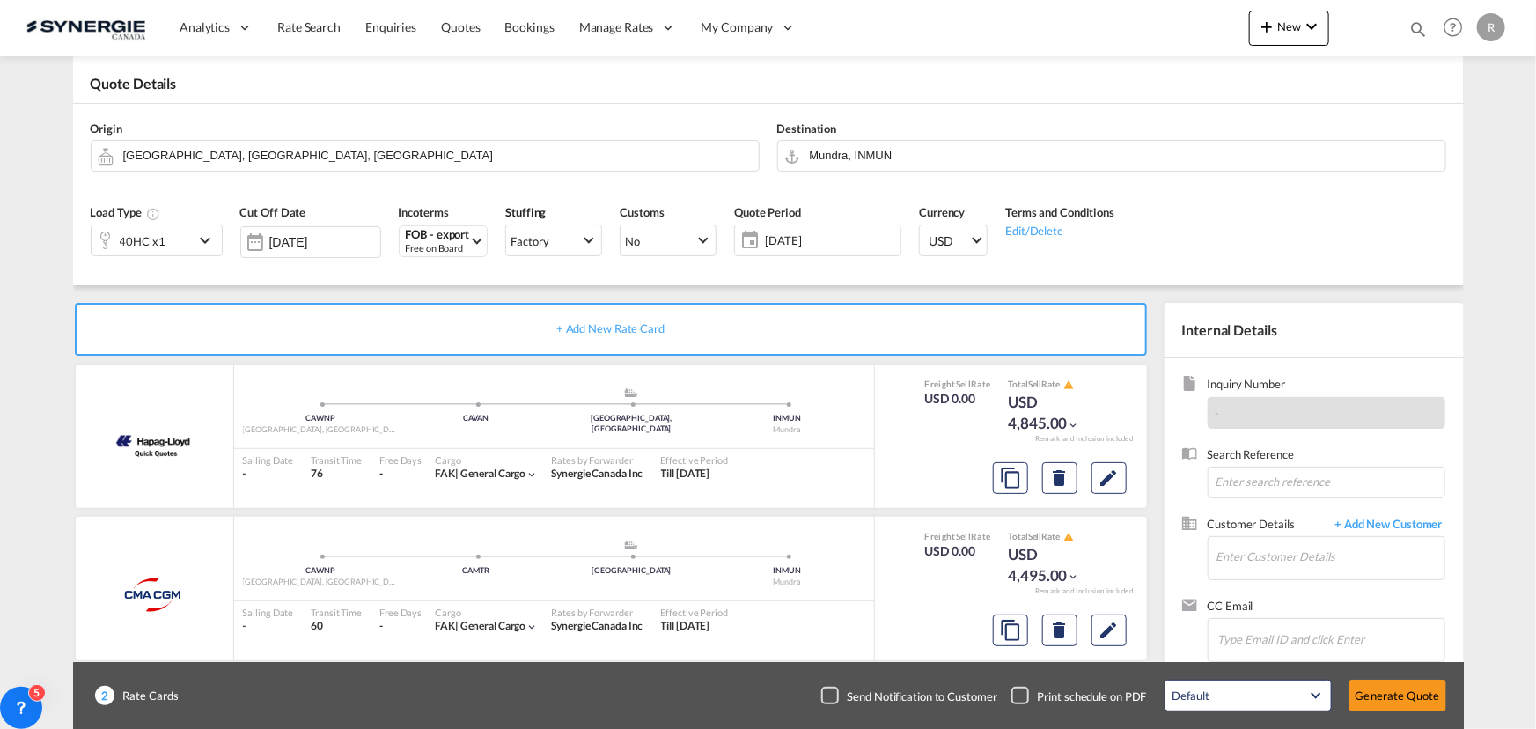
scroll to position [264, 0]
click at [1305, 565] on input "Enter Customer Details" at bounding box center [1331, 557] width 228 height 40
paste input "[EMAIL_ADDRESS][DOMAIN_NAME]"
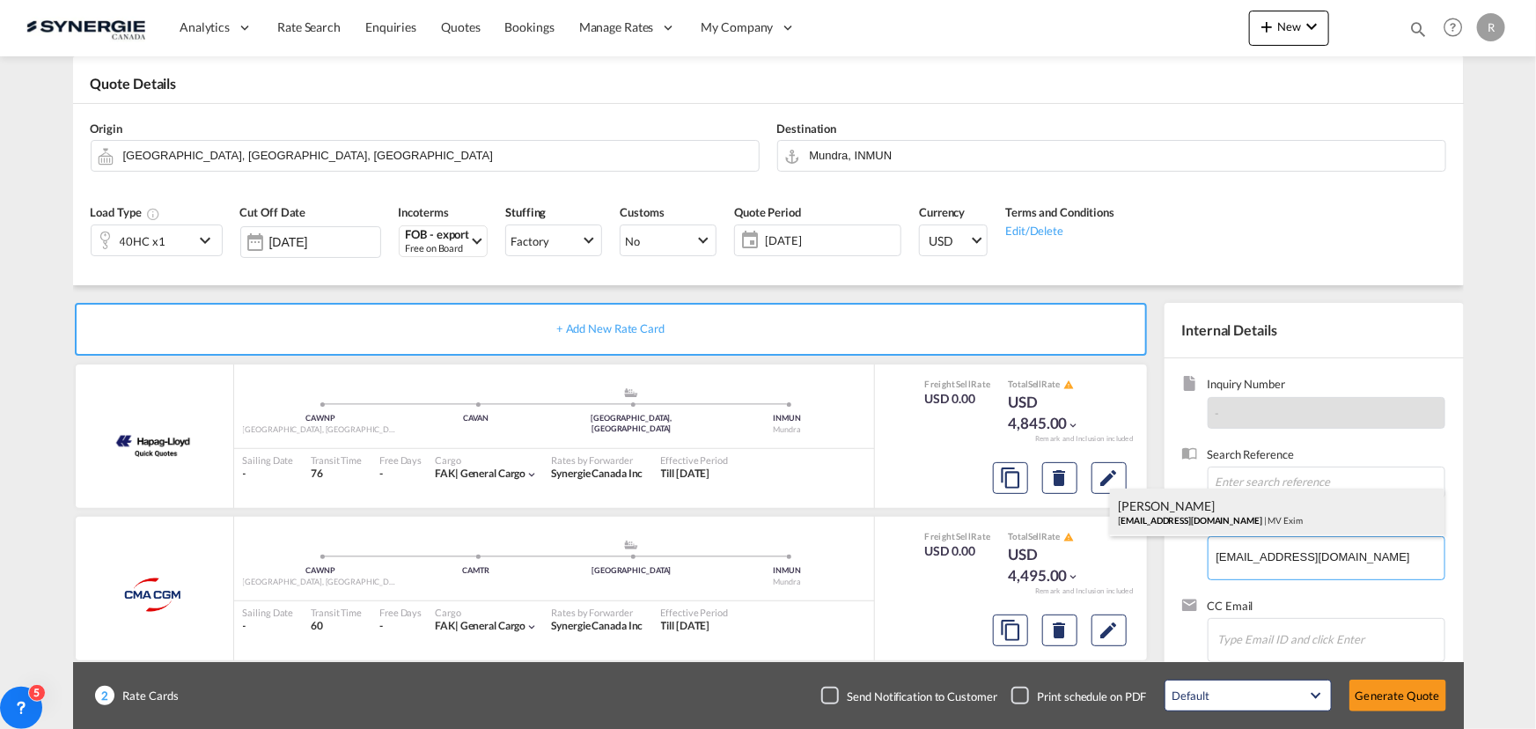
click at [1158, 522] on div "[PERSON_NAME] [EMAIL_ADDRESS][DOMAIN_NAME] | MV Exim" at bounding box center [1277, 513] width 335 height 48
type input "MV Exim, [PERSON_NAME], [EMAIL_ADDRESS][DOMAIN_NAME]"
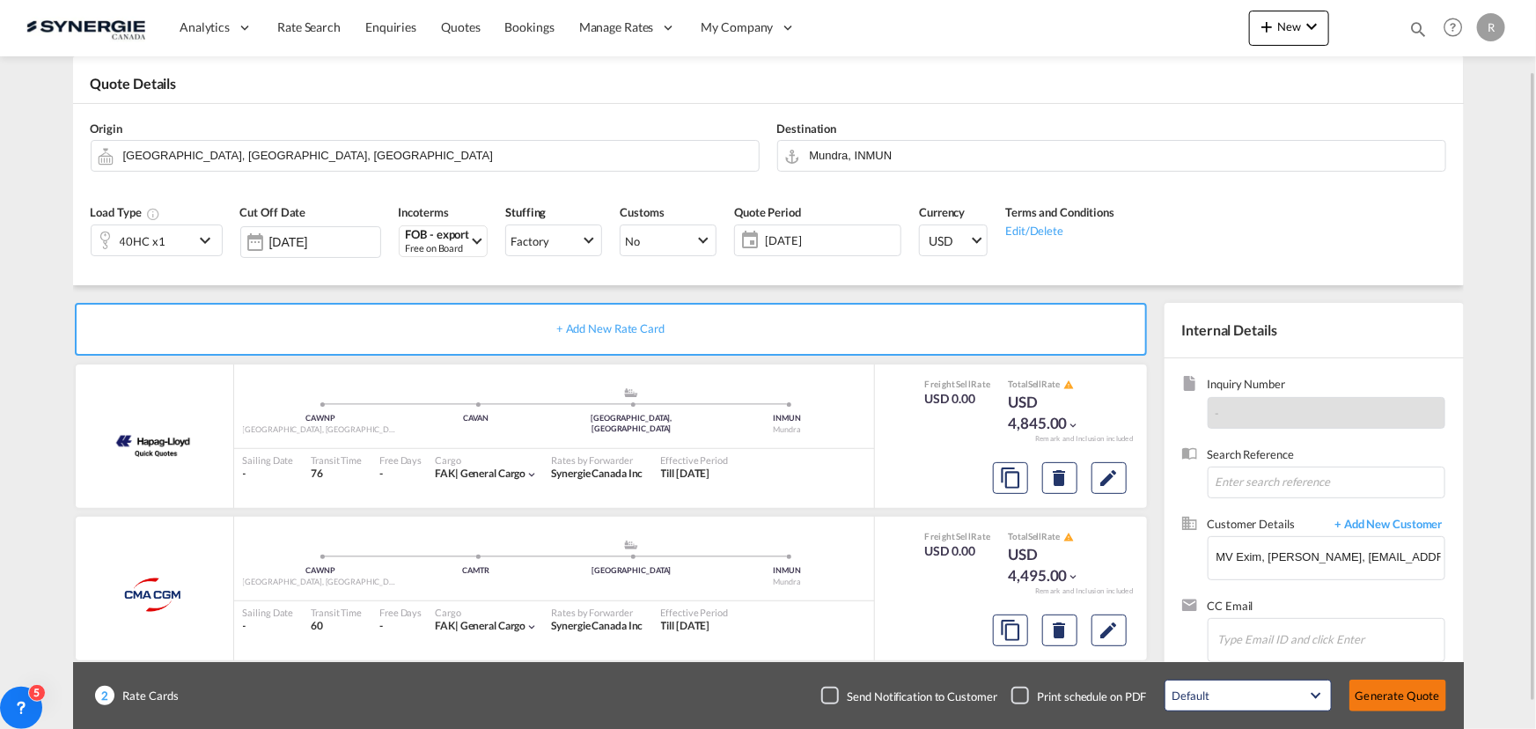
click at [1393, 697] on button "Generate Quote" at bounding box center [1397, 696] width 97 height 32
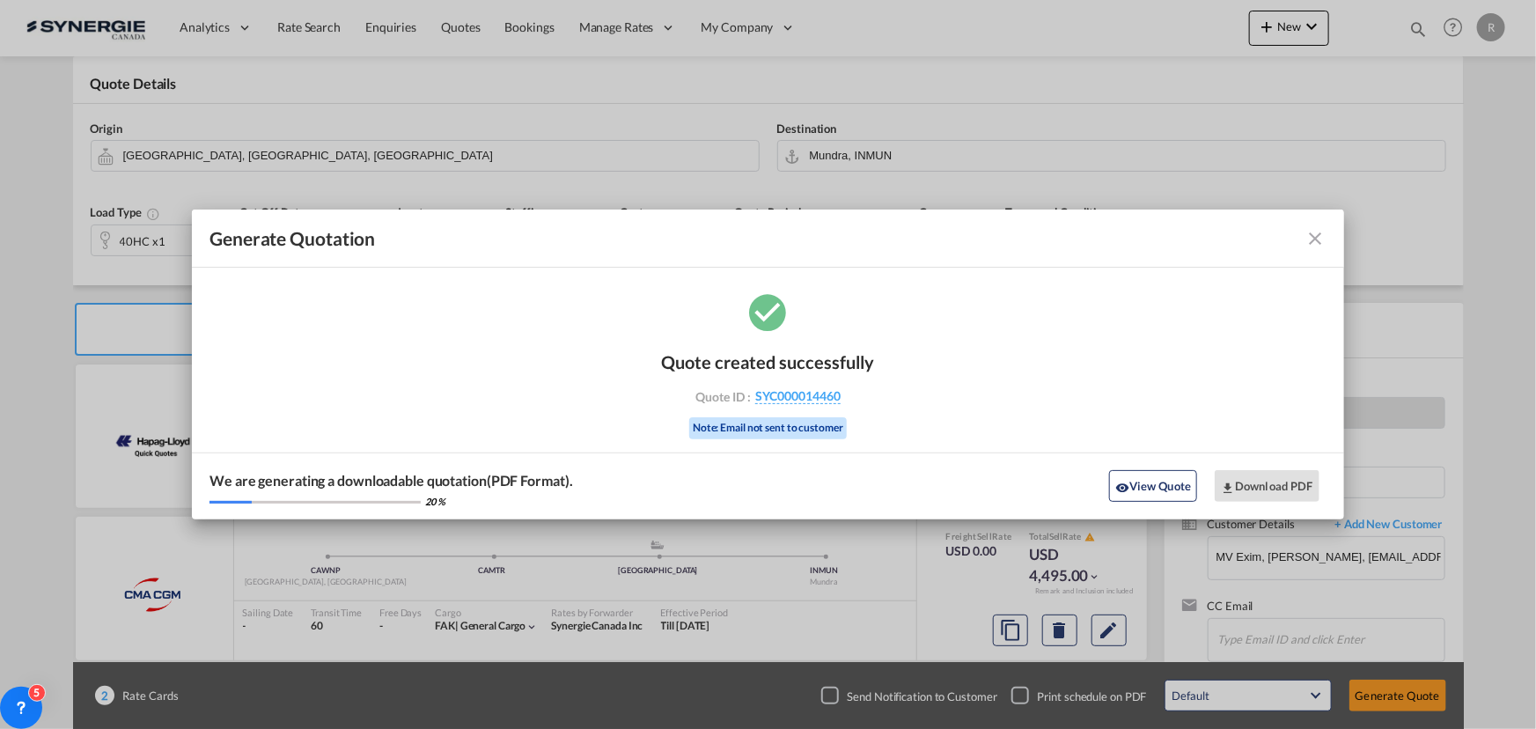
click at [1164, 504] on div "We are generating a downloadable quotation(PDF Format). 20 % View Quote Downloa…" at bounding box center [768, 485] width 1152 height 67
click at [1133, 491] on button "View Quote" at bounding box center [1153, 486] width 88 height 32
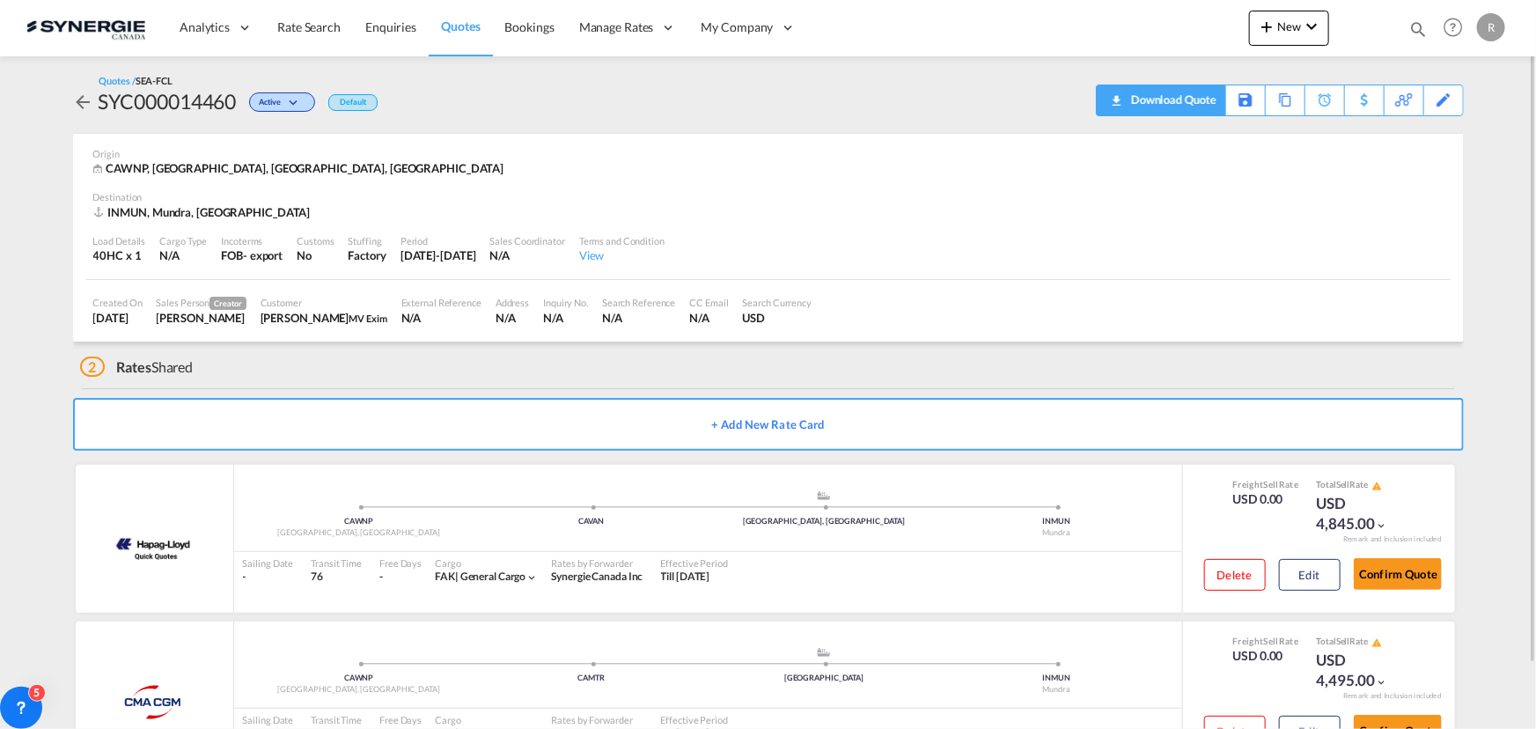
click at [1182, 99] on div "Download Quote" at bounding box center [1172, 99] width 90 height 28
